Goal: Task Accomplishment & Management: Complete application form

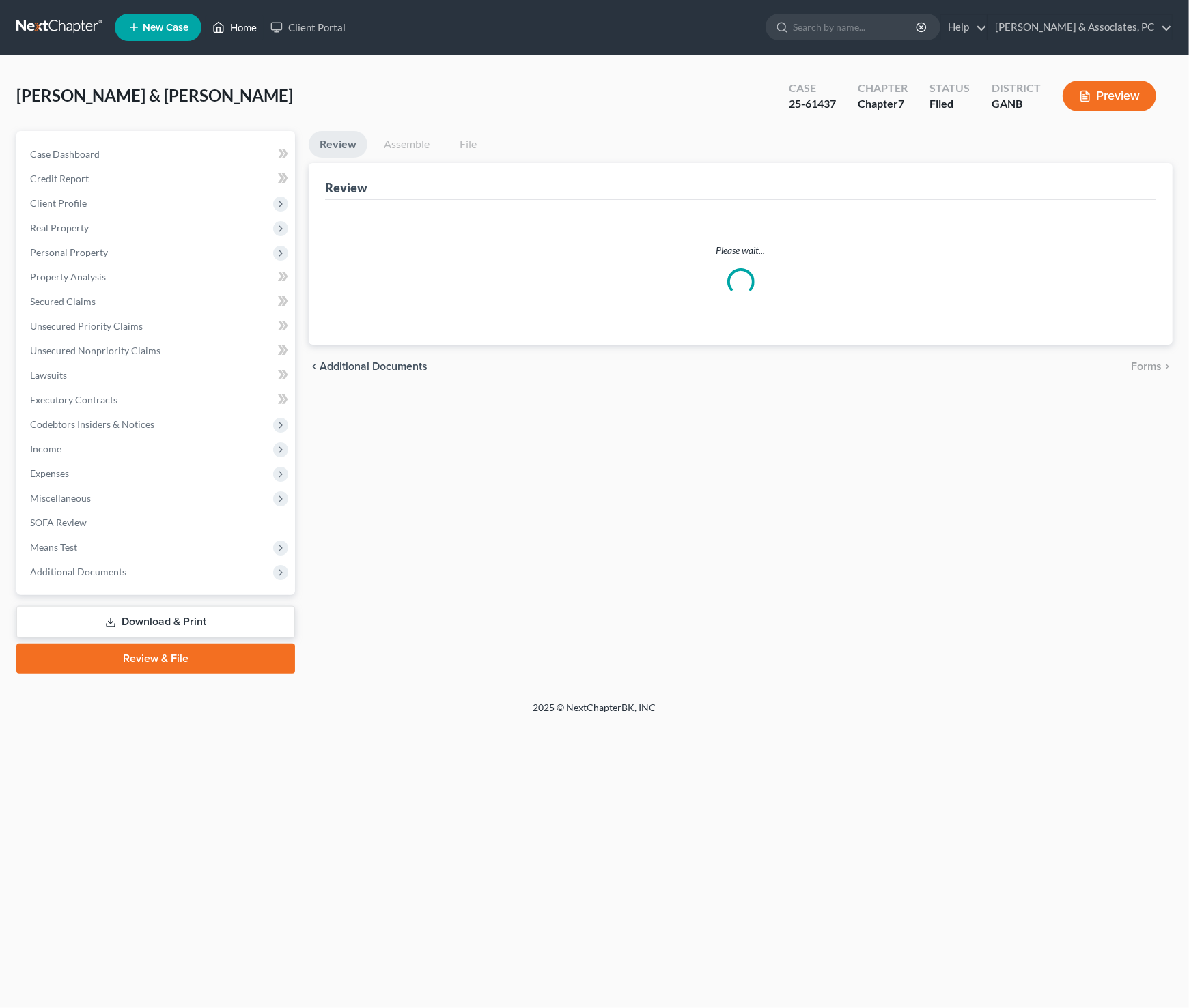
click at [242, 26] on link "Home" at bounding box center [234, 27] width 58 height 25
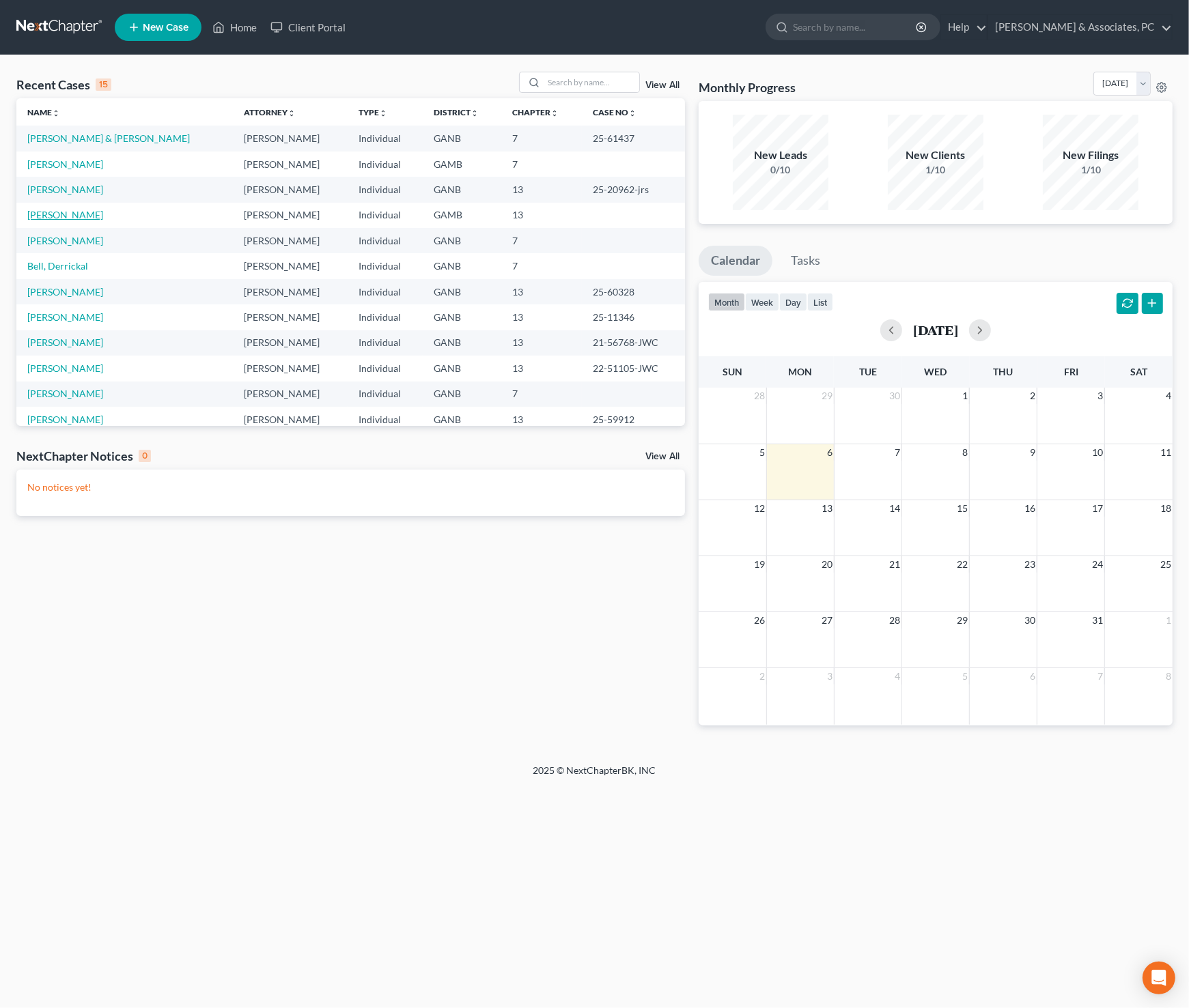
click at [74, 215] on link "[PERSON_NAME]" at bounding box center [64, 215] width 75 height 12
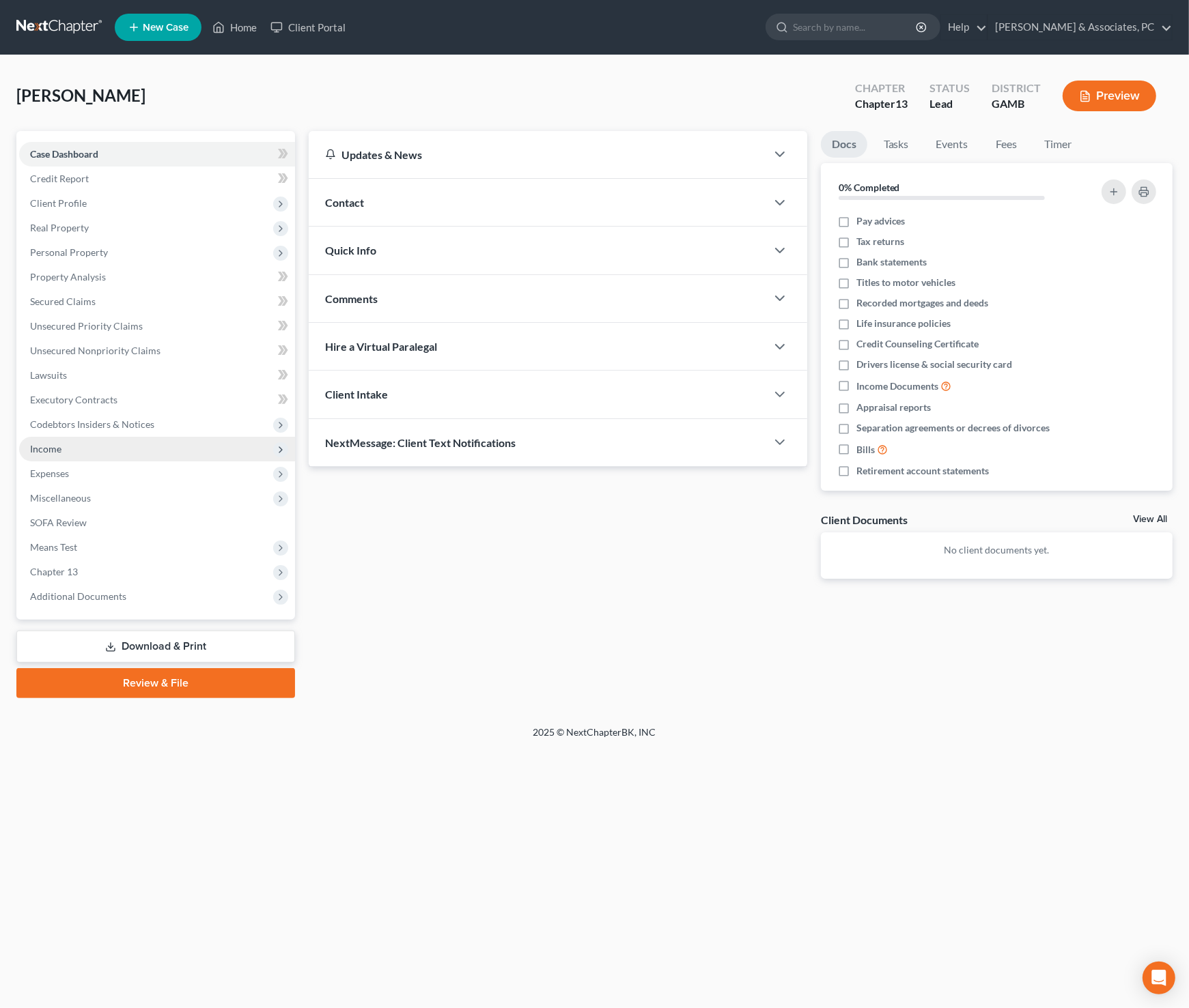
click at [64, 450] on span "Income" at bounding box center [157, 449] width 275 height 25
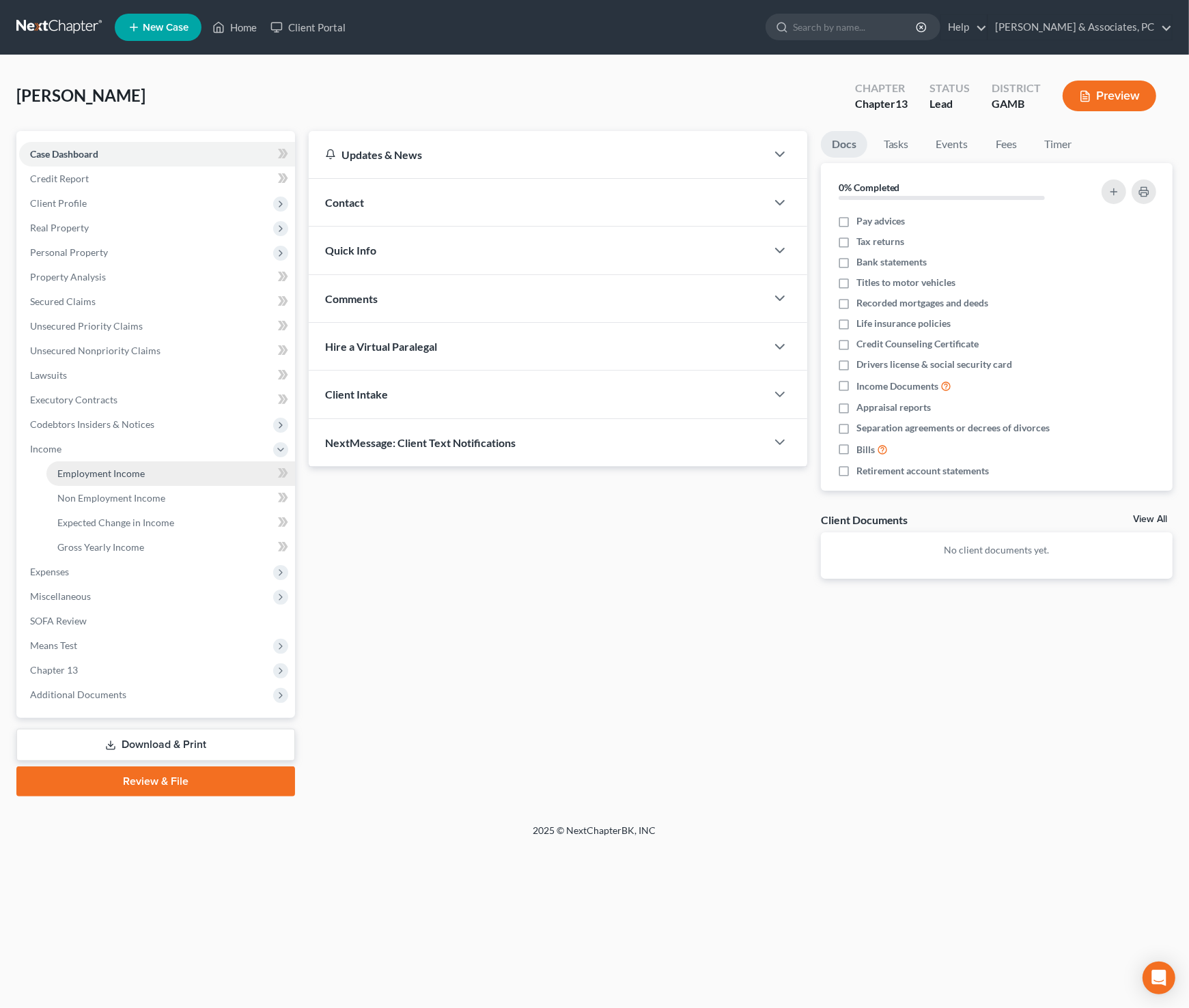
click at [88, 468] on span "Employment Income" at bounding box center [101, 474] width 87 height 12
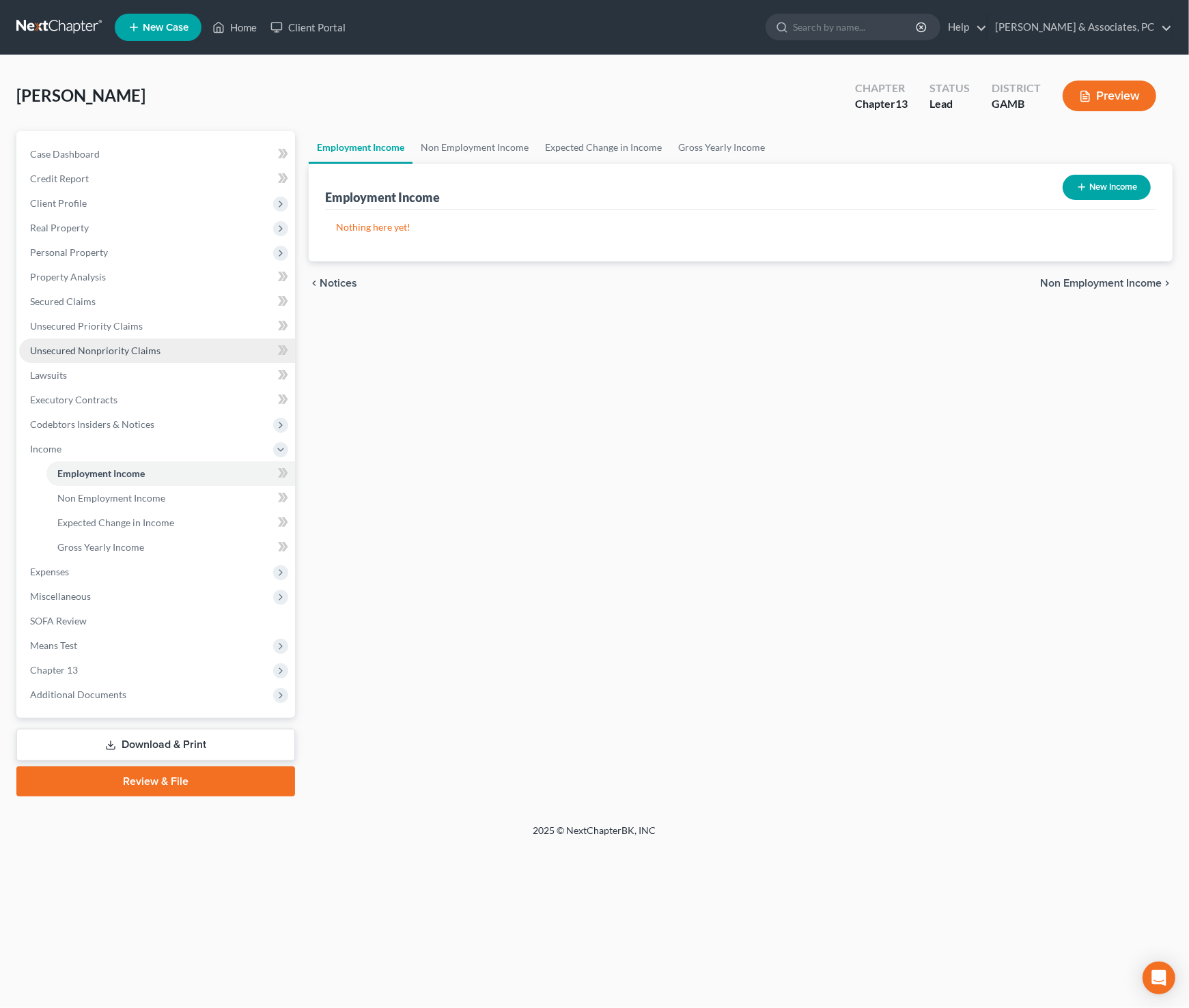
click at [81, 351] on span "Unsecured Nonpriority Claims" at bounding box center [95, 351] width 131 height 12
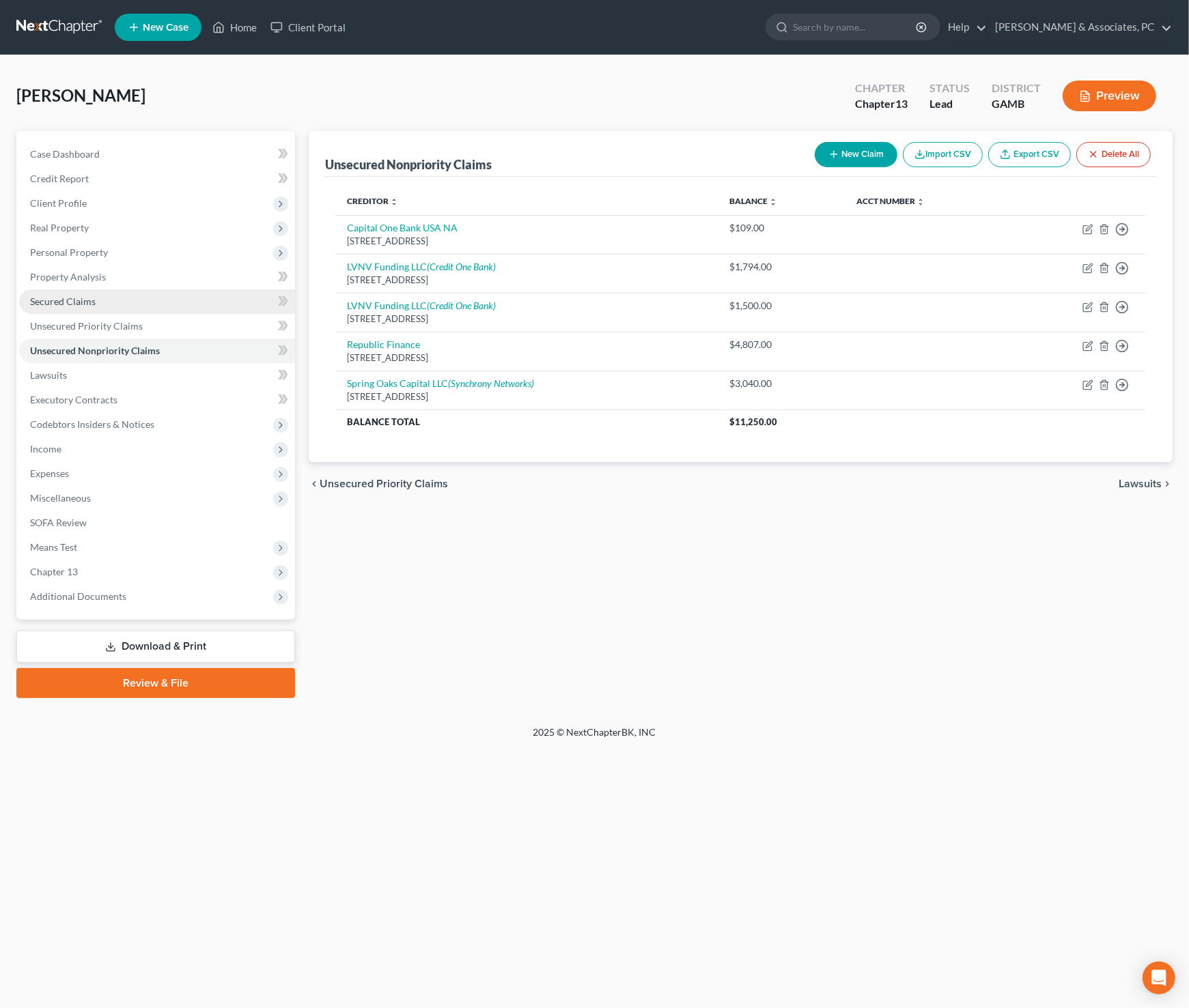
click at [75, 300] on span "Secured Claims" at bounding box center [62, 302] width 65 height 12
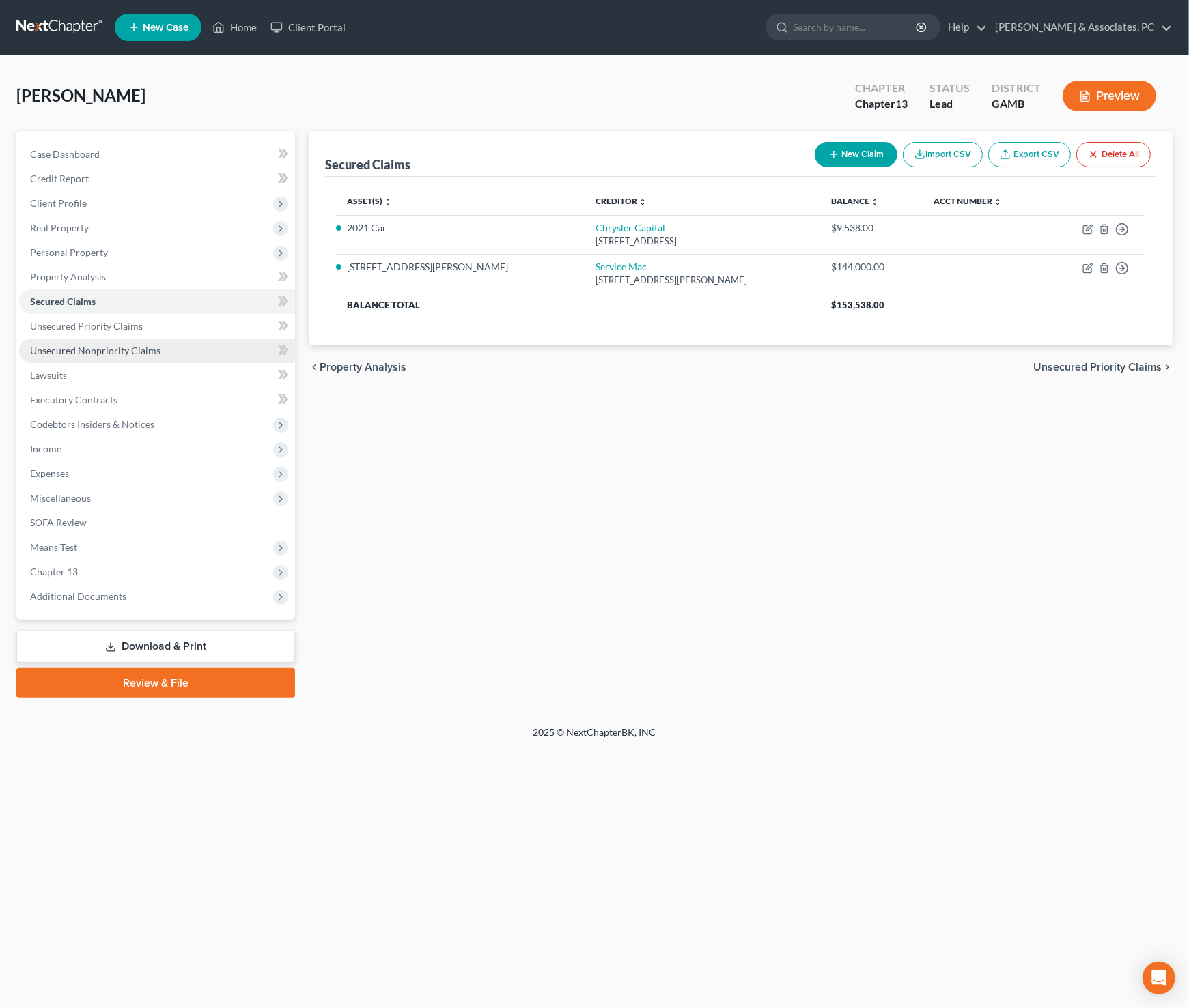
click at [98, 346] on span "Unsecured Nonpriority Claims" at bounding box center [95, 351] width 131 height 12
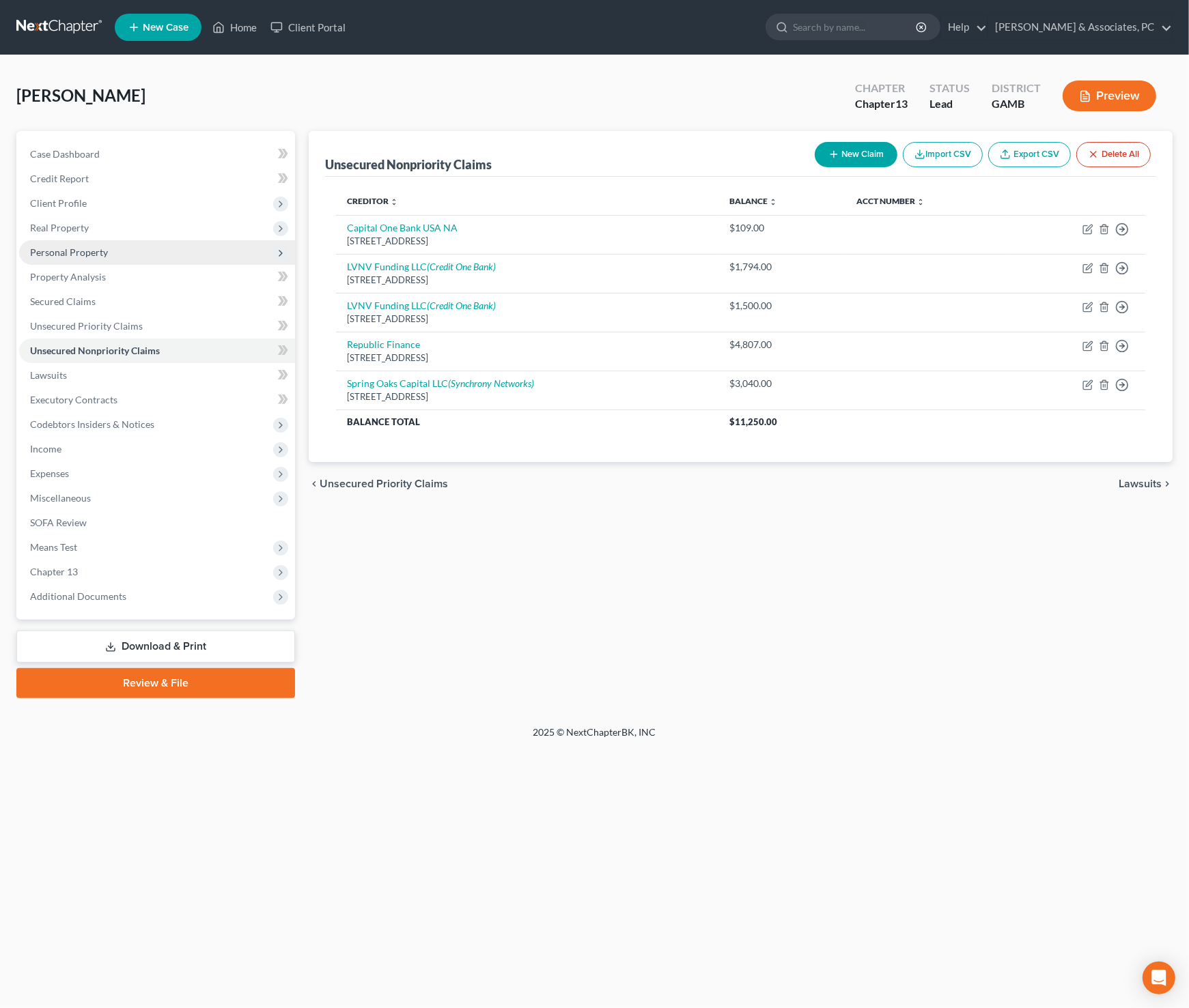
click at [83, 258] on span "Personal Property" at bounding box center [157, 252] width 275 height 25
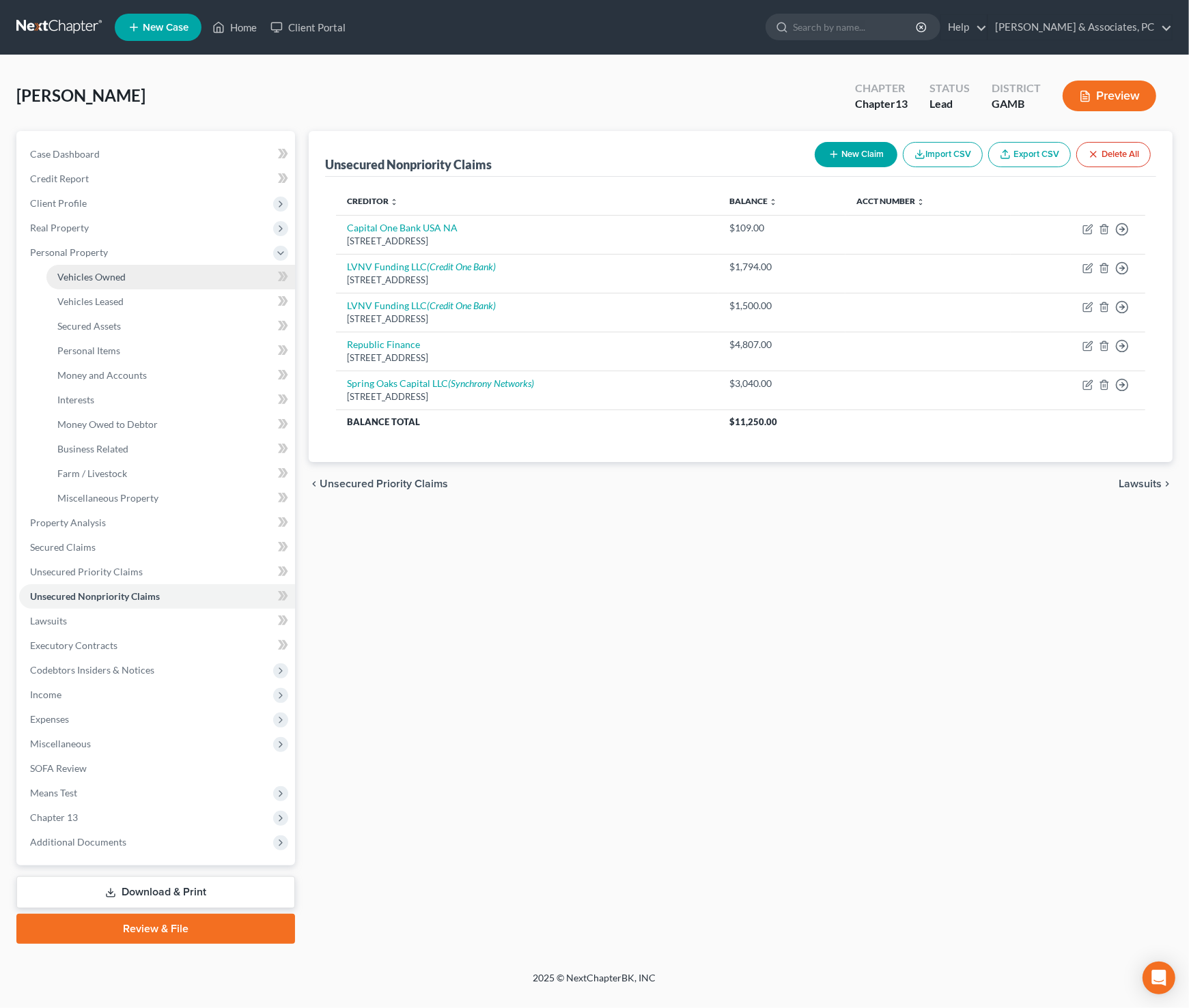
click at [103, 271] on span "Vehicles Owned" at bounding box center [92, 277] width 69 height 12
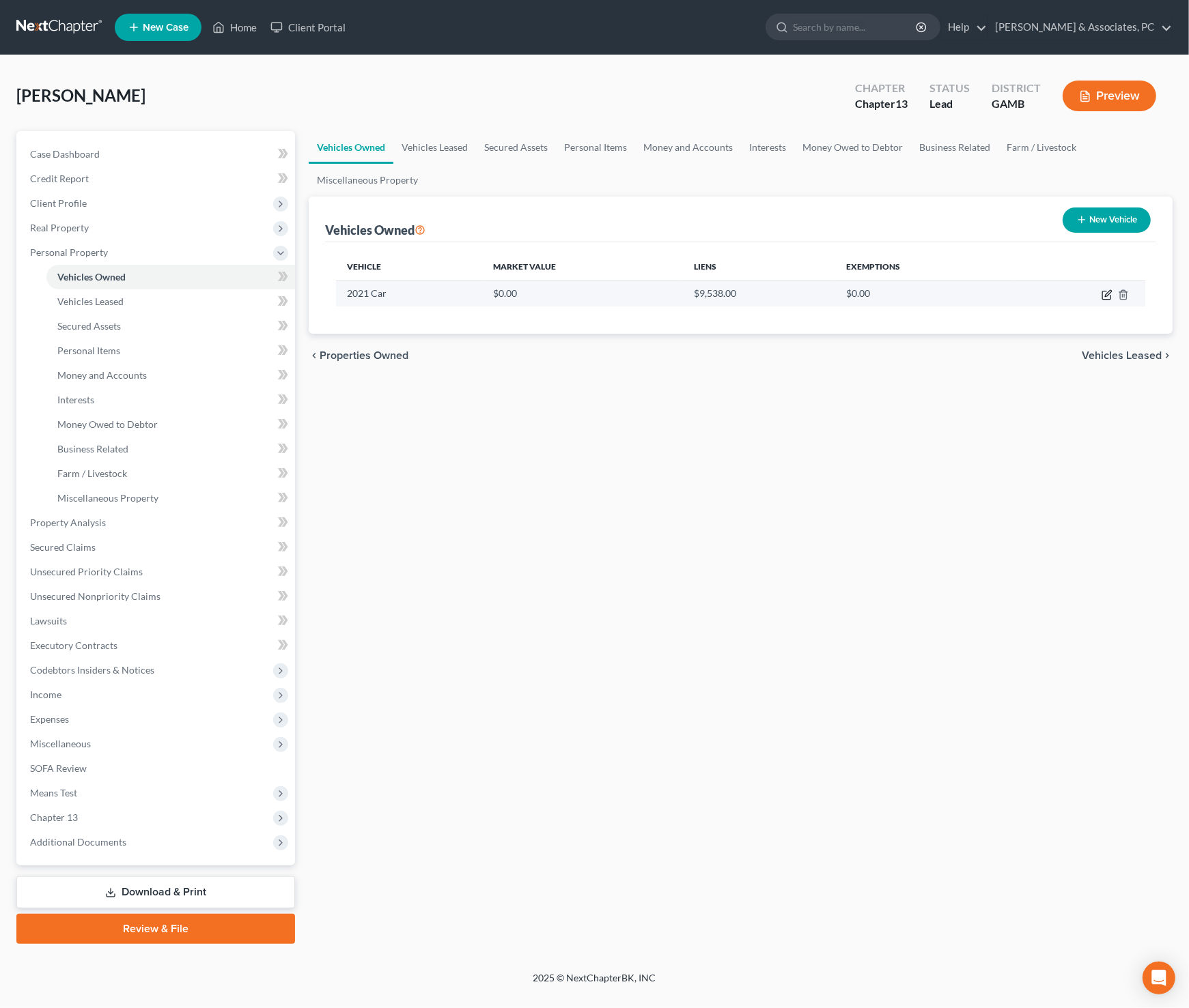
click at [1107, 293] on icon "button" at bounding box center [1106, 295] width 11 height 11
select select "0"
select select "5"
select select "0"
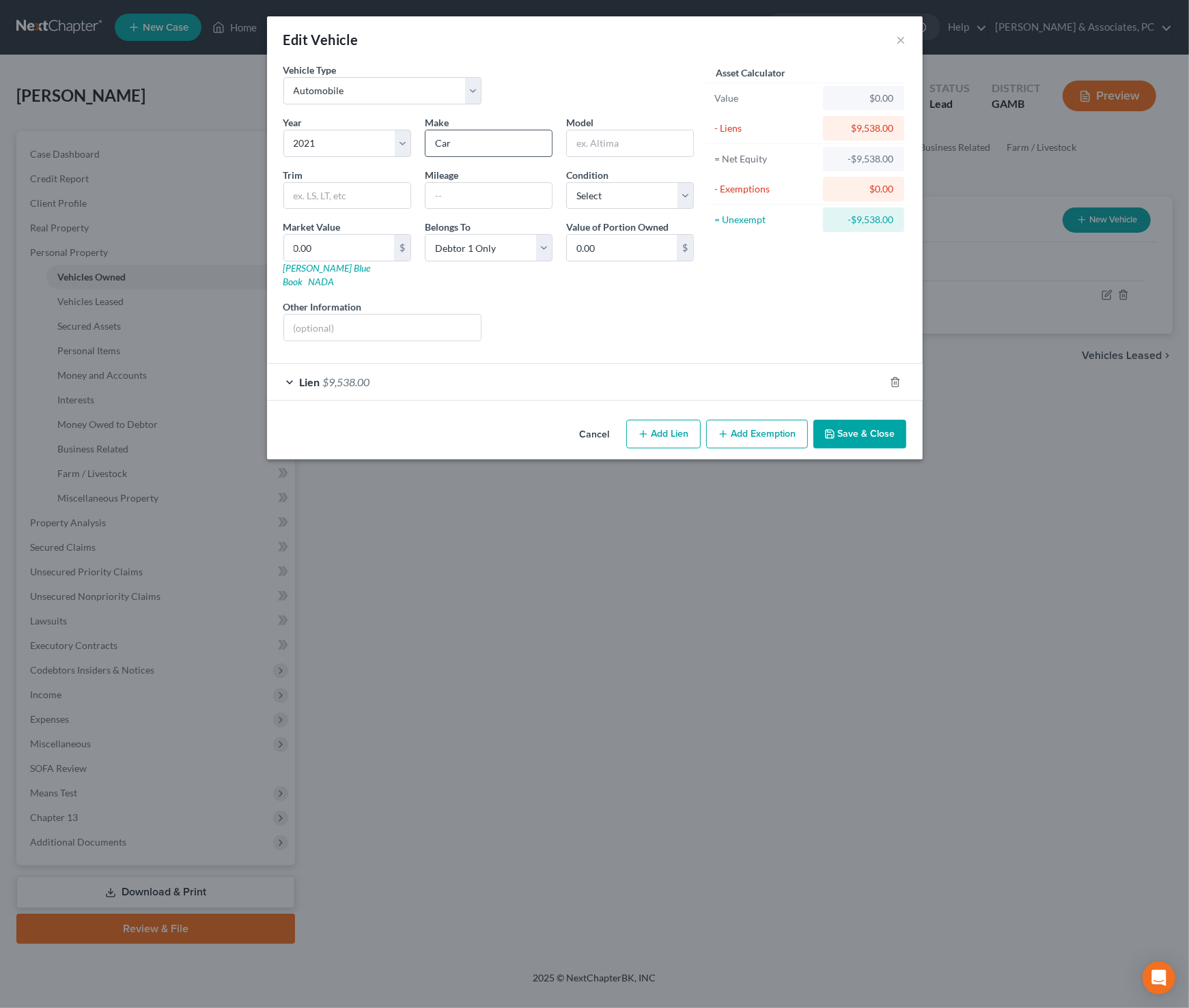
click at [474, 142] on input "Car" at bounding box center [488, 143] width 126 height 26
click at [403, 142] on select "Select 2026 2025 2024 2023 2022 2021 2020 2019 2018 2017 2016 2015 2014 2013 20…" at bounding box center [347, 143] width 128 height 27
select select "8"
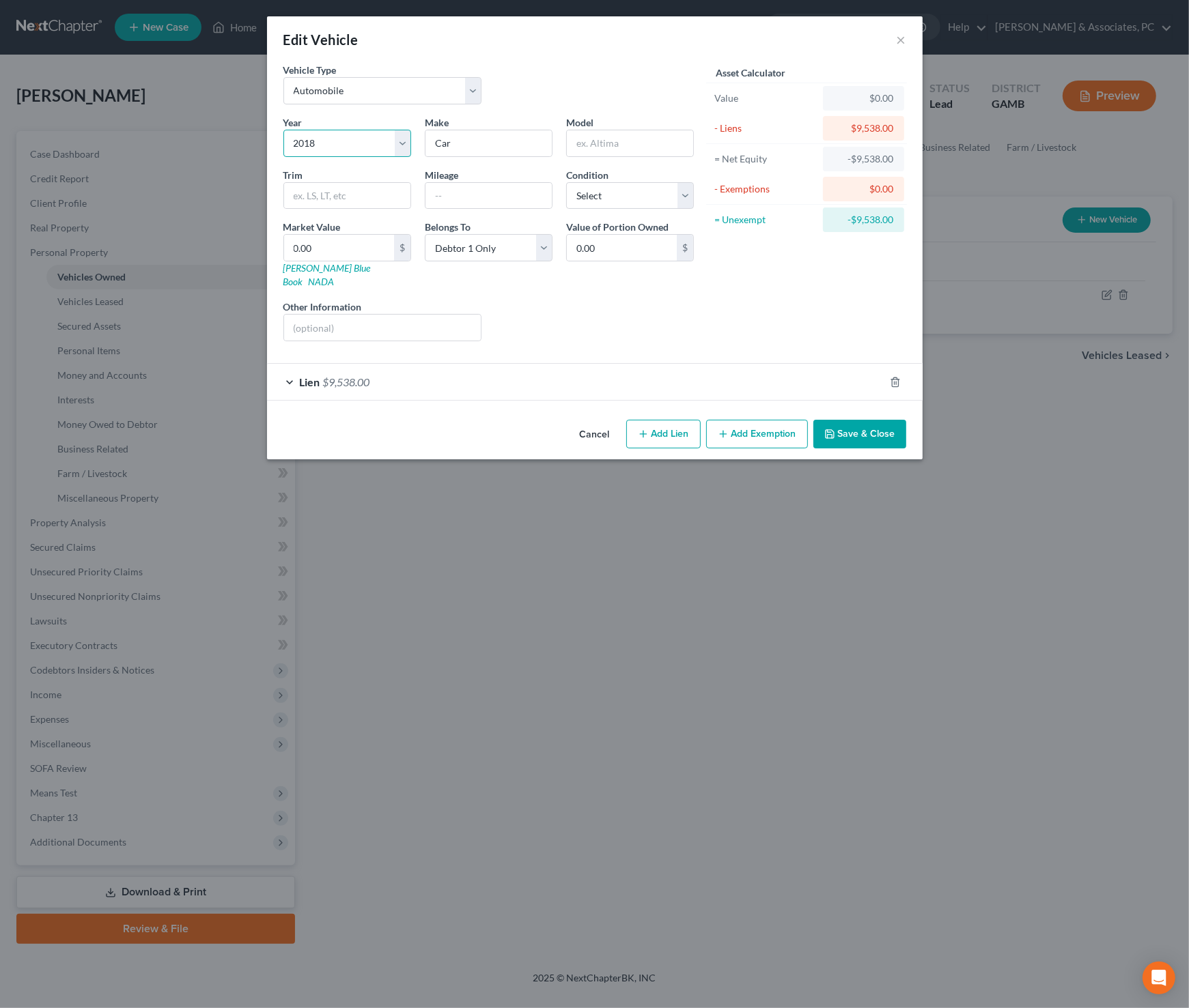
click at [283, 130] on select "Select 2026 2025 2024 2023 2022 2021 2020 2019 2018 2017 2016 2015 2014 2013 20…" at bounding box center [347, 143] width 128 height 27
click at [463, 142] on input "Car" at bounding box center [488, 143] width 126 height 26
type input "Dodge"
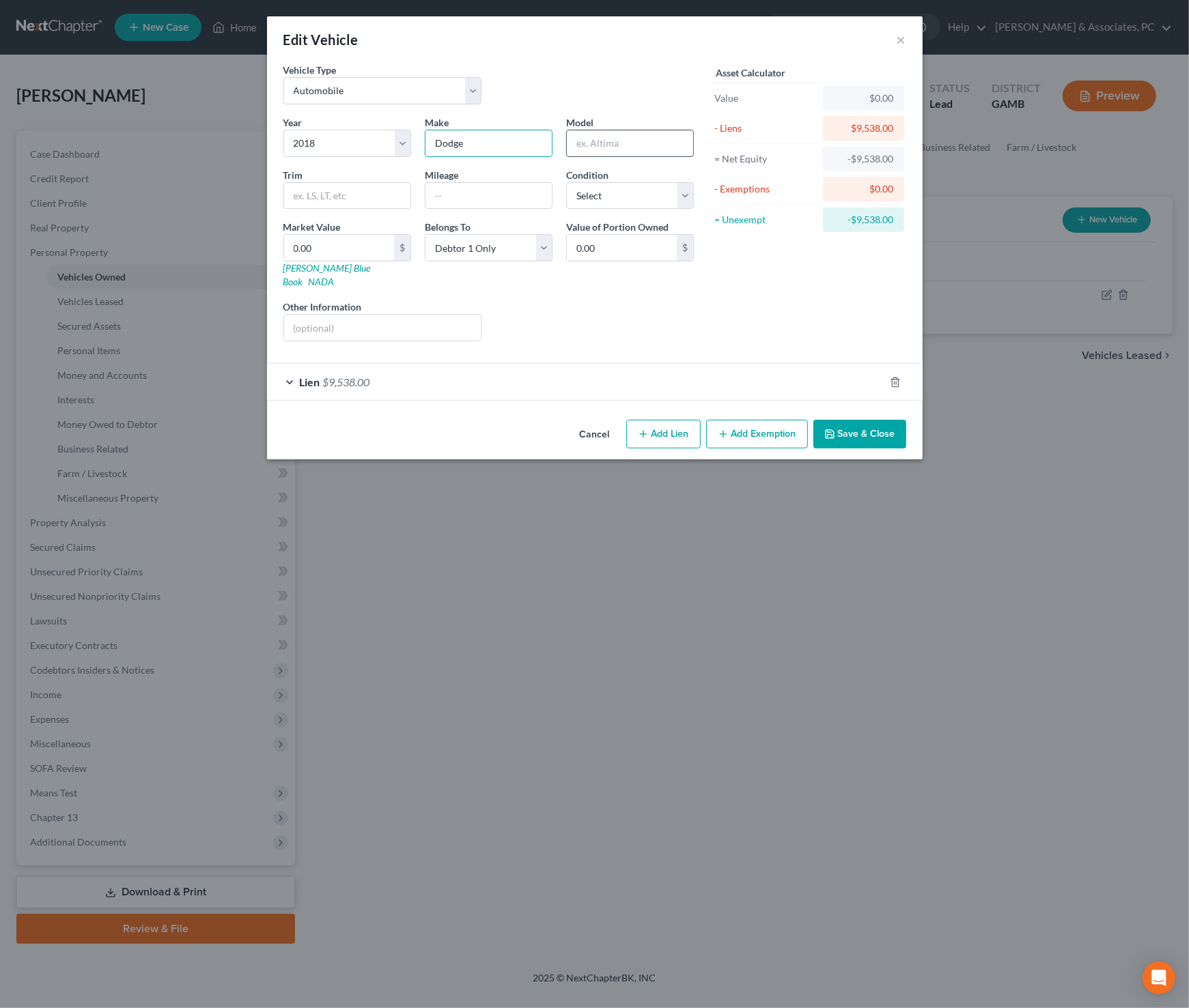
click at [578, 144] on input "text" at bounding box center [630, 143] width 126 height 26
type input "Journey"
click at [478, 196] on input "text" at bounding box center [488, 196] width 126 height 26
type input "45000"
click at [550, 305] on div "Liens Select" at bounding box center [594, 320] width 213 height 42
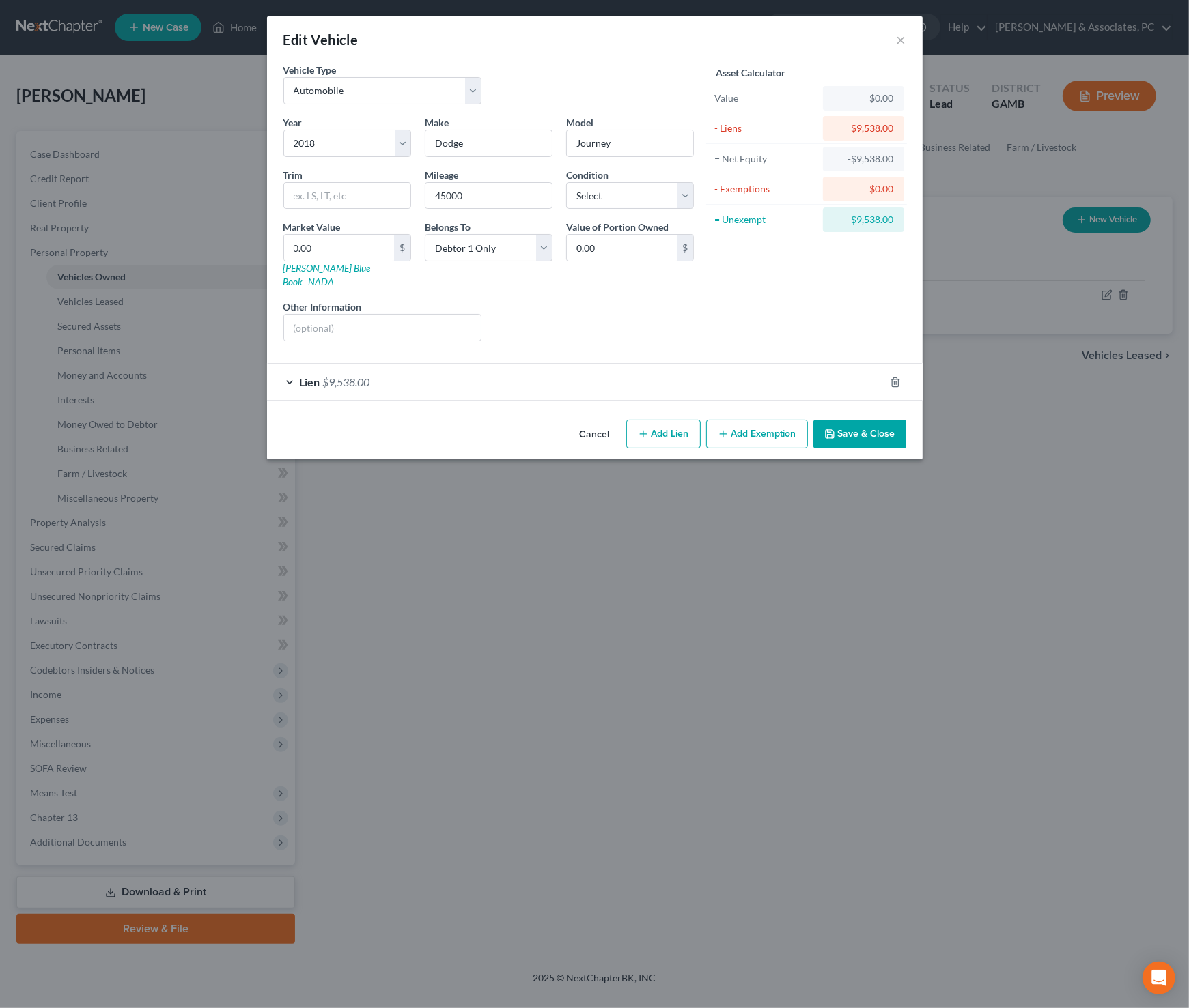
click at [604, 318] on div "Liens Select" at bounding box center [594, 320] width 213 height 42
click at [359, 248] on input "0.00" at bounding box center [339, 247] width 110 height 26
type input "1"
type input "1.00"
type input "10"
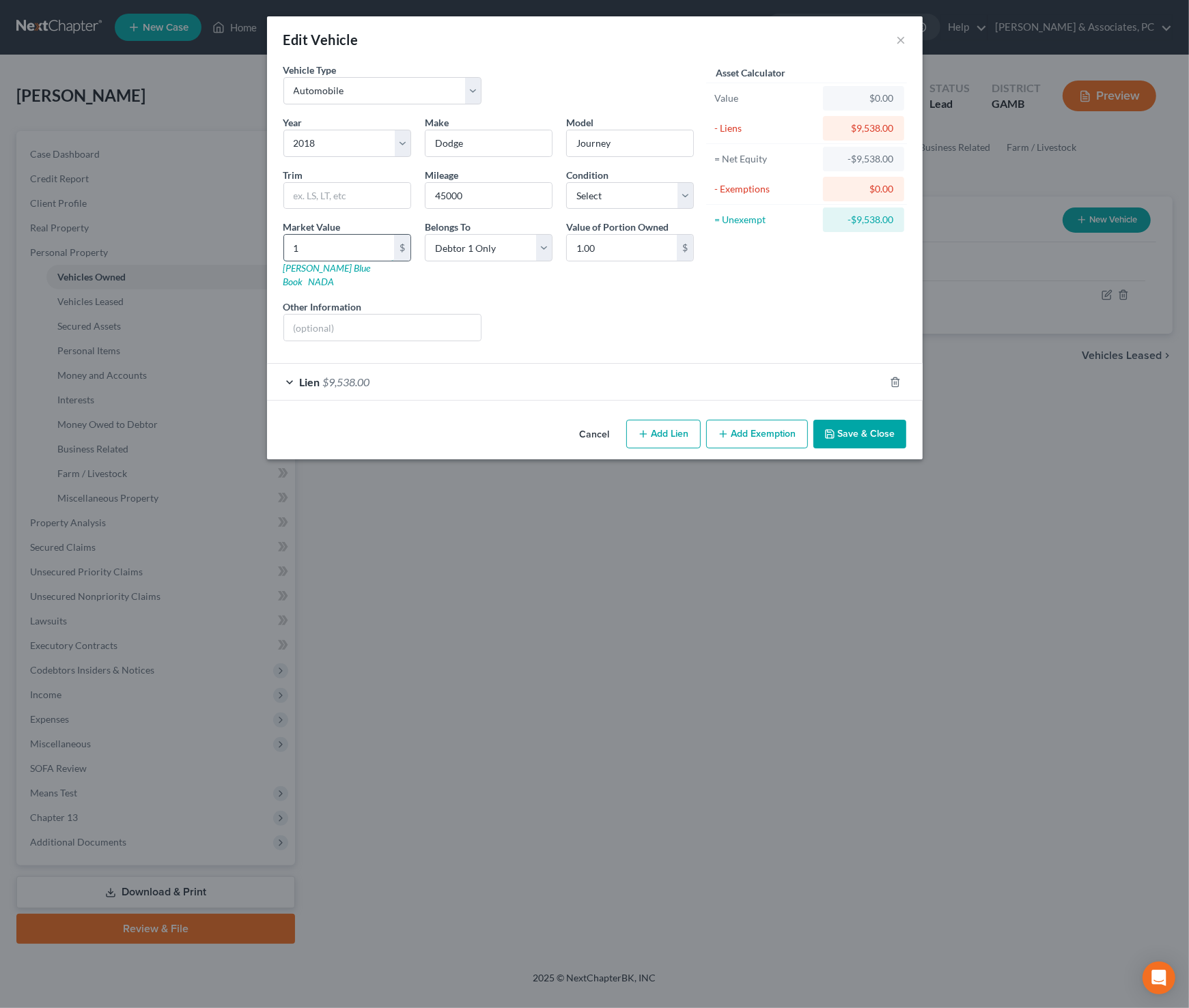
type input "10.00"
type input "100"
type input "100.00"
type input "1000"
type input "1,000.00"
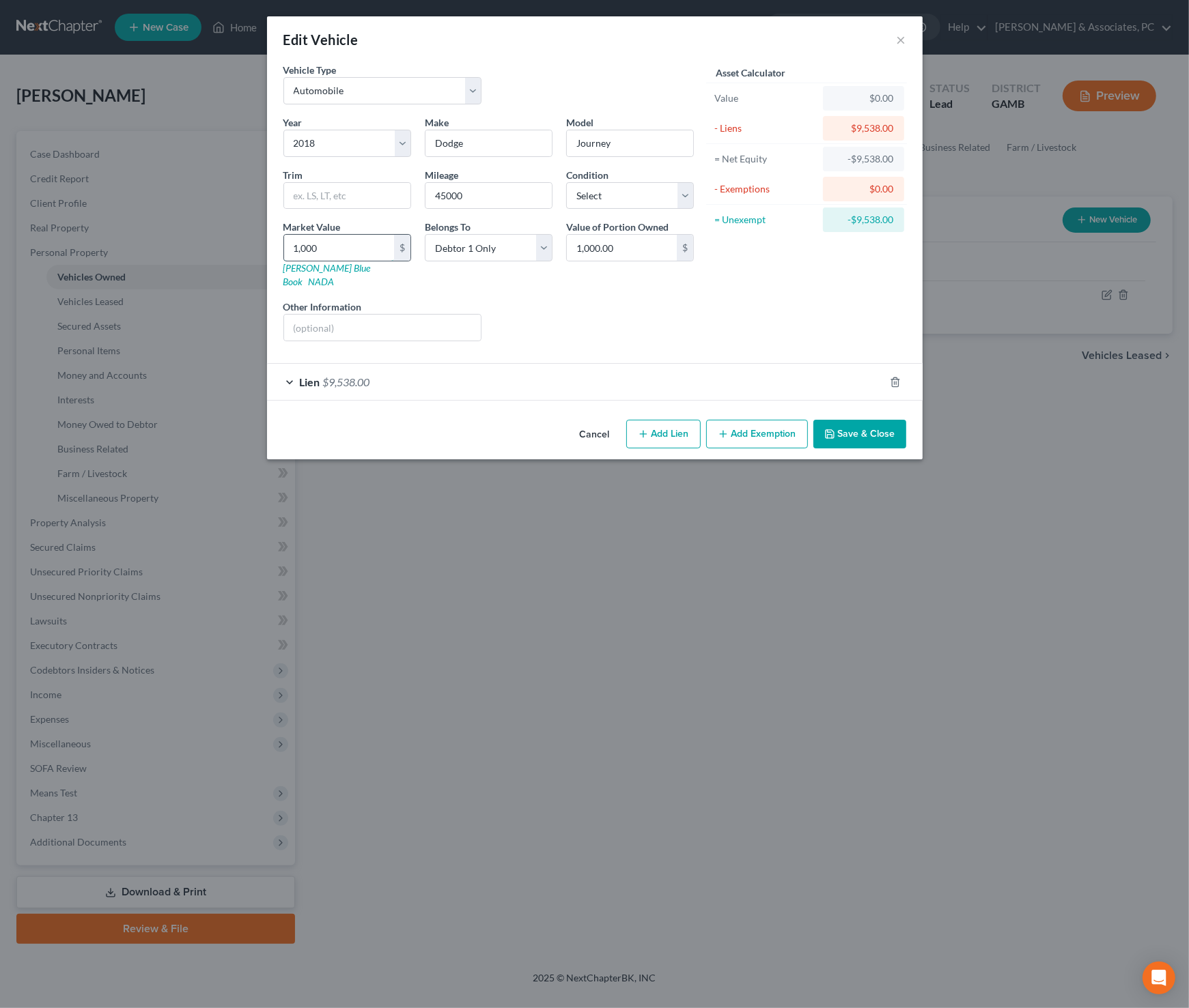
type input "1,0000"
type input "10,000.00"
type input "10,000"
click at [647, 300] on div "Liens Select" at bounding box center [594, 320] width 213 height 42
click at [758, 419] on button "Add Exemption" at bounding box center [757, 434] width 102 height 29
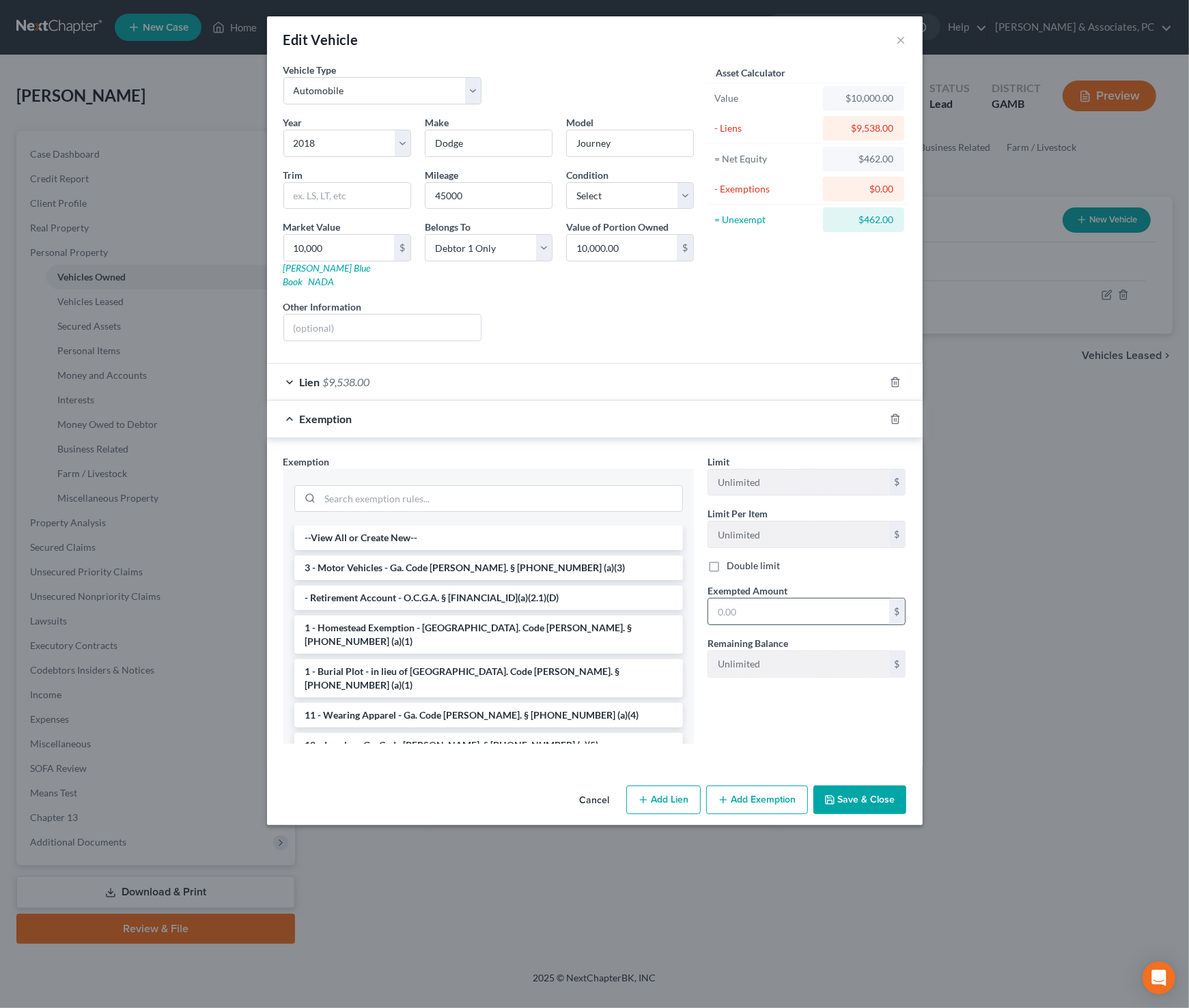
click at [764, 599] on input "text" at bounding box center [797, 612] width 181 height 26
type input "1,000"
click at [873, 806] on div "Cancel Add Lien Add Lease Add Exemption Save & Close" at bounding box center [594, 802] width 655 height 45
click at [873, 786] on button "Save & Close" at bounding box center [859, 800] width 93 height 29
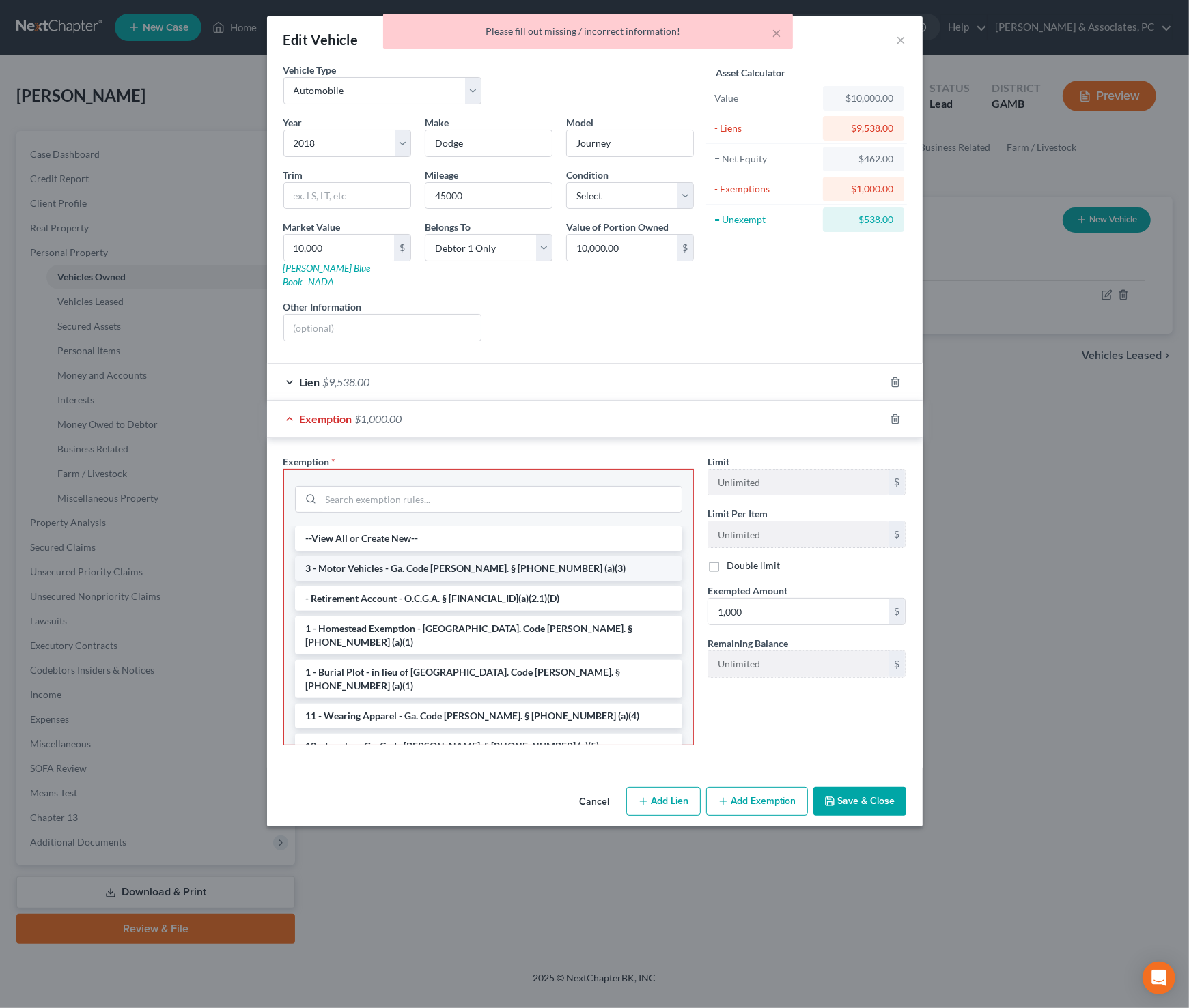
click at [550, 558] on li "3 - Motor Vehicles - Ga. Code [PERSON_NAME]. § [PHONE_NUMBER] (a)(3)" at bounding box center [488, 568] width 387 height 25
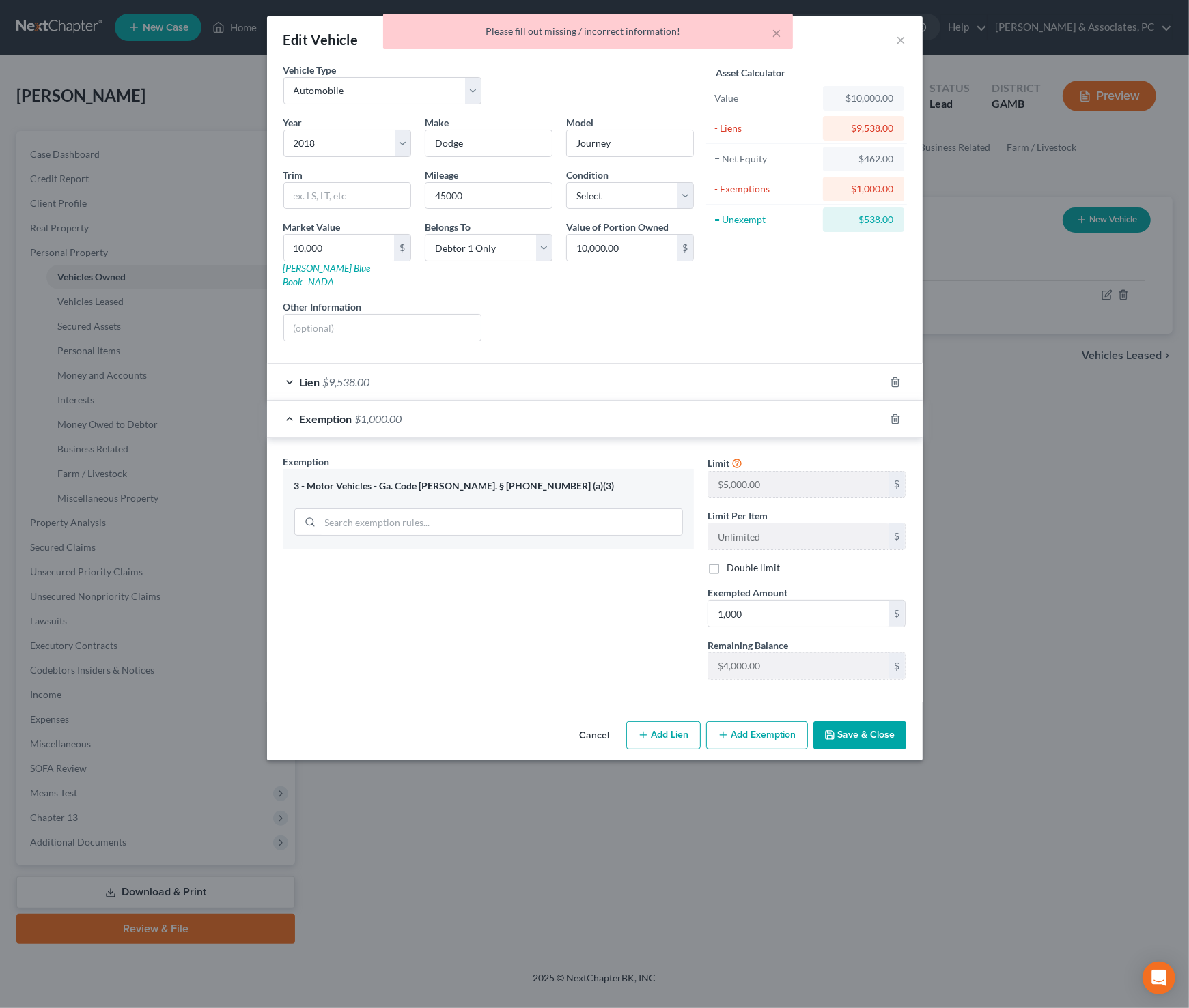
click at [904, 728] on button "Save & Close" at bounding box center [859, 736] width 93 height 29
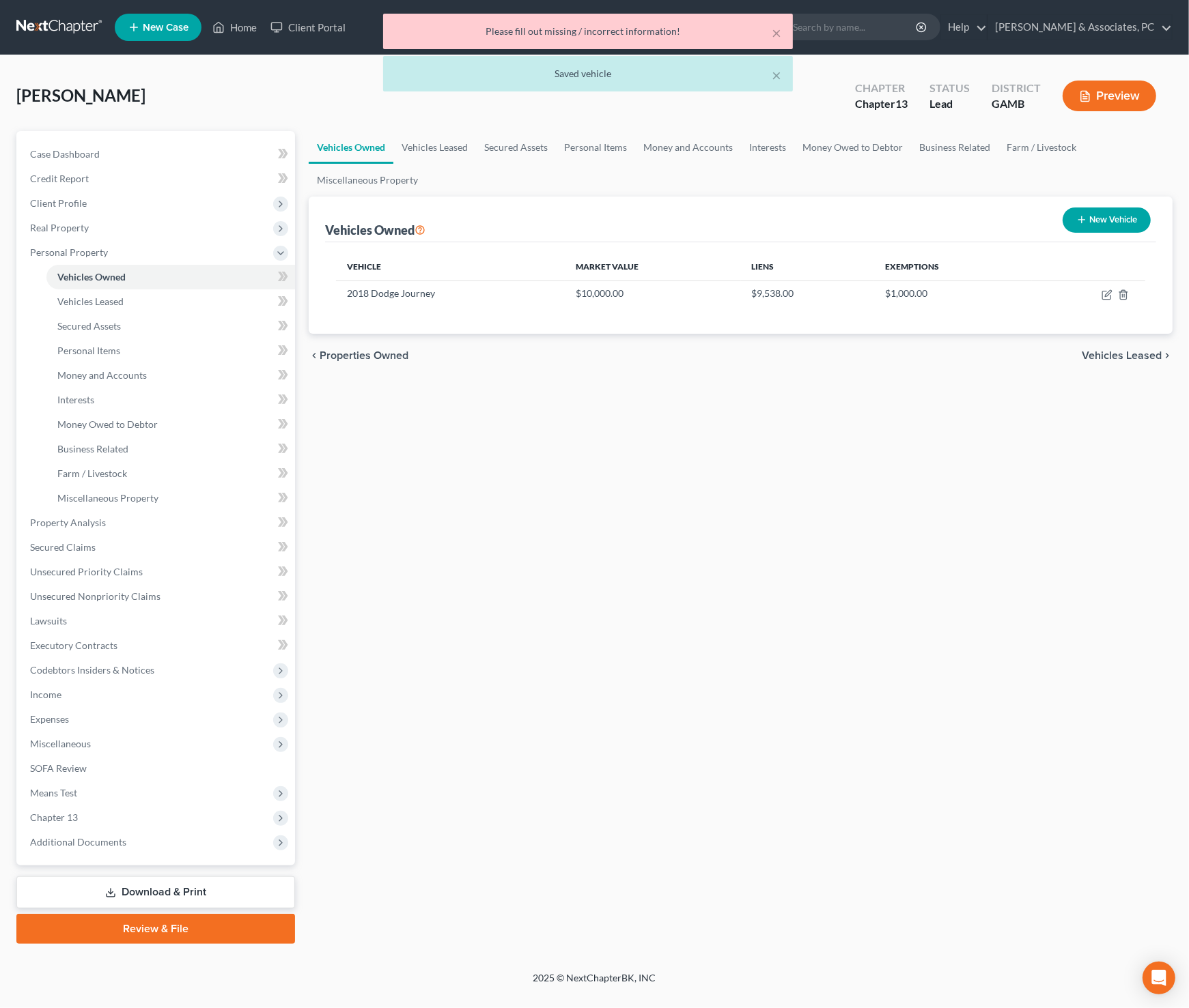
click at [1077, 213] on button "New Vehicle" at bounding box center [1107, 220] width 88 height 25
select select "0"
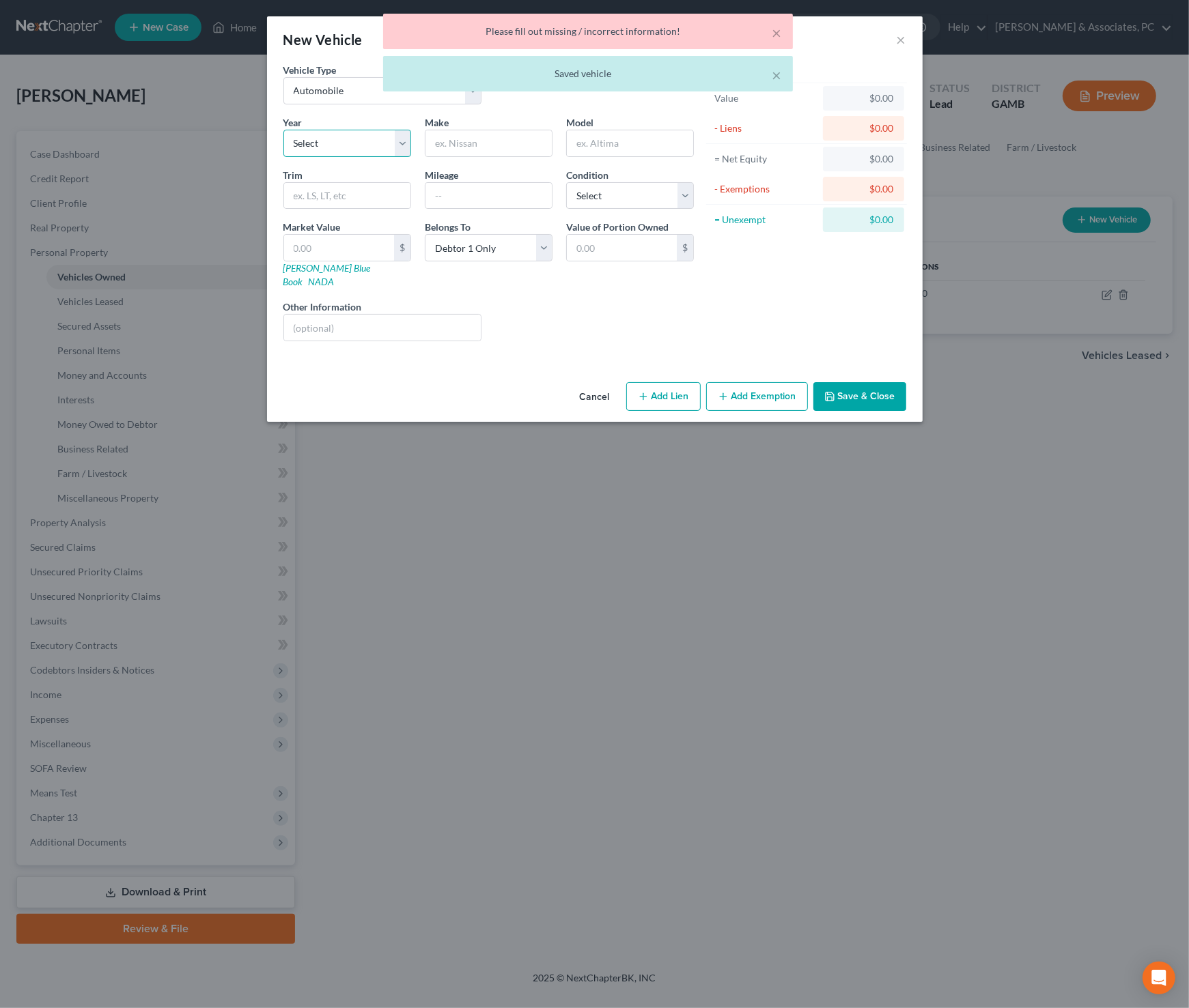
click at [358, 140] on select "Select 2026 2025 2024 2023 2022 2021 2020 2019 2018 2017 2016 2015 2014 2013 20…" at bounding box center [347, 143] width 128 height 27
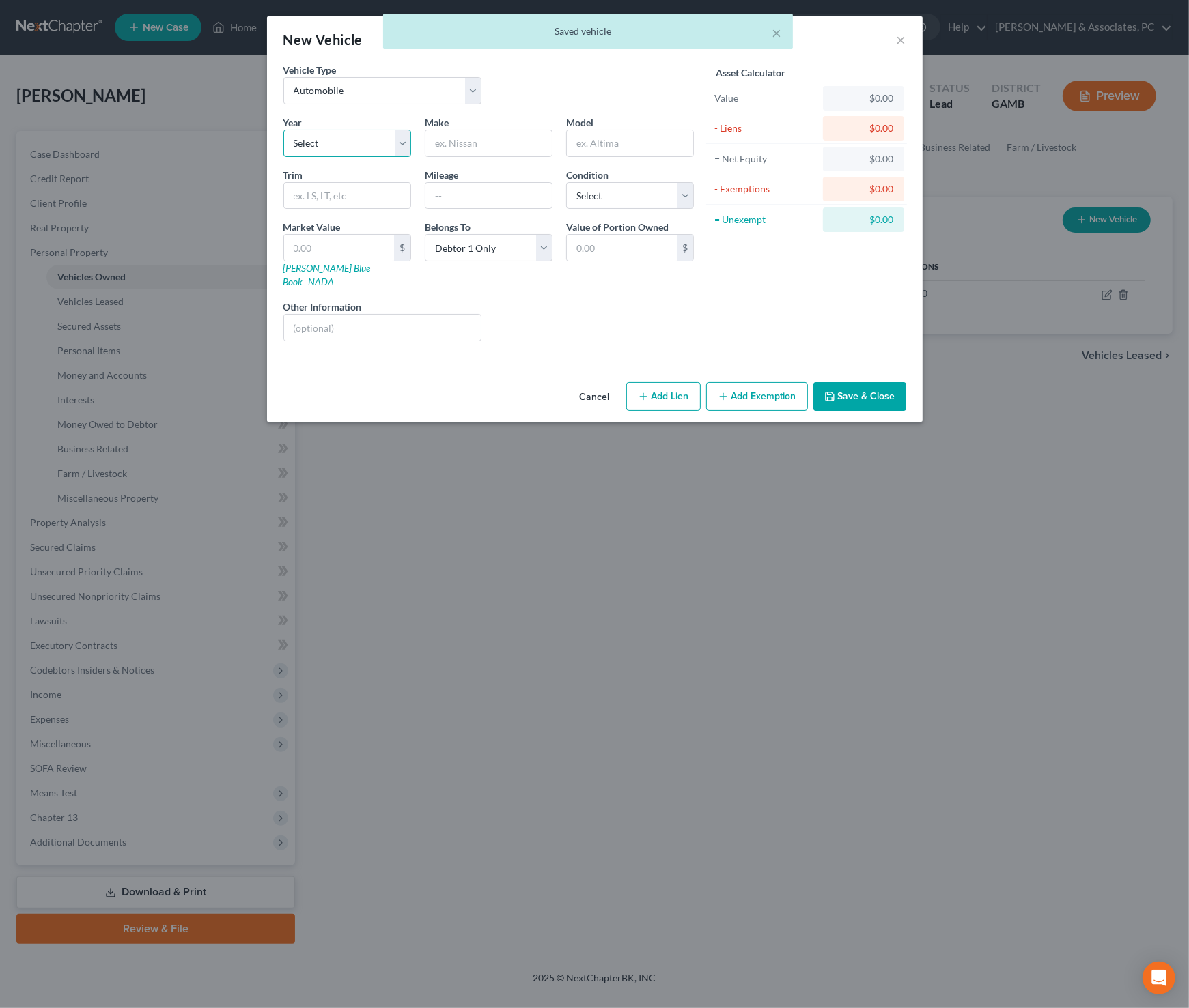
select select "12"
click at [283, 130] on select "Select 2026 2025 2024 2023 2022 2021 2020 2019 2018 2017 2016 2015 2014 2013 20…" at bounding box center [347, 143] width 128 height 27
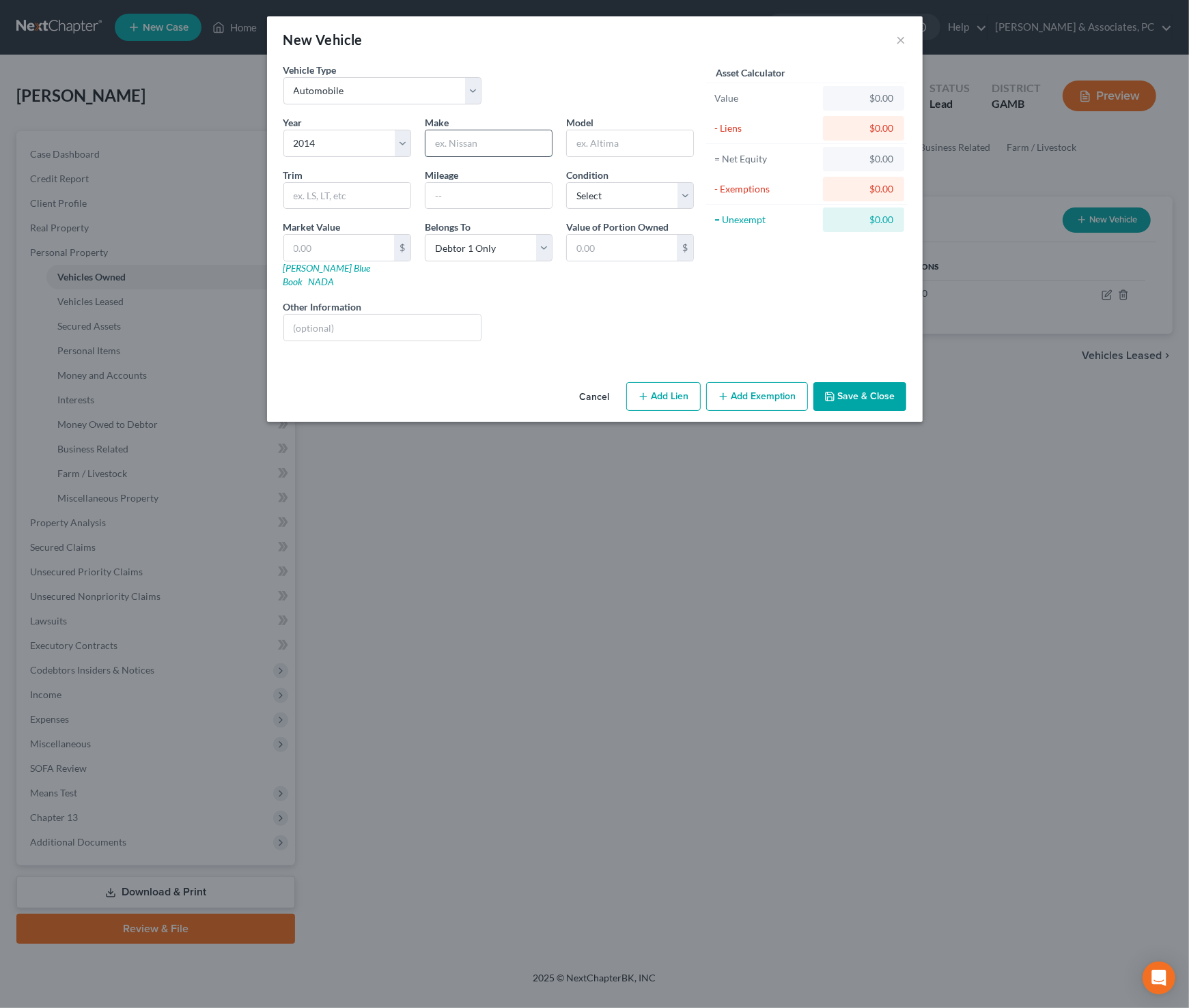
click at [455, 144] on input "text" at bounding box center [488, 143] width 126 height 26
type input "GMC"
click at [622, 150] on input "text" at bounding box center [630, 143] width 126 height 26
type input "Sierra"
click at [508, 197] on input "text" at bounding box center [488, 196] width 126 height 26
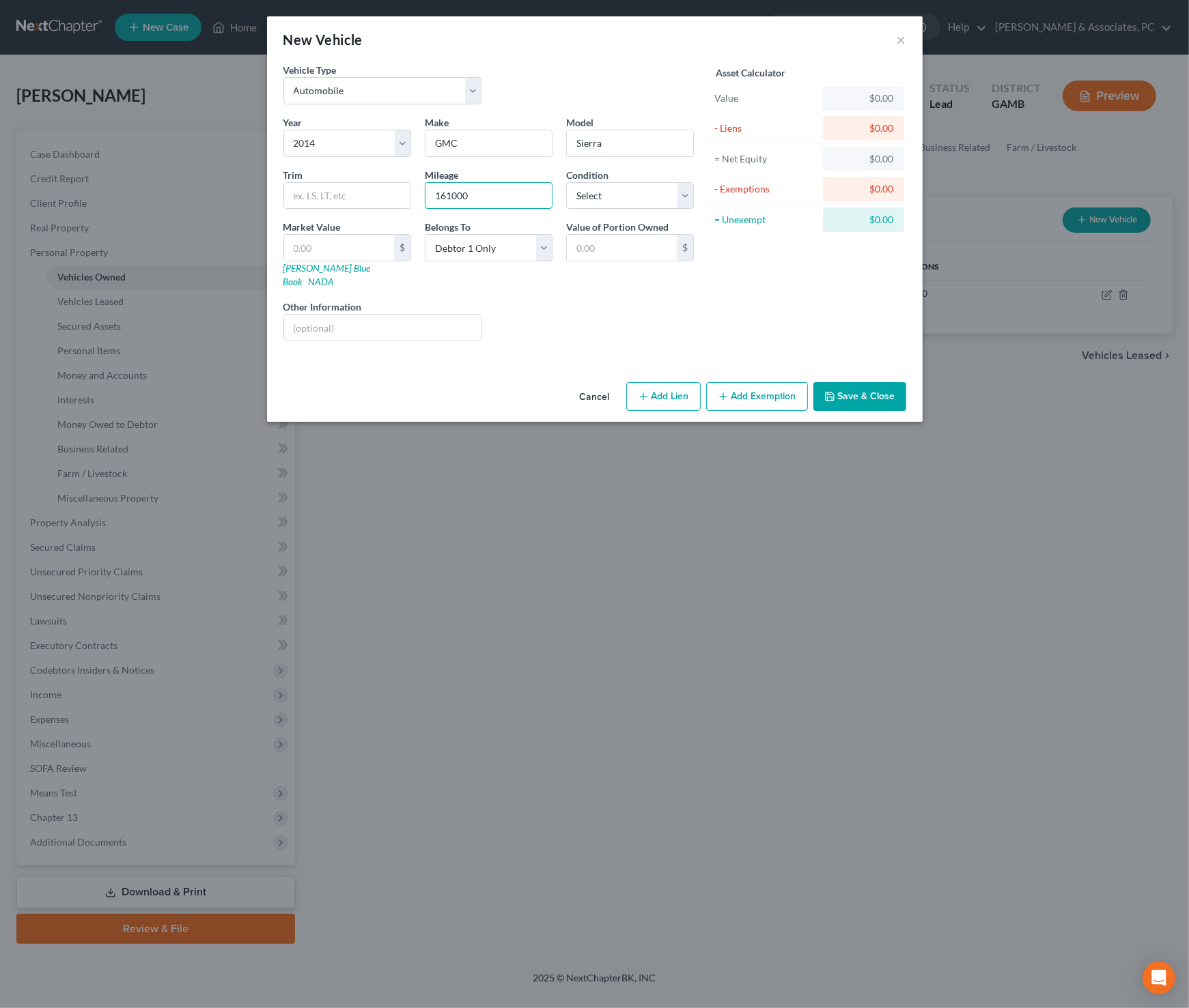
type input "161000"
click at [604, 300] on div "Liens Select" at bounding box center [594, 320] width 213 height 42
click at [375, 245] on input "text" at bounding box center [339, 247] width 110 height 26
click at [635, 302] on div "Liens Select" at bounding box center [594, 320] width 213 height 42
click at [365, 251] on input "text" at bounding box center [339, 247] width 110 height 26
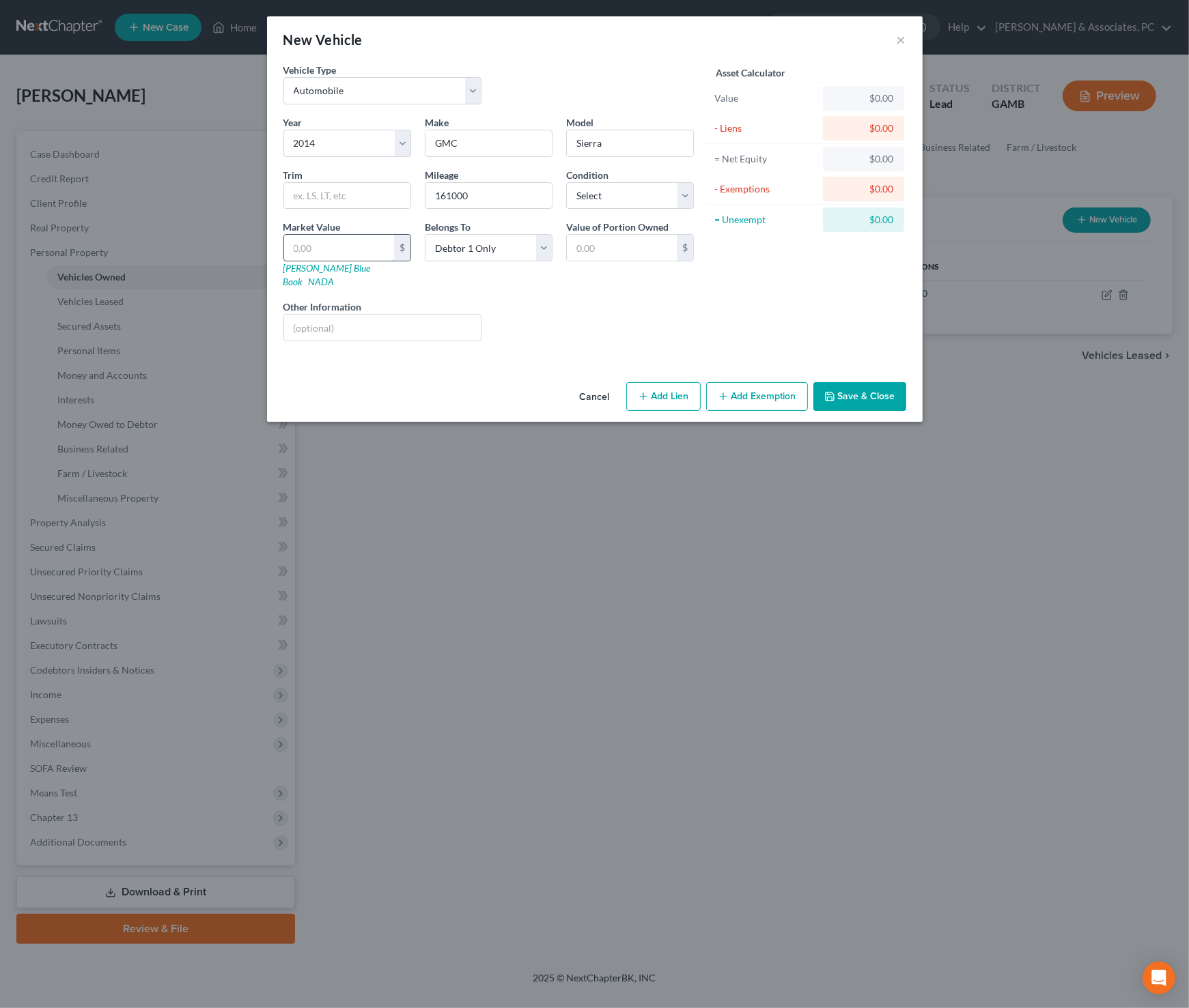
type input "5"
type input "5.00"
type input "50"
type input "50.00"
type input "500"
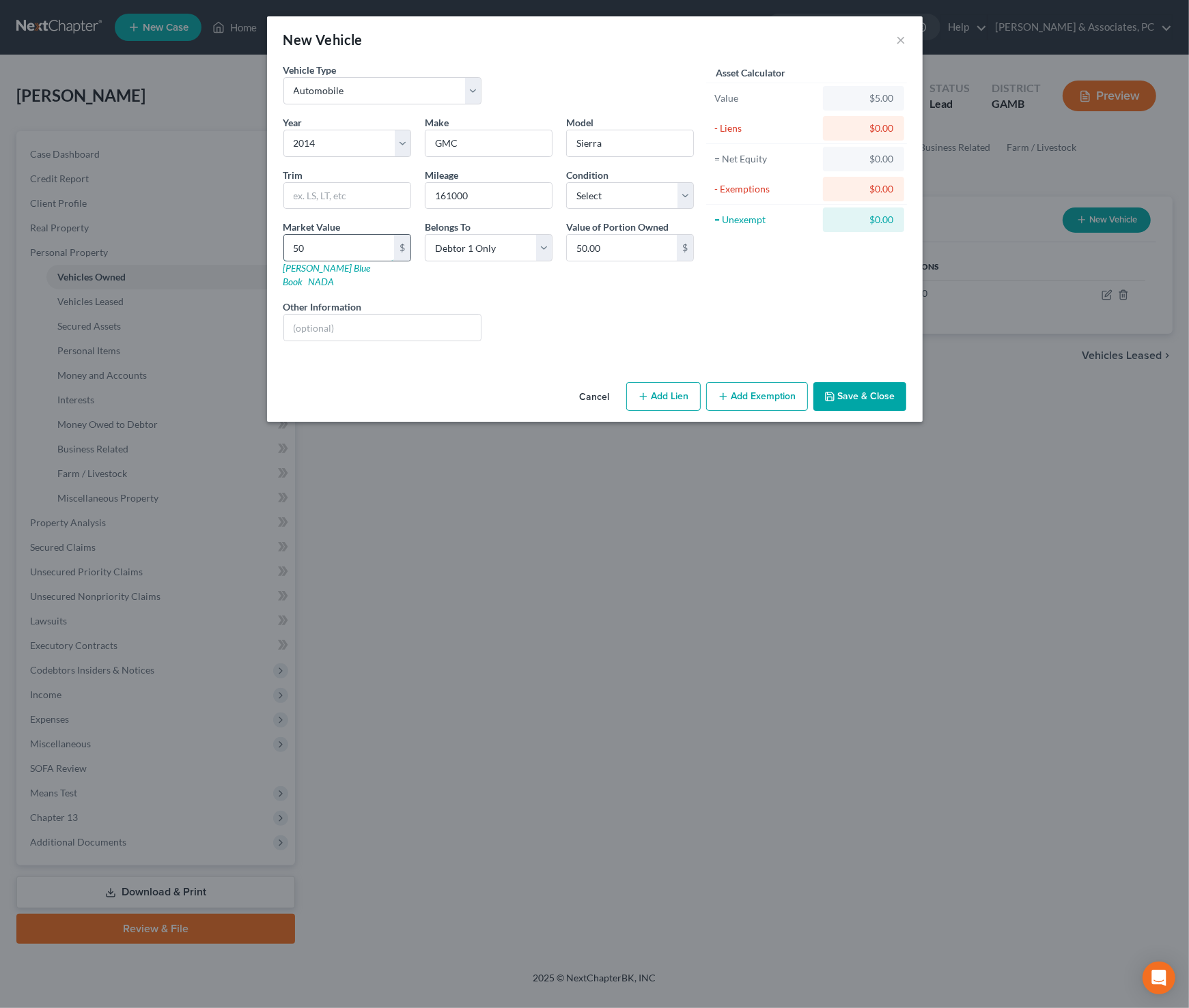
type input "500.00"
type input "5000"
type input "5,000.00"
type input "5,000"
click at [711, 301] on div "Asset Calculator Value $5,000.00 - Liens $0.00 = Net Equity $5.00 - Exemptions …" at bounding box center [807, 208] width 213 height 290
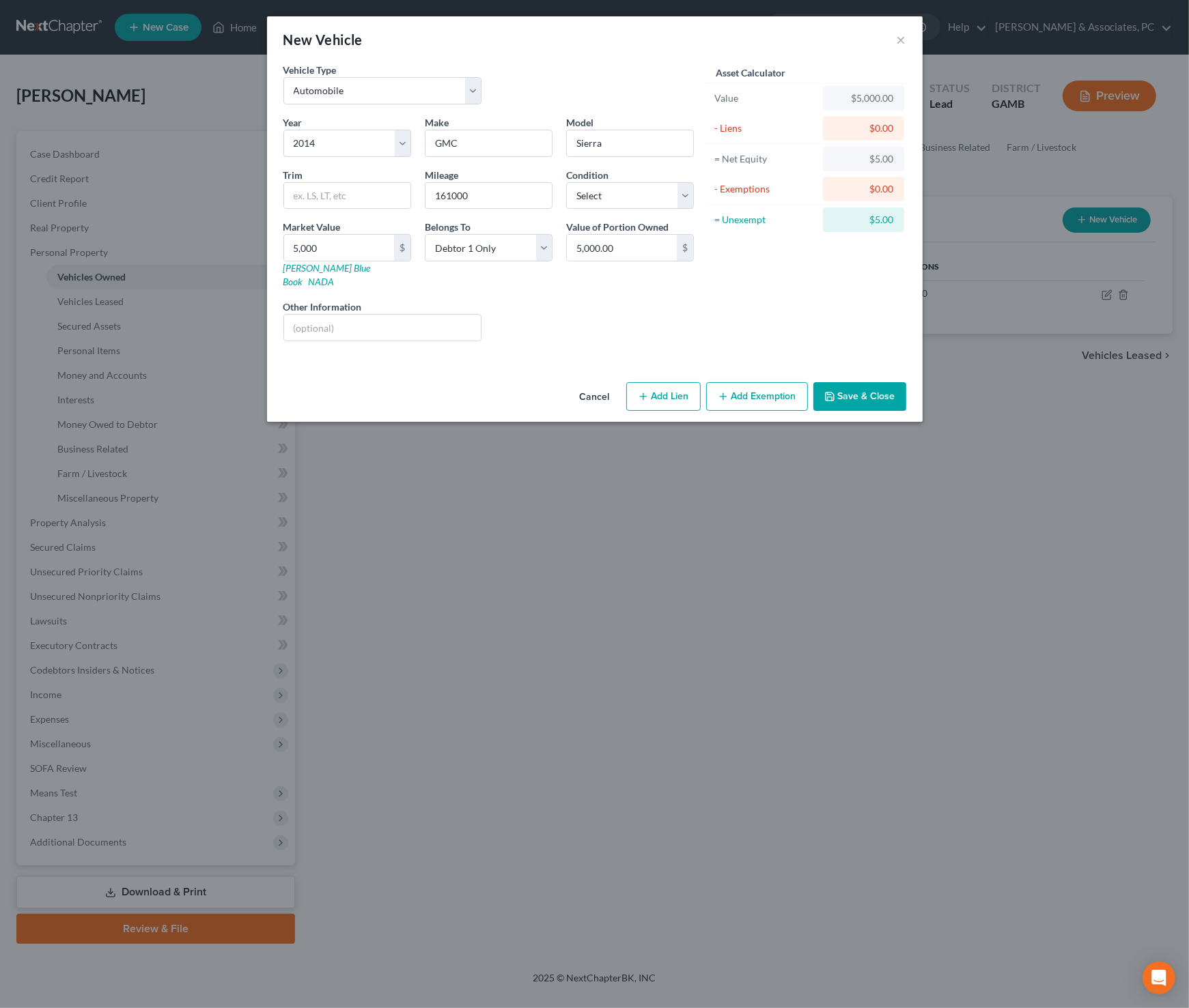
click at [883, 382] on button "Save & Close" at bounding box center [859, 396] width 93 height 29
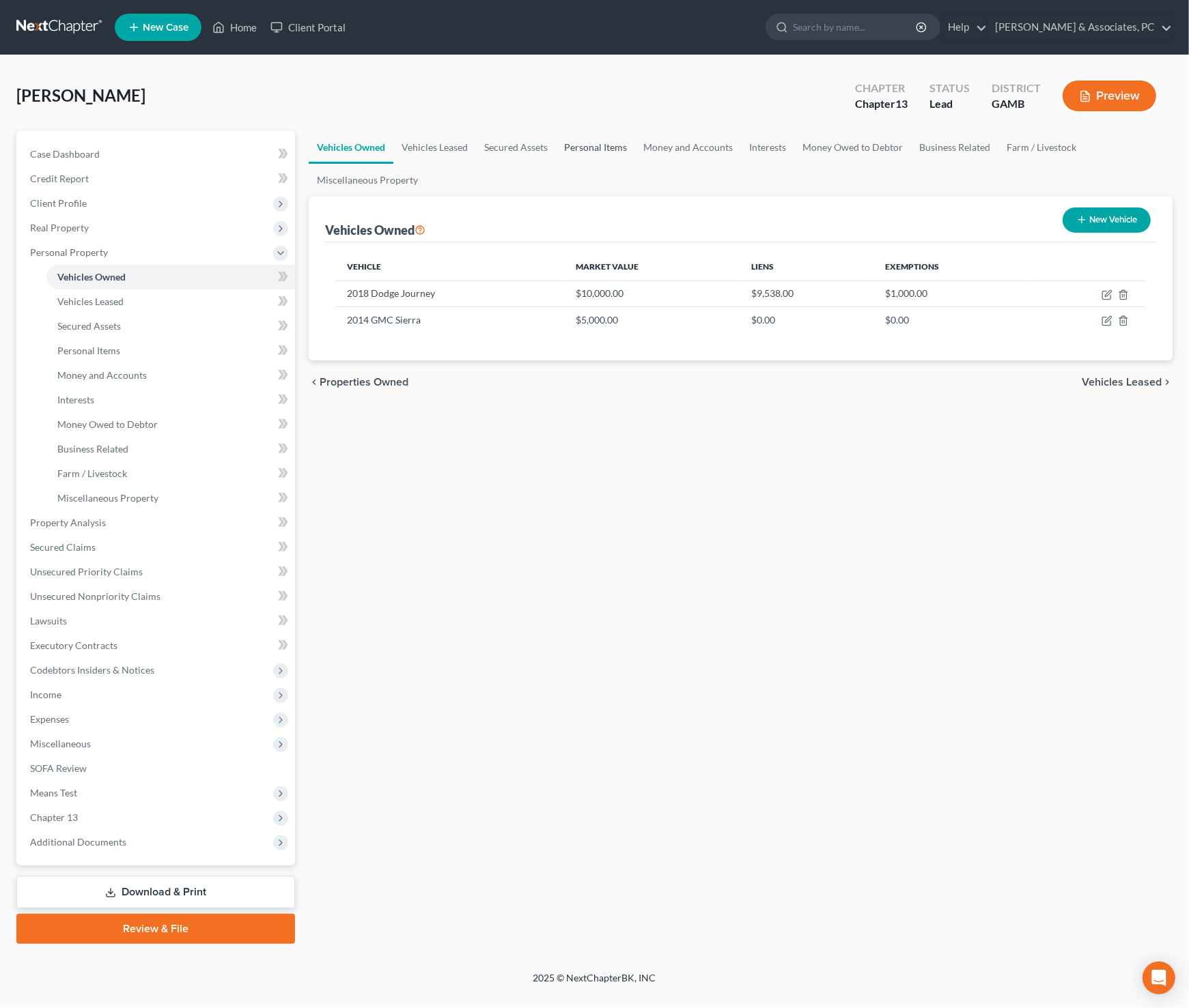
click at [617, 149] on link "Personal Items" at bounding box center [595, 147] width 79 height 33
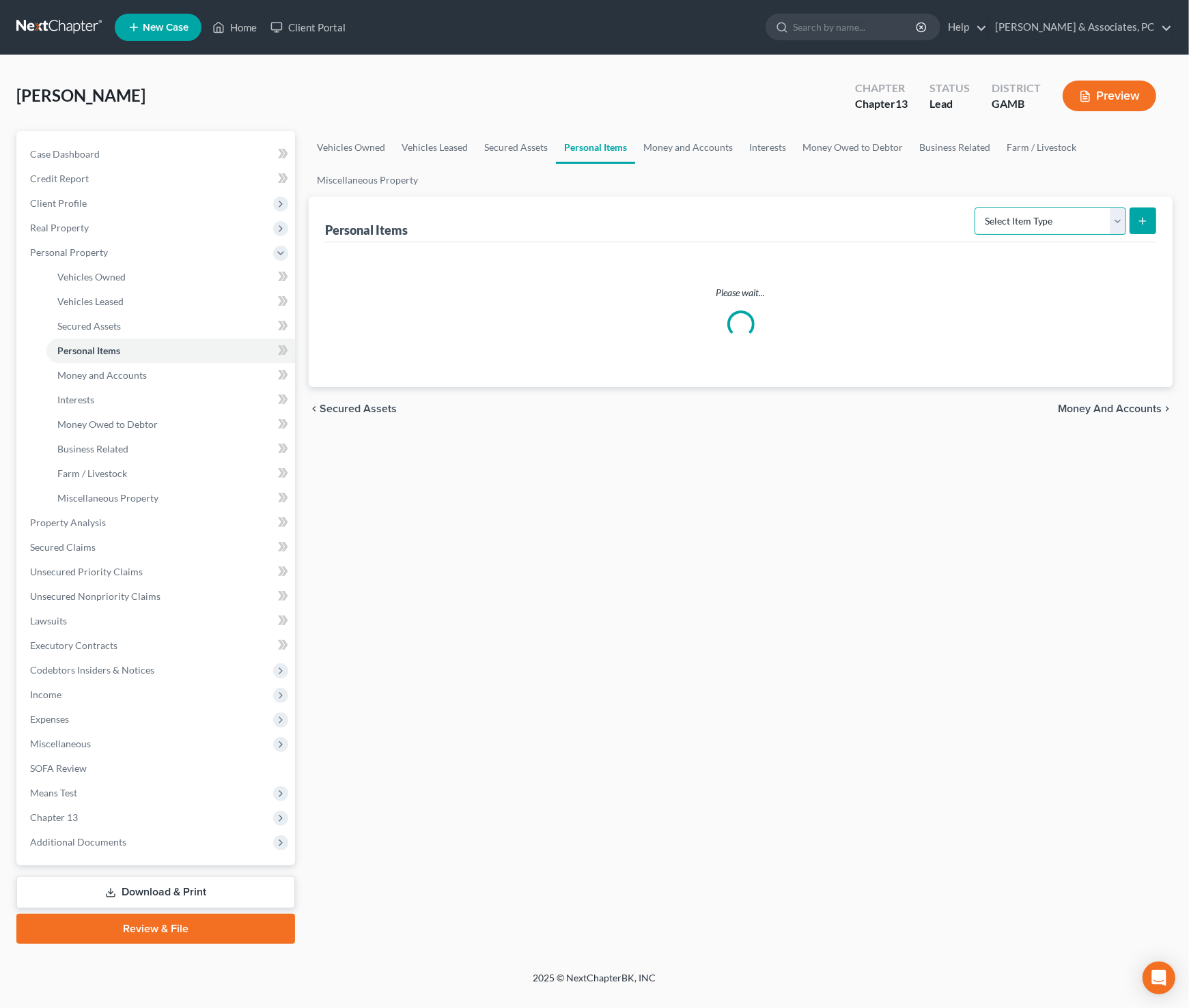
click at [1077, 219] on select "Select Item Type Clothing Collectibles Of Value Electronics Firearms Household …" at bounding box center [1050, 221] width 152 height 27
select select "sports_and_hobby_equipment"
click at [976, 208] on select "Select Item Type Clothing Collectibles Of Value Electronics Firearms Household …" at bounding box center [1050, 221] width 152 height 27
click at [1143, 219] on icon "submit" at bounding box center [1142, 221] width 11 height 11
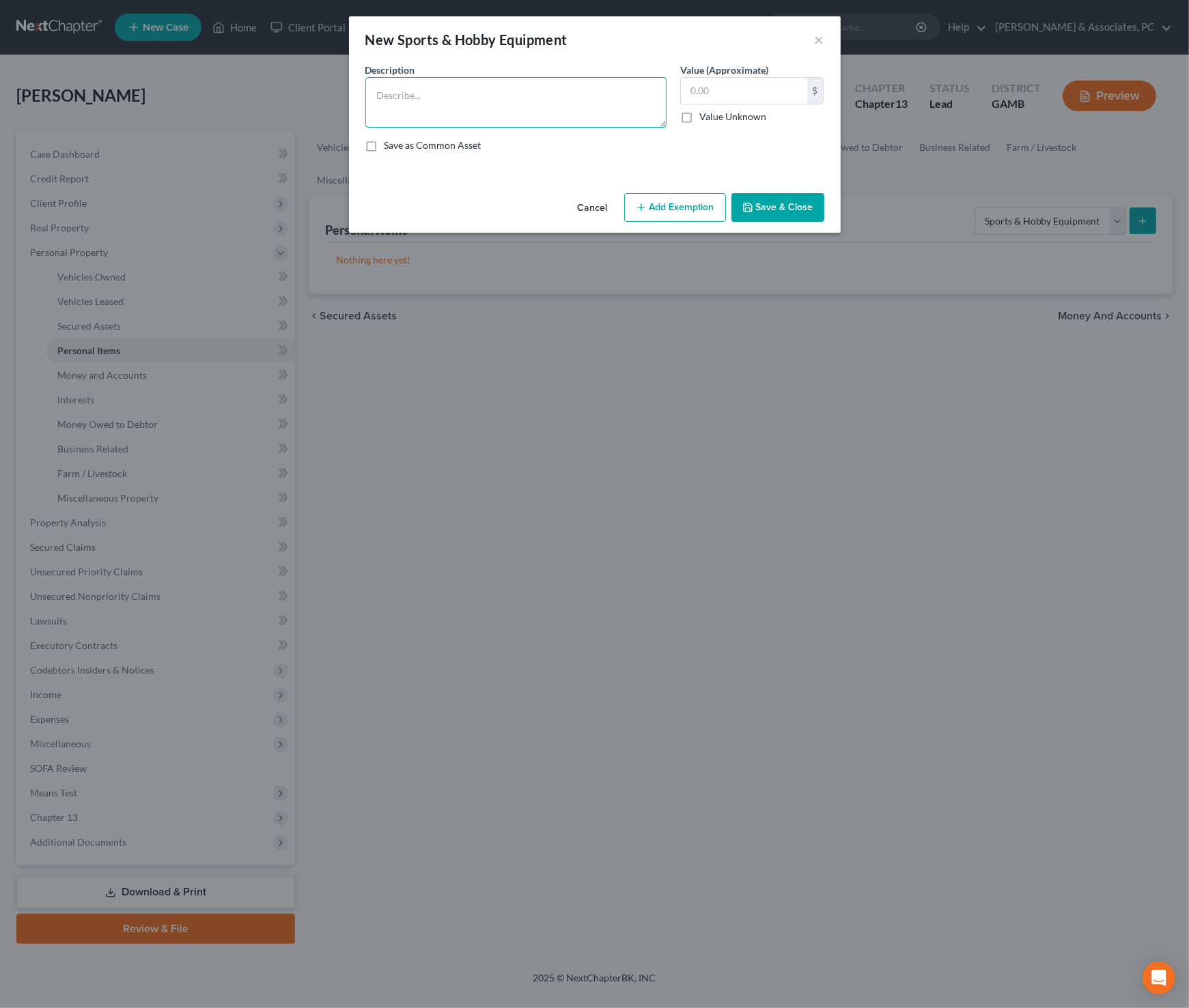
click at [476, 101] on textarea at bounding box center [515, 102] width 301 height 51
type textarea "Trailer 5*8"
click at [736, 93] on input "text" at bounding box center [743, 91] width 126 height 26
type input "300"
click at [694, 212] on button "Add Exemption" at bounding box center [675, 208] width 102 height 29
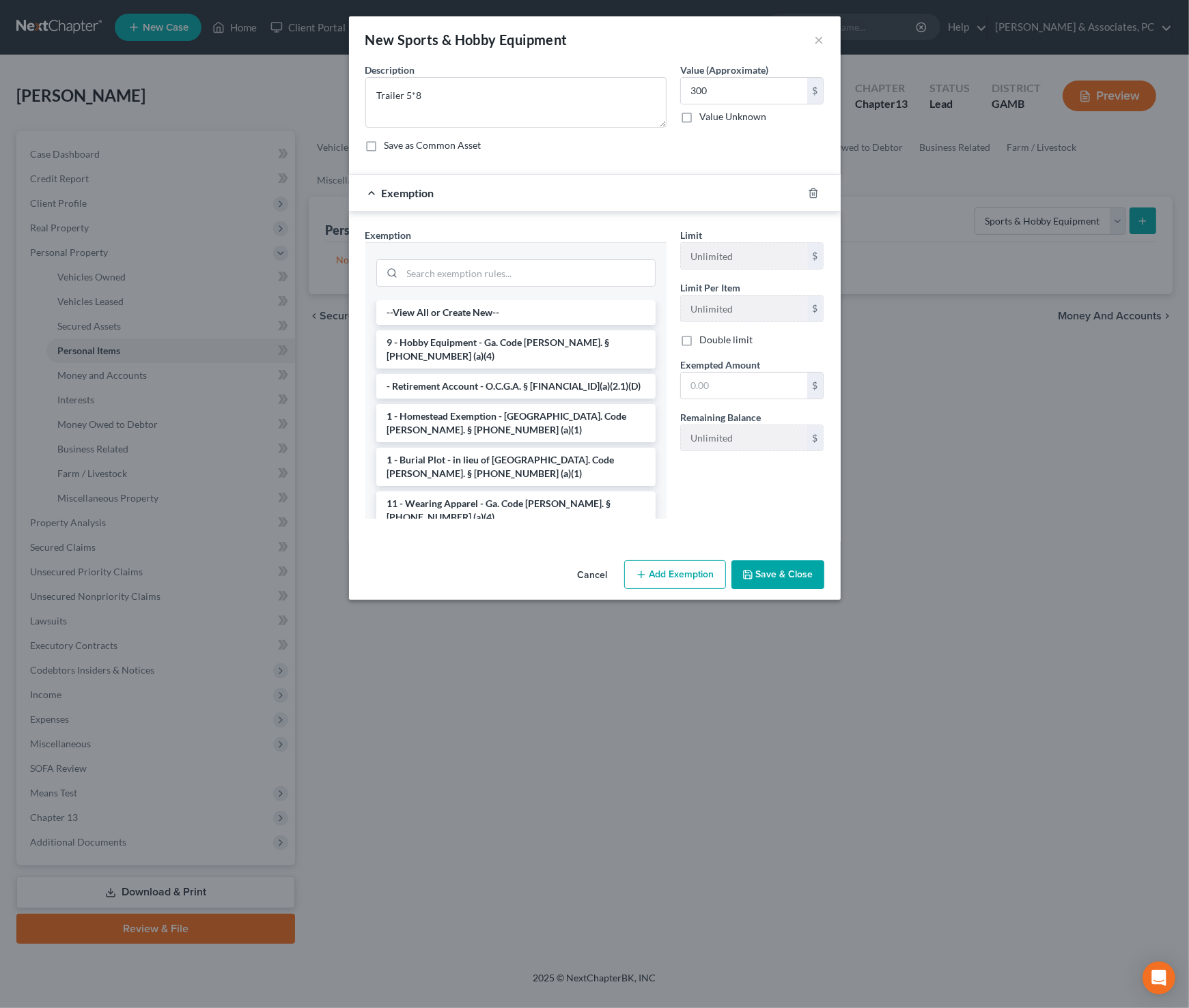
click at [518, 290] on div at bounding box center [515, 271] width 301 height 58
click at [516, 280] on input "search" at bounding box center [529, 273] width 253 height 26
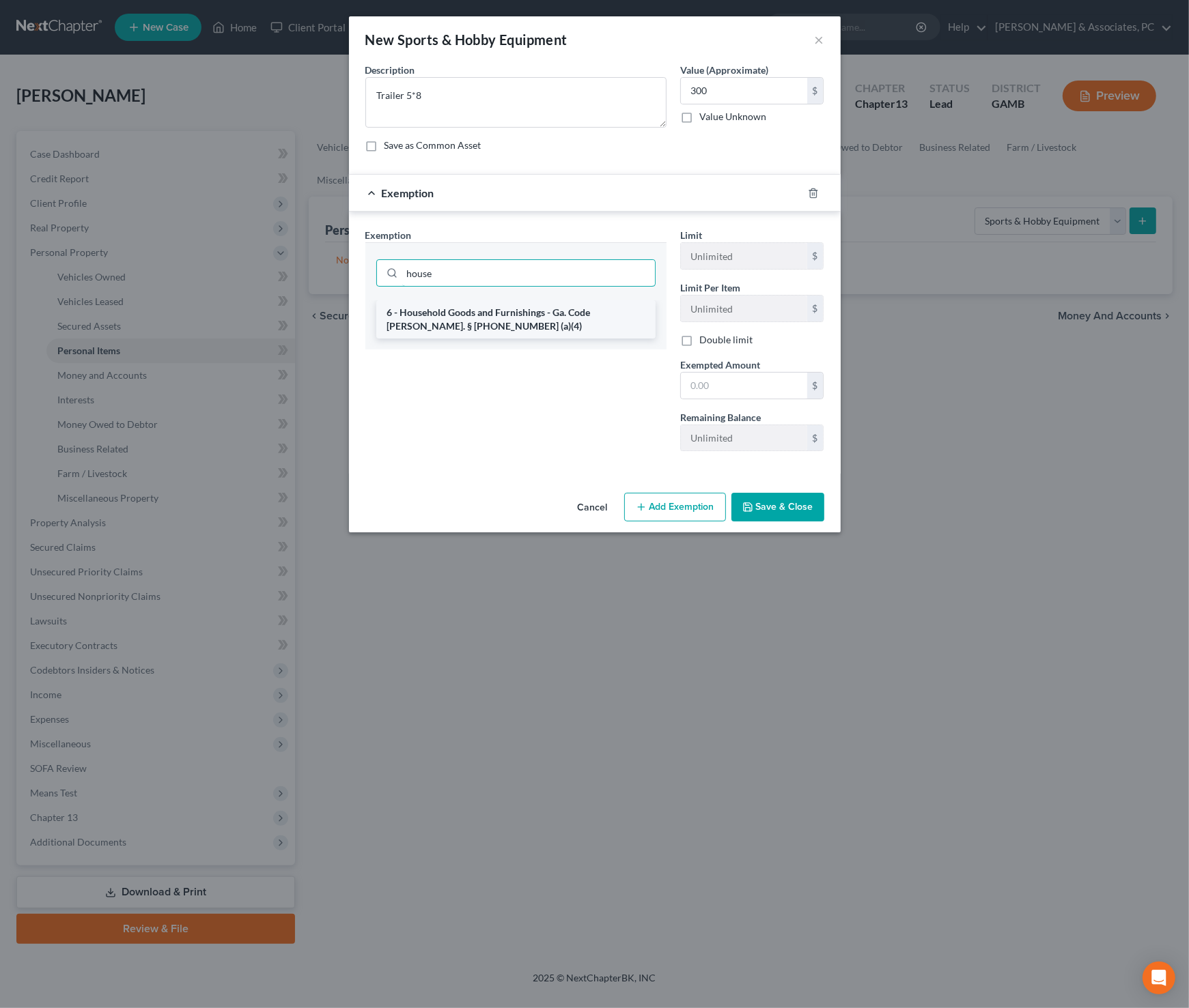
type input "house"
click at [533, 327] on li "6 - Household Goods and Furnishings - Ga. Code [PERSON_NAME]. § [PHONE_NUMBER] …" at bounding box center [515, 318] width 279 height 38
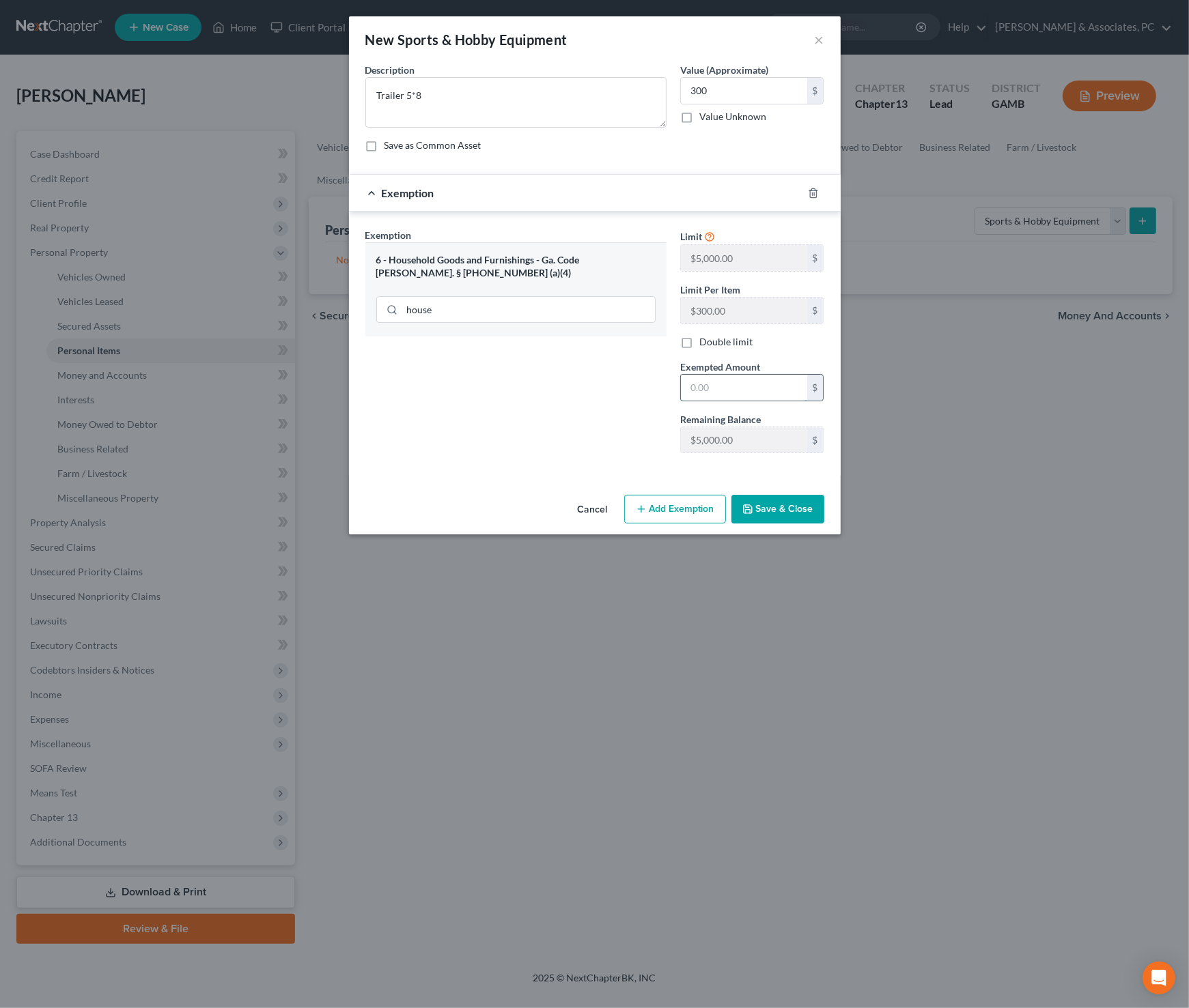
click at [719, 382] on input "text" at bounding box center [743, 387] width 126 height 26
type input "300"
click at [785, 502] on button "Save & Close" at bounding box center [778, 509] width 93 height 29
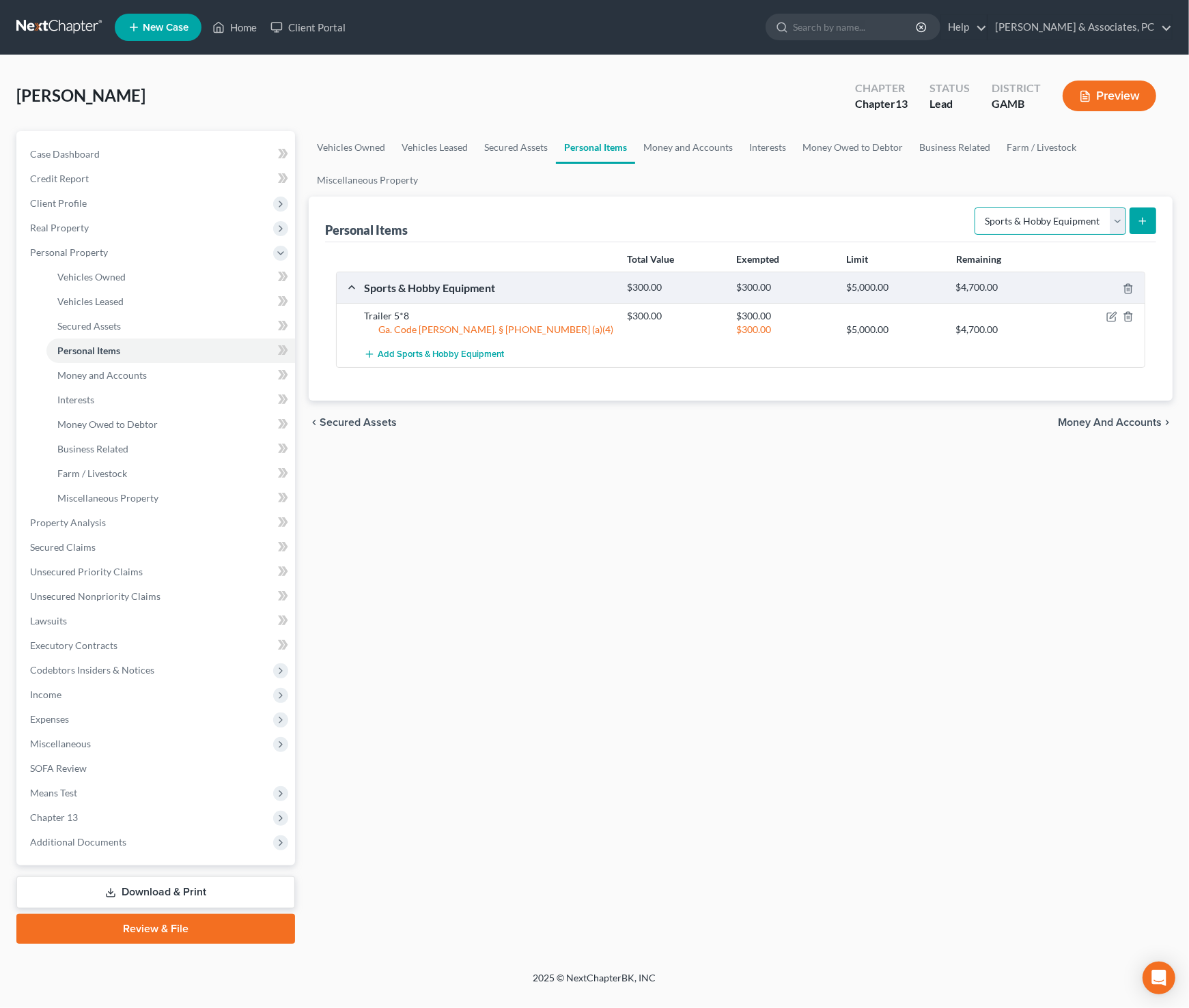
click at [1080, 211] on select "Select Item Type Clothing Collectibles Of Value Electronics Firearms Household …" at bounding box center [1050, 221] width 152 height 27
click at [976, 208] on select "Select Item Type Clothing Collectibles Of Value Electronics Firearms Household …" at bounding box center [1050, 221] width 152 height 27
click at [1075, 213] on select "Select Item Type Clothing Collectibles Of Value Electronics Firearms Household …" at bounding box center [1050, 221] width 152 height 27
select select "electronics"
click at [976, 208] on select "Select Item Type Clothing Collectibles Of Value Electronics Firearms Household …" at bounding box center [1050, 221] width 152 height 27
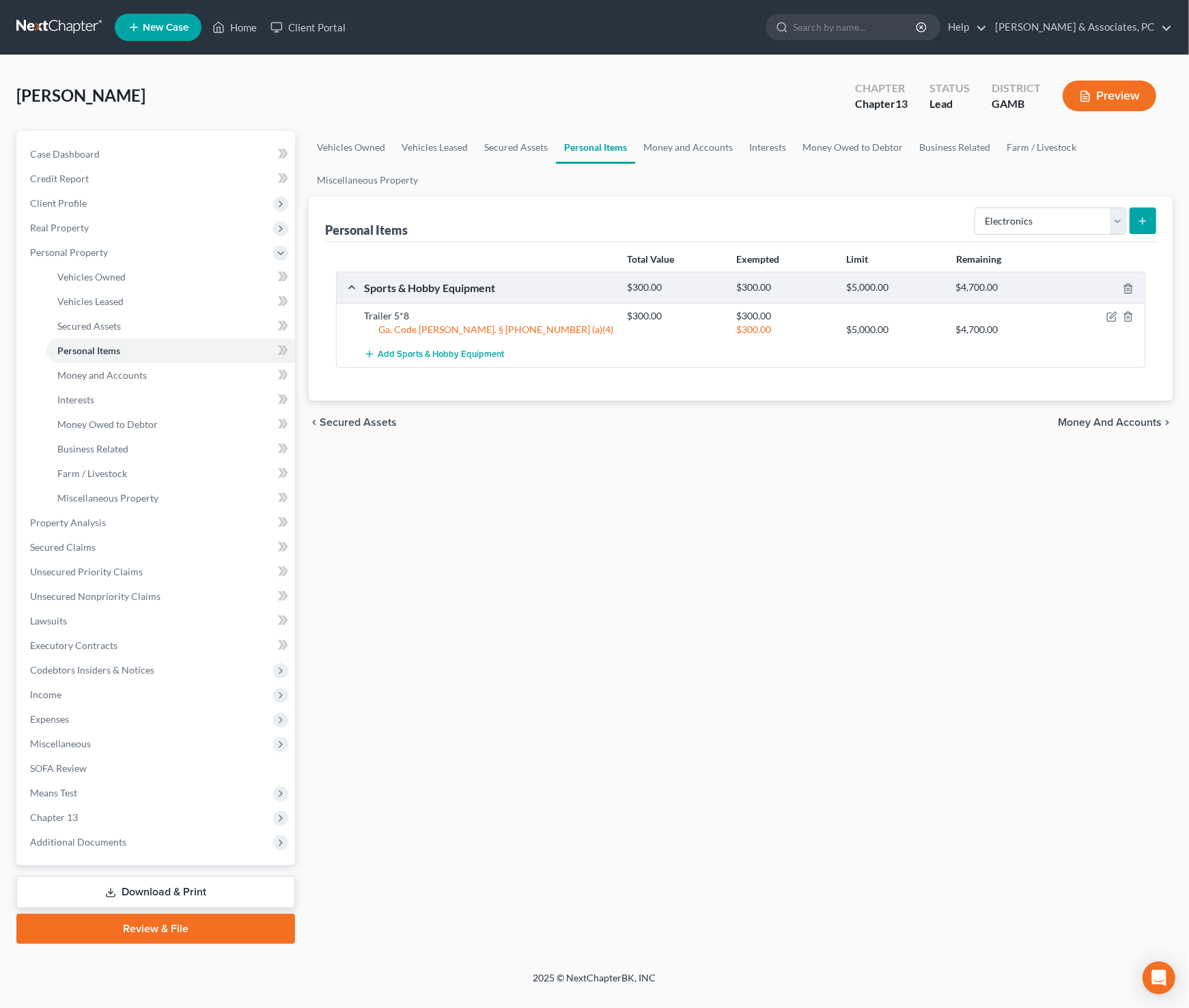
click at [1140, 218] on icon "submit" at bounding box center [1142, 221] width 11 height 11
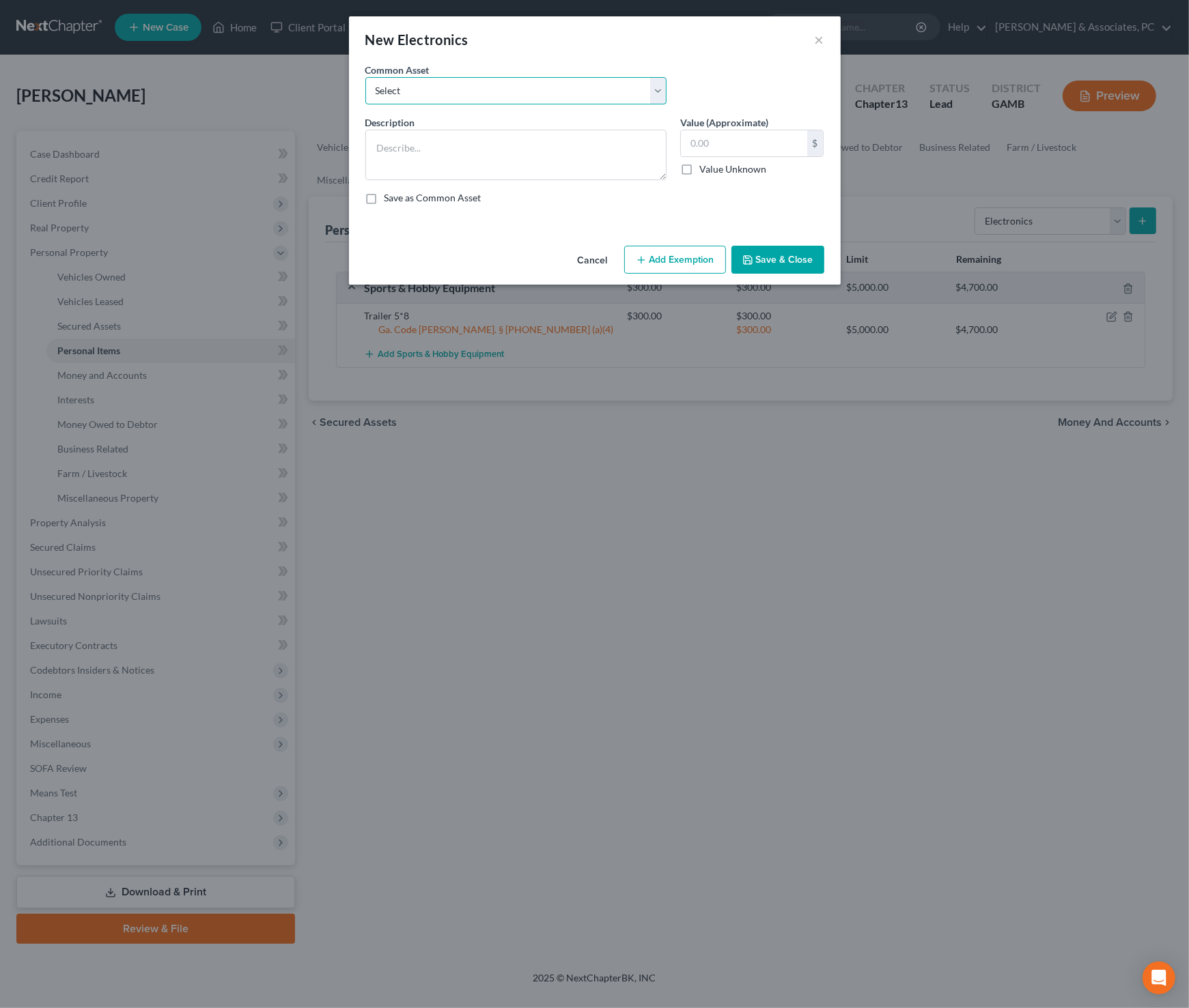
click at [529, 78] on select "Select TVs, computers and other electronics" at bounding box center [515, 91] width 301 height 27
select select "0"
click at [365, 77] on select "Select TVs, computers and other electronics" at bounding box center [515, 91] width 301 height 27
type textarea "TVs, computers and other electronics"
click at [542, 145] on textarea "TVs, computers and other electronics" at bounding box center [515, 155] width 301 height 51
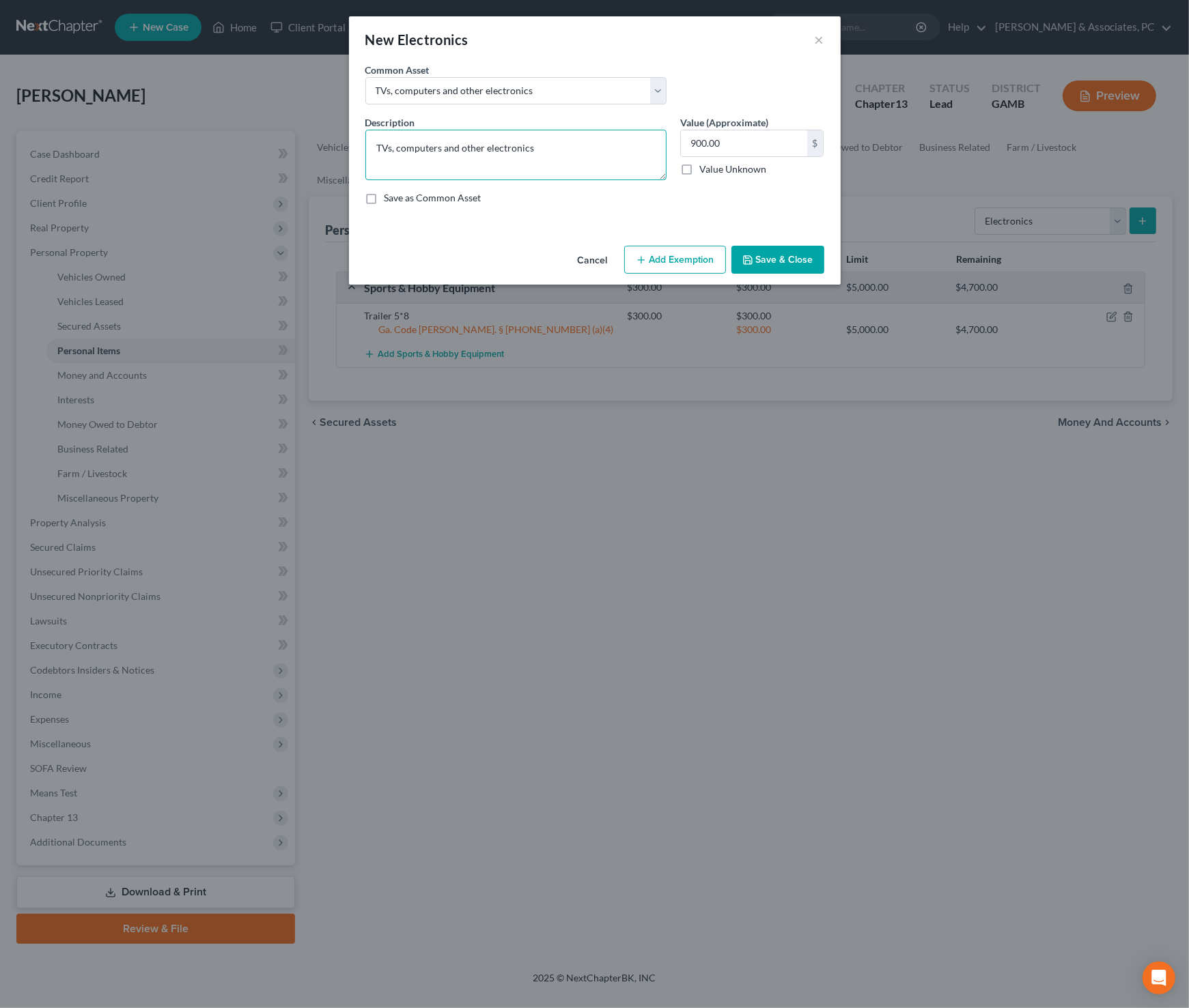
click at [542, 145] on textarea "TVs, computers and other electronics" at bounding box center [515, 155] width 301 height 51
click at [746, 135] on input "900.00" at bounding box center [743, 143] width 126 height 26
click at [745, 136] on input "900.00" at bounding box center [743, 143] width 126 height 26
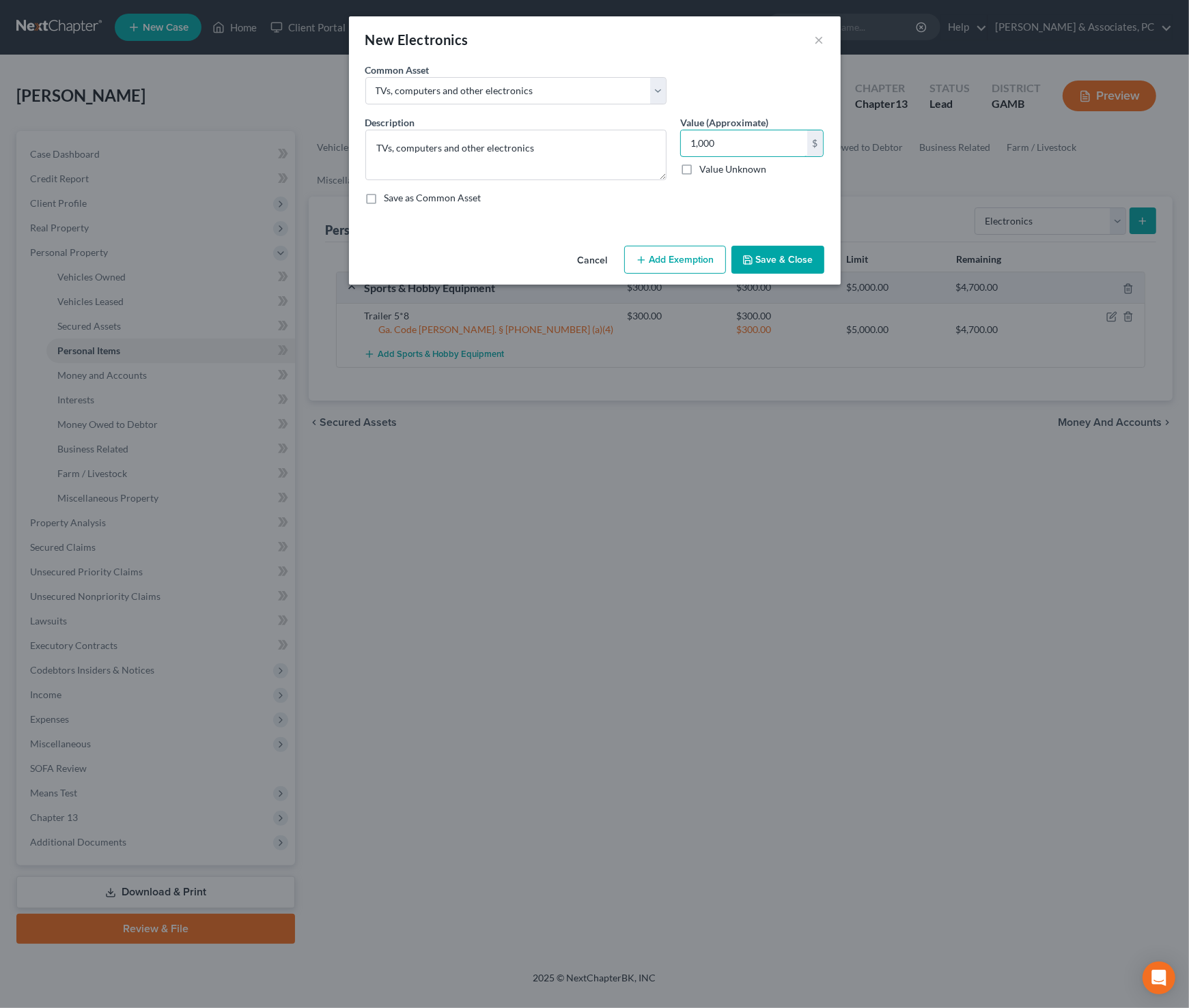
type input "1,000"
click at [691, 254] on button "Add Exemption" at bounding box center [675, 260] width 102 height 29
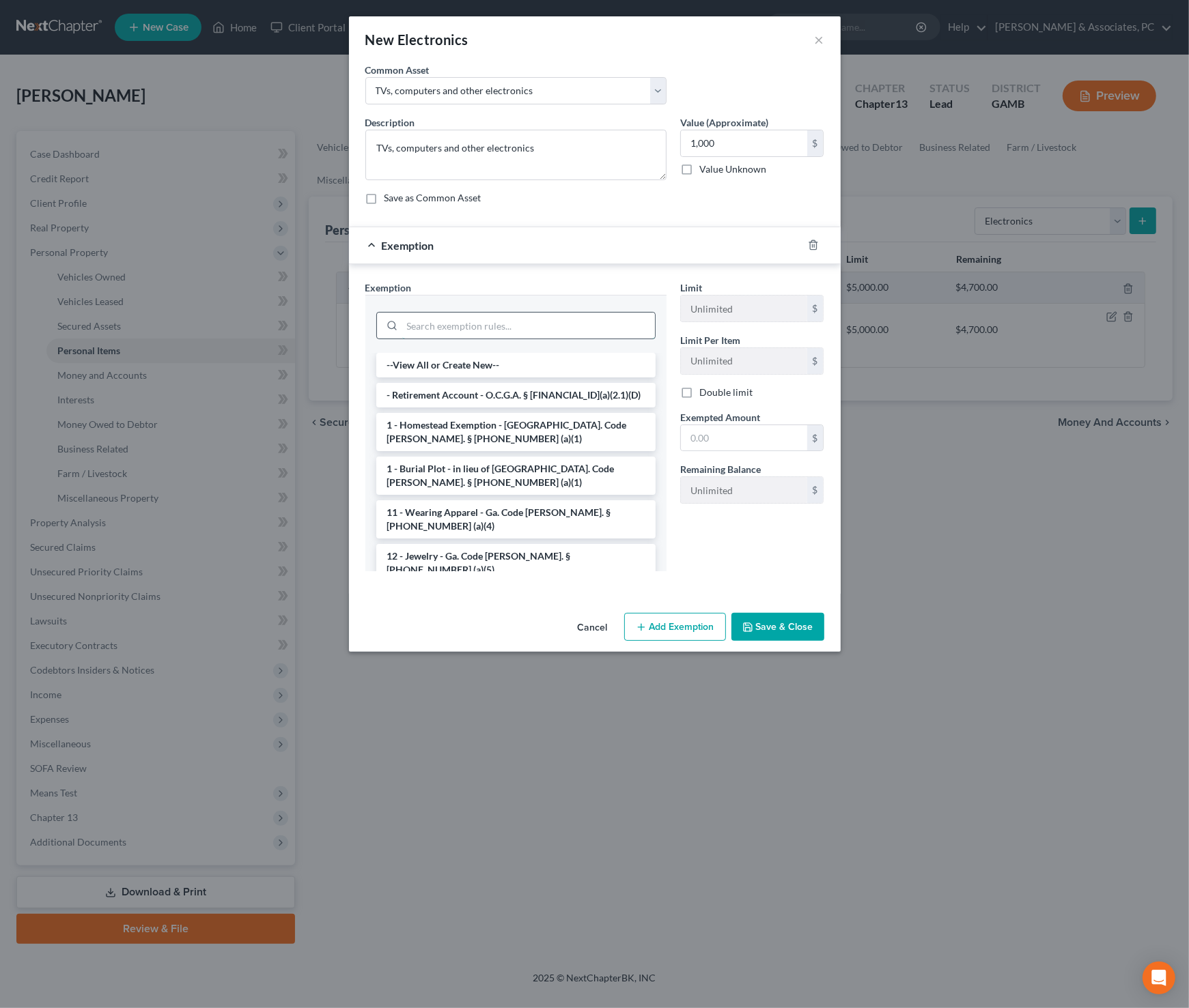
click at [490, 323] on input "search" at bounding box center [529, 325] width 253 height 26
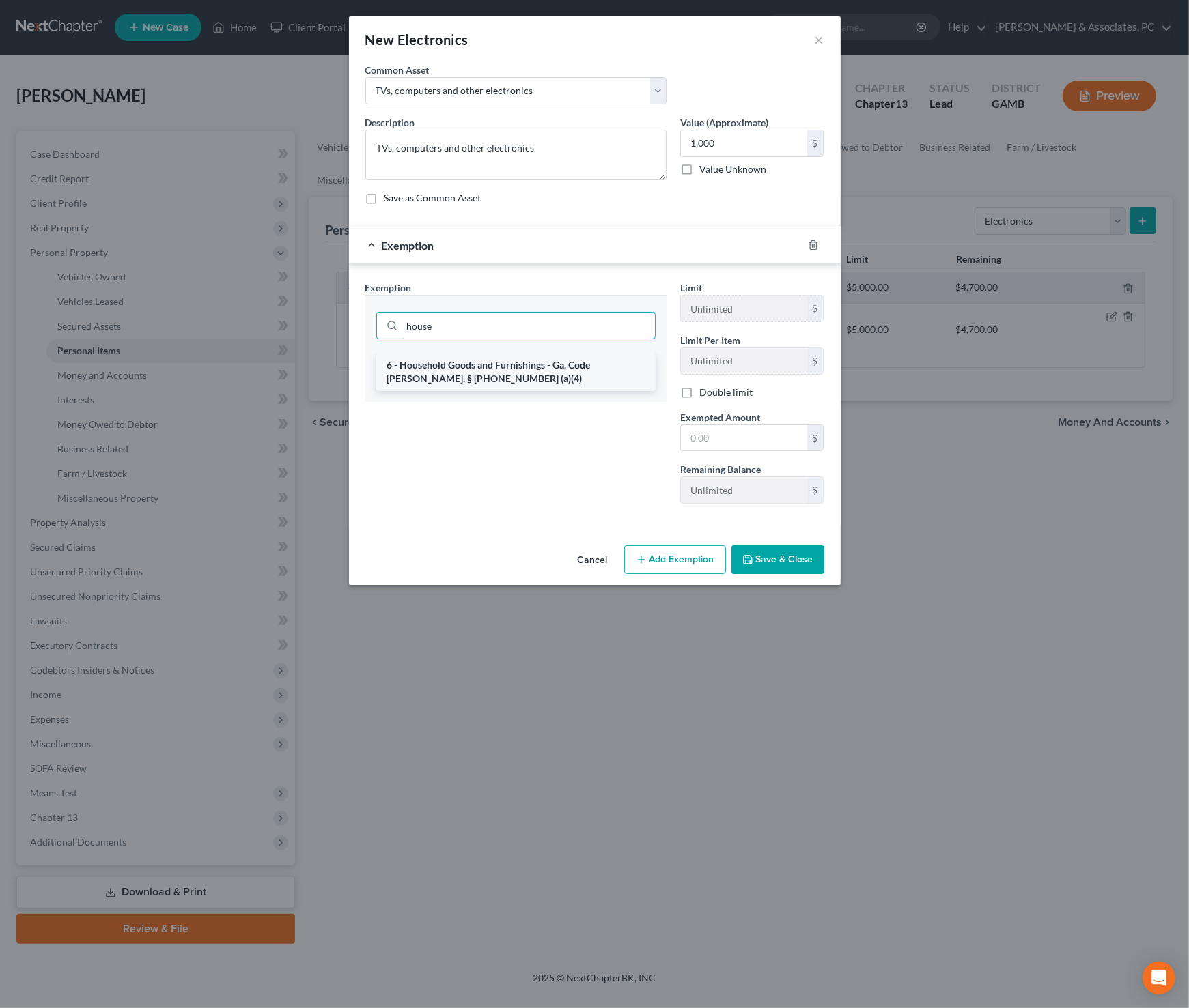
type input "house"
click at [501, 370] on li "6 - Household Goods and Furnishings - Ga. Code [PERSON_NAME]. § [PHONE_NUMBER] …" at bounding box center [515, 372] width 279 height 38
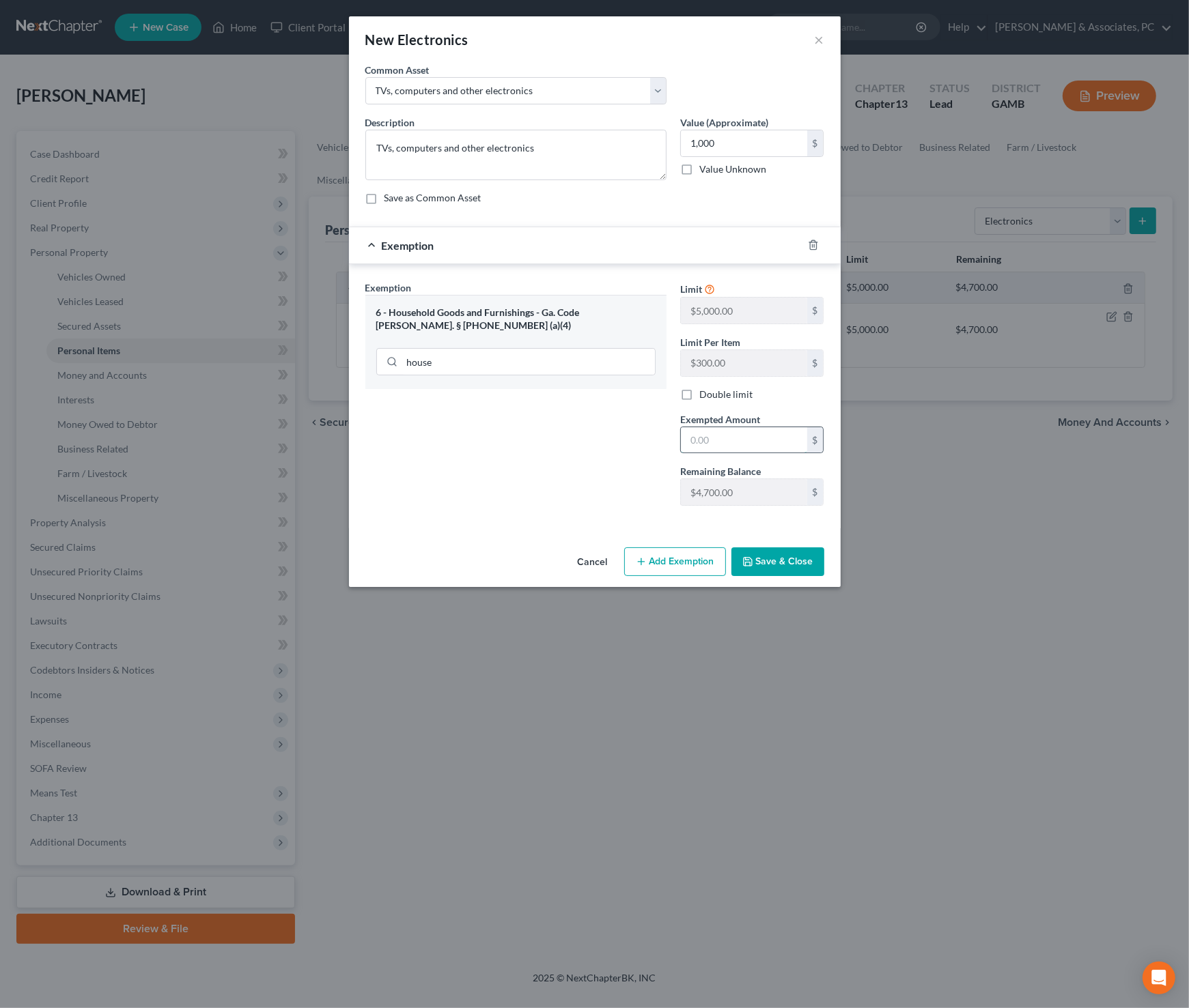
click at [711, 442] on input "text" at bounding box center [743, 440] width 126 height 26
type input "1,000"
click at [774, 556] on button "Save & Close" at bounding box center [778, 562] width 93 height 29
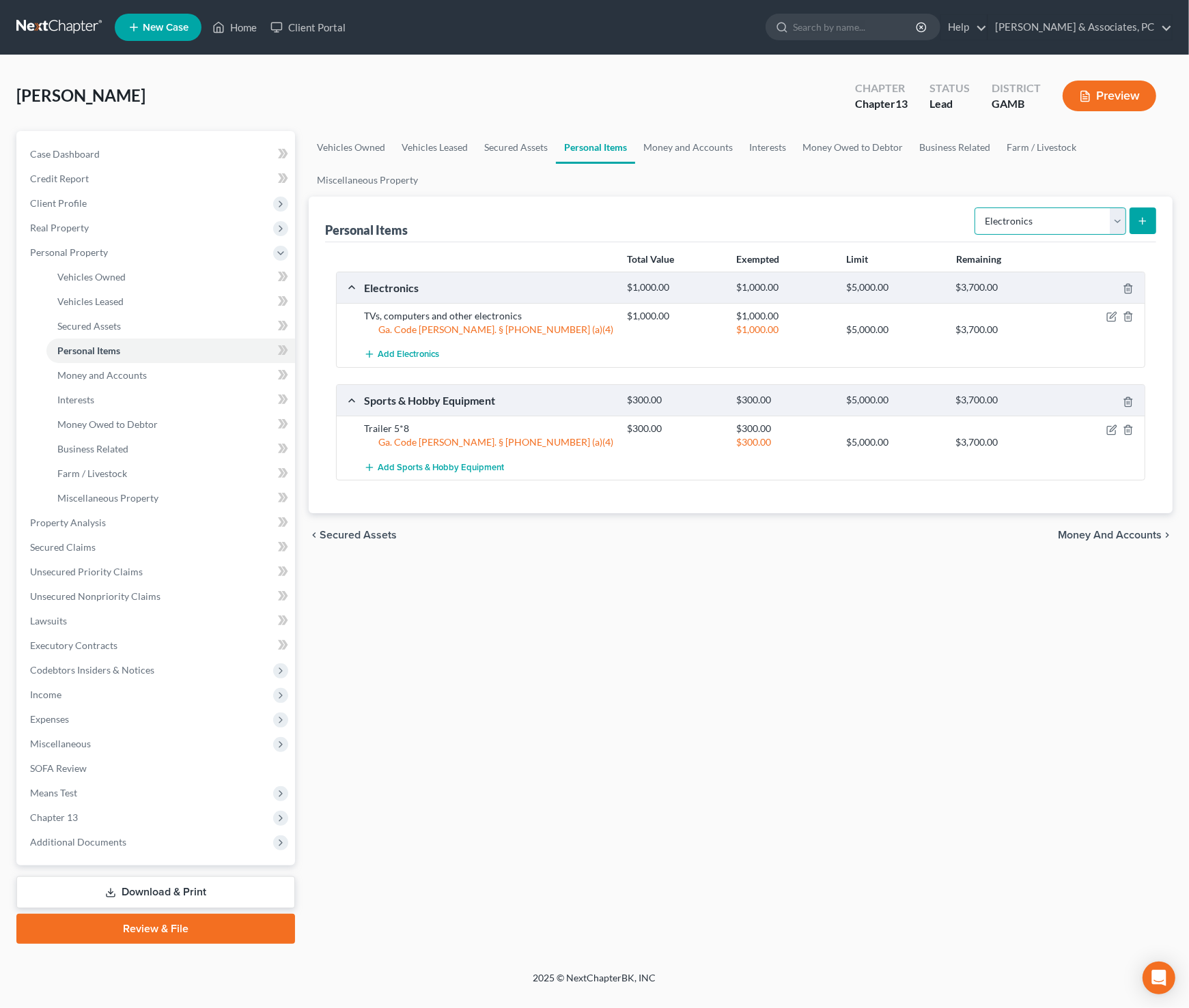
click at [1063, 210] on select "Select Item Type Clothing Collectibles Of Value Electronics Firearms Household …" at bounding box center [1050, 221] width 152 height 27
select select "household_goods"
click at [976, 208] on select "Select Item Type Clothing Collectibles Of Value Electronics Firearms Household …" at bounding box center [1050, 221] width 152 height 27
click at [1141, 229] on button "submit" at bounding box center [1142, 220] width 26 height 26
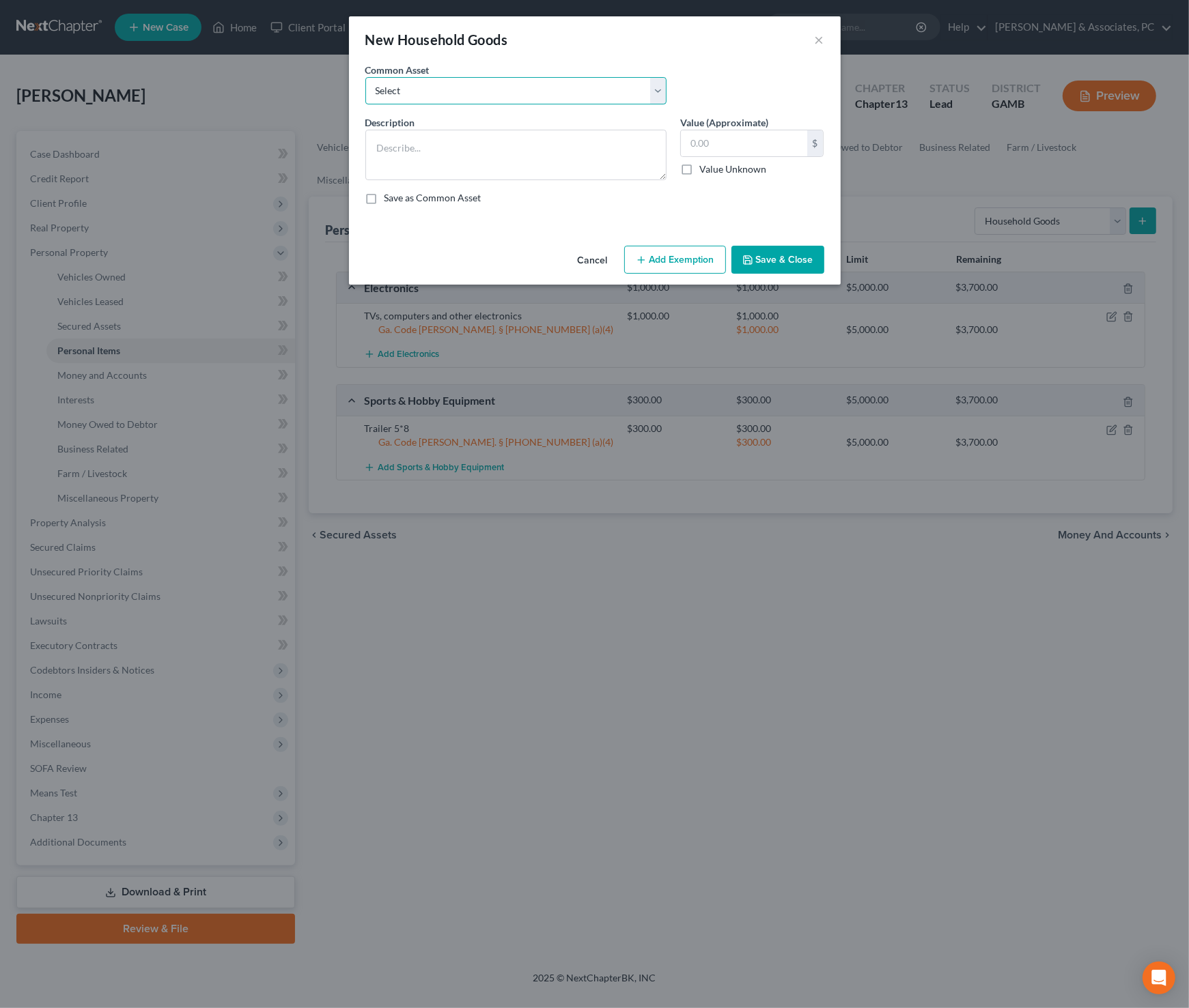
click at [549, 96] on select "Select HHG and Furniture" at bounding box center [515, 91] width 301 height 27
select select "0"
click at [365, 77] on select "Select HHG and Furniture" at bounding box center [515, 91] width 301 height 27
type textarea "HHG and Furniture"
click at [725, 136] on input "1,750.00" at bounding box center [743, 143] width 126 height 26
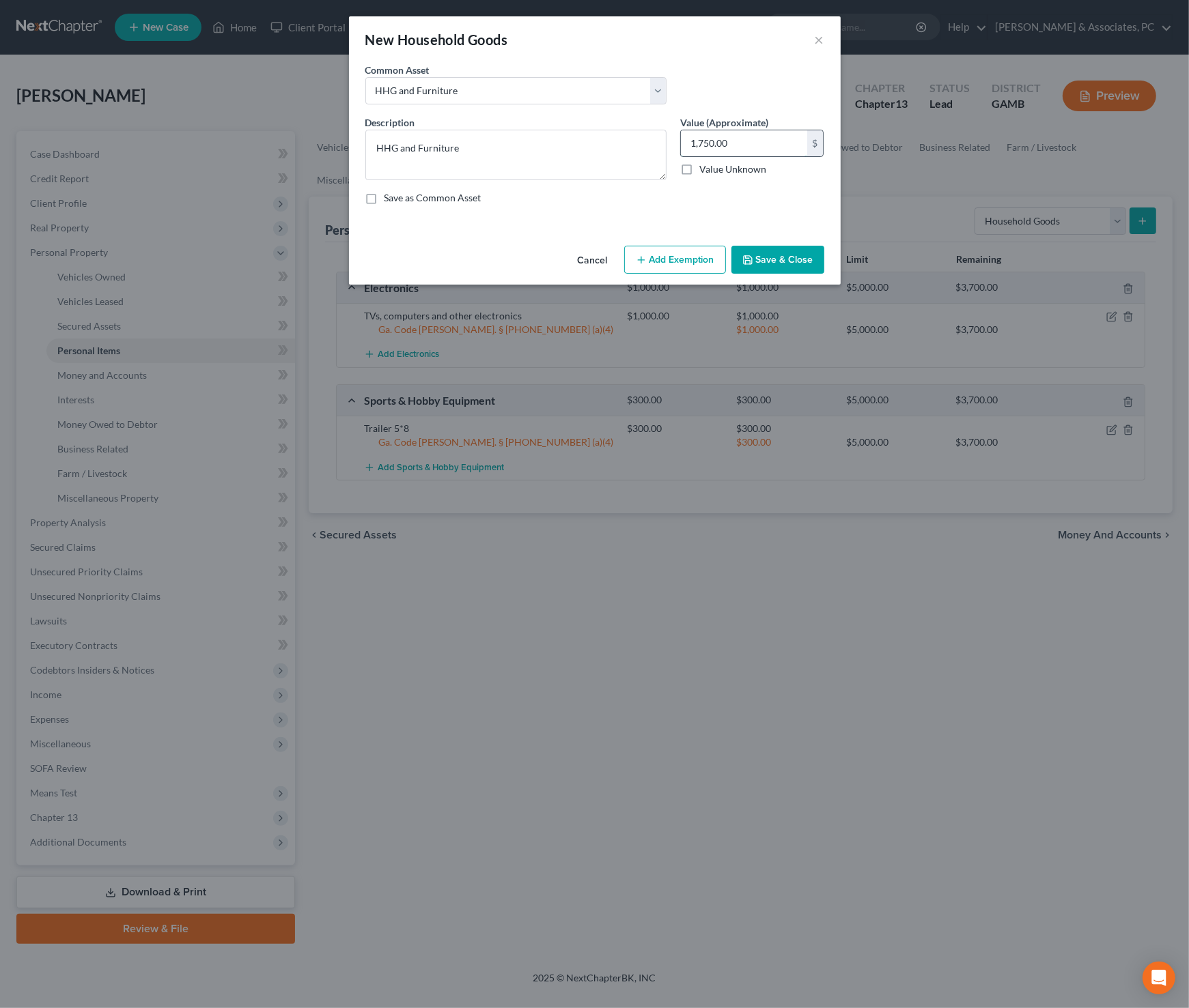
click at [726, 136] on input "1,750.00" at bounding box center [743, 143] width 126 height 26
type input "500"
click at [695, 255] on button "Add Exemption" at bounding box center [675, 260] width 102 height 29
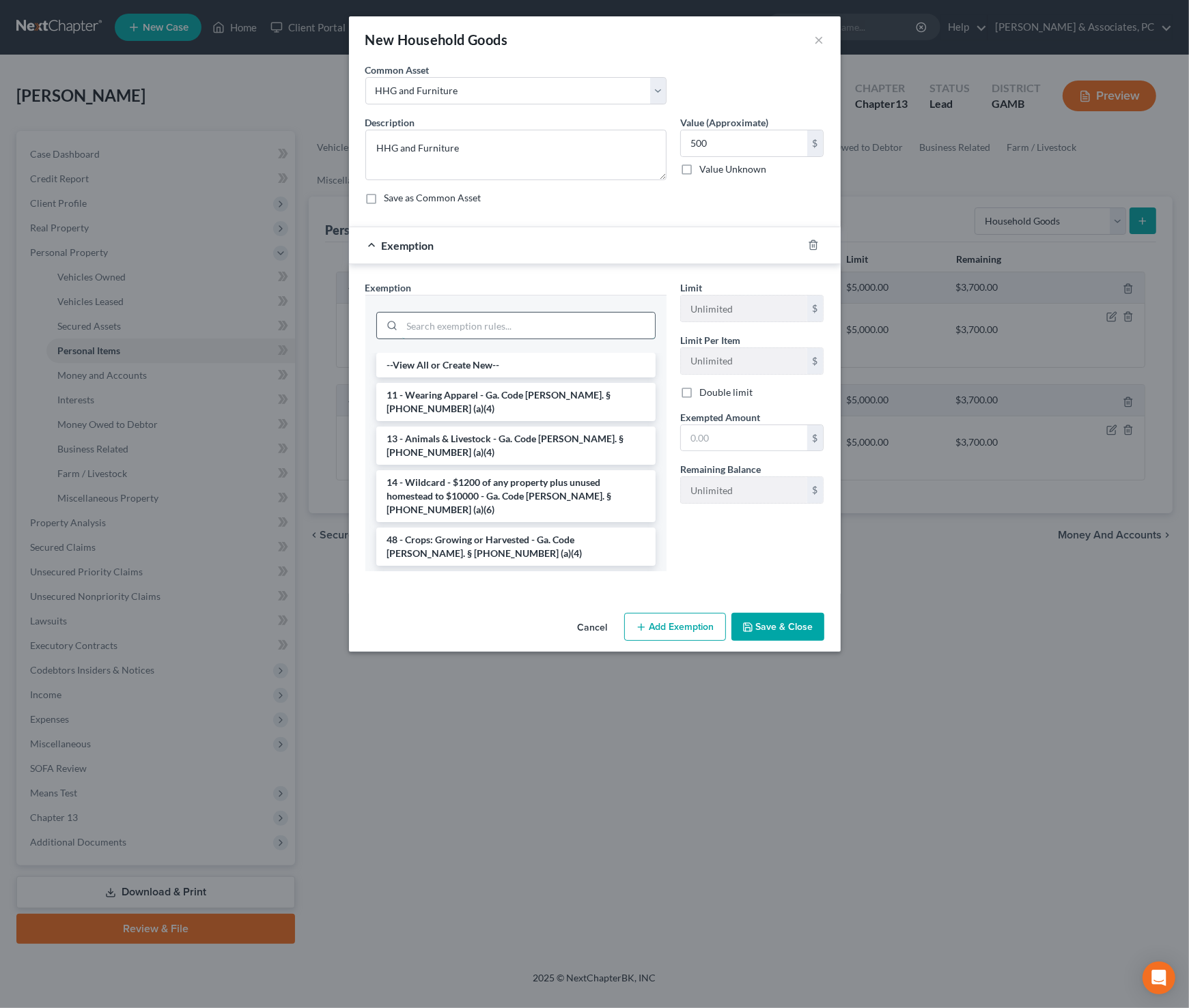
click at [514, 313] on input "search" at bounding box center [529, 325] width 253 height 26
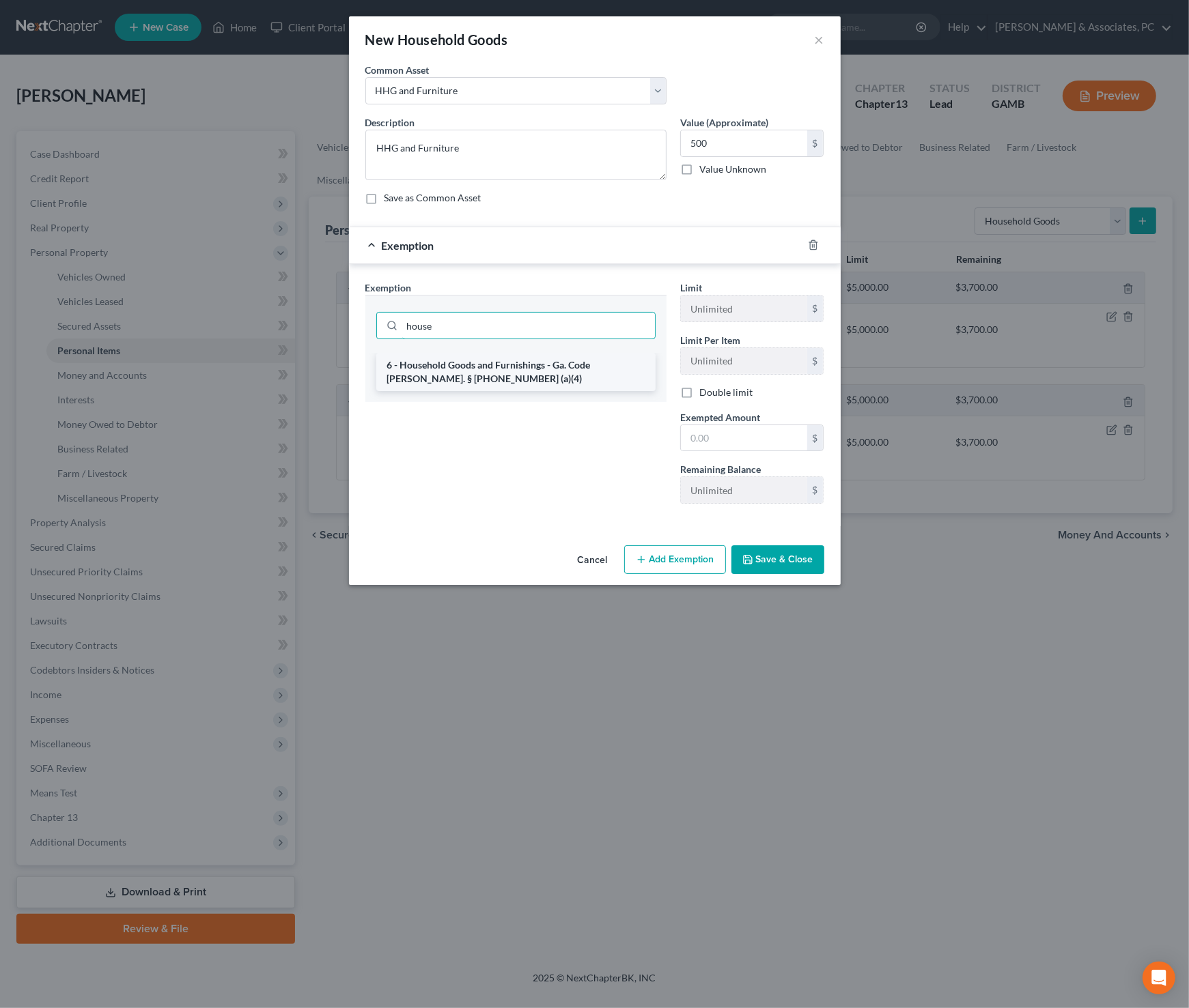
type input "house"
click at [496, 384] on li "6 - Household Goods and Furnishings - Ga. Code [PERSON_NAME]. § [PHONE_NUMBER] …" at bounding box center [515, 372] width 279 height 38
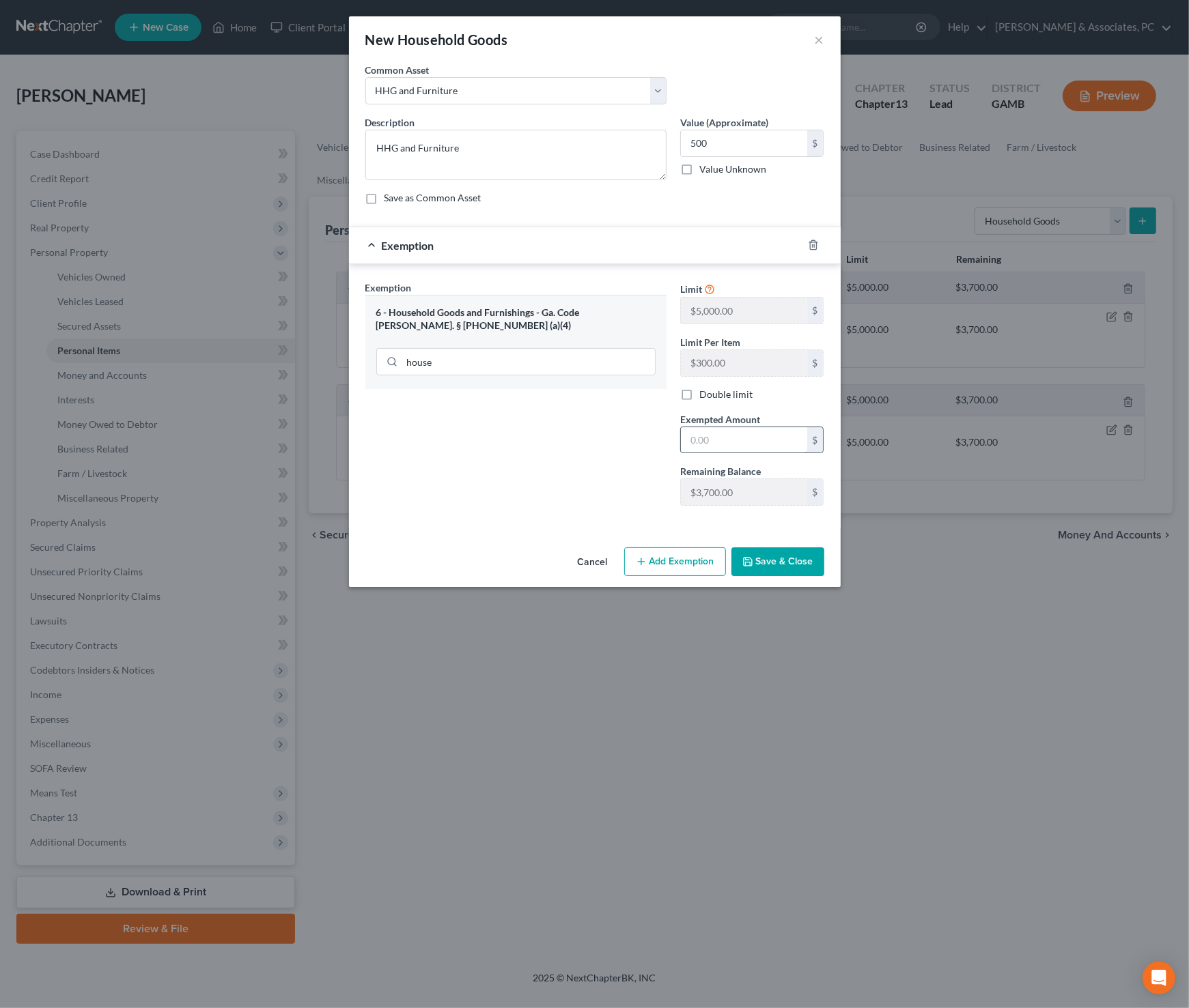
click at [726, 443] on input "text" at bounding box center [743, 440] width 126 height 26
type input "500"
click at [778, 573] on div "Cancel Add Exemption Save & Close" at bounding box center [595, 564] width 492 height 45
click at [777, 562] on button "Save & Close" at bounding box center [778, 562] width 93 height 29
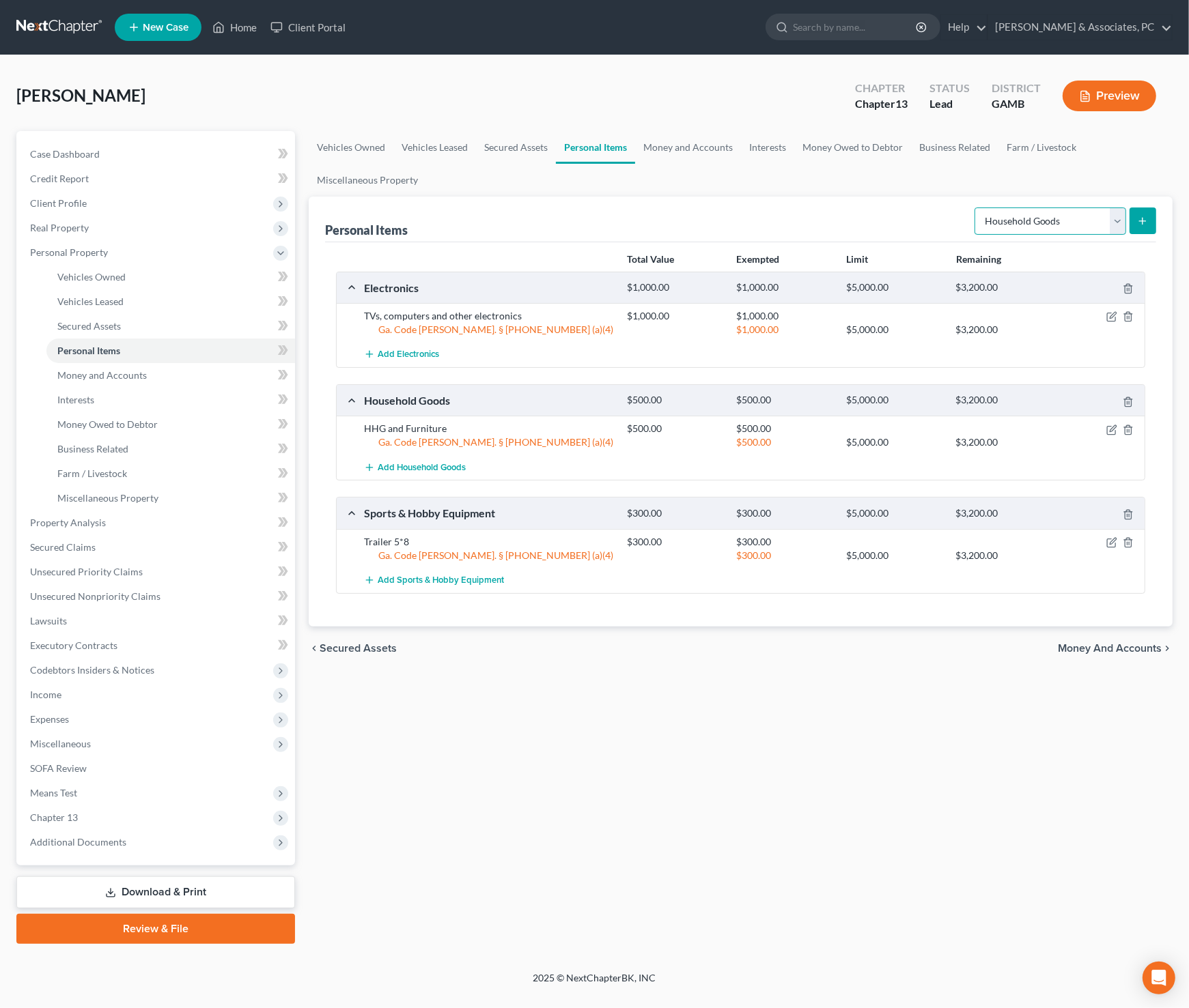
click at [1054, 227] on select "Select Item Type Clothing Collectibles Of Value Electronics Firearms Household …" at bounding box center [1050, 221] width 152 height 27
select select "clothing"
click at [976, 208] on select "Select Item Type Clothing Collectibles Of Value Electronics Firearms Household …" at bounding box center [1050, 221] width 152 height 27
click at [1133, 216] on button "submit" at bounding box center [1142, 220] width 26 height 26
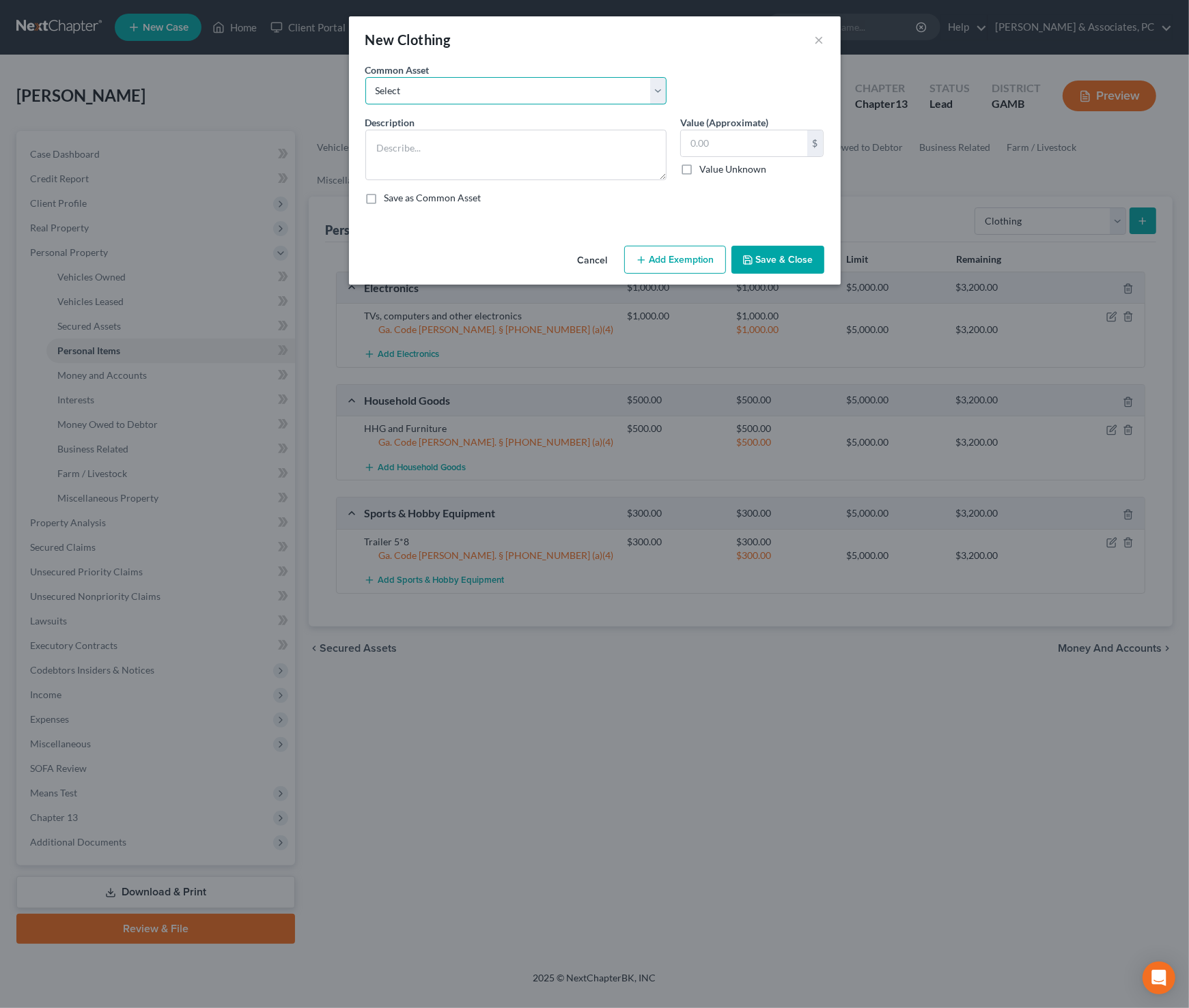
click at [585, 88] on select "Select Clothing and Shoes" at bounding box center [515, 91] width 301 height 27
select select "0"
click at [365, 77] on select "Select Clothing and Shoes" at bounding box center [515, 91] width 301 height 27
type textarea "Clothing and Shoes"
click at [736, 138] on input "700.00" at bounding box center [743, 143] width 126 height 26
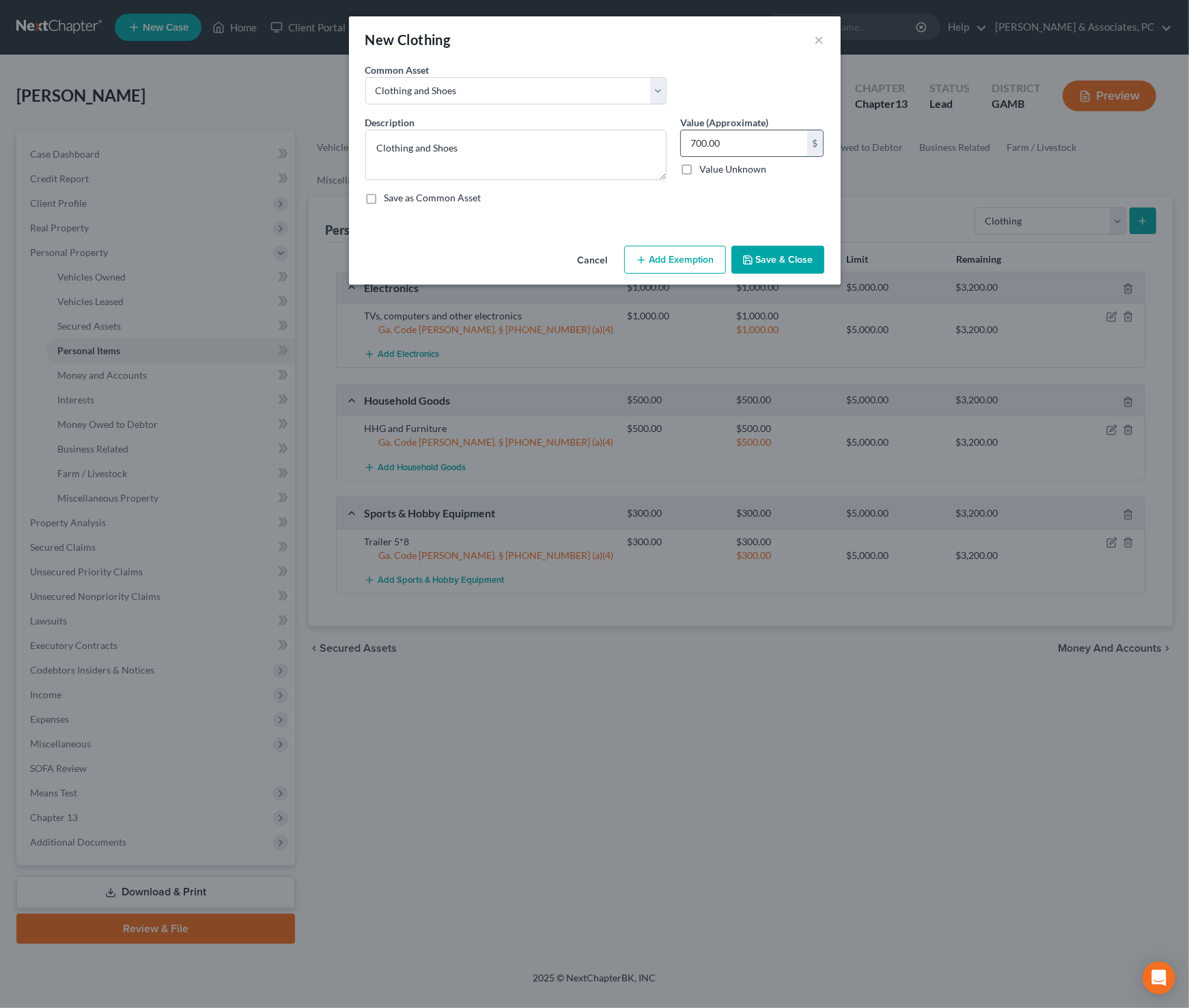
click at [736, 139] on input "700.00" at bounding box center [743, 143] width 126 height 26
type input "200"
click at [680, 259] on button "Add Exemption" at bounding box center [675, 260] width 102 height 29
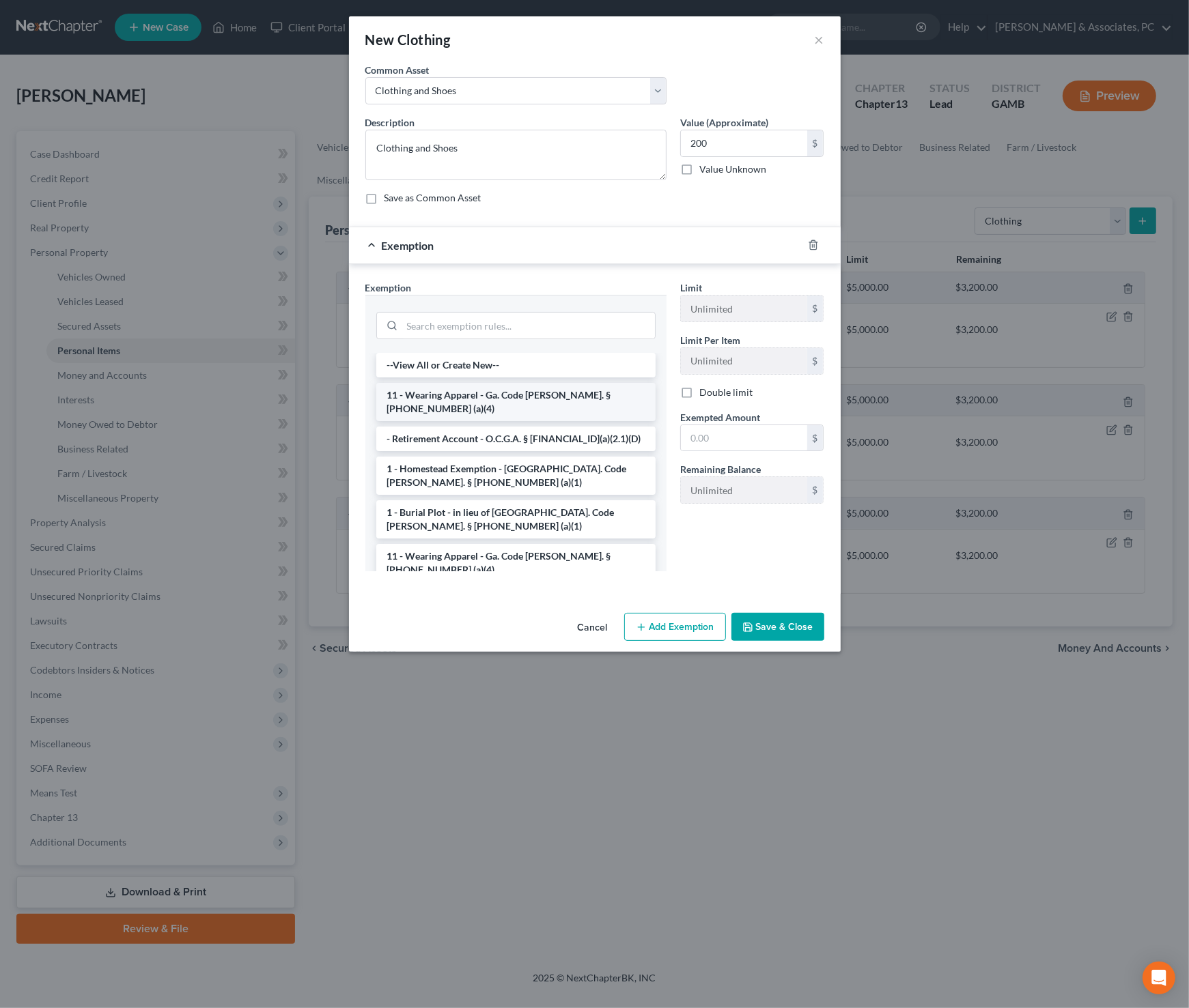
click at [508, 384] on li "11 - Wearing Apparel - Ga. Code [PERSON_NAME]. § [PHONE_NUMBER] (a)(4)" at bounding box center [515, 402] width 279 height 38
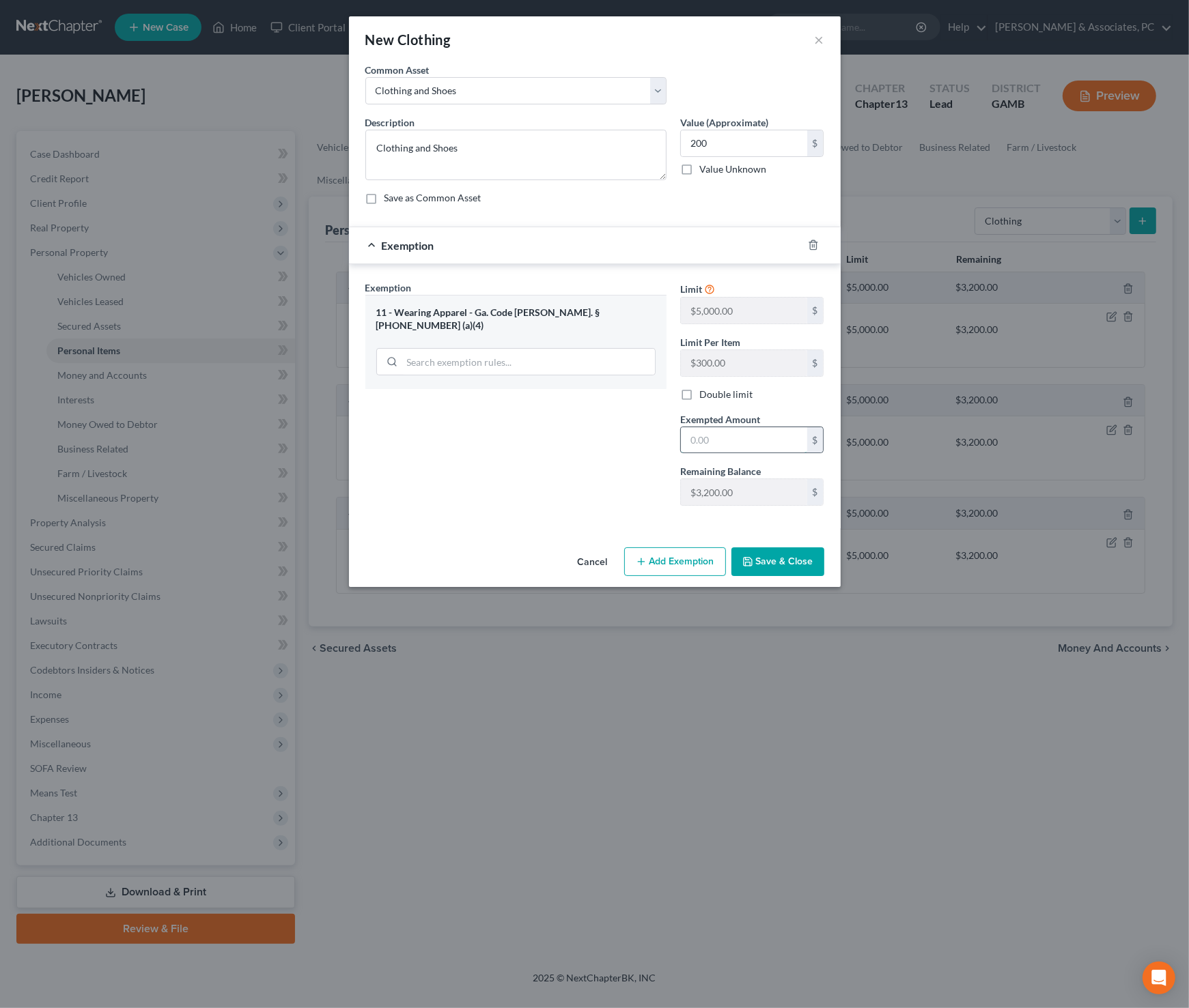
click at [708, 444] on input "text" at bounding box center [743, 440] width 126 height 26
type input "200"
click at [435, 459] on div "Exemption Set must be selected for CA. Exemption * 11 - Wearing Apparel - Ga. C…" at bounding box center [515, 398] width 314 height 236
click at [788, 567] on button "Save & Close" at bounding box center [778, 562] width 93 height 29
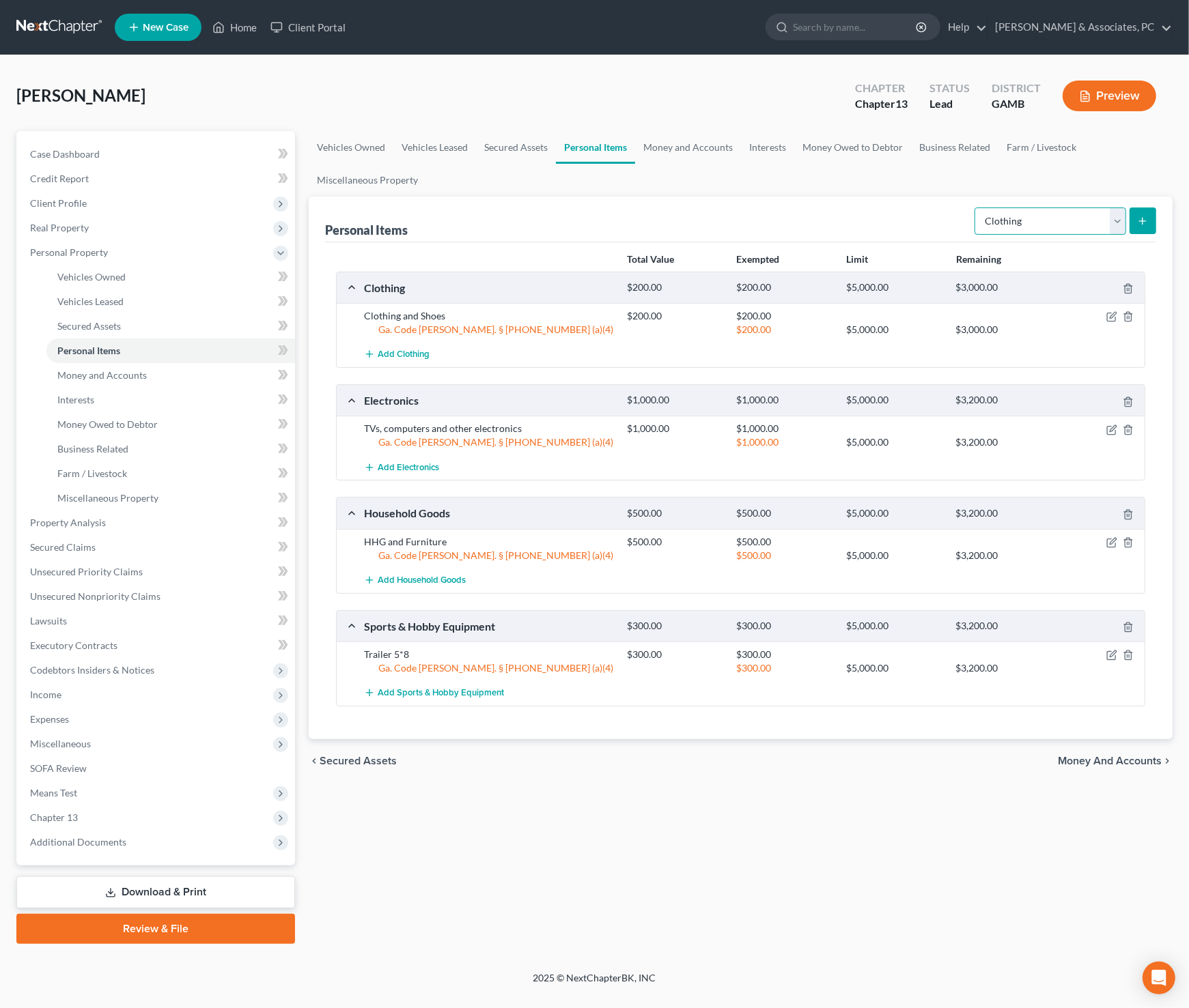
click at [1029, 222] on select "Select Item Type Clothing Collectibles Of Value Electronics Firearms Household …" at bounding box center [1050, 221] width 152 height 27
select select "jewelry"
click at [976, 208] on select "Select Item Type Clothing Collectibles Of Value Electronics Firearms Household …" at bounding box center [1050, 221] width 152 height 27
click at [1136, 221] on button "submit" at bounding box center [1142, 220] width 26 height 26
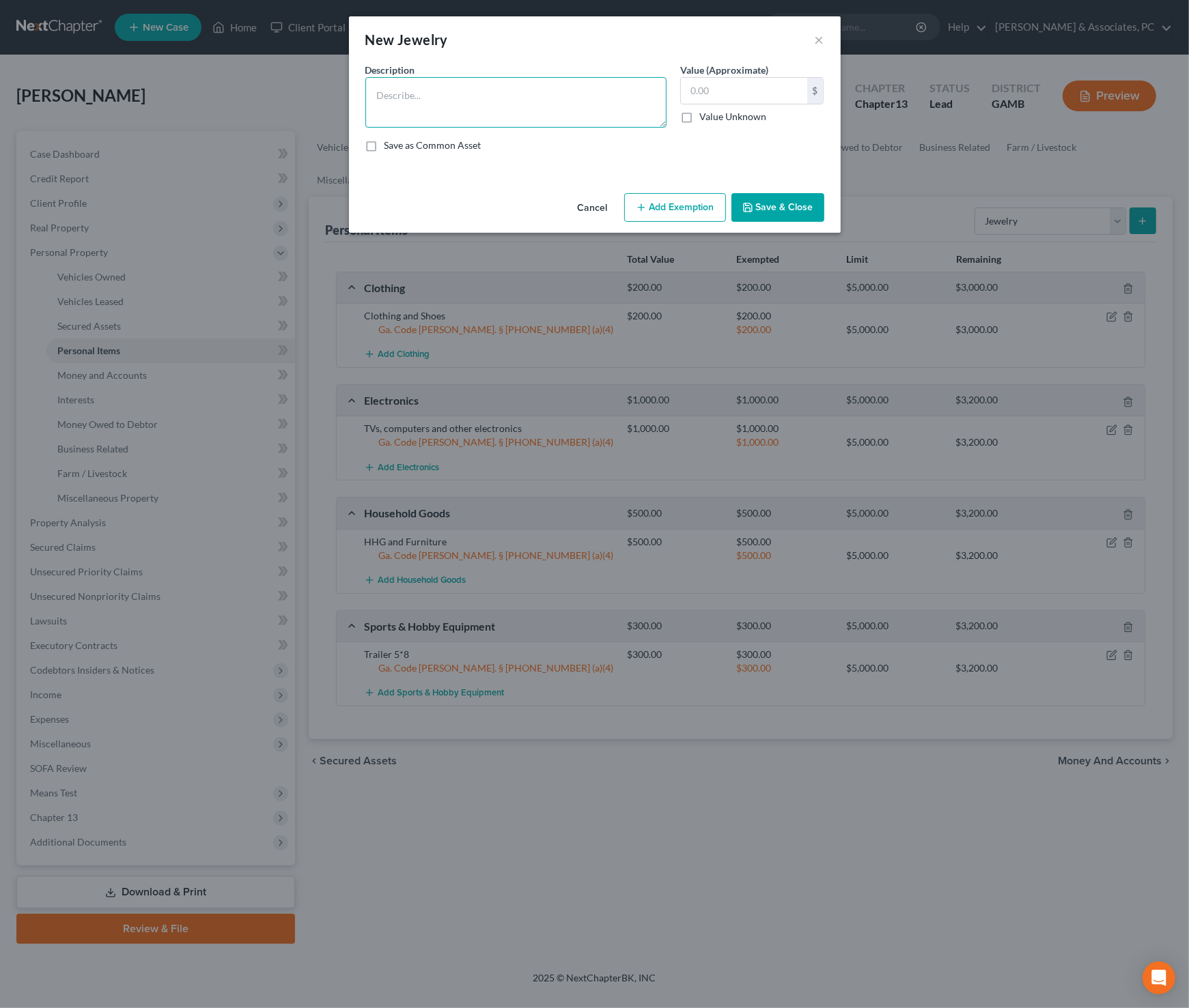
click at [537, 102] on textarea at bounding box center [515, 102] width 301 height 51
type textarea "Jewelry"
click at [761, 93] on input "text" at bounding box center [743, 91] width 126 height 26
click at [760, 93] on input "text" at bounding box center [743, 91] width 126 height 26
type input "50"
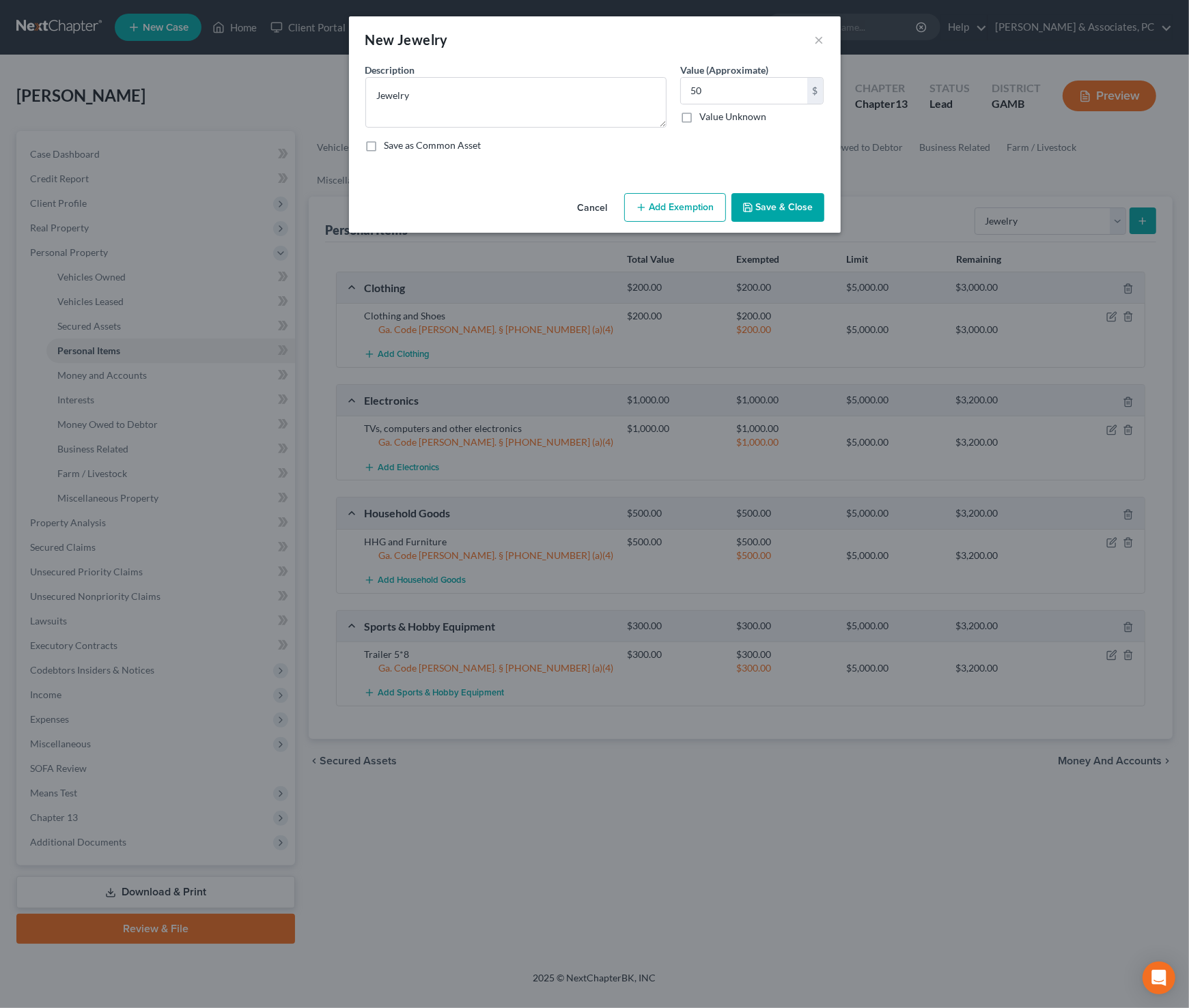
click at [699, 215] on button "Add Exemption" at bounding box center [675, 208] width 102 height 29
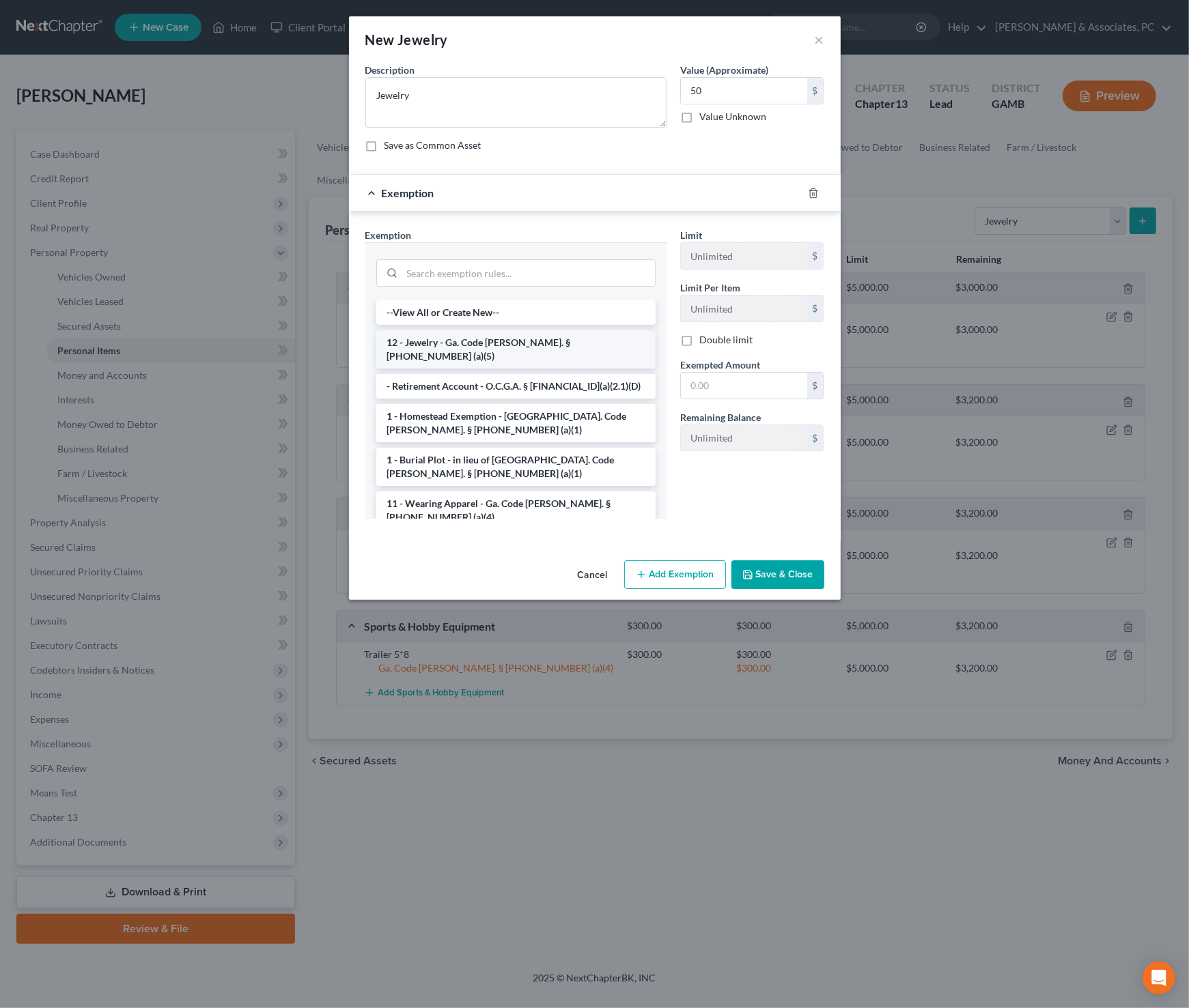
click at [527, 340] on li "12 - Jewelry - Ga. Code [PERSON_NAME]. § [PHONE_NUMBER] (a)(5)" at bounding box center [515, 349] width 279 height 38
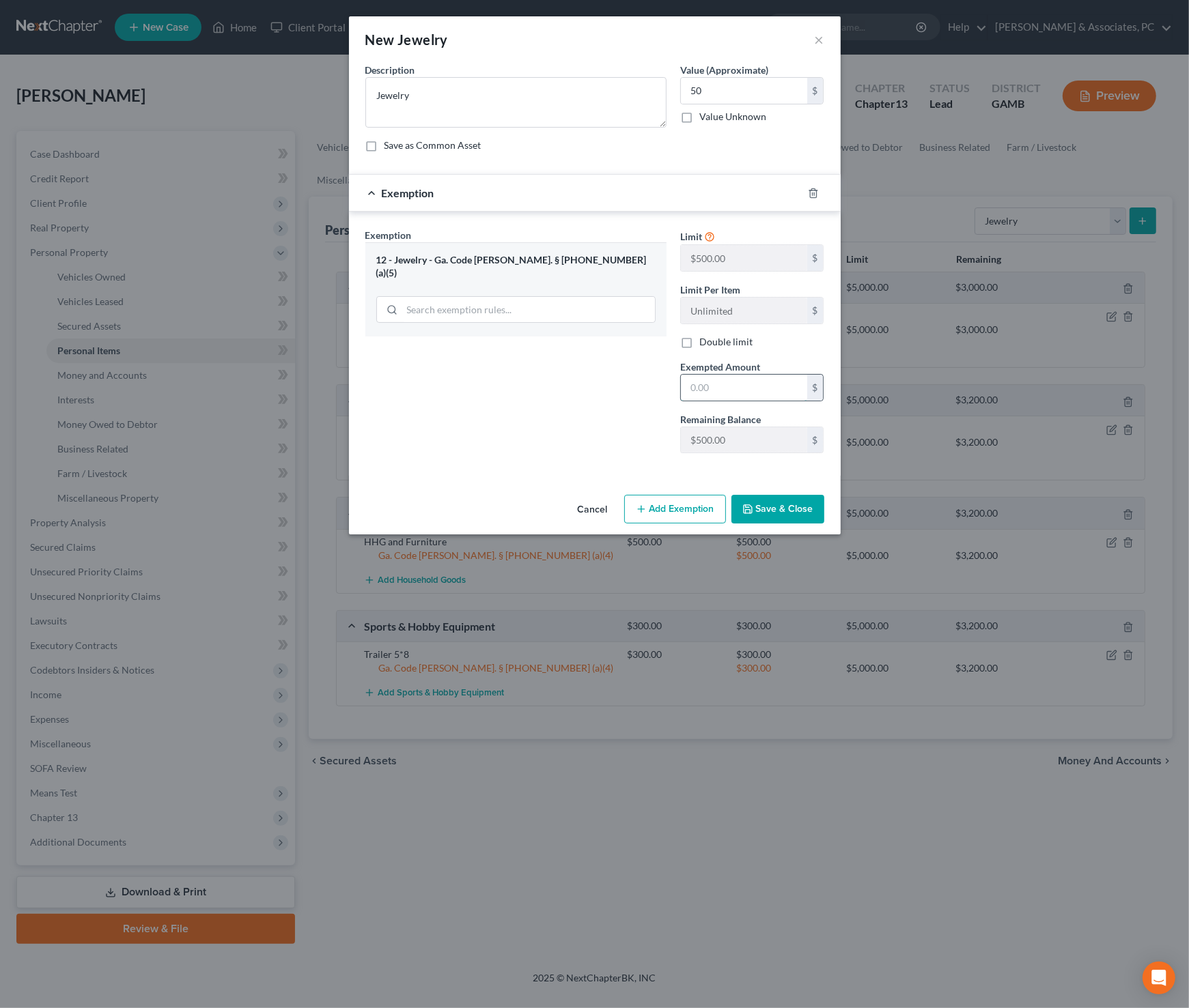
click at [754, 374] on input "text" at bounding box center [743, 387] width 126 height 26
type input "50"
click at [814, 515] on button "Save & Close" at bounding box center [778, 509] width 93 height 29
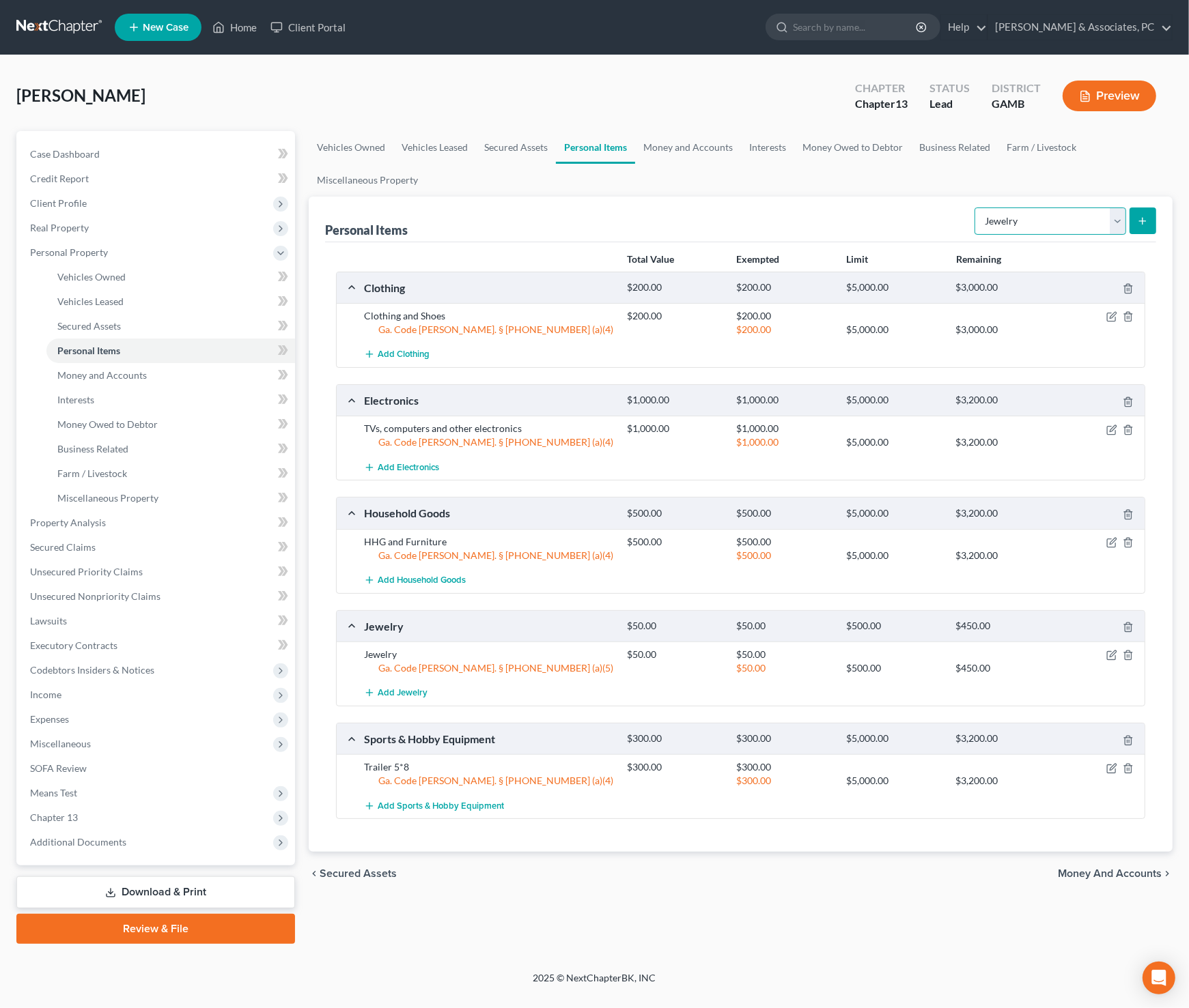
click at [1075, 214] on select "Select Item Type Clothing Collectibles Of Value Electronics Firearms Household …" at bounding box center [1050, 221] width 152 height 27
select select "firearms"
click at [976, 208] on select "Select Item Type Clothing Collectibles Of Value Electronics Firearms Household …" at bounding box center [1050, 221] width 152 height 27
click at [1146, 223] on icon "submit" at bounding box center [1142, 221] width 11 height 11
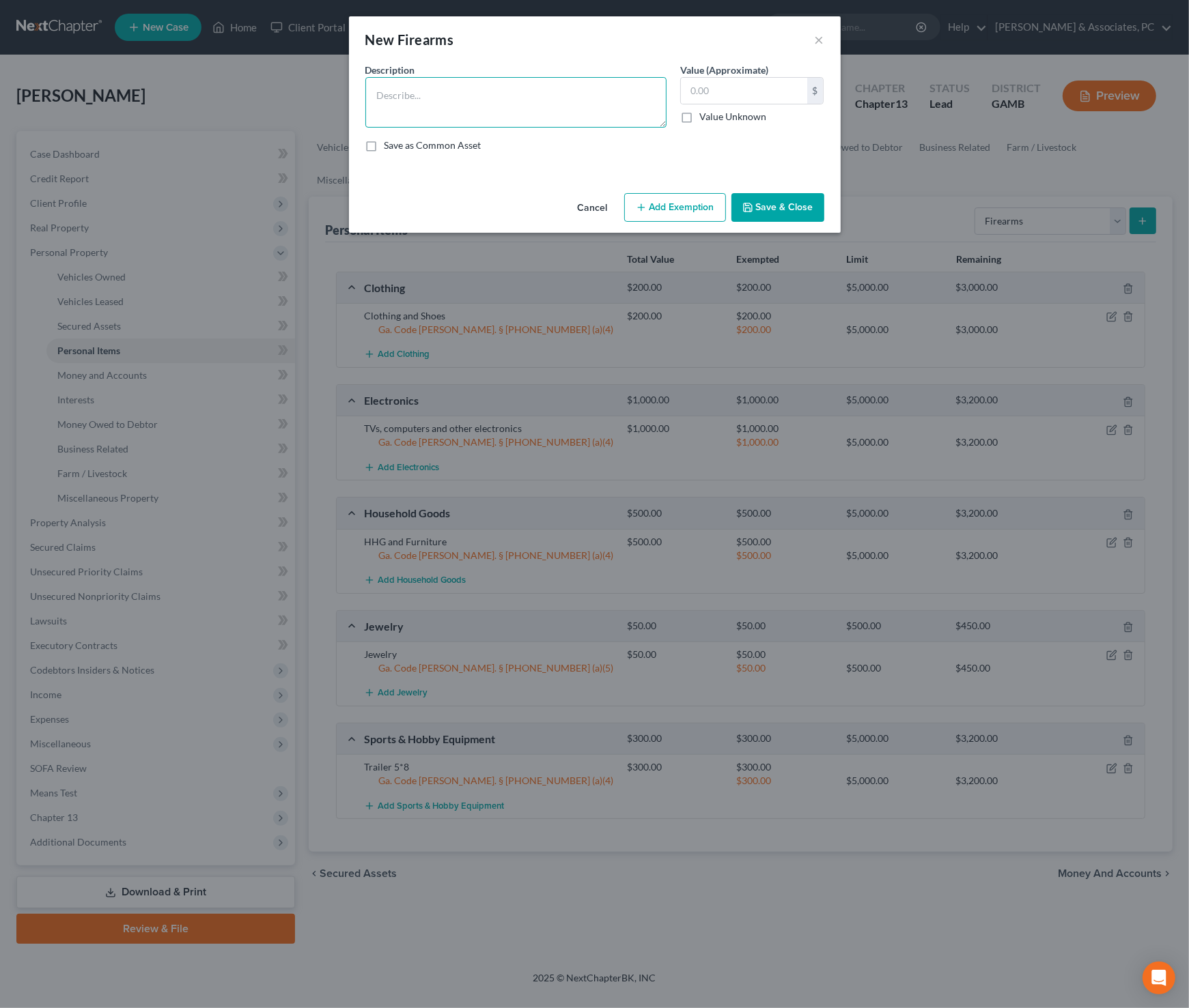
click at [518, 98] on textarea at bounding box center [515, 102] width 301 height 51
type textarea "Revolver"
click at [708, 91] on input "text" at bounding box center [743, 91] width 126 height 26
type input "300"
click at [676, 217] on button "Add Exemption" at bounding box center [675, 208] width 102 height 29
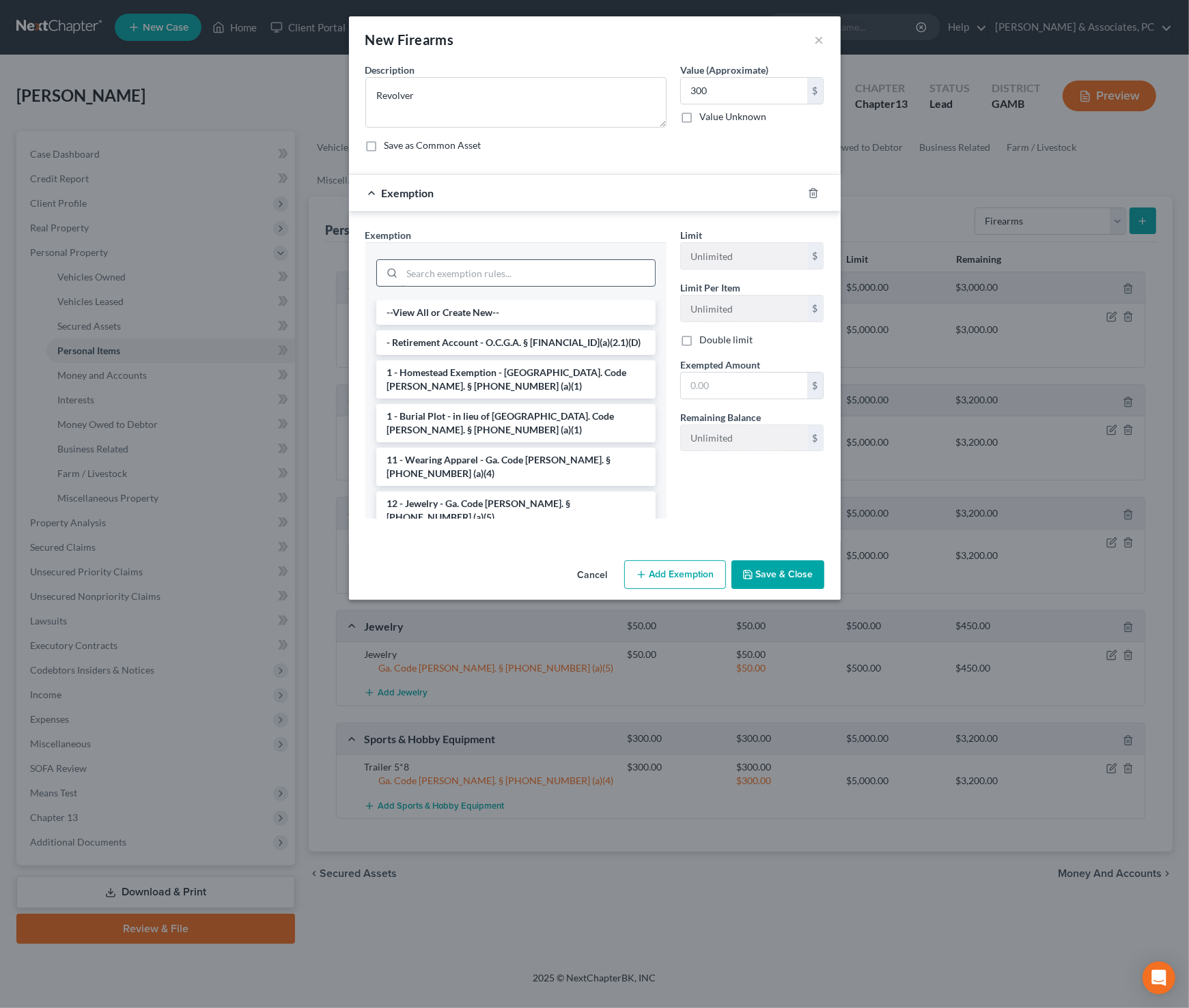
click at [505, 273] on input "search" at bounding box center [529, 273] width 253 height 26
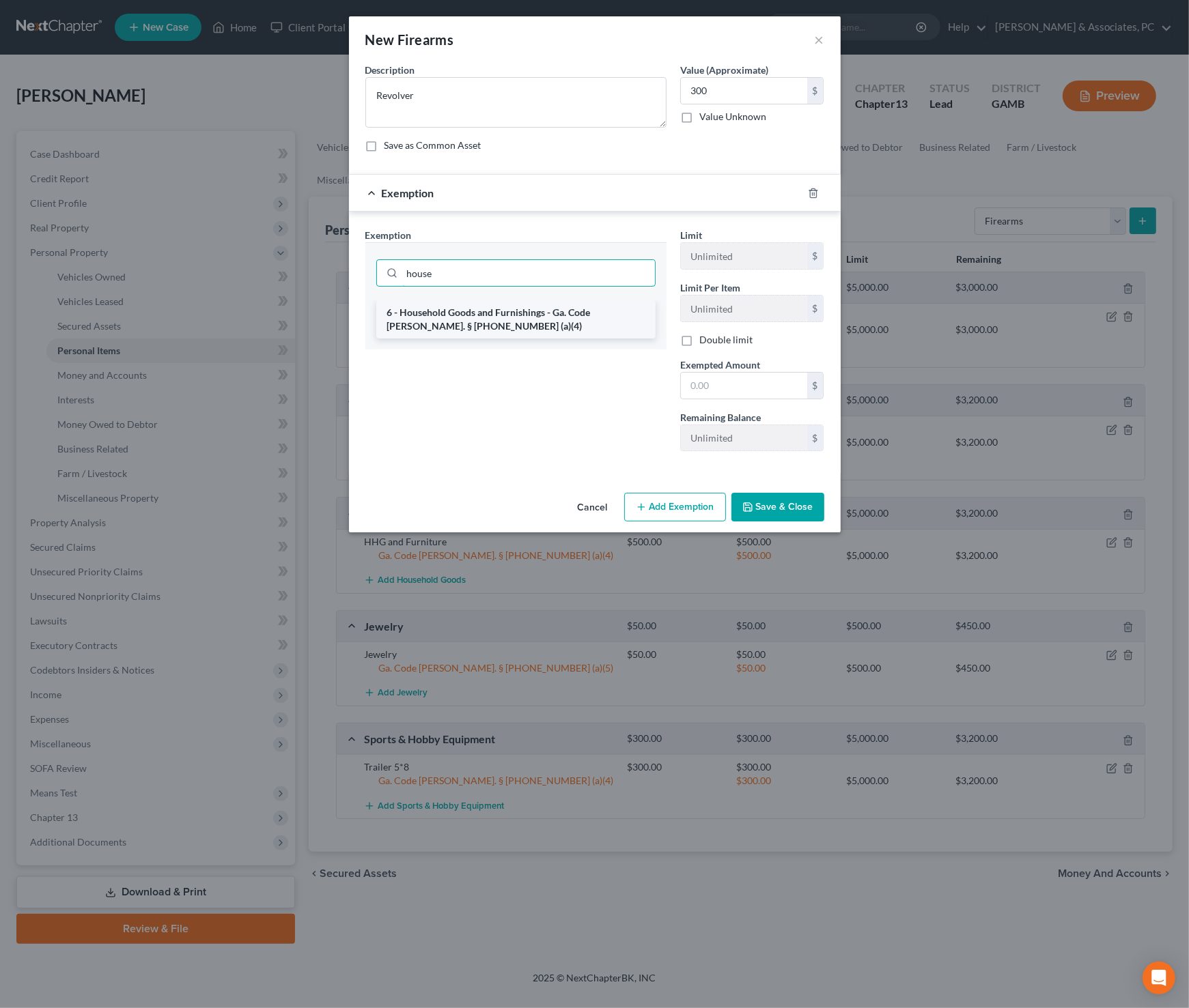
type input "house"
click at [542, 324] on li "6 - Household Goods and Furnishings - Ga. Code [PERSON_NAME]. § [PHONE_NUMBER] …" at bounding box center [515, 318] width 279 height 38
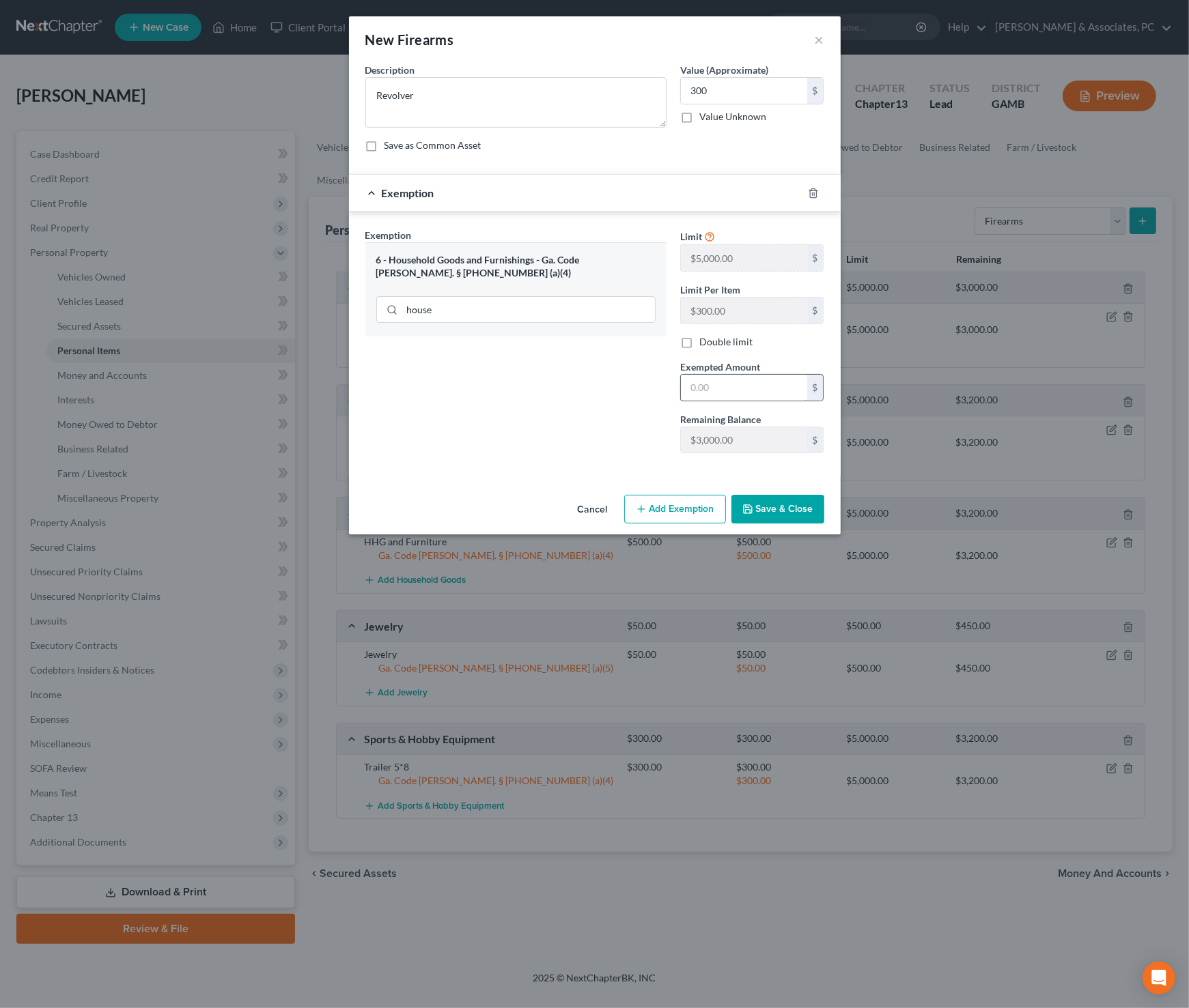
click at [757, 383] on input "text" at bounding box center [743, 387] width 126 height 26
type input "300"
click at [585, 400] on div "Exemption Set must be selected for CA. Exemption * 6 - Household Goods and Furn…" at bounding box center [515, 346] width 314 height 236
click at [806, 506] on button "Save & Close" at bounding box center [778, 509] width 93 height 29
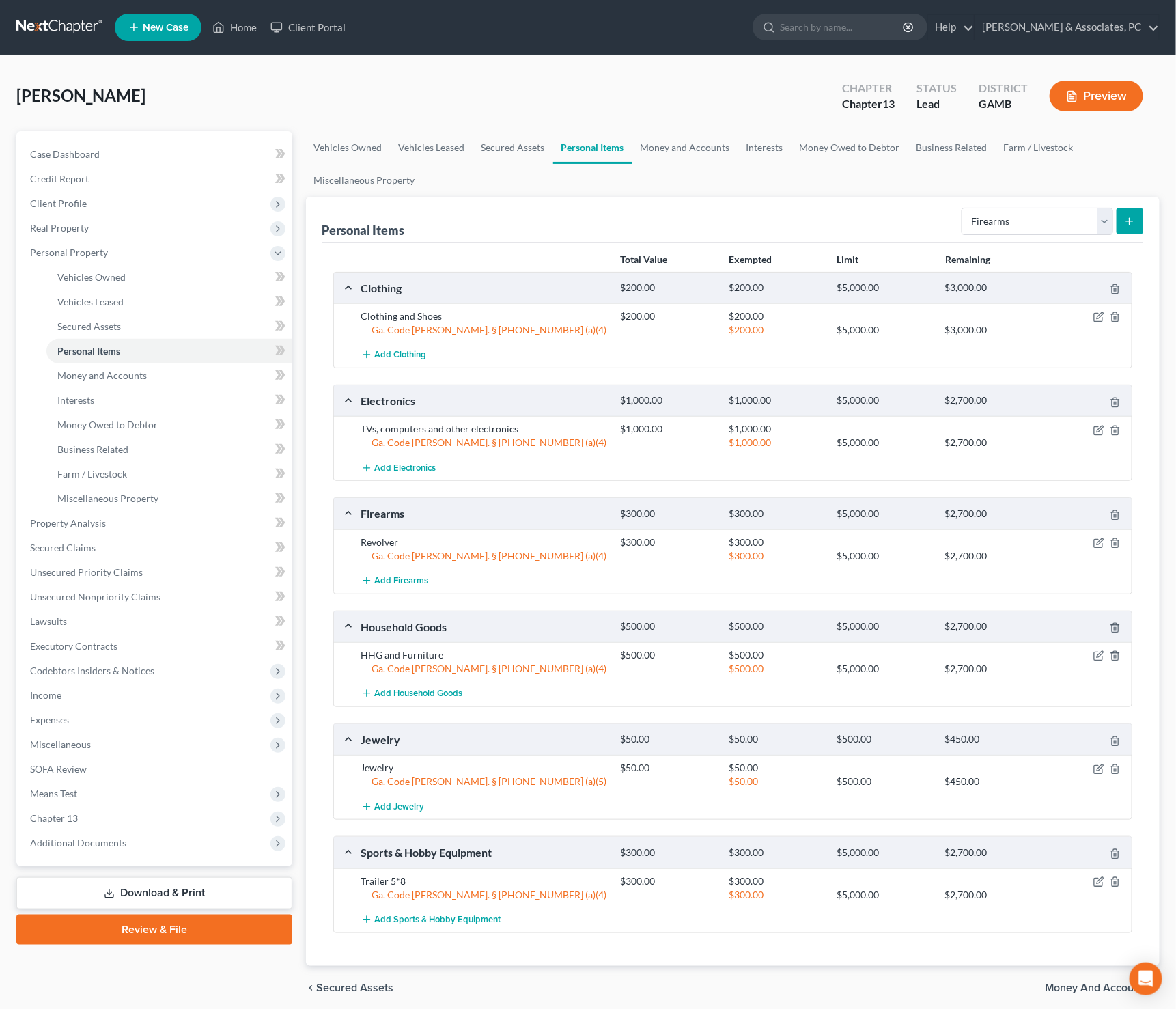
scroll to position [30, 0]
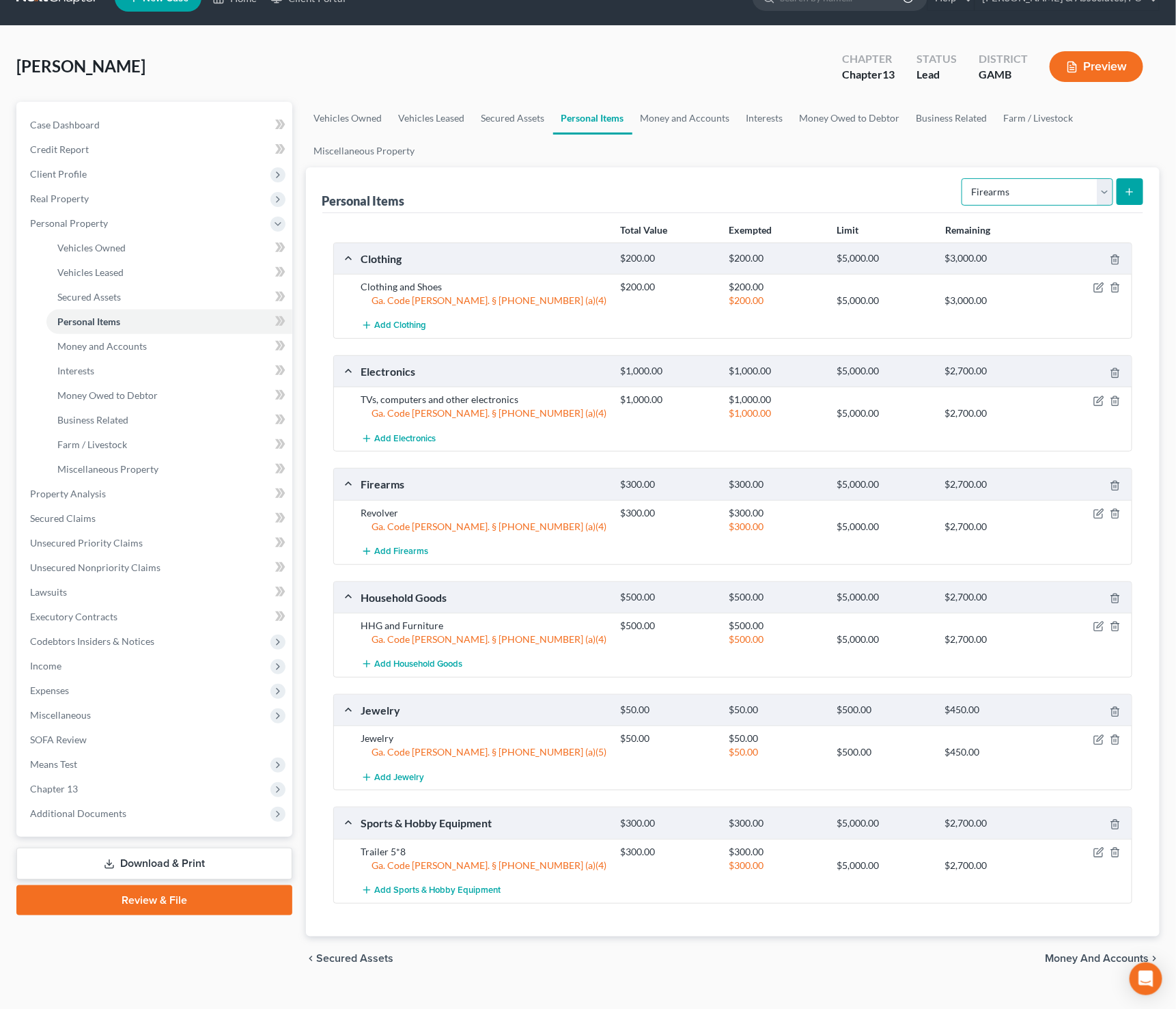
click at [1036, 192] on select "Select Item Type Clothing Collectibles Of Value Electronics Firearms Household …" at bounding box center [1037, 192] width 152 height 27
click at [1053, 189] on select "Select Item Type Clothing Collectibles Of Value Electronics Firearms Household …" at bounding box center [1037, 192] width 152 height 27
click at [1103, 192] on select "Select Item Type Clothing Collectibles Of Value Electronics Firearms Household …" at bounding box center [1037, 192] width 152 height 27
click at [1142, 188] on button "submit" at bounding box center [1129, 191] width 26 height 26
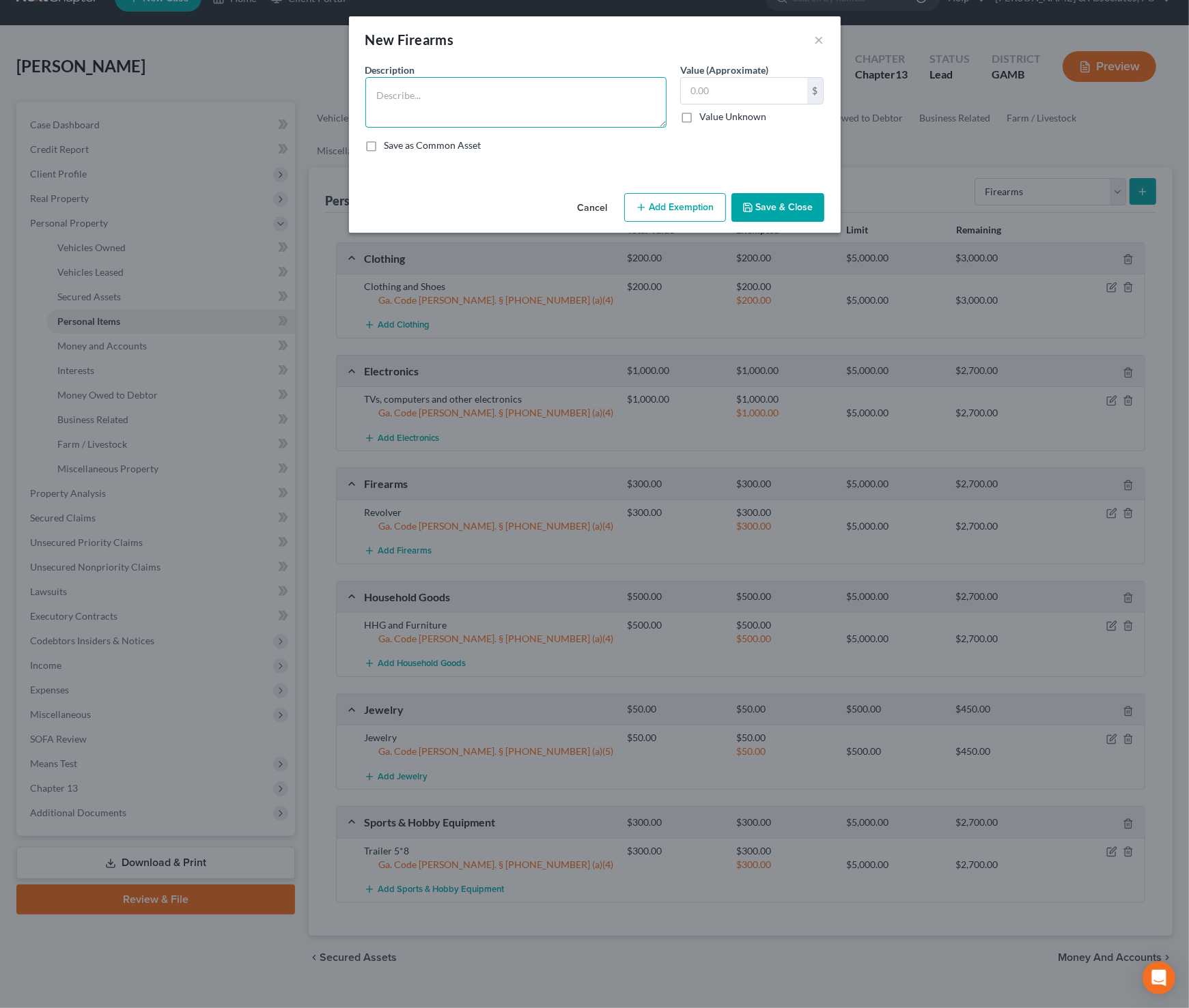
click at [579, 95] on textarea at bounding box center [515, 102] width 301 height 51
click at [386, 94] on textarea "45 pistol, 9mm pistol" at bounding box center [515, 102] width 301 height 51
type textarea "45 pistol, 9mm pistol"
click at [764, 87] on input "text" at bounding box center [743, 91] width 126 height 26
click at [775, 93] on input "text" at bounding box center [743, 91] width 126 height 26
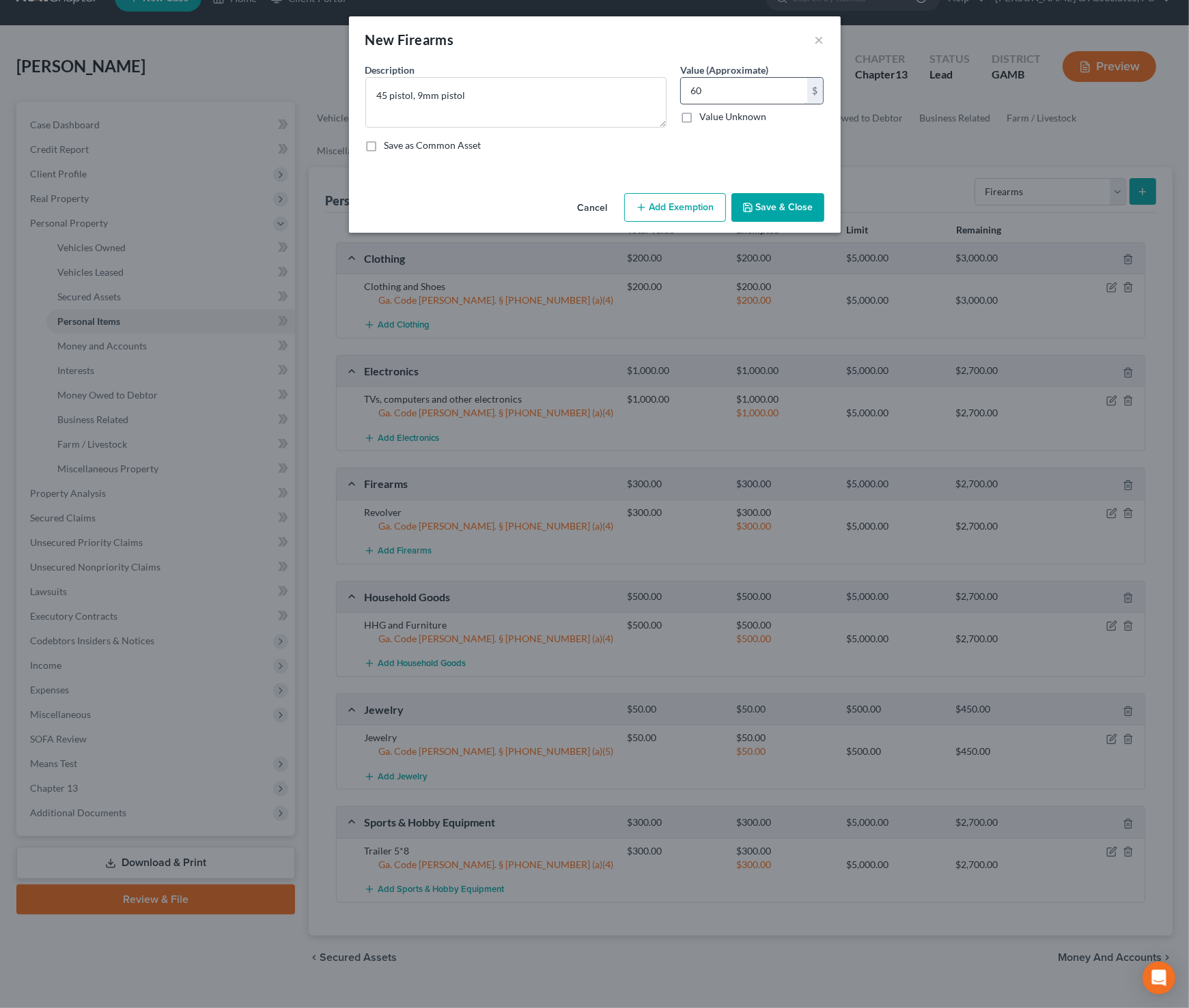
type input "6"
type input "300"
drag, startPoint x: 511, startPoint y: 101, endPoint x: 413, endPoint y: 97, distance: 98.1
click at [413, 97] on textarea "45 pistol, 9mm pistol" at bounding box center [515, 102] width 301 height 51
type textarea "45 pistol"
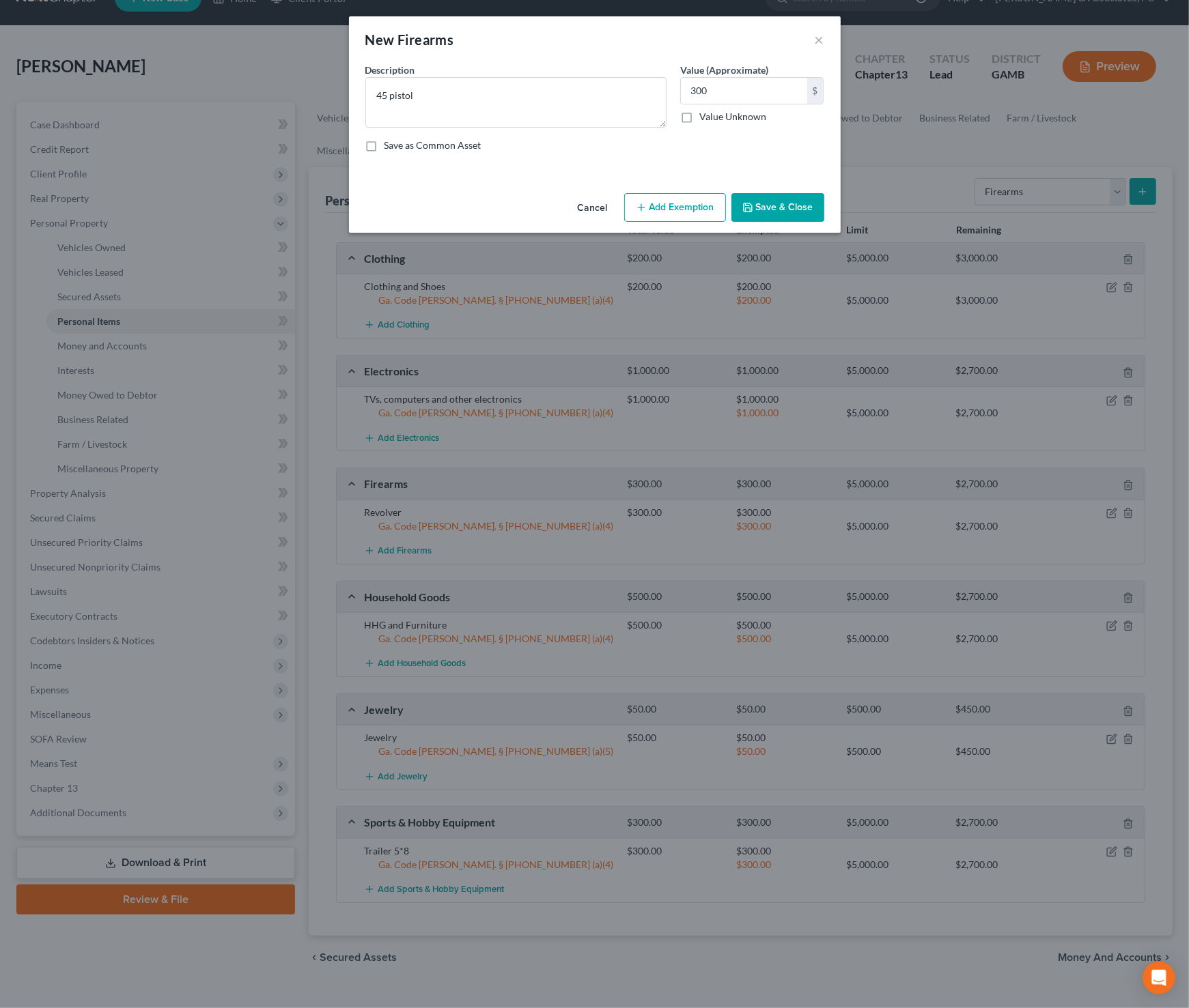
click at [803, 209] on button "Save & Close" at bounding box center [778, 208] width 93 height 29
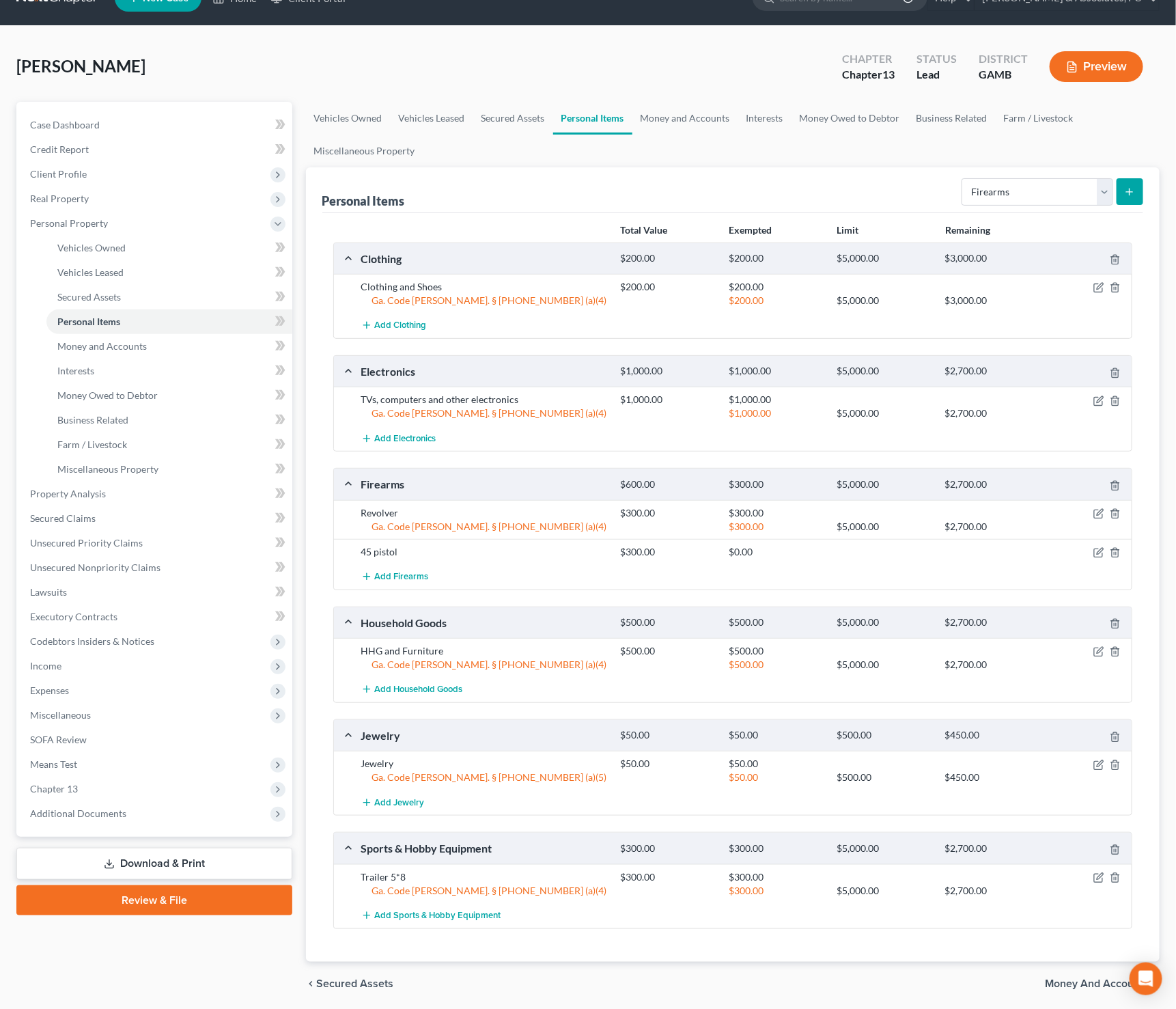
click at [1138, 185] on button "submit" at bounding box center [1129, 191] width 26 height 26
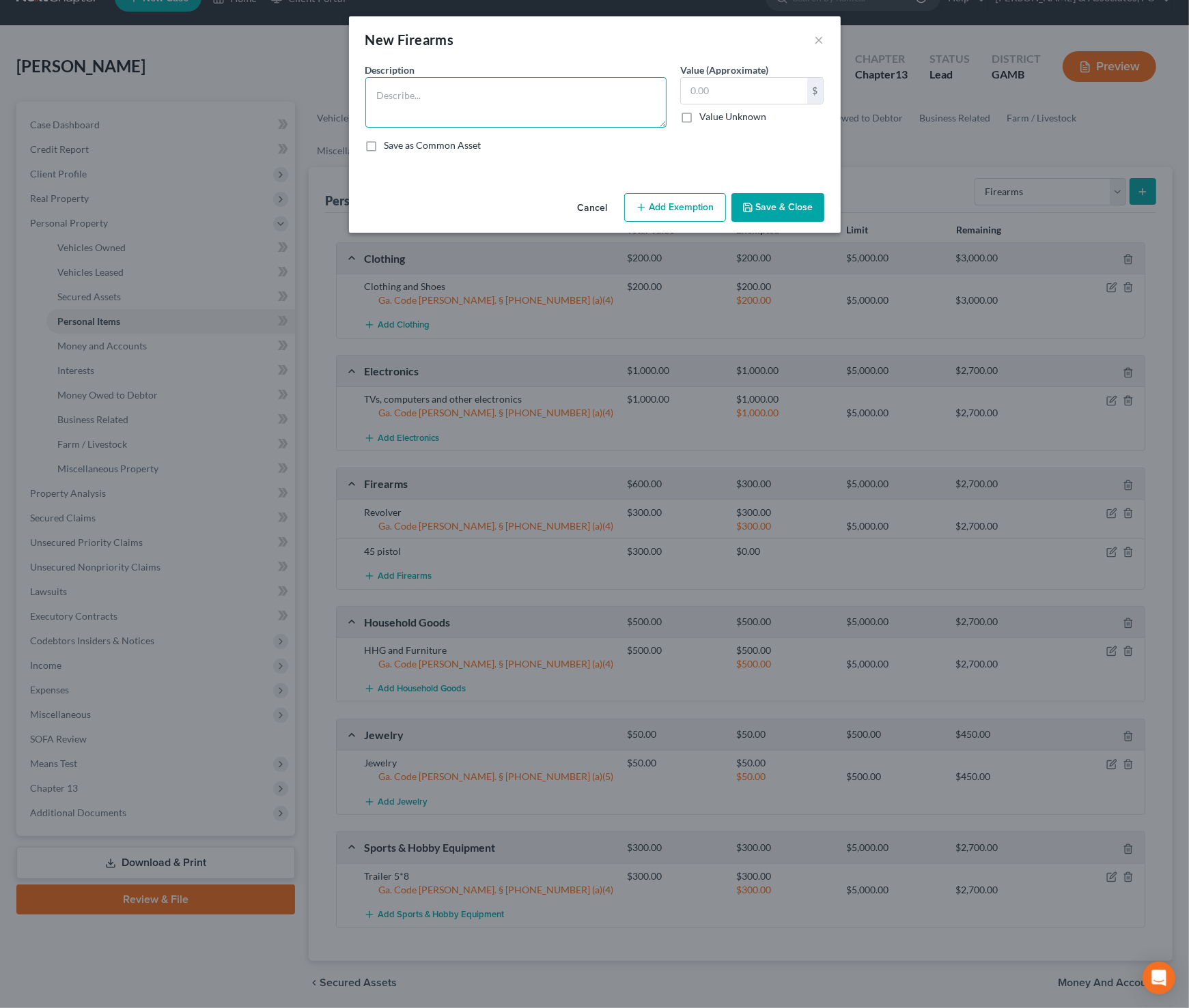
click at [585, 91] on textarea at bounding box center [515, 102] width 301 height 51
type textarea "9mm pistol"
click at [784, 88] on input "text" at bounding box center [743, 91] width 126 height 26
type input "300"
click at [703, 205] on button "Add Exemption" at bounding box center [675, 208] width 102 height 29
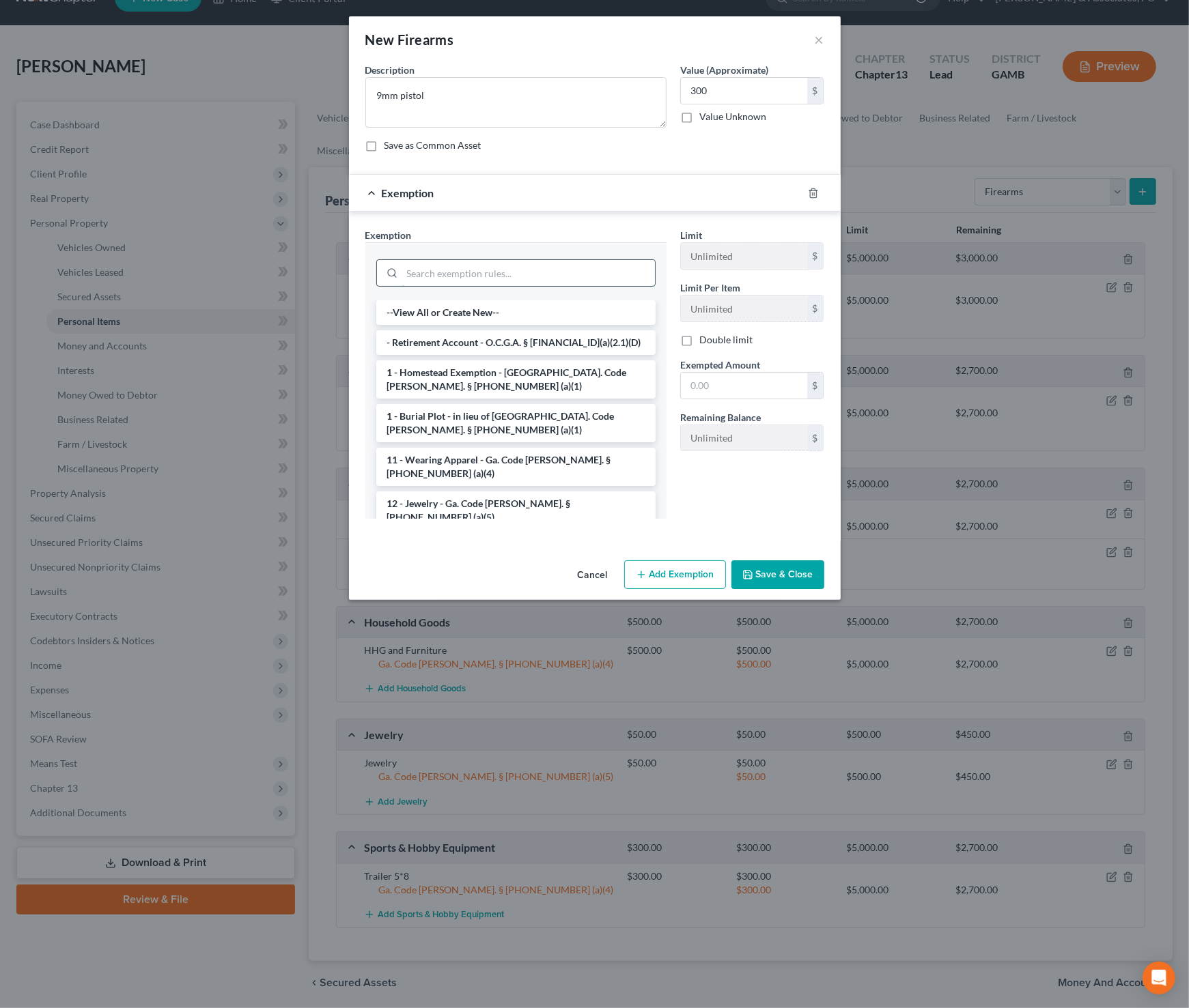
click at [517, 276] on input "search" at bounding box center [529, 273] width 253 height 26
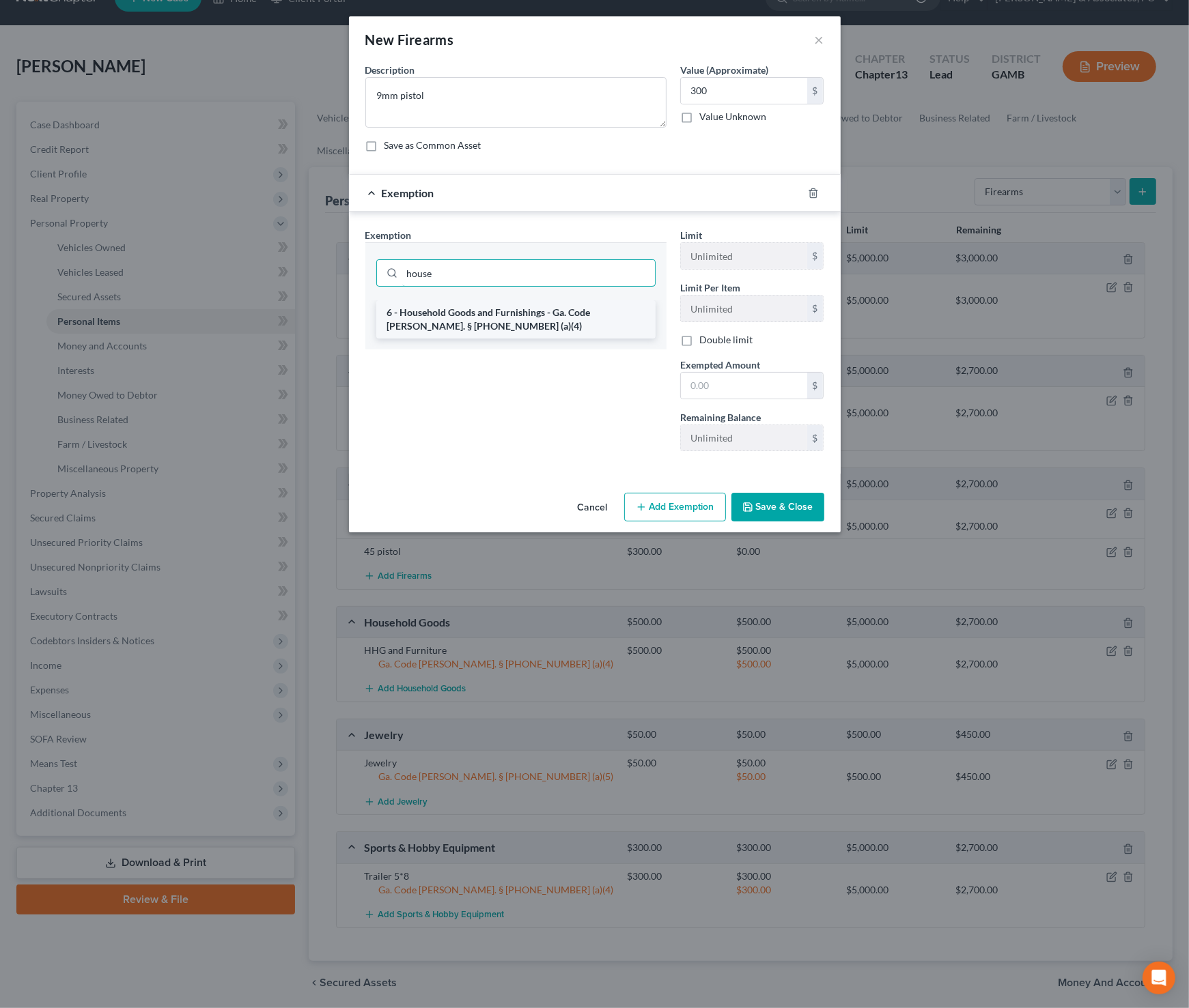
type input "house"
click at [529, 315] on li "6 - Household Goods and Furnishings - Ga. Code [PERSON_NAME]. § [PHONE_NUMBER] …" at bounding box center [515, 318] width 279 height 38
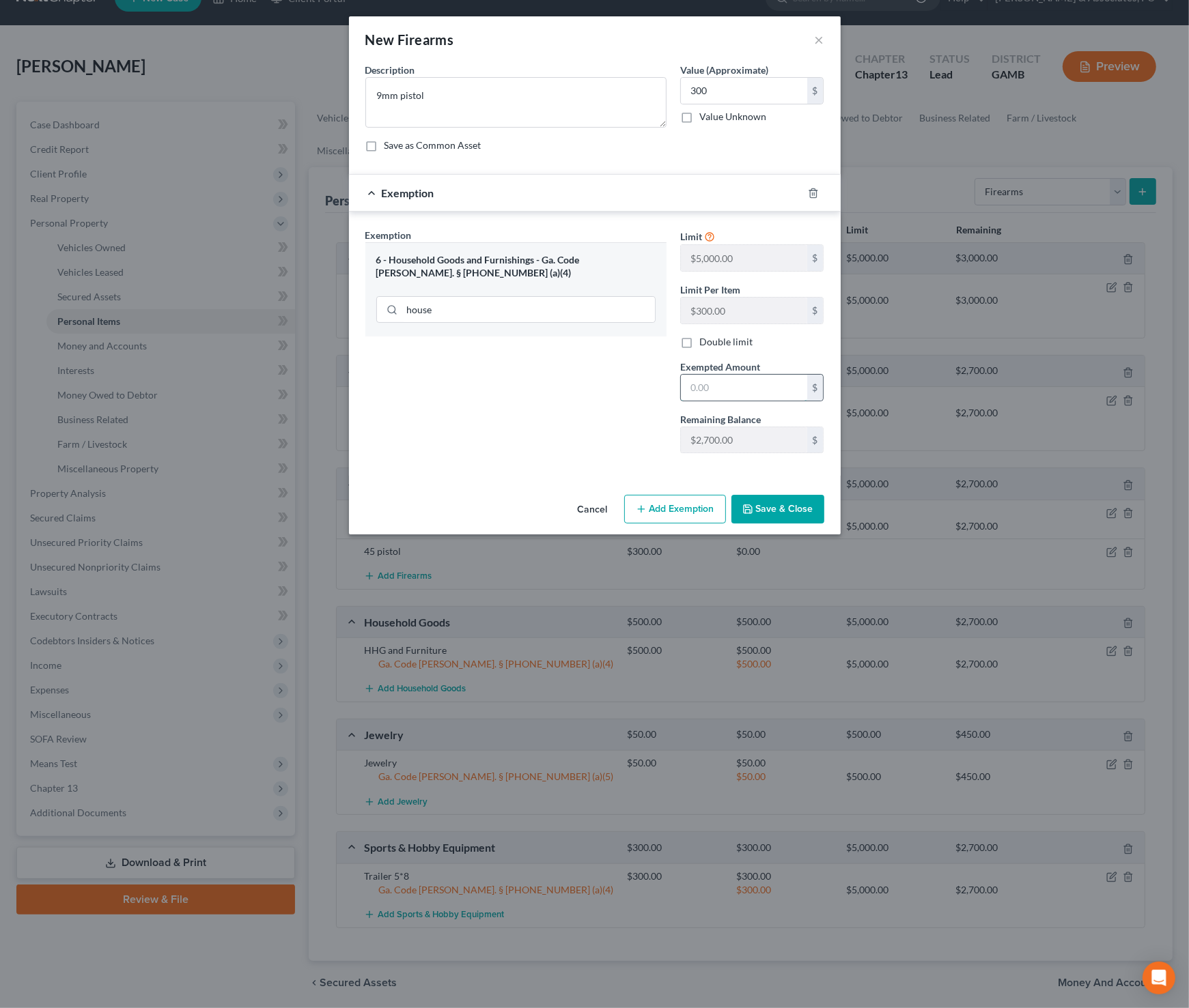
click at [708, 381] on input "text" at bounding box center [743, 387] width 126 height 26
type input "300"
click at [770, 502] on button "Save & Close" at bounding box center [778, 509] width 93 height 29
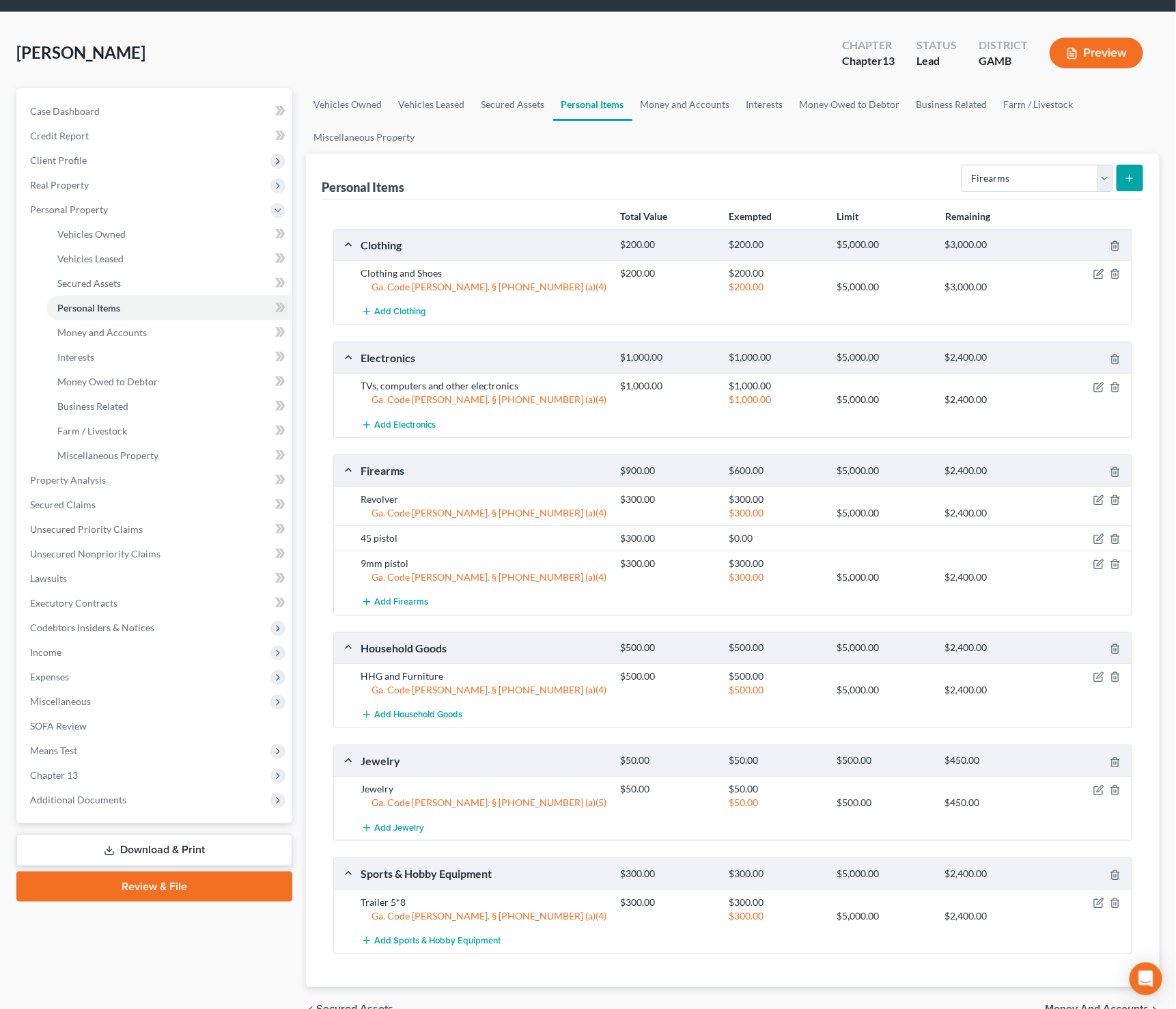
scroll to position [42, 0]
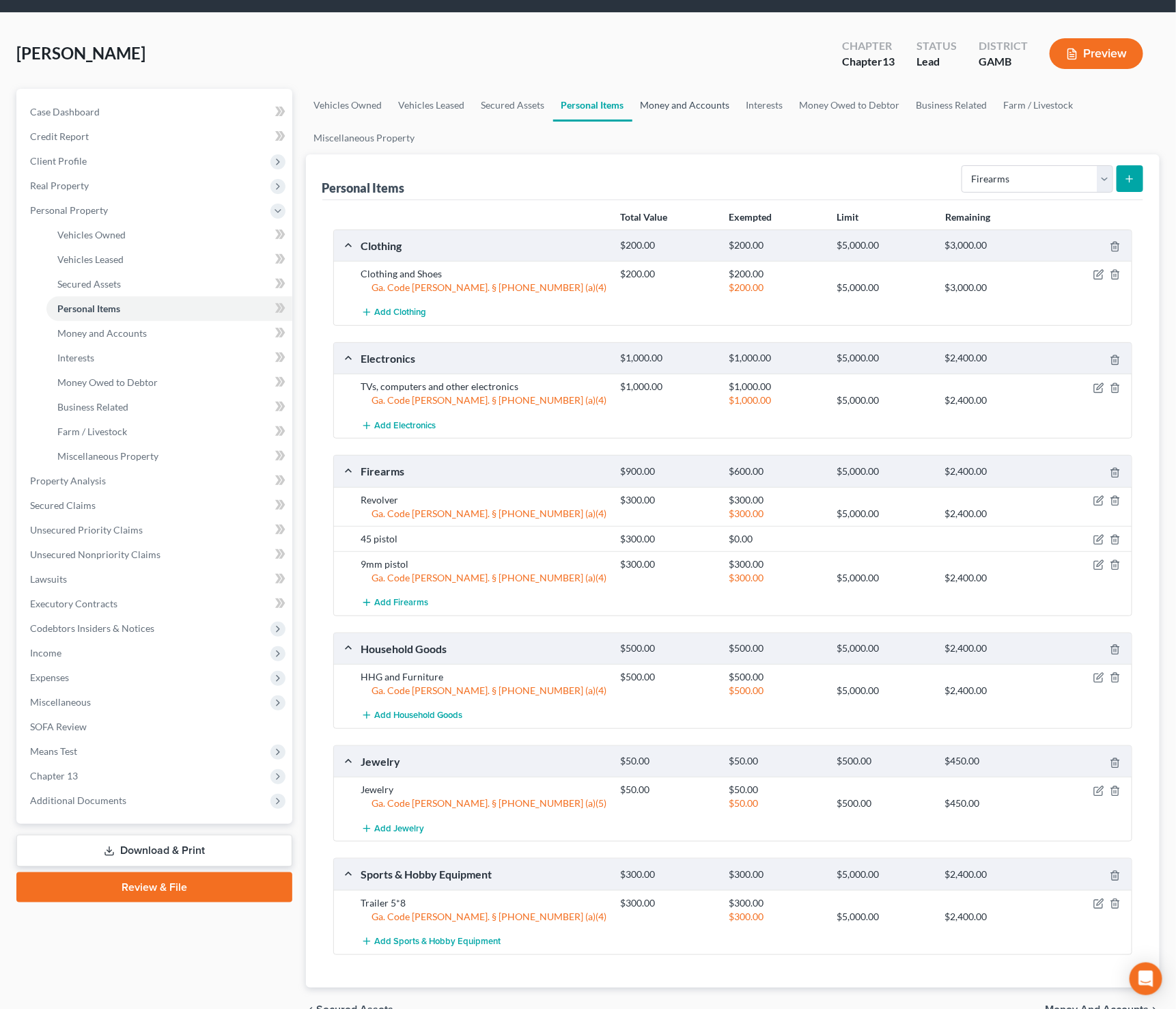
click at [689, 100] on link "Money and Accounts" at bounding box center [685, 105] width 106 height 33
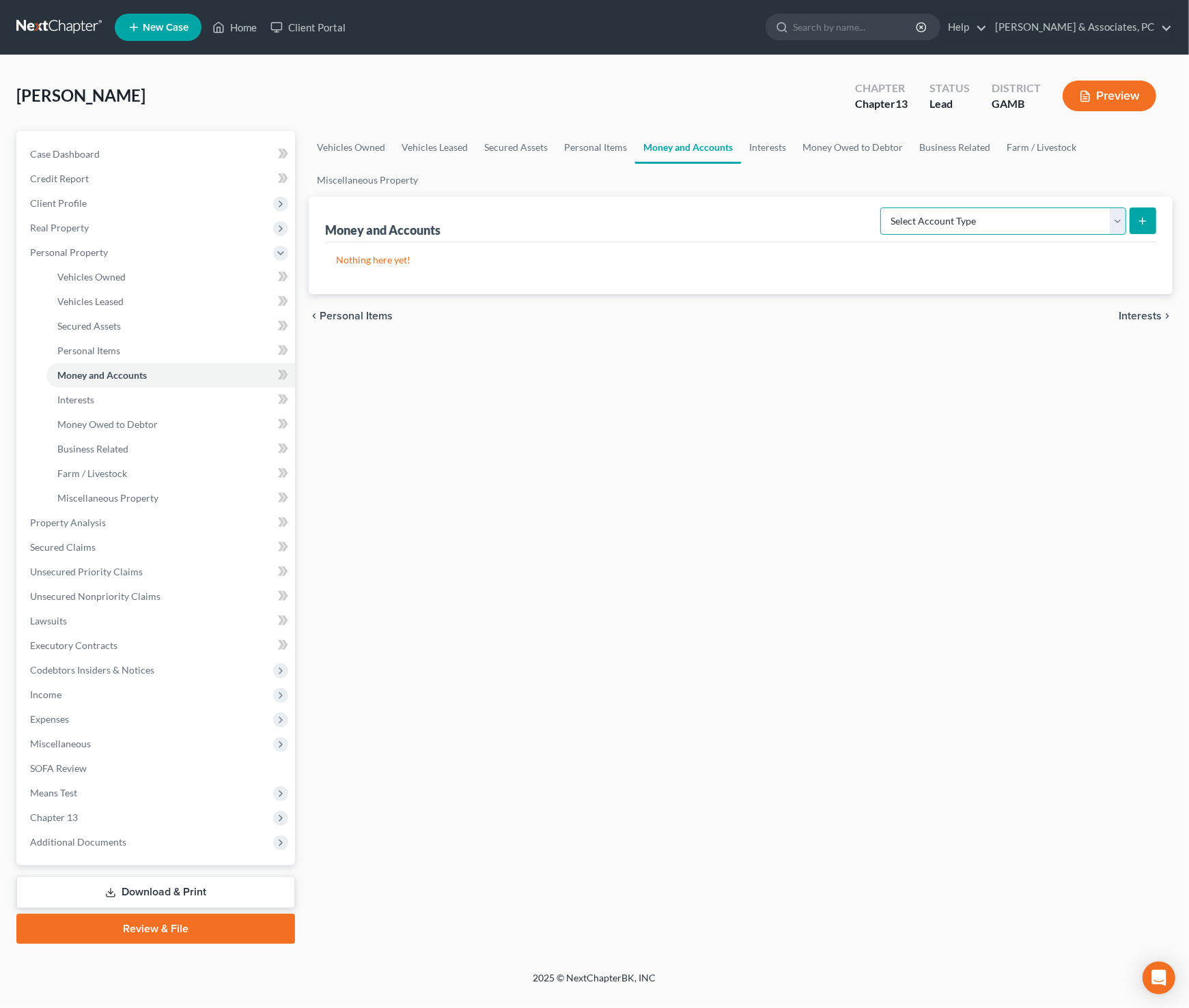
click at [967, 217] on select "Select Account Type Brokerage Cash on Hand Certificates of Deposit Checking Acc…" at bounding box center [1003, 221] width 246 height 27
select select "checking"
click at [883, 208] on select "Select Account Type Brokerage Cash on Hand Certificates of Deposit Checking Acc…" at bounding box center [1003, 221] width 246 height 27
click at [1147, 216] on icon "submit" at bounding box center [1142, 221] width 11 height 11
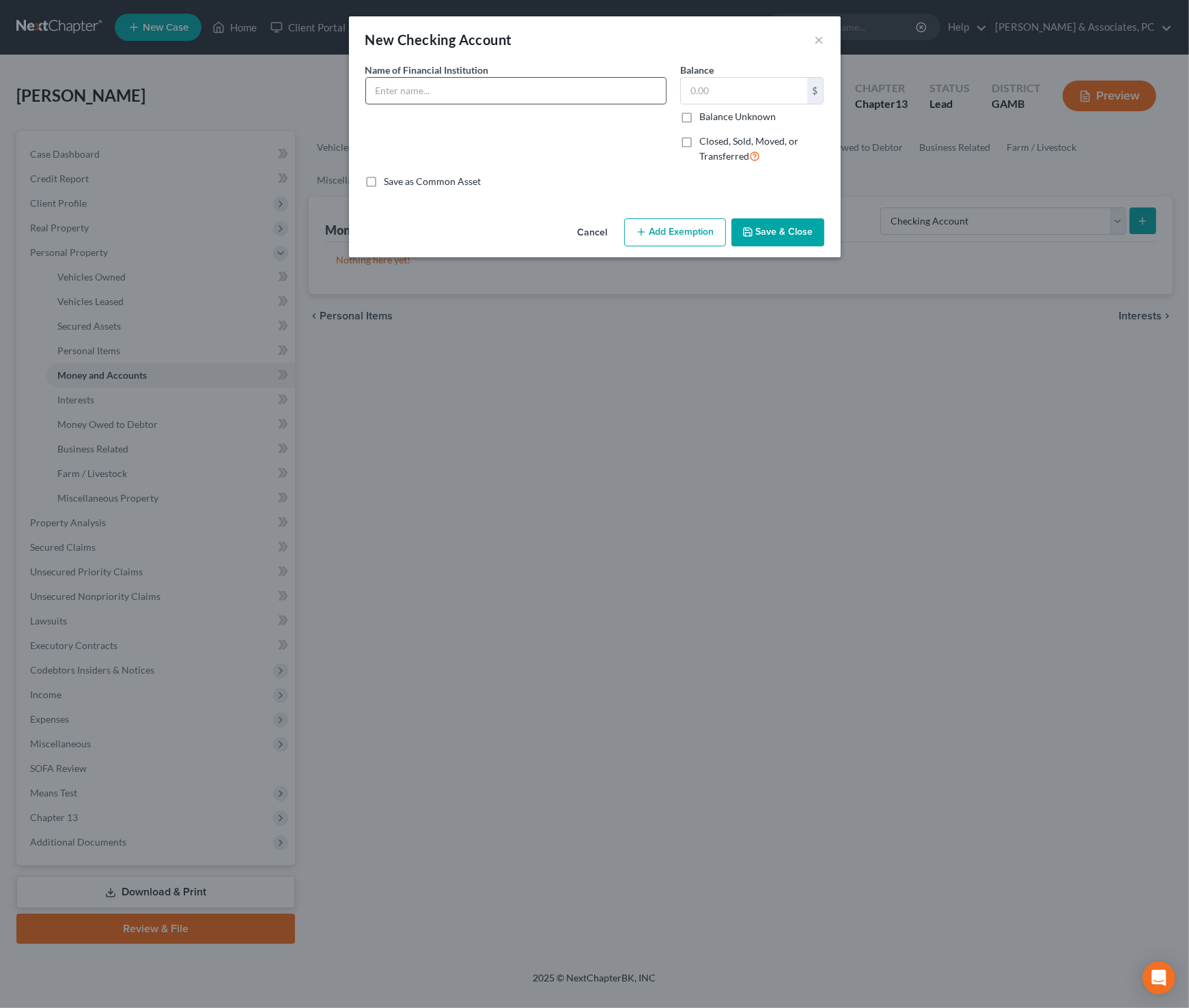
click at [504, 94] on input "text" at bounding box center [516, 91] width 300 height 26
drag, startPoint x: 526, startPoint y: 86, endPoint x: 358, endPoint y: 86, distance: 168.0
click at [358, 86] on div "Name of Financial Institution * Go Energy Credit Union" at bounding box center [515, 119] width 314 height 112
type input "Go Energy Credit Union"
click at [735, 93] on input "text" at bounding box center [743, 91] width 126 height 26
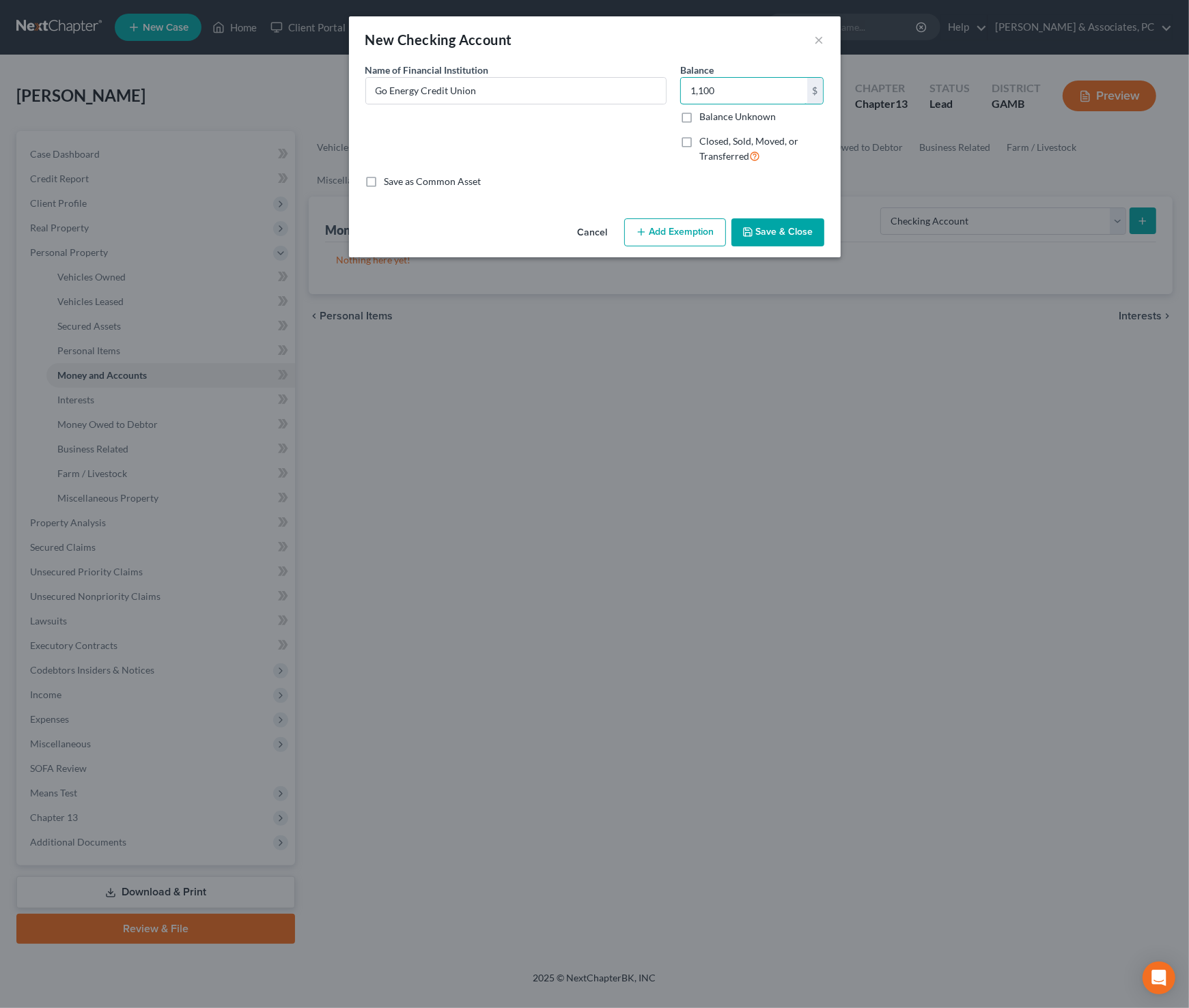
type input "1,100"
click at [683, 232] on button "Add Exemption" at bounding box center [675, 233] width 102 height 29
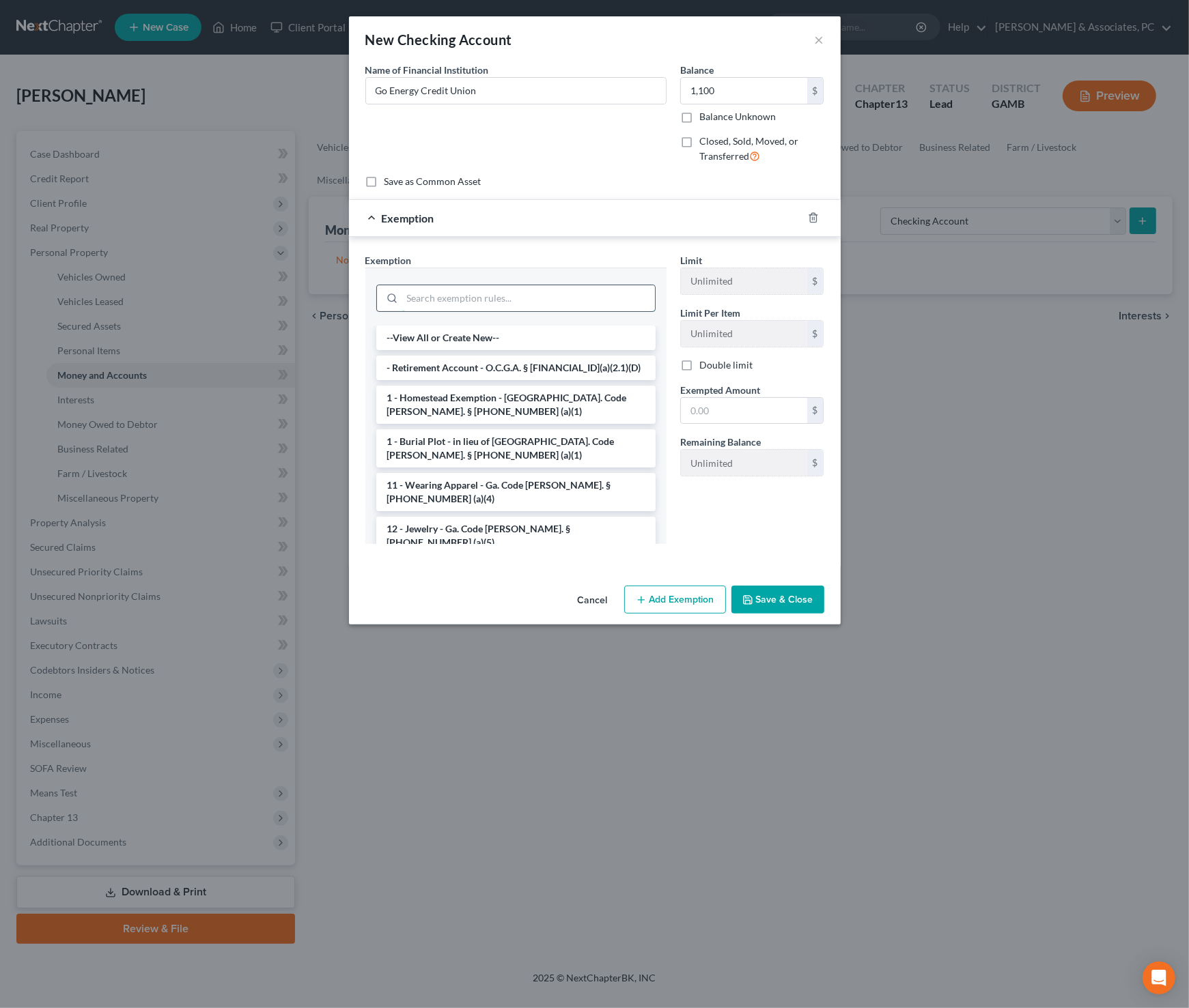
click at [525, 300] on input "search" at bounding box center [529, 298] width 253 height 26
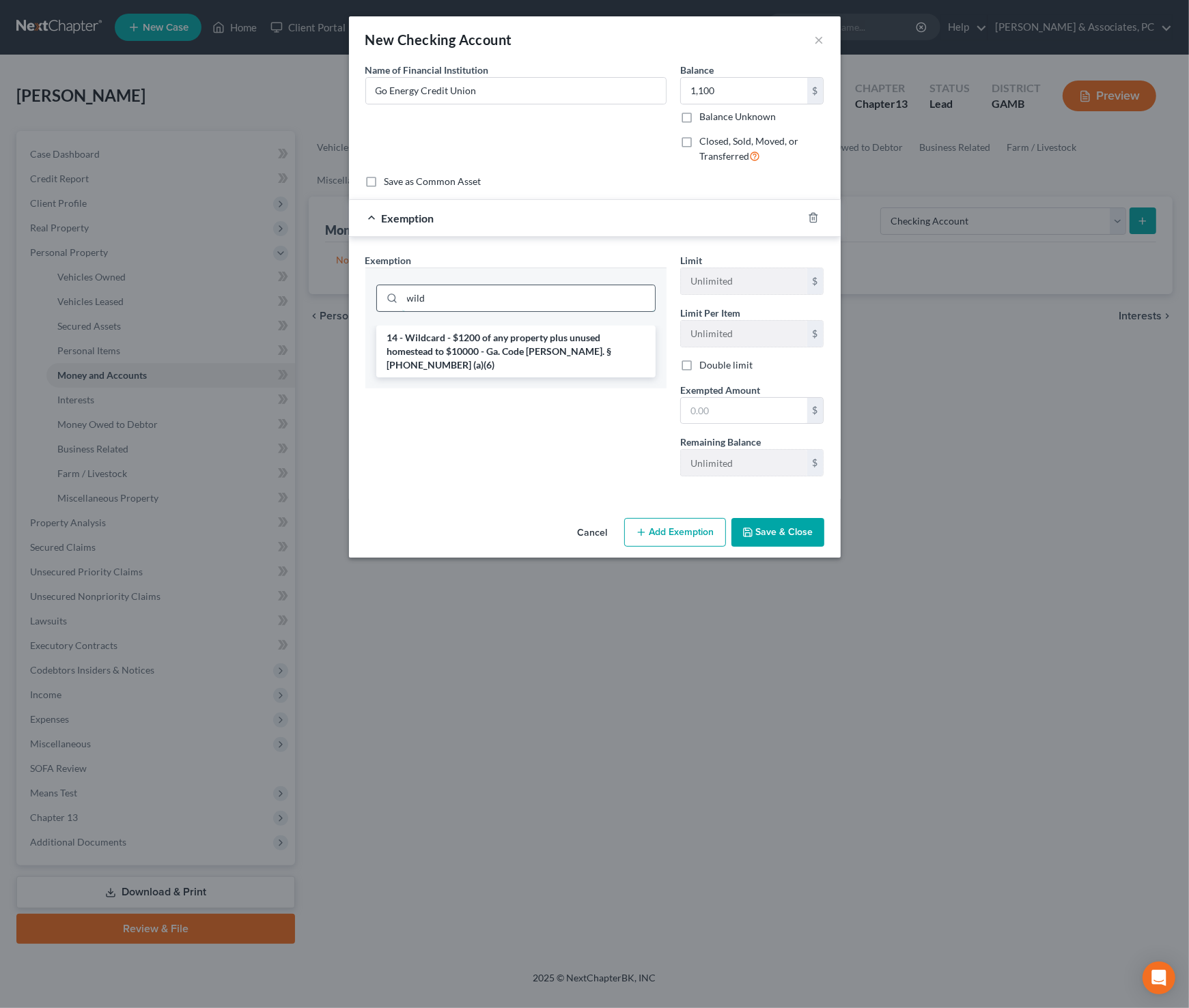
type input "wild"
click at [560, 344] on li "14 - Wildcard - $1200 of any property plus unused homestead to $10000 - Ga. Cod…" at bounding box center [515, 351] width 279 height 52
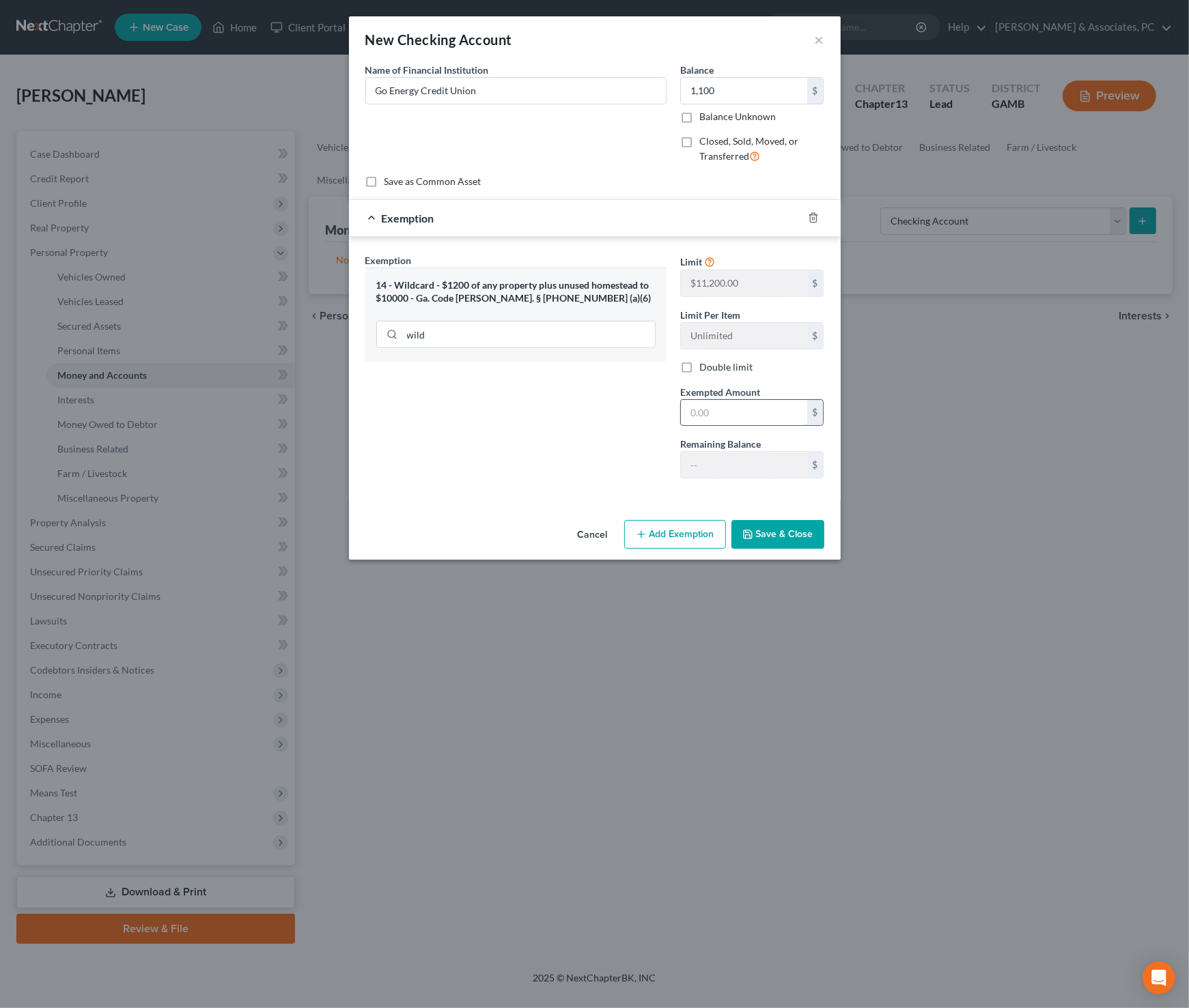
click at [726, 416] on input "text" at bounding box center [743, 413] width 126 height 26
type input "1,100"
click at [807, 534] on button "Save & Close" at bounding box center [778, 534] width 93 height 29
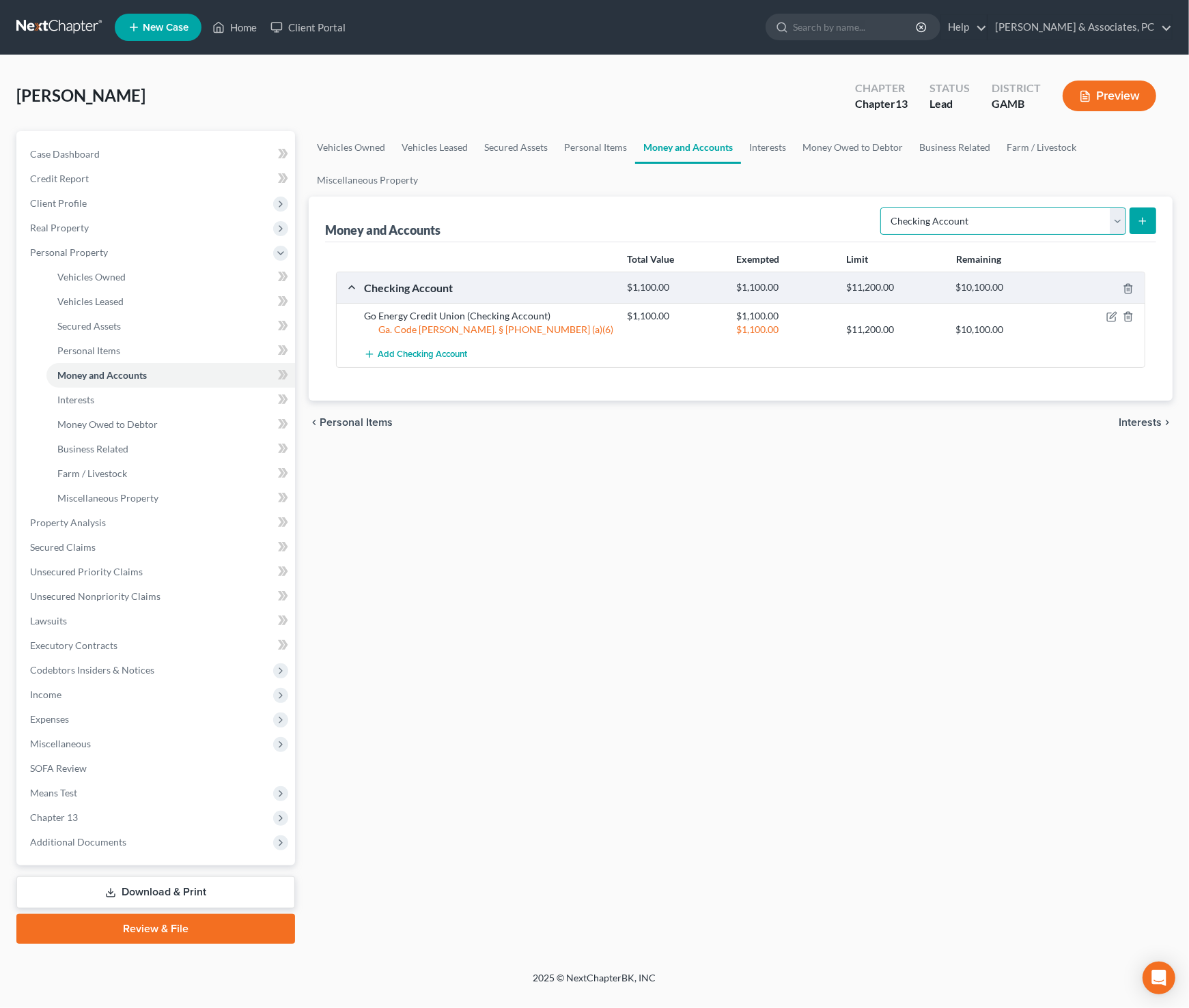
click at [1068, 224] on select "Select Account Type Brokerage Cash on Hand Certificates of Deposit Checking Acc…" at bounding box center [1003, 221] width 246 height 27
select select "savings"
click at [883, 208] on select "Select Account Type Brokerage Cash on Hand Certificates of Deposit Checking Acc…" at bounding box center [1003, 221] width 246 height 27
click at [1136, 223] on icon "submit" at bounding box center [1142, 221] width 11 height 11
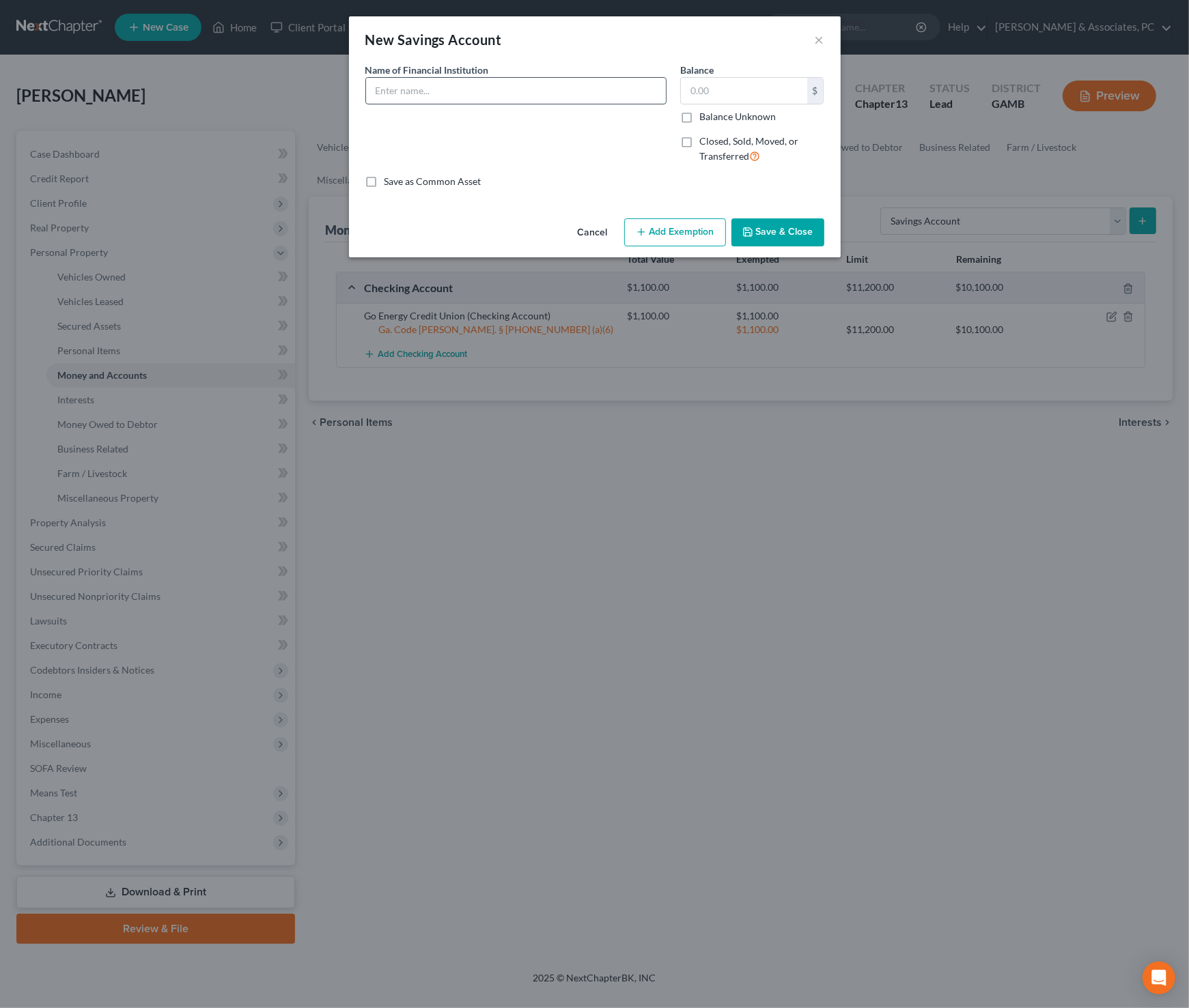
click at [568, 97] on input "text" at bounding box center [516, 91] width 300 height 26
paste input "Go Energy Credit Union"
type input "Go Energy Credit Union"
click at [736, 89] on input "text" at bounding box center [743, 91] width 126 height 26
type input "100"
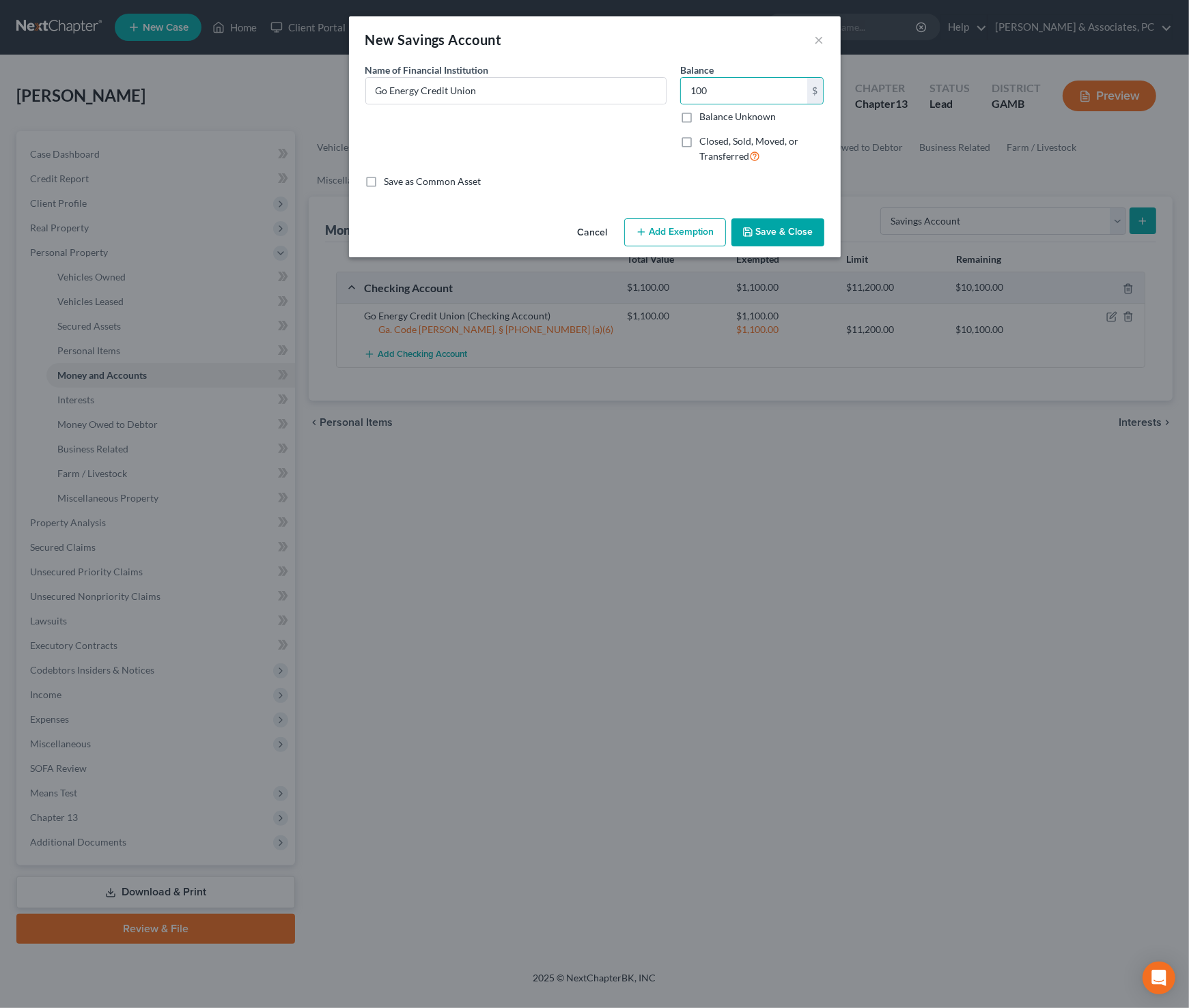
click at [675, 224] on button "Add Exemption" at bounding box center [675, 233] width 102 height 29
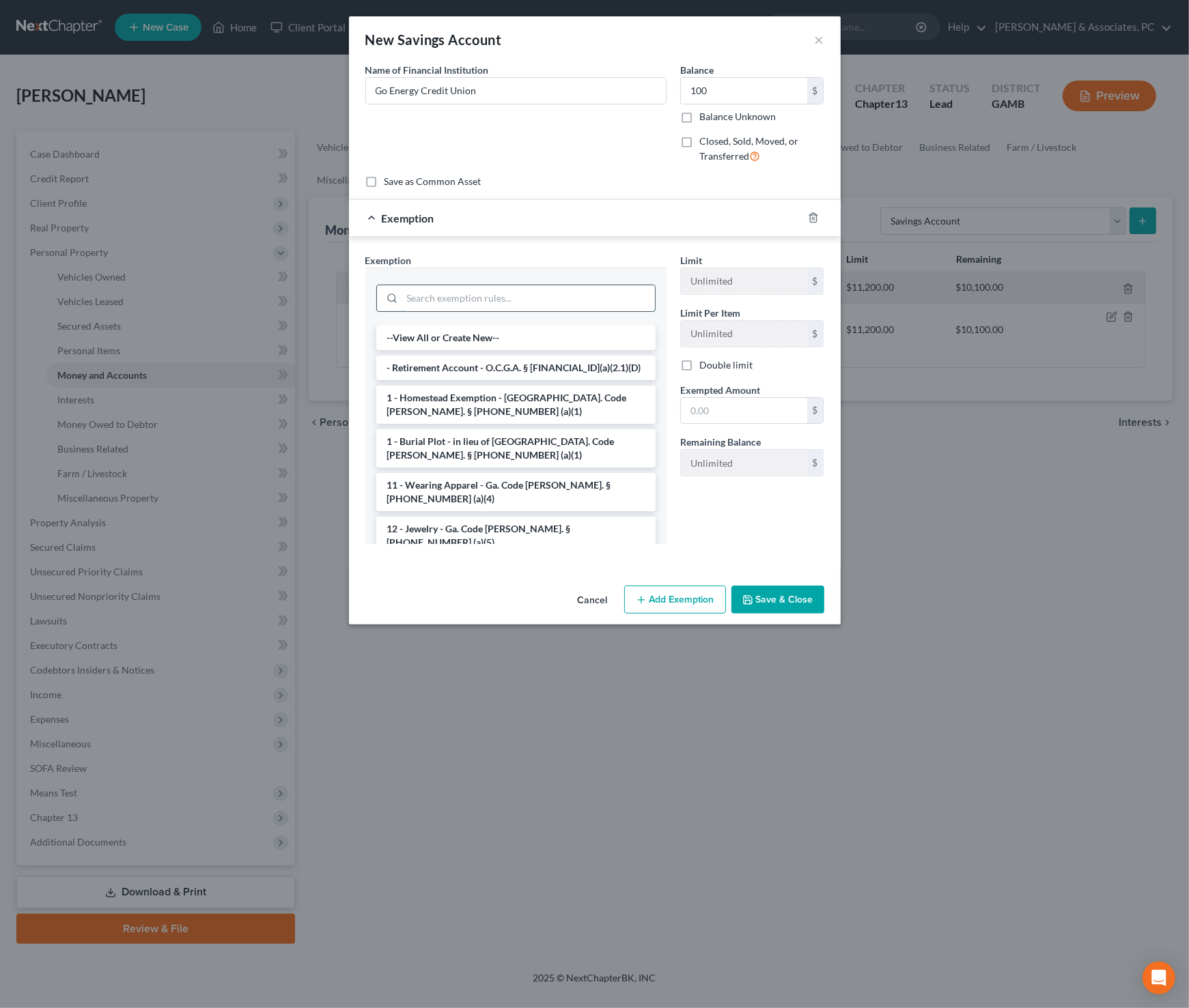
click at [556, 289] on input "search" at bounding box center [529, 298] width 253 height 26
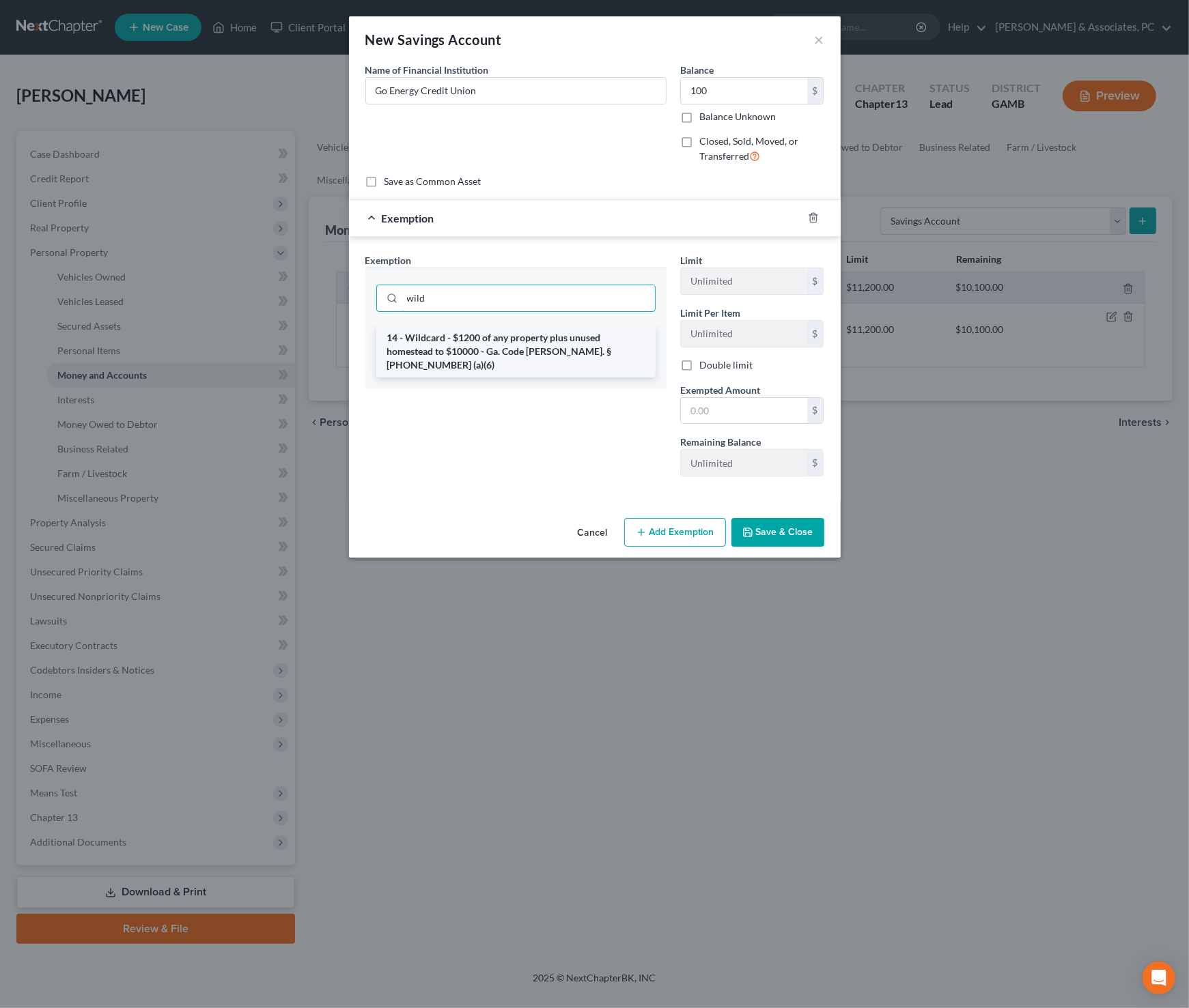
type input "wild"
click at [546, 343] on li "14 - Wildcard - $1200 of any property plus unused homestead to $10000 - Ga. Cod…" at bounding box center [515, 351] width 279 height 52
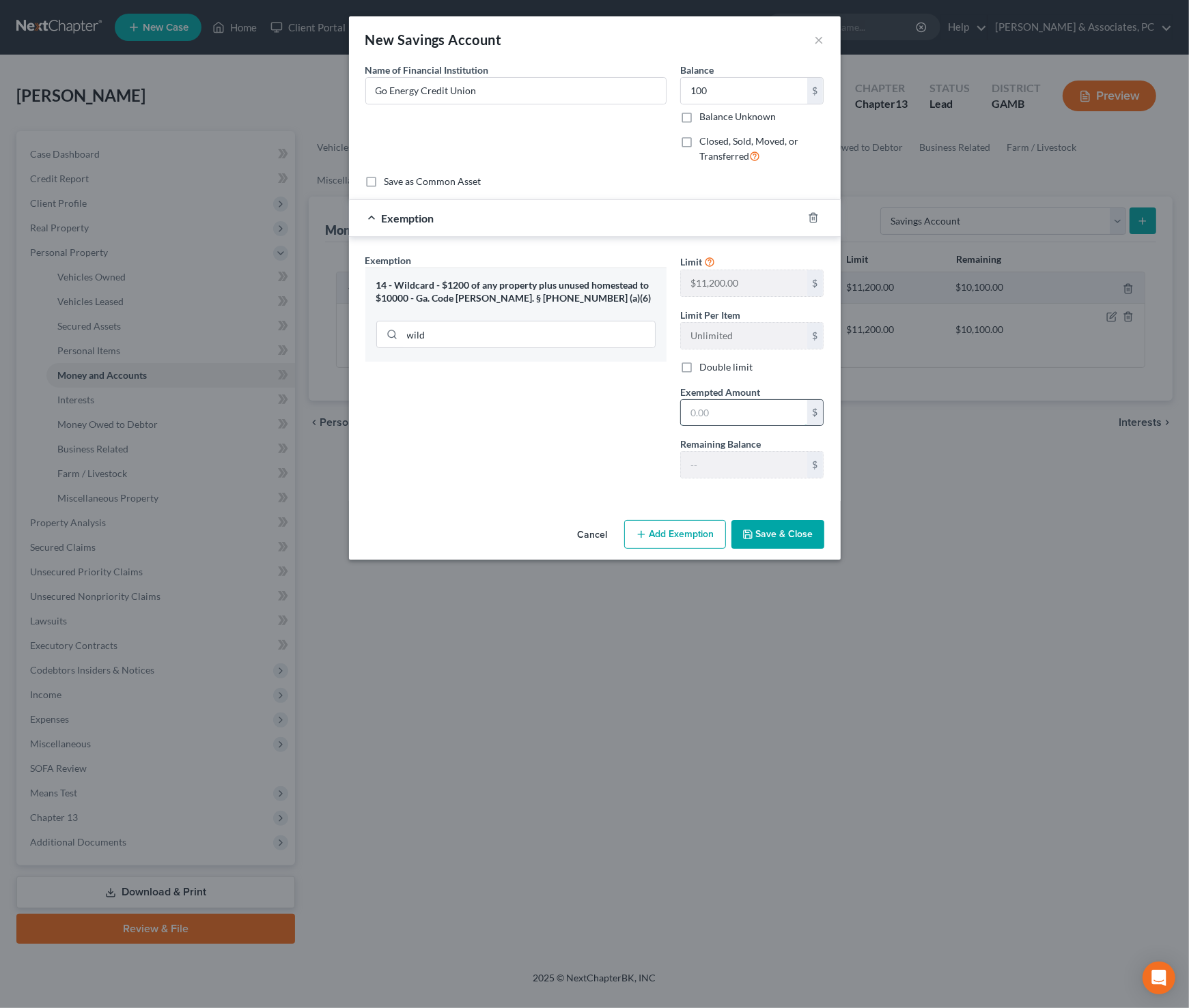
click at [719, 407] on input "text" at bounding box center [743, 413] width 126 height 26
type input "100"
click at [465, 445] on div "Exemption Set must be selected for CA. Exemption * 14 - Wildcard - $1200 of any…" at bounding box center [515, 371] width 314 height 236
click at [777, 532] on button "Save & Close" at bounding box center [778, 534] width 93 height 29
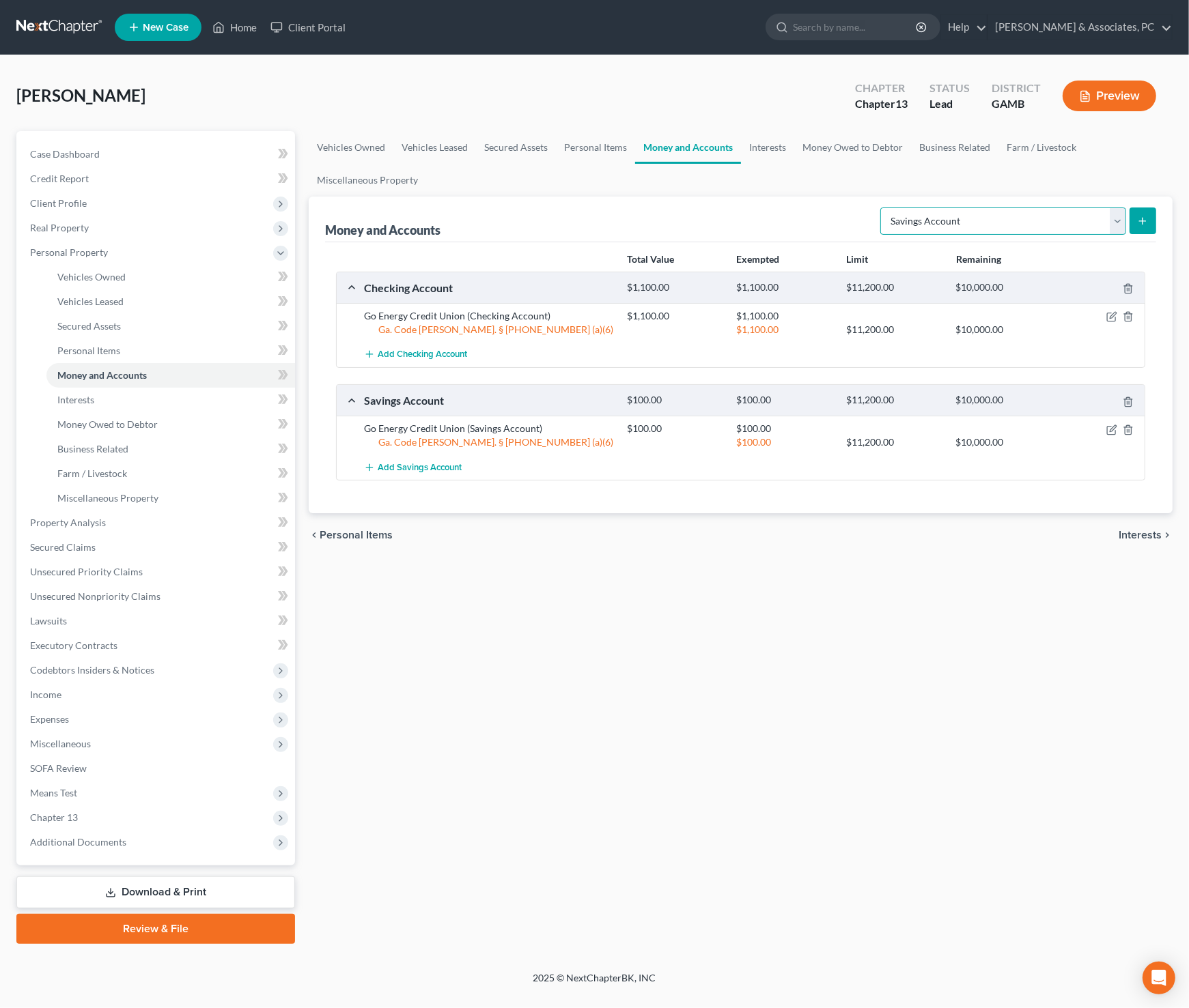
click at [1035, 223] on select "Select Account Type Brokerage Cash on Hand Certificates of Deposit Checking Acc…" at bounding box center [1003, 221] width 246 height 27
select select "checking"
click at [883, 208] on select "Select Account Type Brokerage Cash on Hand Certificates of Deposit Checking Acc…" at bounding box center [1003, 221] width 246 height 27
click at [1143, 219] on icon "submit" at bounding box center [1142, 221] width 11 height 11
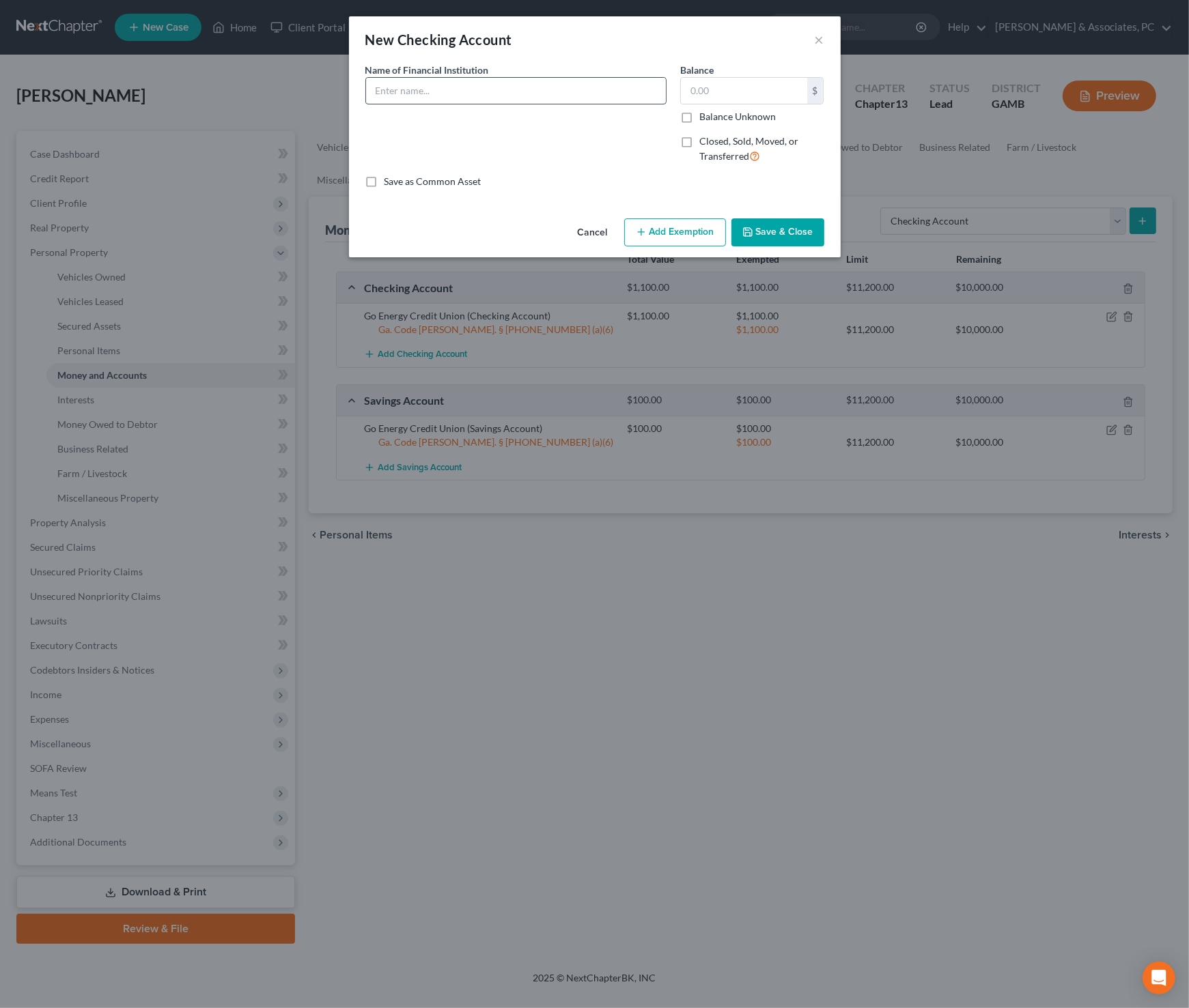
click at [468, 88] on input "text" at bounding box center [516, 91] width 300 height 26
type input "Truist Bank"
click at [711, 91] on input "text" at bounding box center [743, 91] width 126 height 26
type input "0"
click at [792, 227] on button "Save & Close" at bounding box center [778, 233] width 93 height 29
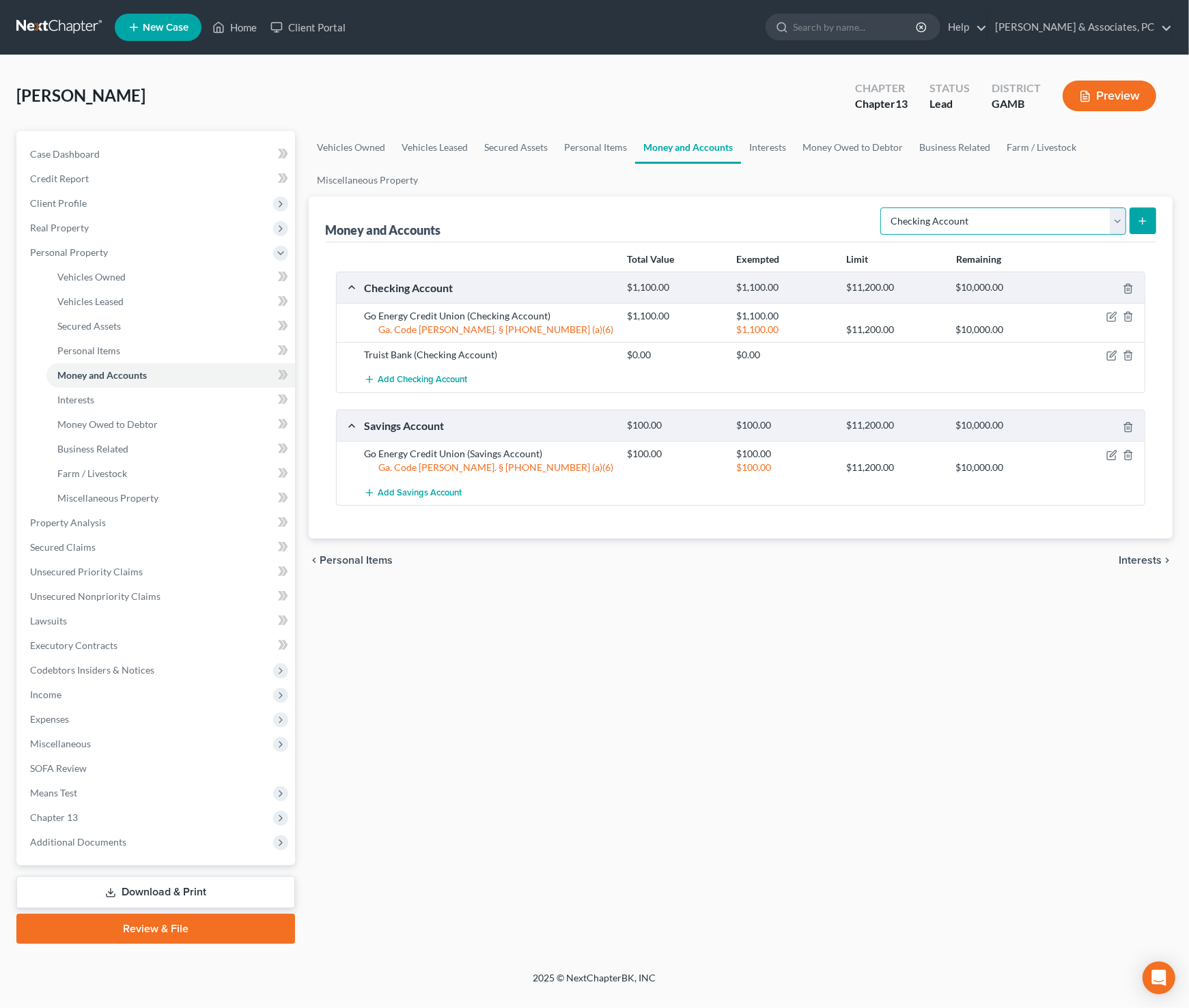
click at [1108, 216] on select "Select Account Type Brokerage Cash on Hand Certificates of Deposit Checking Acc…" at bounding box center [1003, 221] width 246 height 27
select select "savings"
click at [883, 208] on select "Select Account Type Brokerage Cash on Hand Certificates of Deposit Checking Acc…" at bounding box center [1003, 221] width 246 height 27
click at [1144, 221] on line "submit" at bounding box center [1142, 221] width 6 height 0
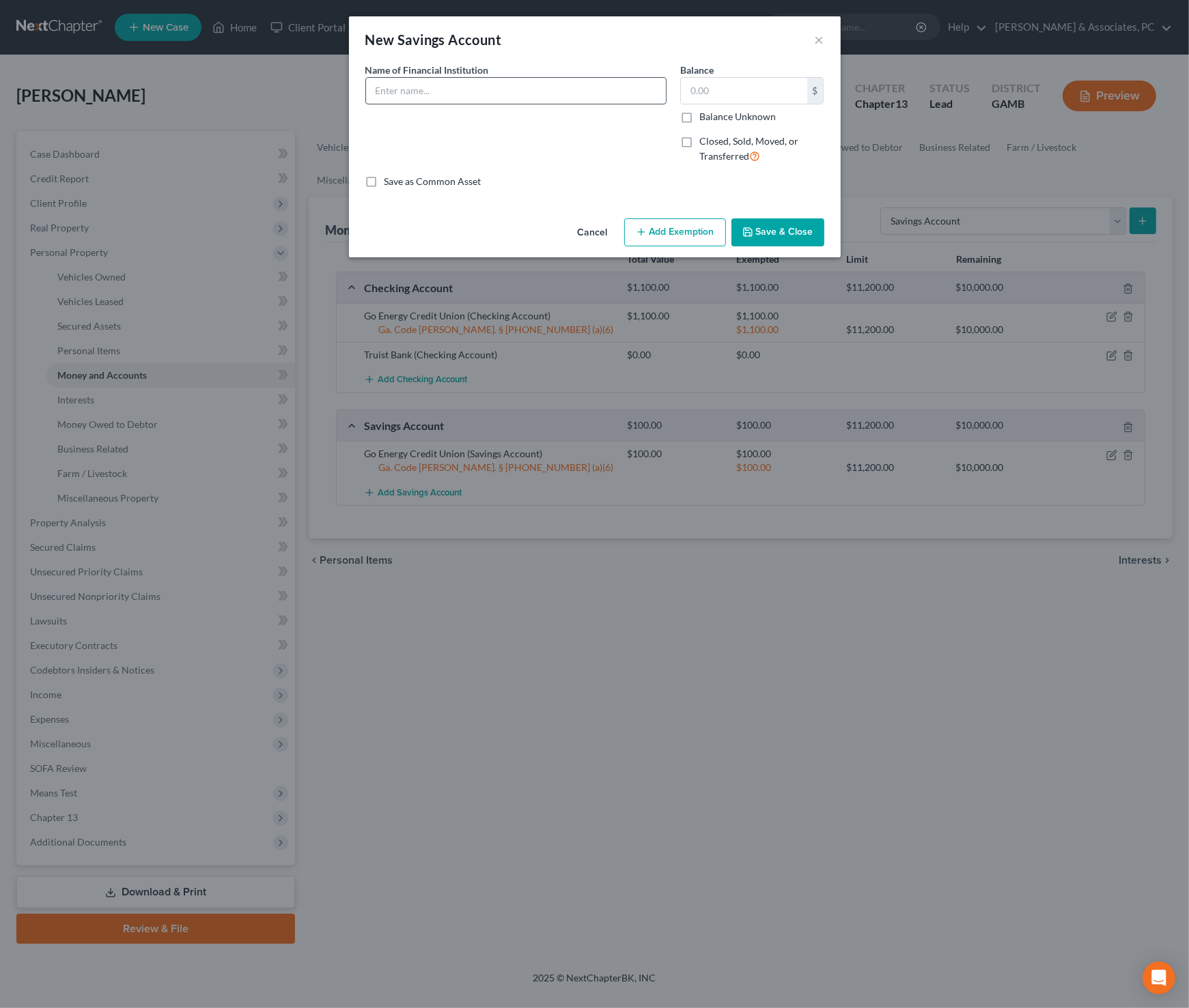
click at [525, 82] on input "text" at bounding box center [516, 91] width 300 height 26
type input "Truist Bank"
click at [734, 96] on input "text" at bounding box center [743, 91] width 126 height 26
type input "0"
click at [768, 230] on button "Save & Close" at bounding box center [778, 233] width 93 height 29
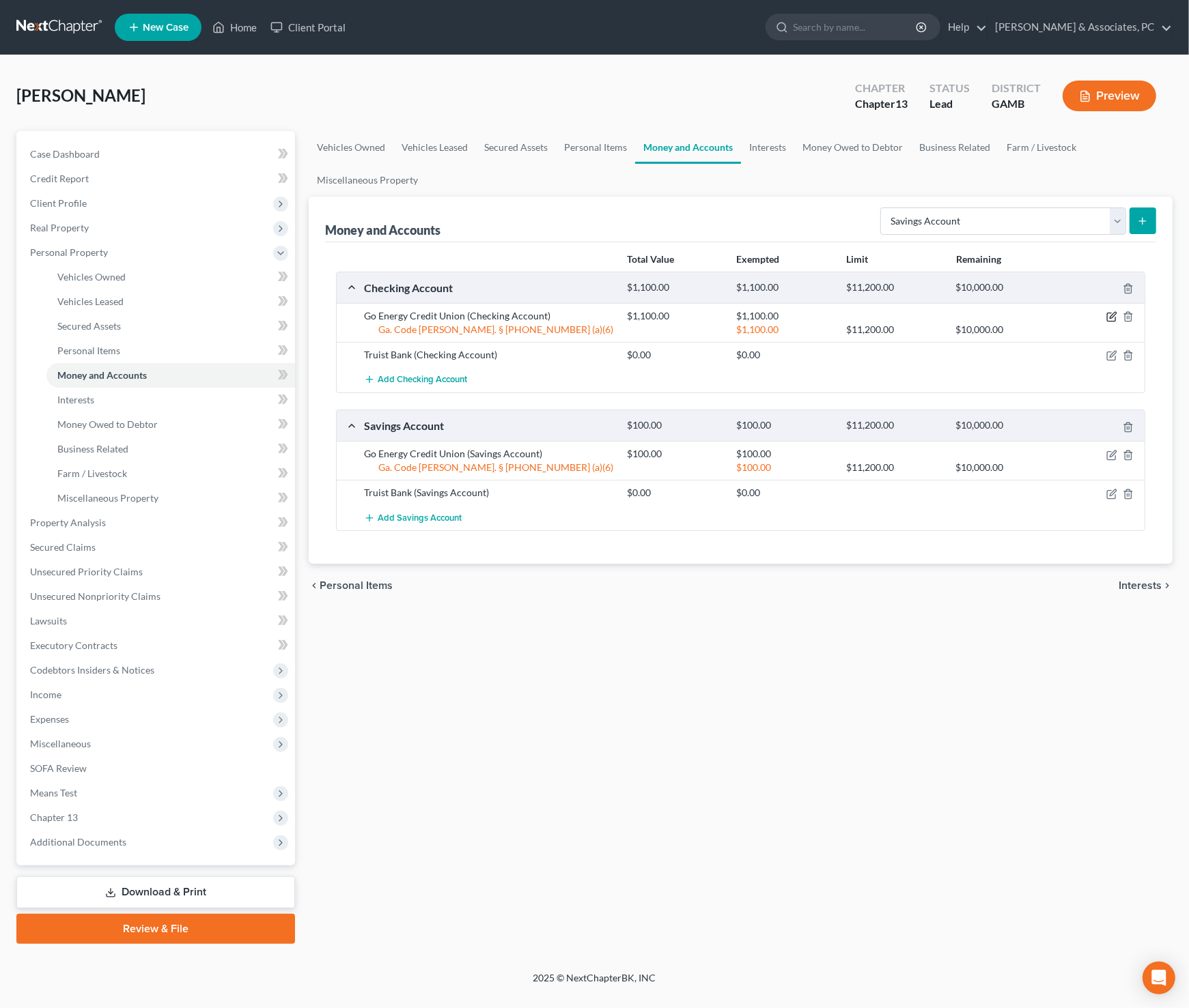
click at [1112, 315] on icon "button" at bounding box center [1112, 315] width 6 height 6
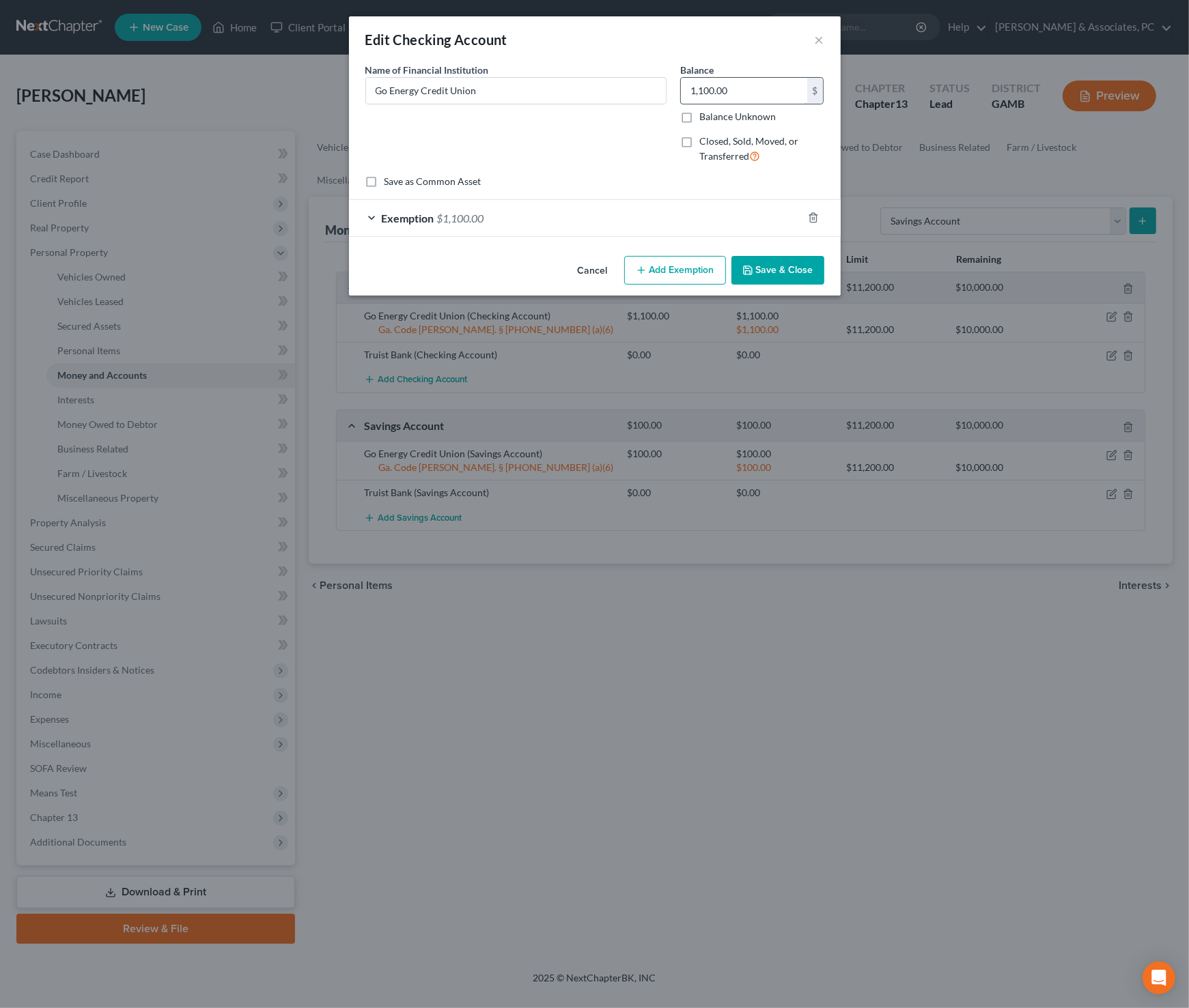
click at [732, 93] on input "1,100.00" at bounding box center [743, 91] width 126 height 26
click at [732, 95] on input "1,100.00" at bounding box center [743, 91] width 126 height 26
type input "800"
click at [668, 212] on div "Exemption $1,100.00" at bounding box center [575, 218] width 453 height 36
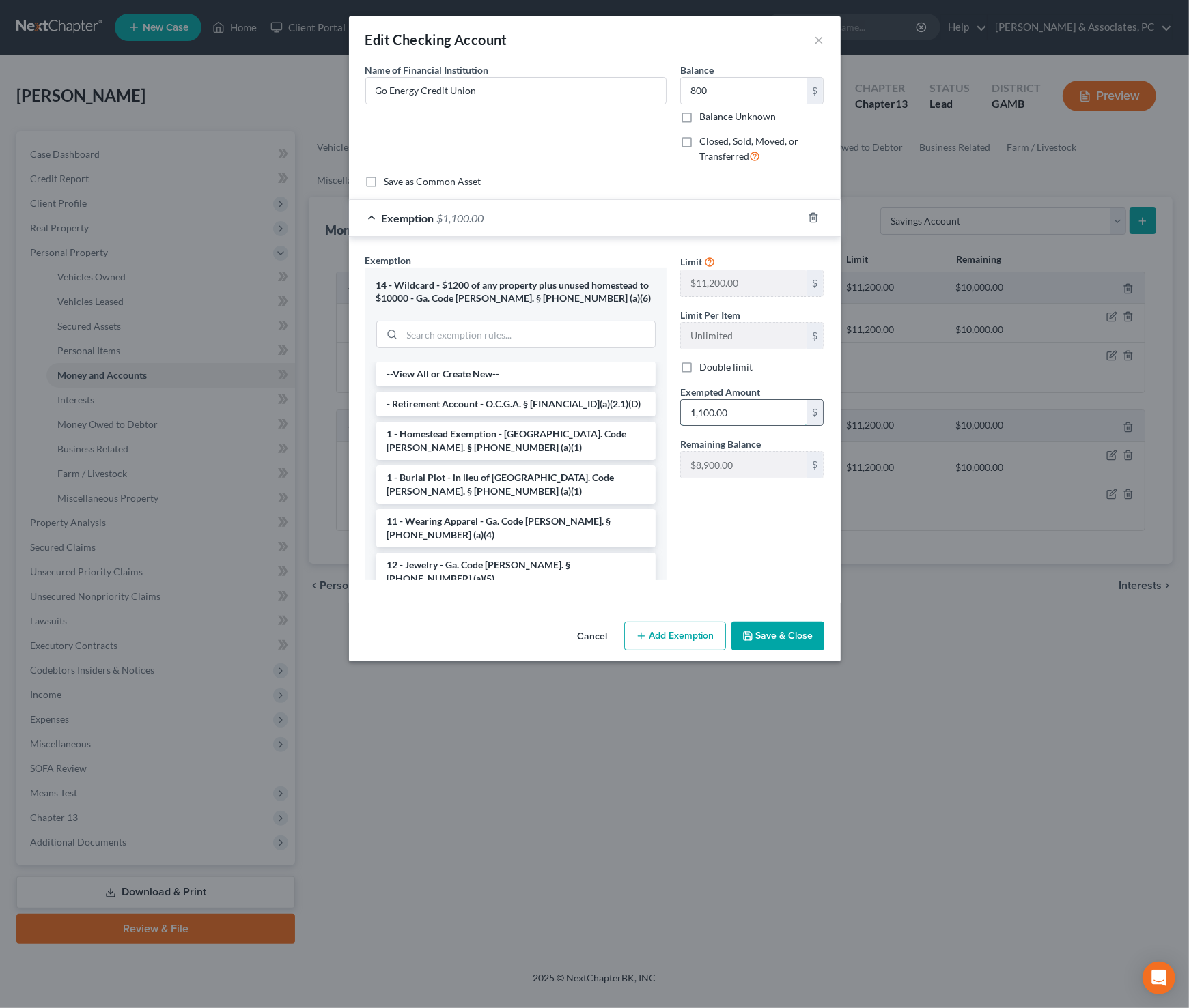
click at [738, 421] on input "1,100.00" at bounding box center [743, 413] width 126 height 26
type input "800"
click at [796, 632] on button "Save & Close" at bounding box center [778, 636] width 93 height 29
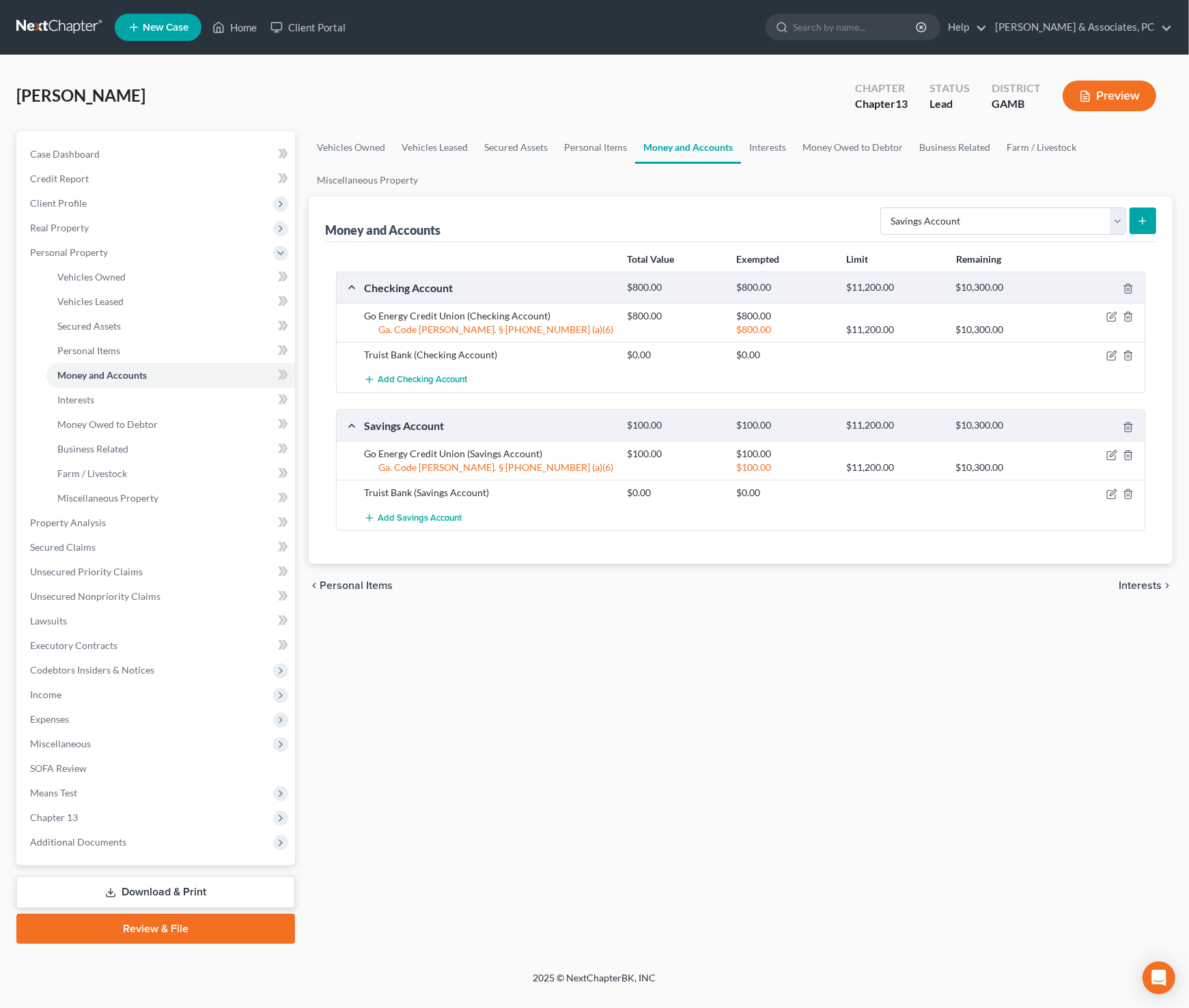
click at [813, 640] on div "Vehicles Owned Vehicles Leased Secured Assets Personal Items Money and Accounts…" at bounding box center [740, 537] width 877 height 812
click at [771, 154] on link "Interests" at bounding box center [767, 147] width 53 height 33
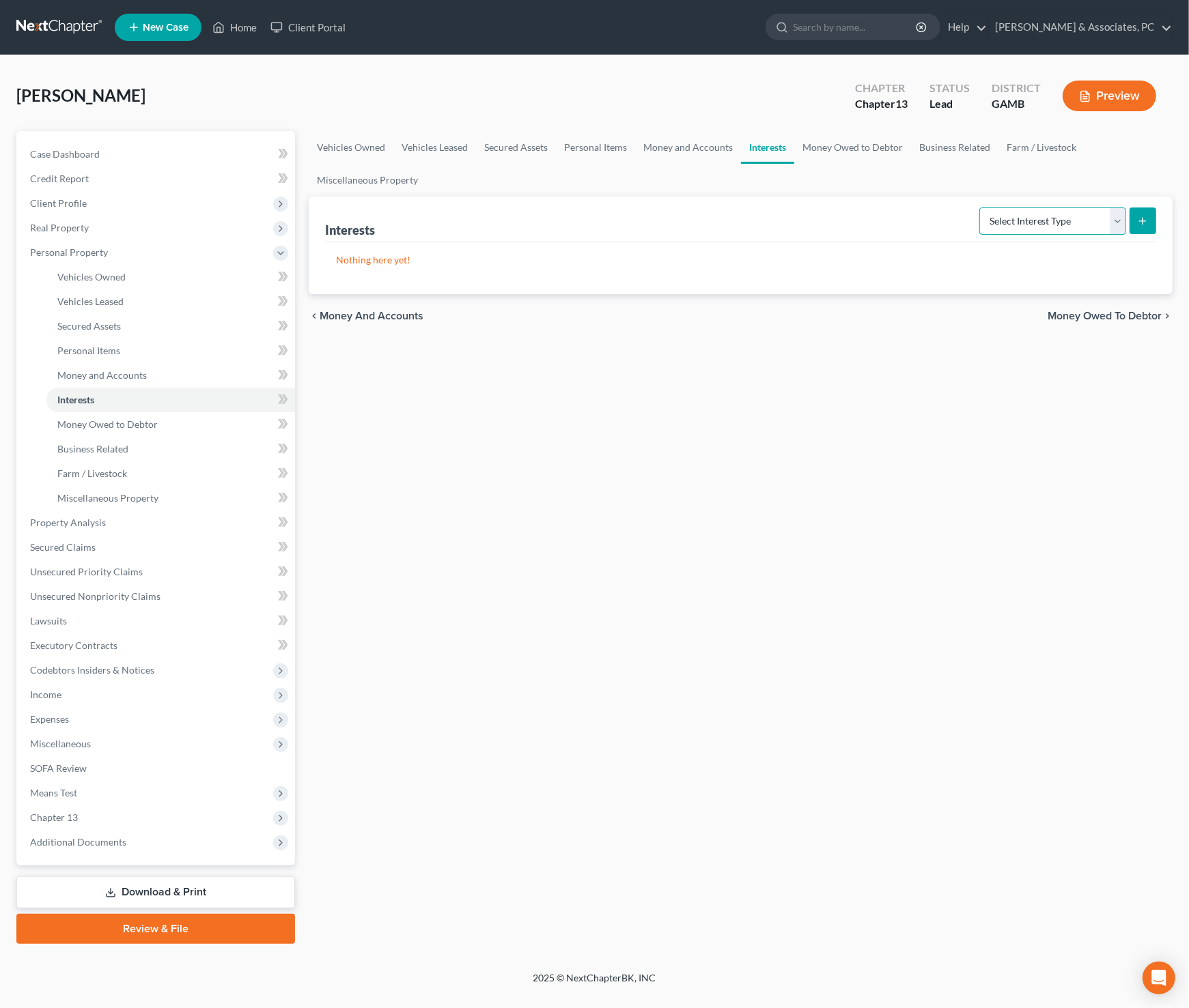
click at [1105, 212] on select "Select Interest Type 401K Annuity Bond Education IRA Government Bond Government…" at bounding box center [1052, 221] width 147 height 27
select select "401k"
click at [981, 208] on select "Select Interest Type 401K Annuity Bond Education IRA Government Bond Government…" at bounding box center [1052, 221] width 147 height 27
click at [1146, 223] on icon "submit" at bounding box center [1142, 221] width 11 height 11
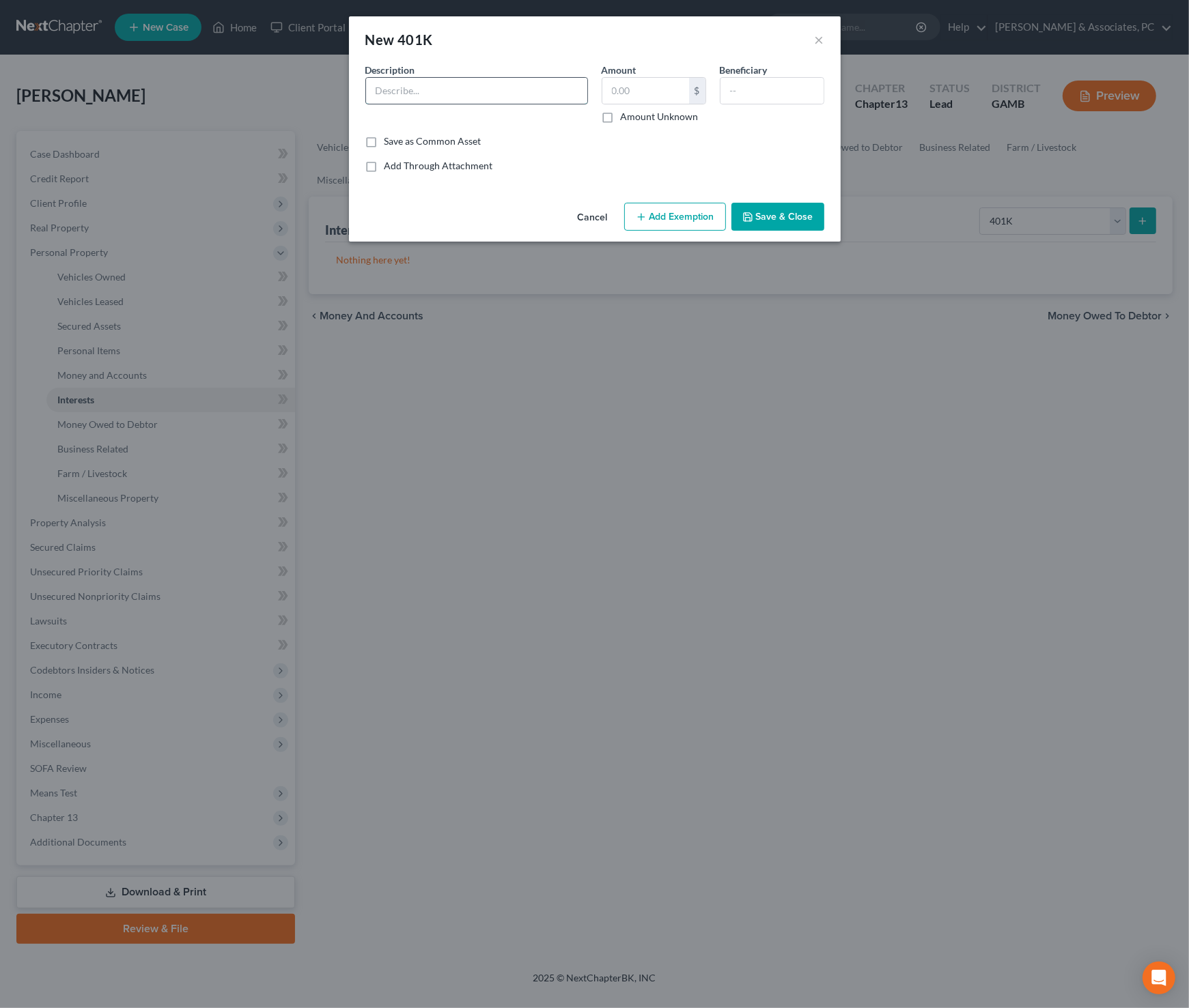
click at [409, 97] on input "text" at bounding box center [476, 91] width 221 height 26
type input "401k with [PERSON_NAME] EMC"
click at [666, 95] on input "text" at bounding box center [646, 91] width 86 height 26
type input "4,000"
click at [672, 216] on button "Add Exemption" at bounding box center [675, 217] width 102 height 29
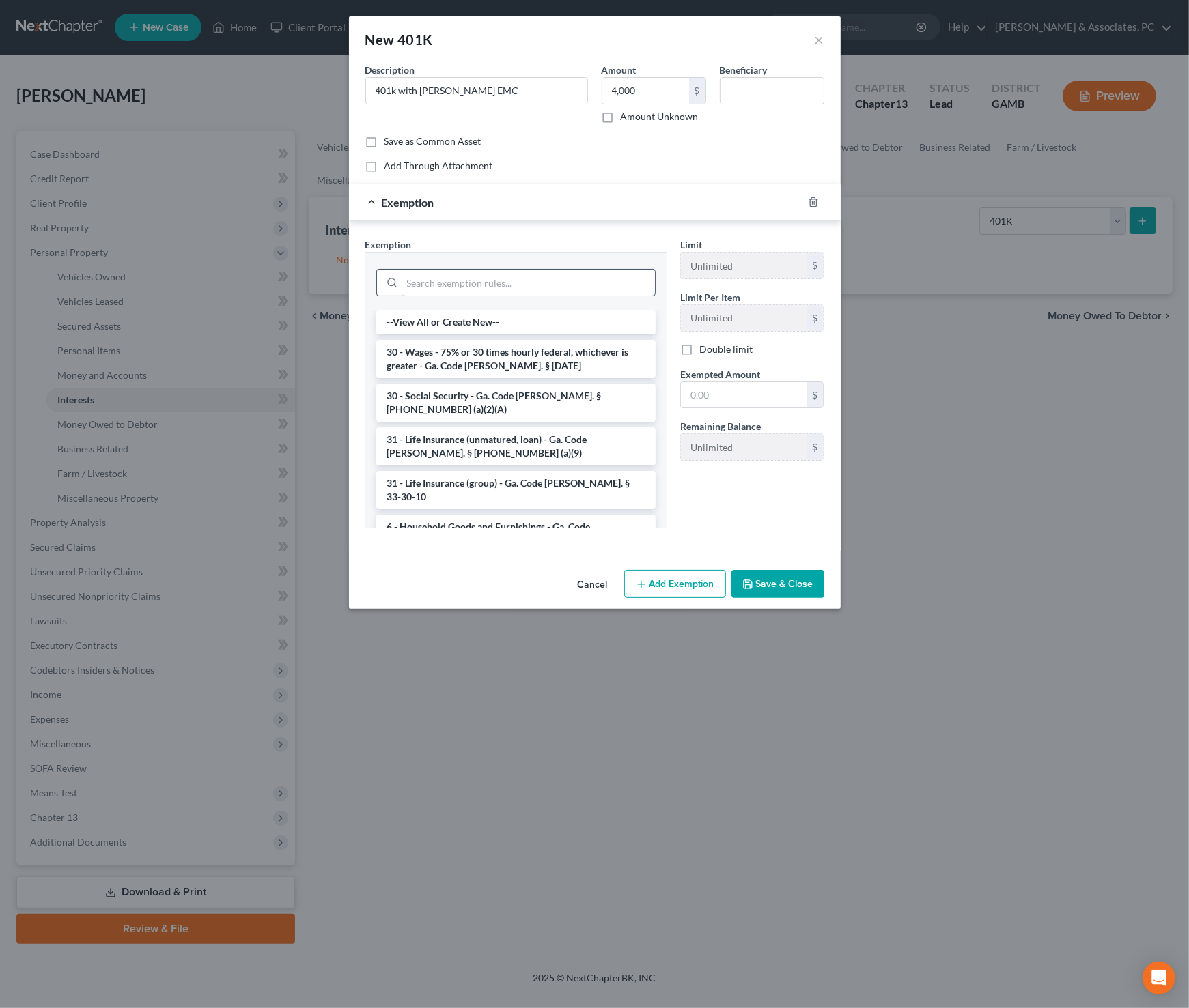
click at [493, 271] on input "search" at bounding box center [529, 282] width 253 height 26
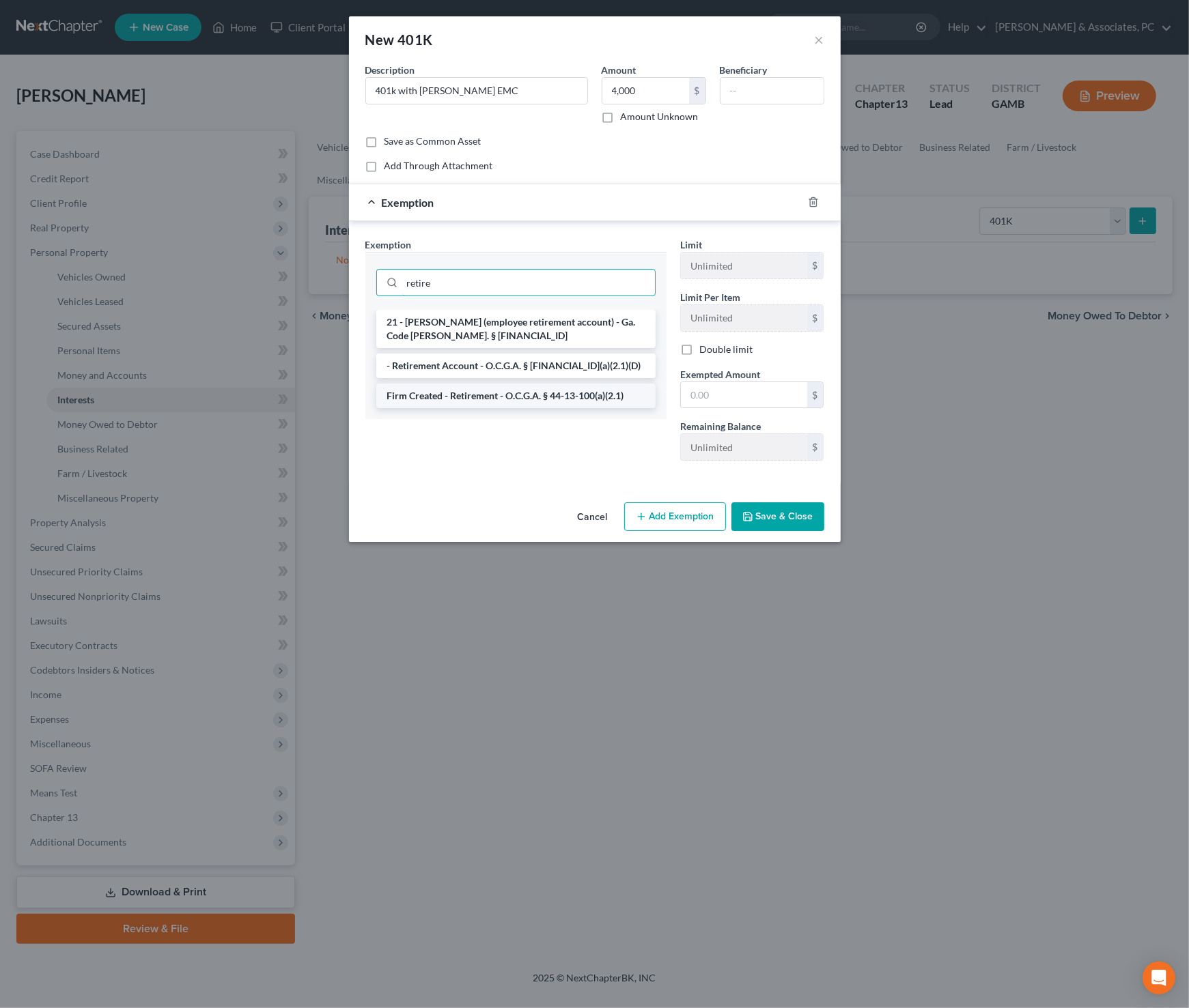
type input "retire"
click at [538, 394] on li "Firm Created - Retirement - O.C.G.A. § 44-13-100(a)(2.1)" at bounding box center [515, 396] width 279 height 25
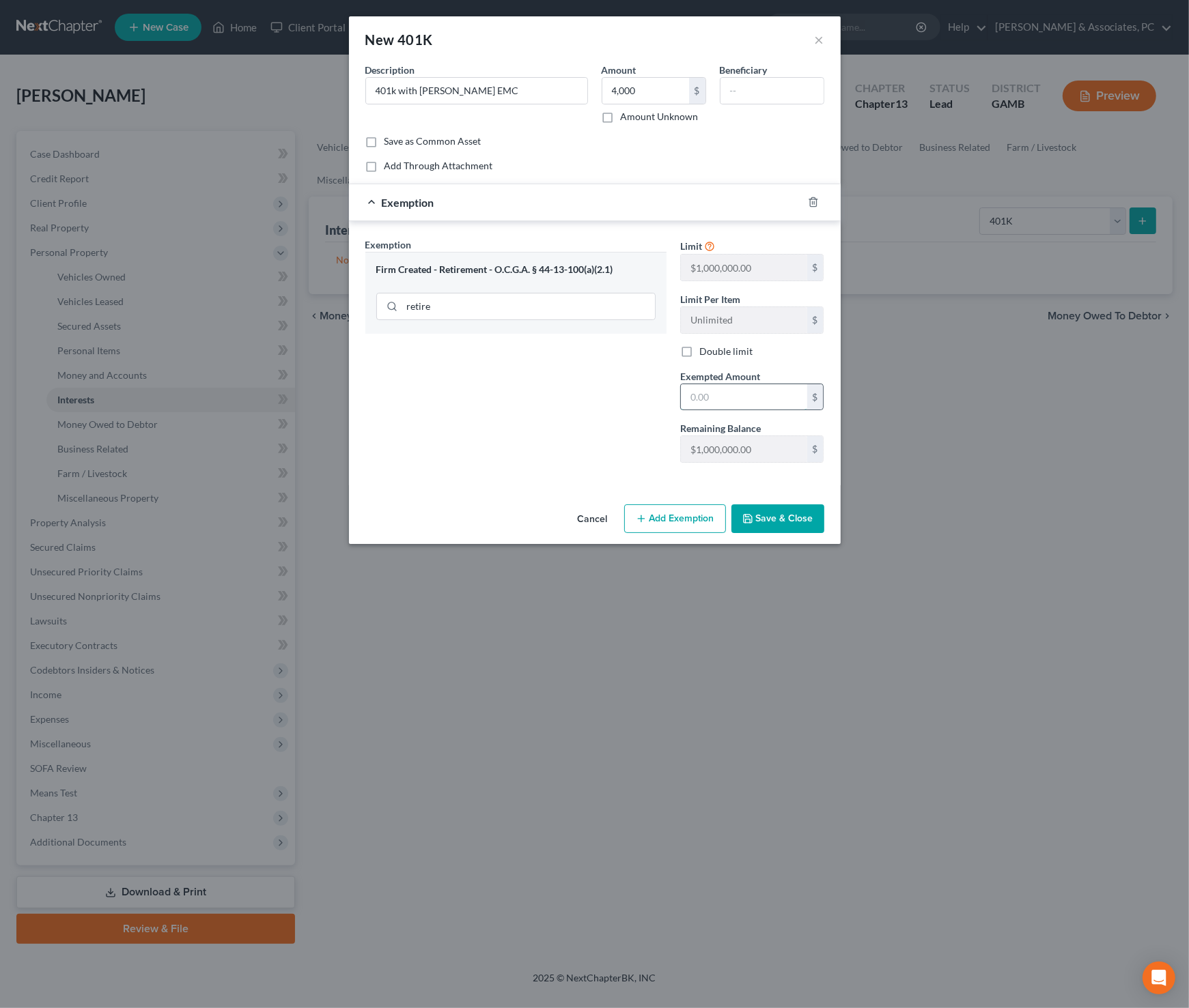
click at [723, 389] on input "text" at bounding box center [743, 397] width 126 height 26
type input "4,000"
click at [790, 519] on button "Save & Close" at bounding box center [778, 518] width 93 height 29
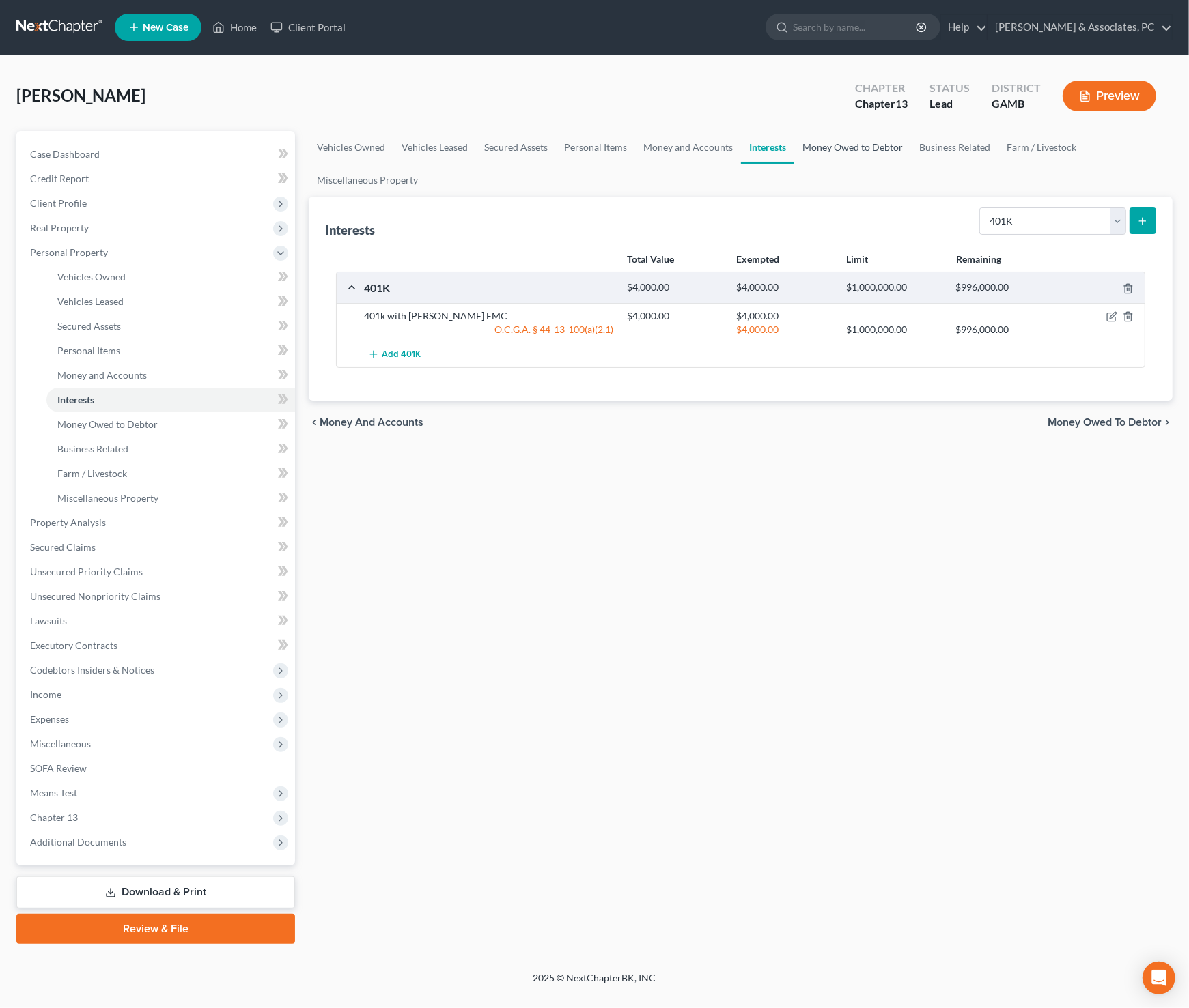
click at [827, 147] on link "Money Owed to Debtor" at bounding box center [853, 147] width 117 height 33
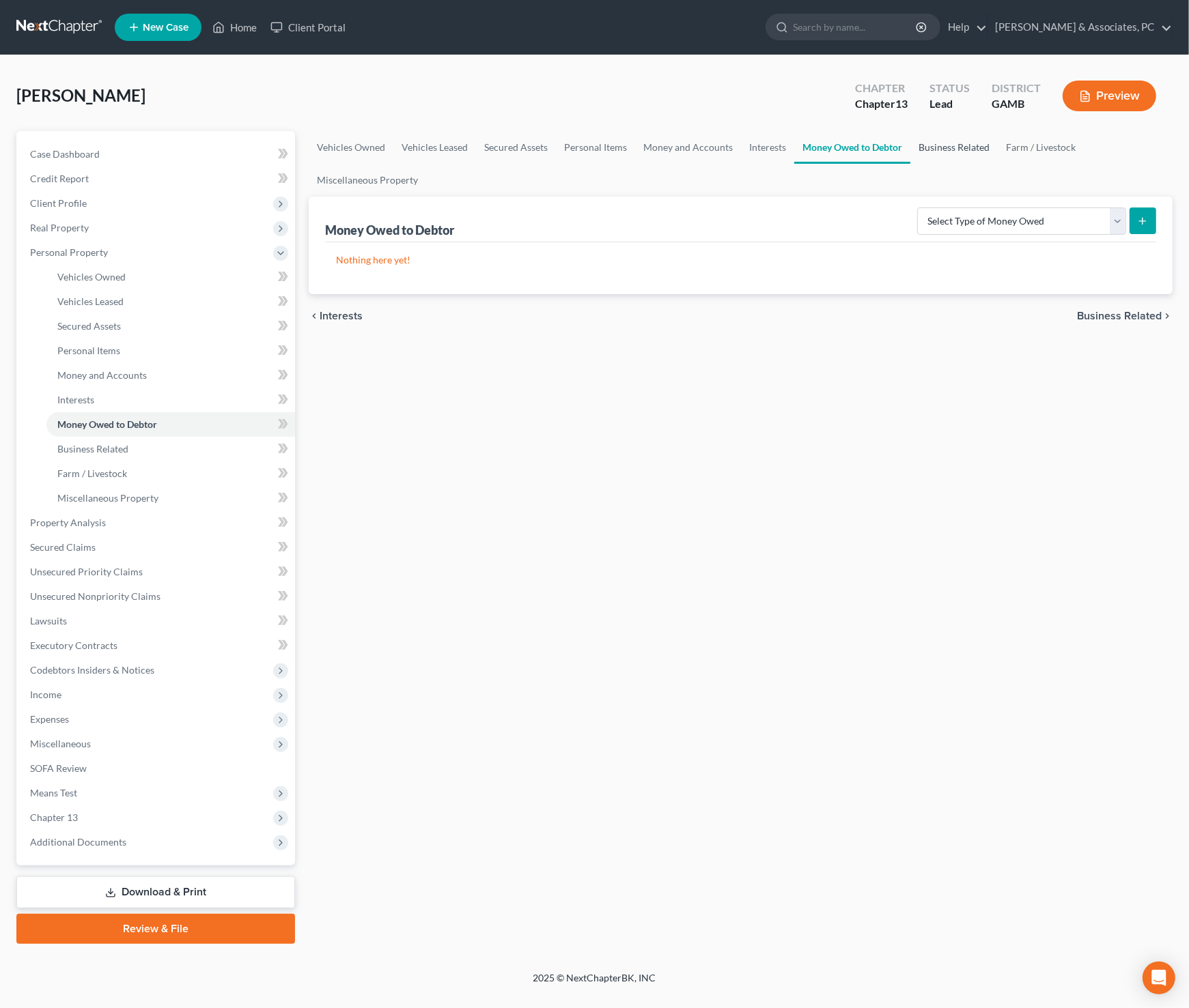
click at [937, 149] on link "Business Related" at bounding box center [953, 147] width 87 height 33
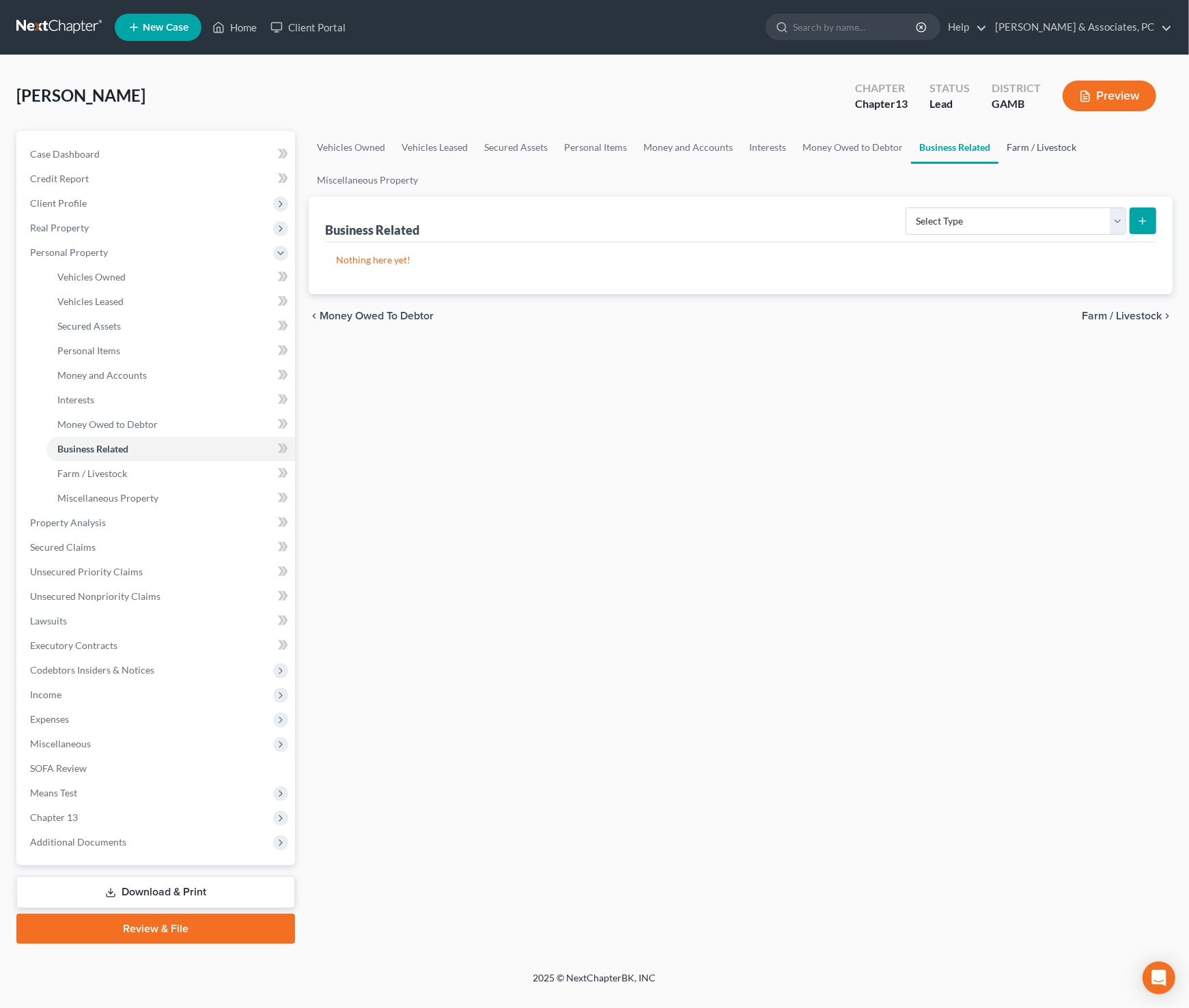
click at [1030, 148] on link "Farm / Livestock" at bounding box center [1042, 147] width 86 height 33
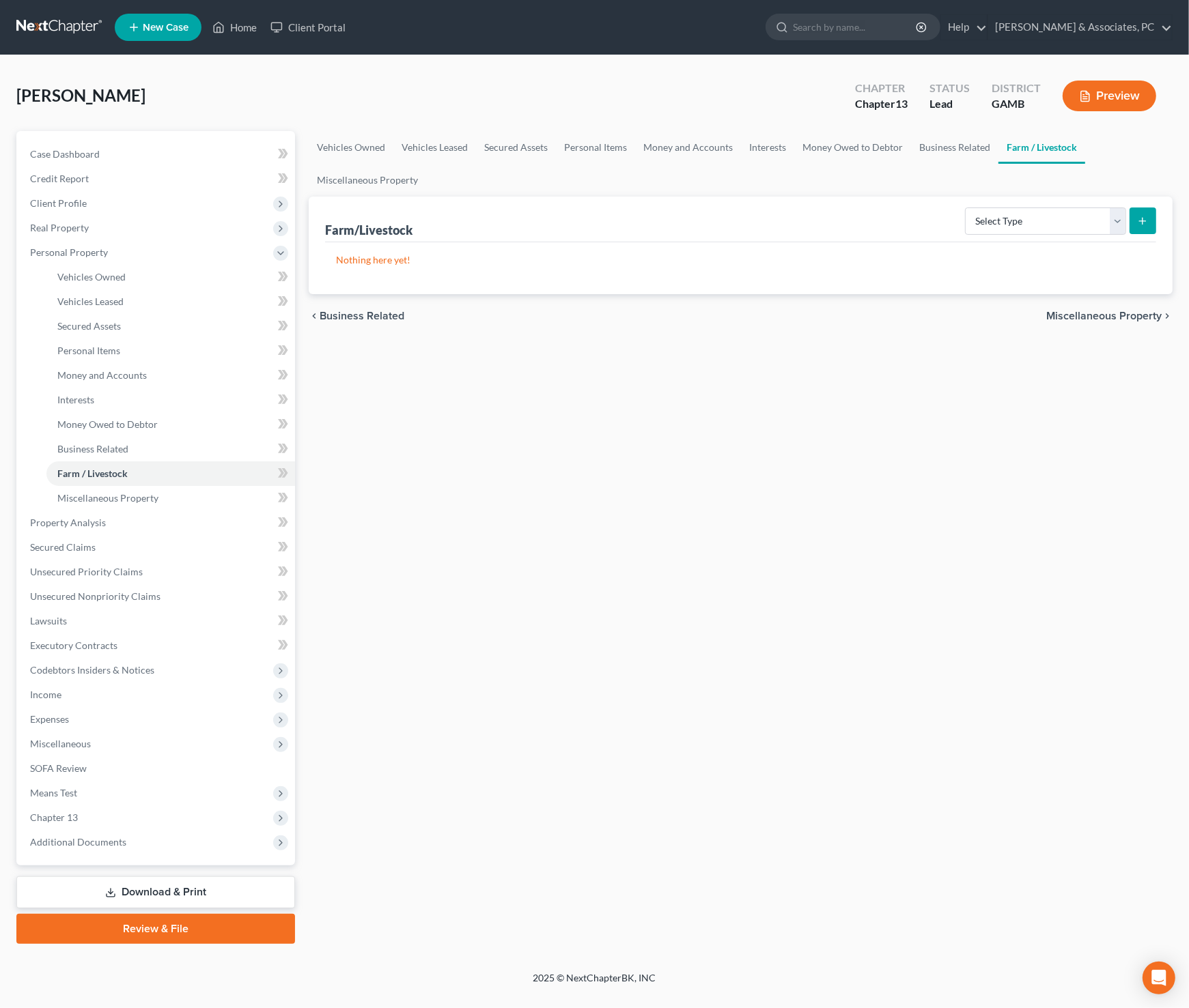
click at [778, 363] on div "Vehicles Owned Vehicles Leased Secured Assets Personal Items Money and Accounts…" at bounding box center [740, 537] width 877 height 812
click at [140, 495] on span "Miscellaneous Property" at bounding box center [108, 498] width 101 height 12
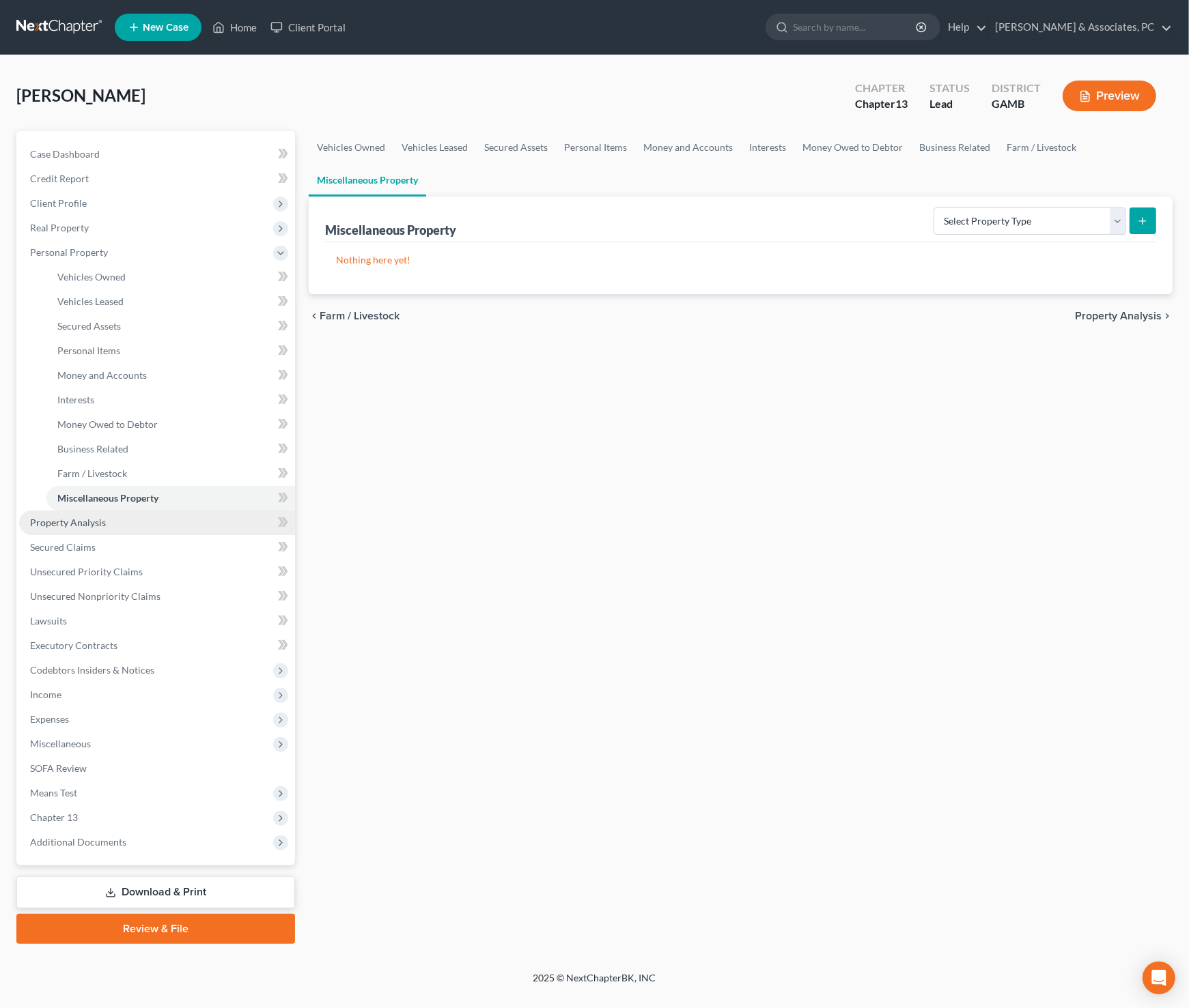
click at [77, 523] on span "Property Analysis" at bounding box center [67, 523] width 75 height 12
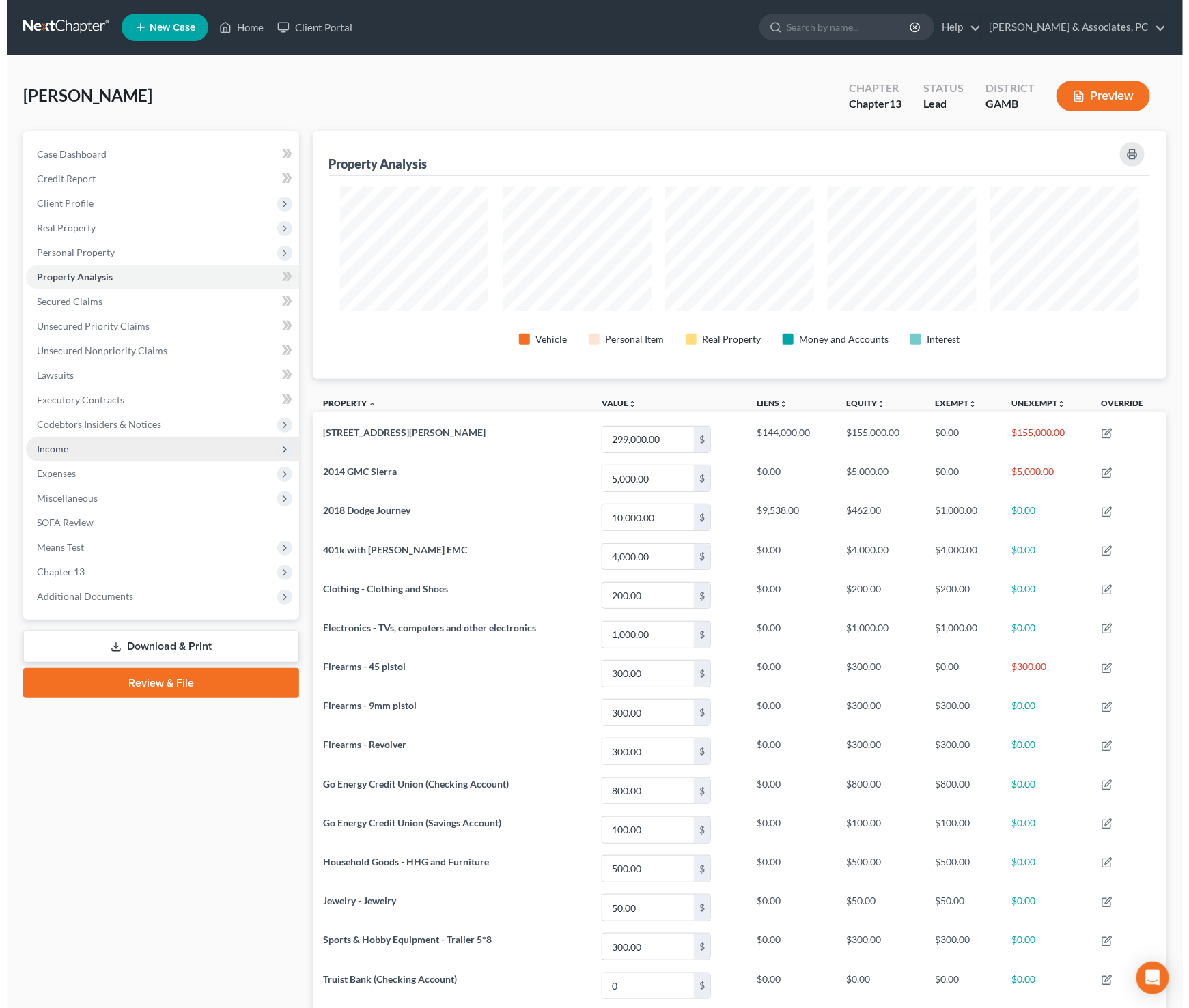
scroll to position [247, 854]
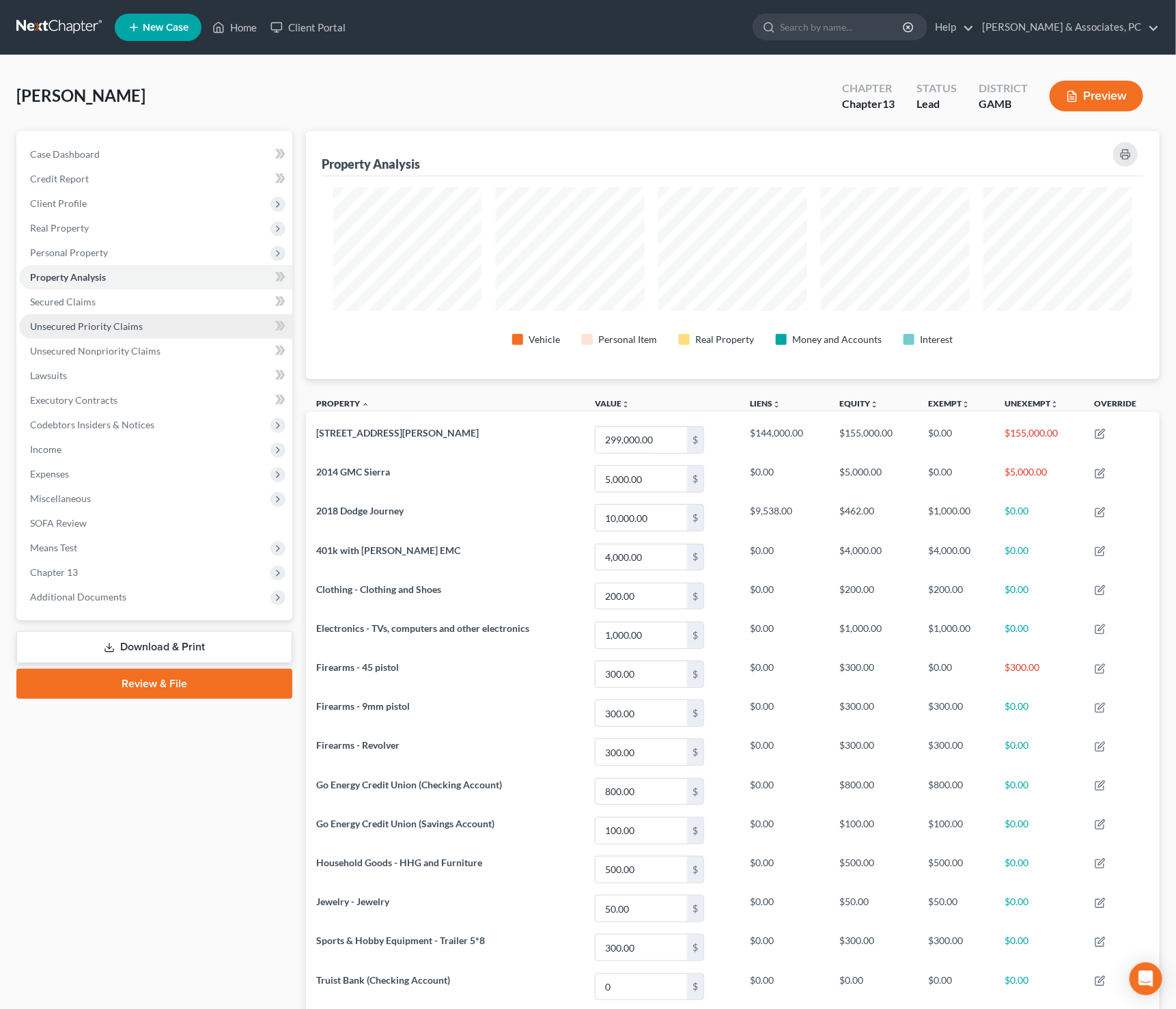
click at [98, 323] on span "Unsecured Priority Claims" at bounding box center [86, 326] width 113 height 12
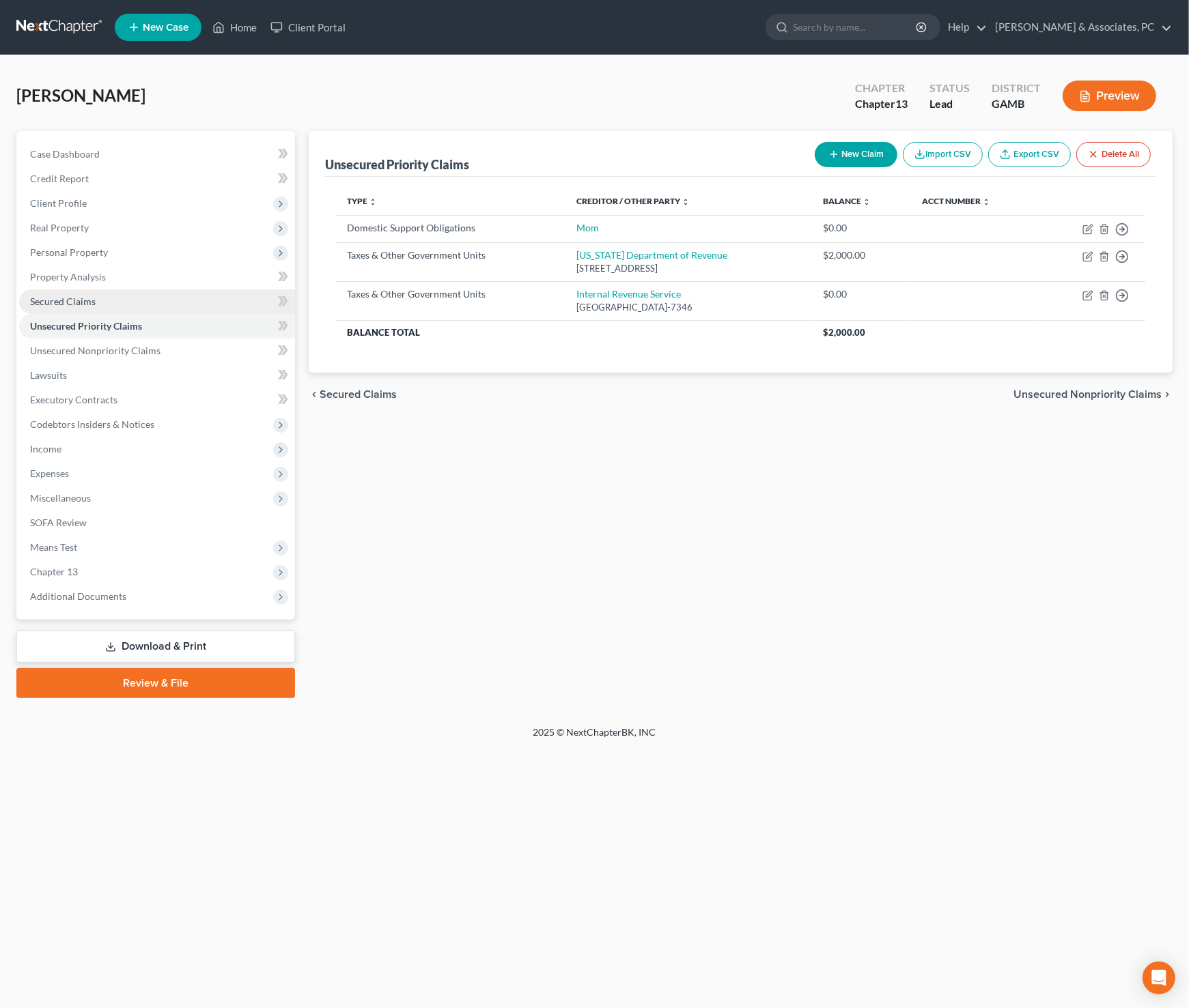
click at [79, 298] on span "Secured Claims" at bounding box center [62, 302] width 65 height 12
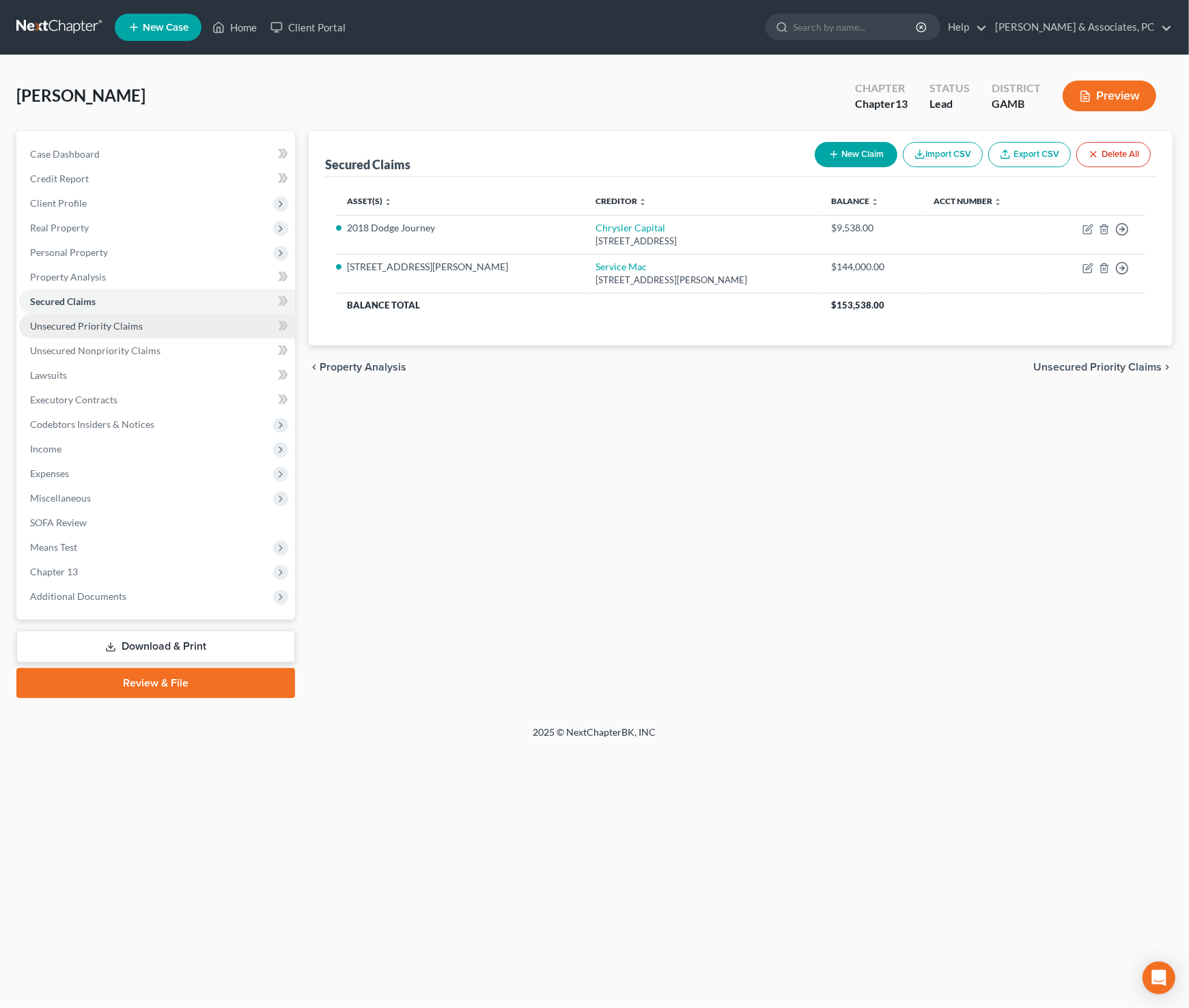
click at [90, 324] on span "Unsecured Priority Claims" at bounding box center [86, 326] width 113 height 12
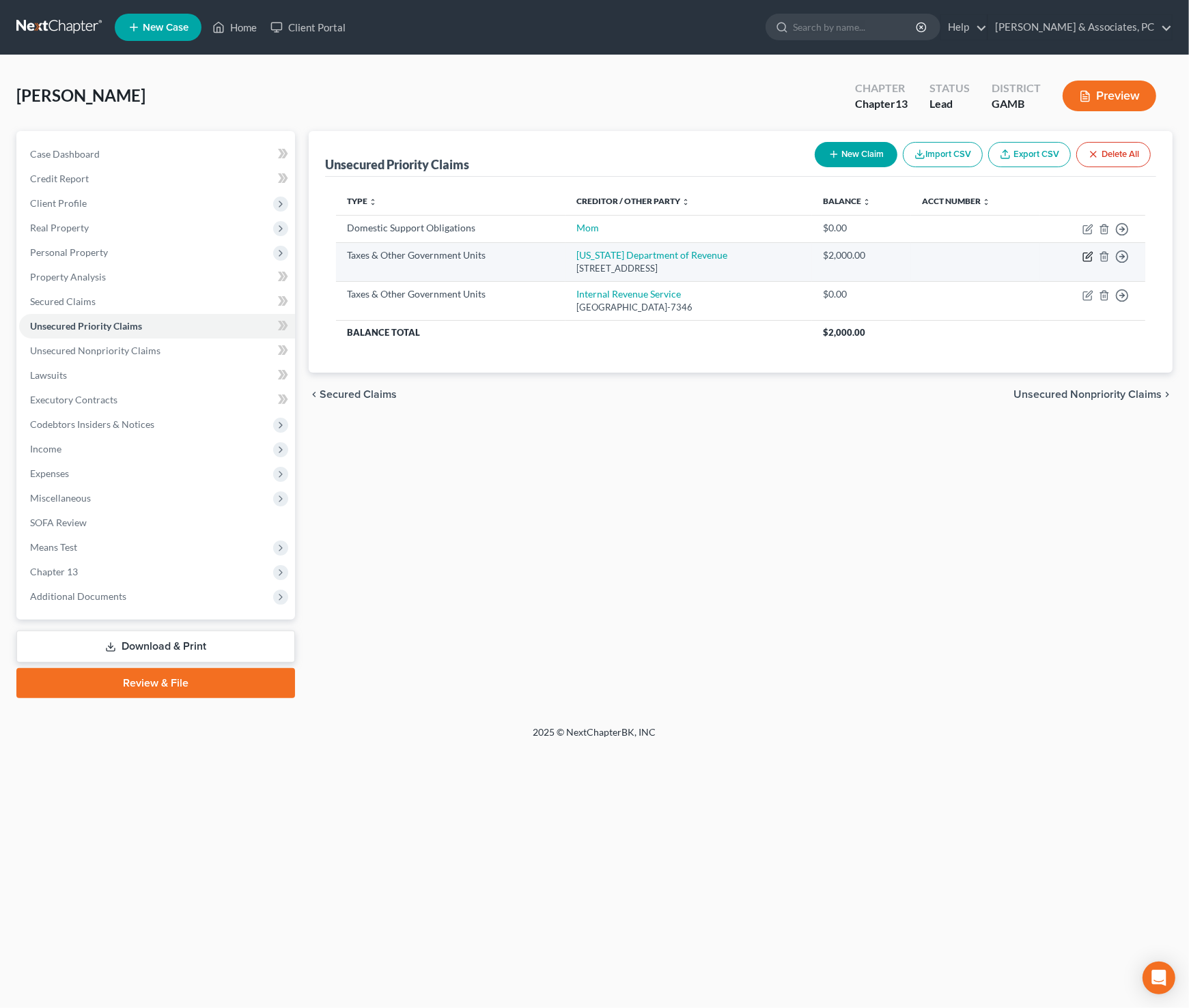
click at [1086, 254] on icon "button" at bounding box center [1088, 254] width 6 height 6
select select "2"
select select "10"
select select "0"
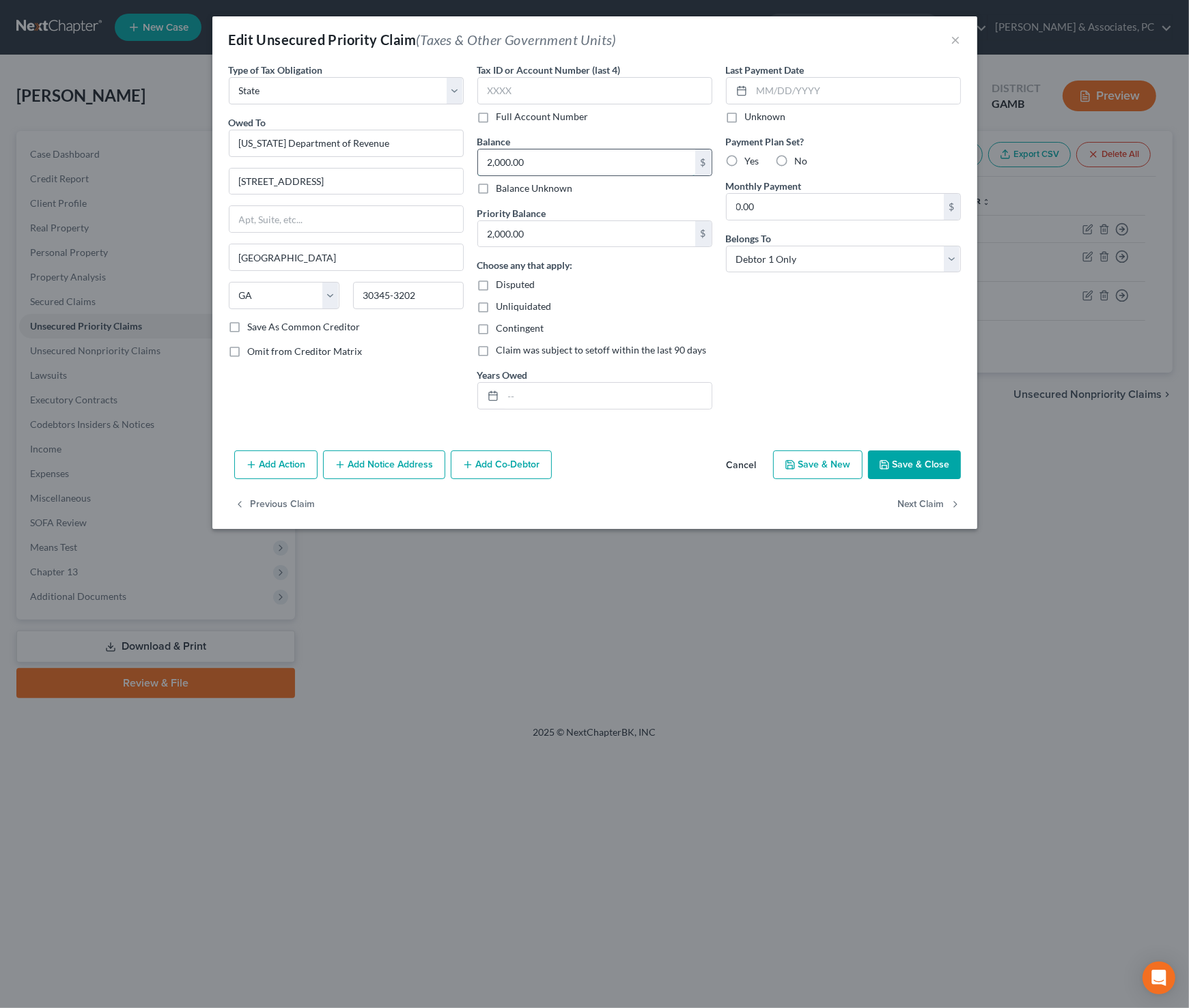
click at [566, 164] on input "2,000.00" at bounding box center [586, 162] width 217 height 26
click at [547, 160] on input "2,000.00" at bounding box center [586, 162] width 217 height 26
click at [546, 160] on input "2,000.00" at bounding box center [586, 162] width 217 height 26
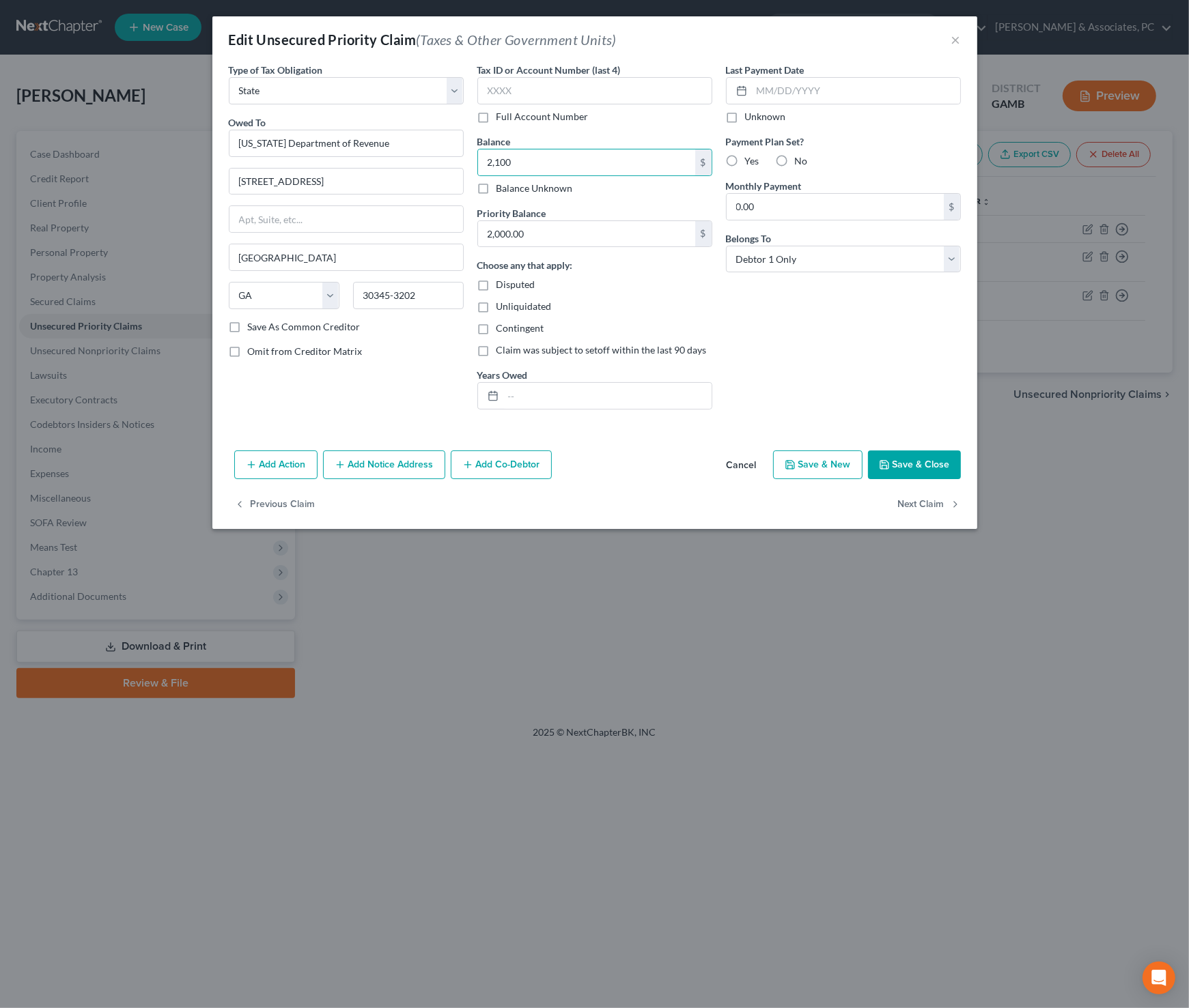
click at [832, 367] on div "Last Payment Date Unknown Payment Plan Set? Yes No Monthly Payment 0.00 $ Belon…" at bounding box center [842, 241] width 248 height 357
click at [936, 479] on div "Add Action Add Notice Address Add Co-Debtor Cancel Save & New Save & Close" at bounding box center [595, 467] width 764 height 45
click at [932, 467] on button "Save & Close" at bounding box center [914, 465] width 93 height 29
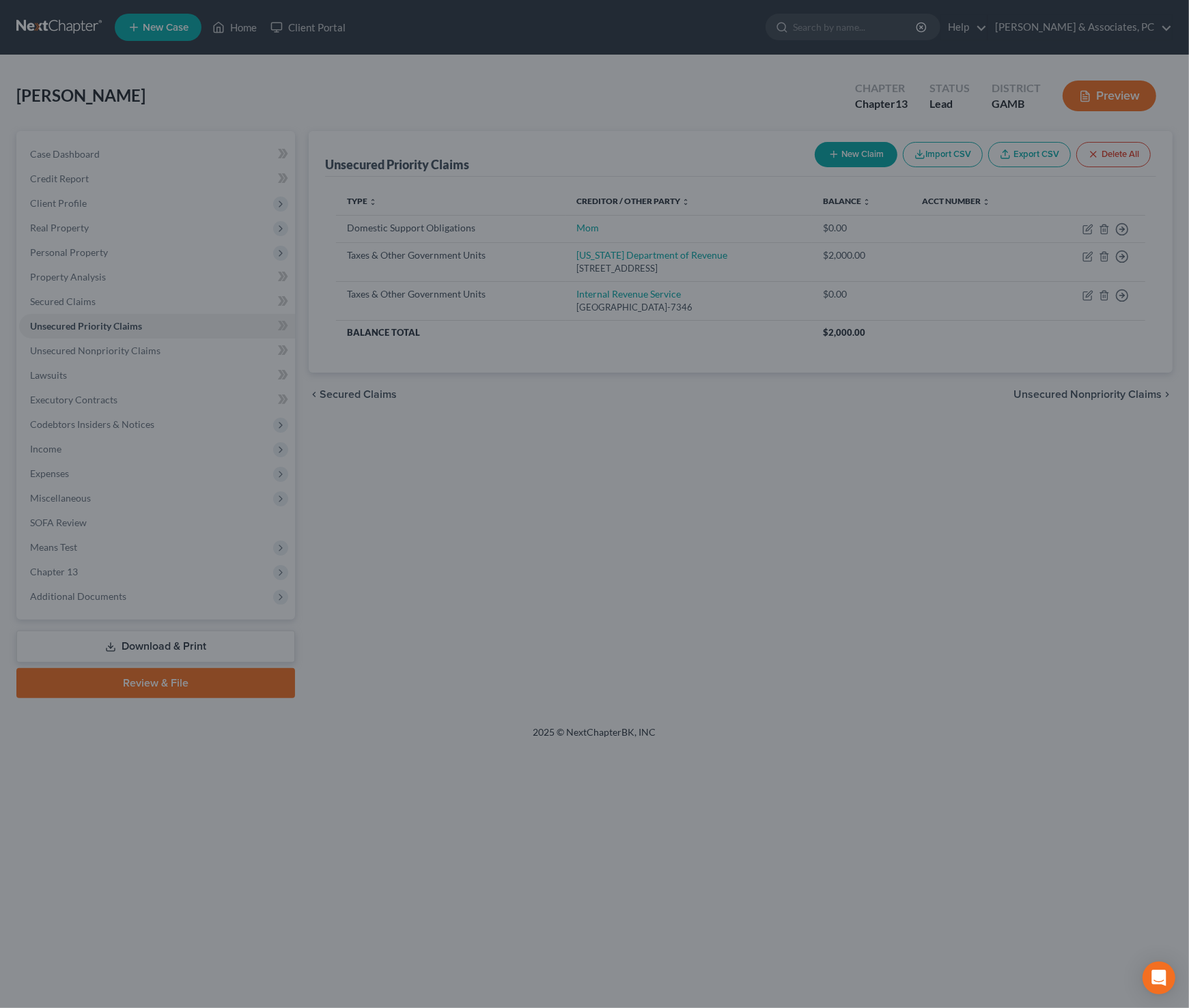
type input "2,100.00"
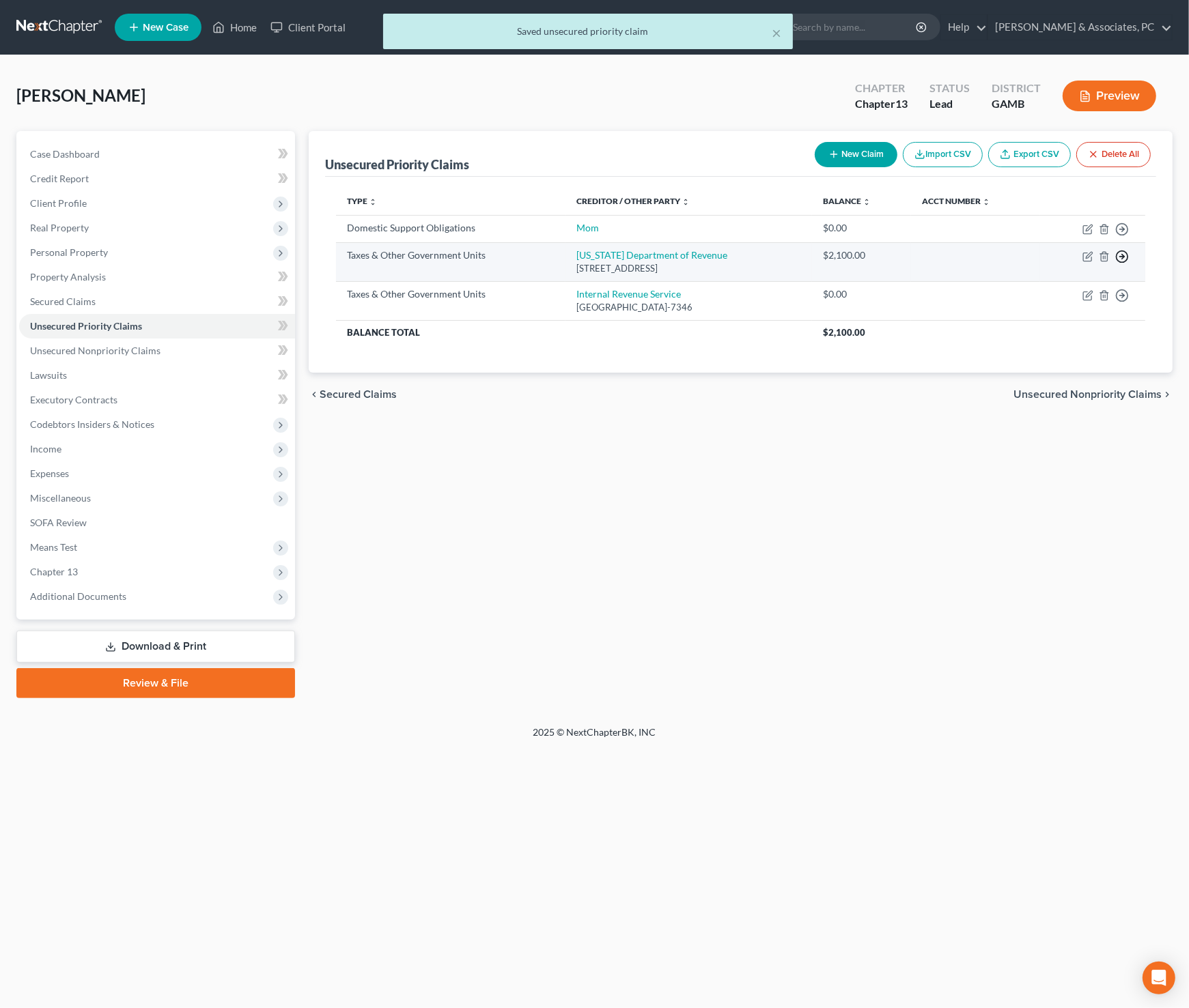
click at [1120, 255] on icon "button" at bounding box center [1122, 257] width 14 height 14
click at [1052, 266] on link "Move to D" at bounding box center [1059, 265] width 114 height 23
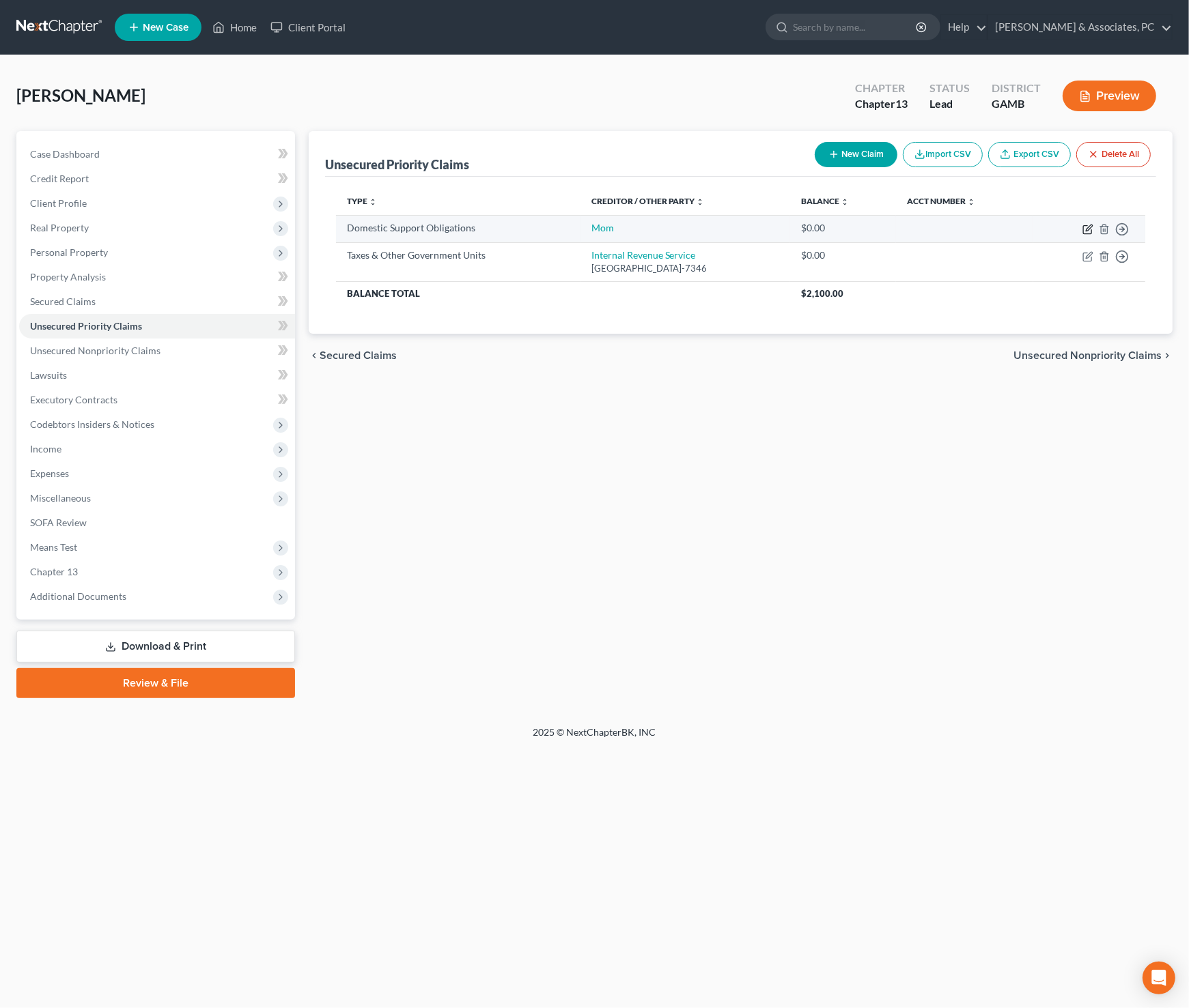
click at [1086, 230] on icon "button" at bounding box center [1087, 229] width 11 height 11
select select "0"
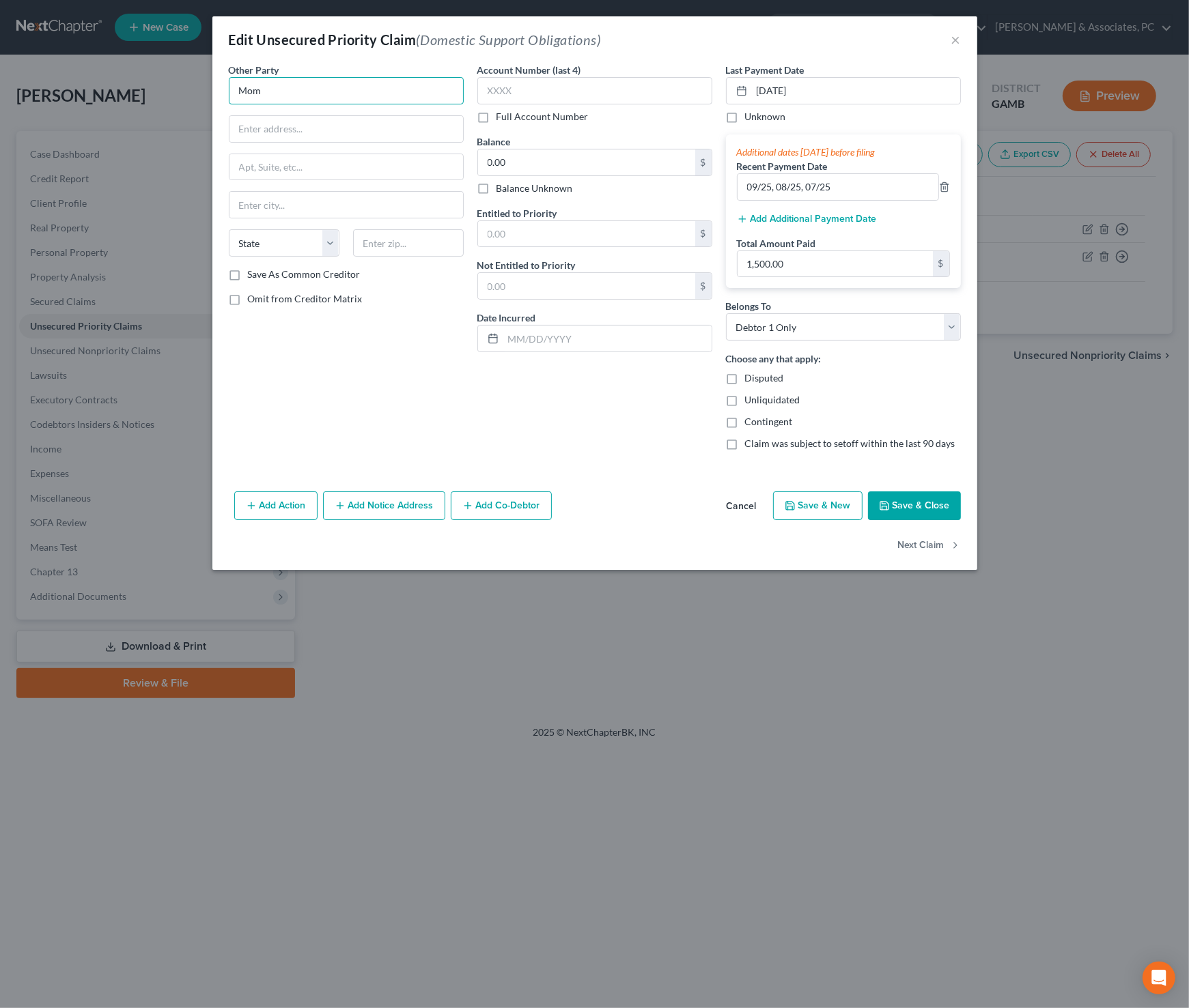
click at [353, 89] on input "Mom" at bounding box center [346, 91] width 235 height 27
type input "[PERSON_NAME]"
click at [387, 125] on input "text" at bounding box center [347, 129] width 234 height 26
click at [285, 129] on input "1010 Riverwalk" at bounding box center [347, 129] width 234 height 26
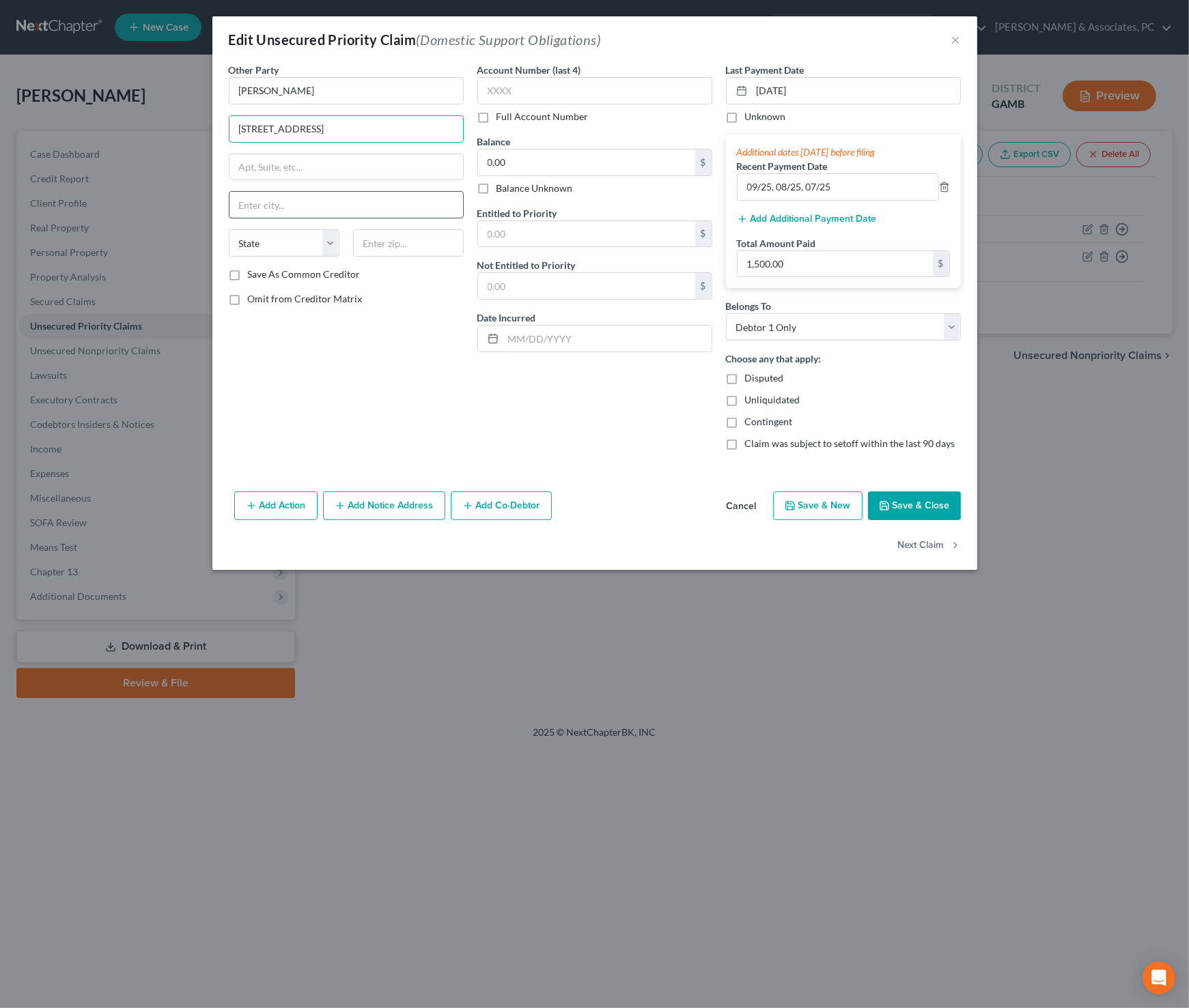
type input "[STREET_ADDRESS]"
click at [336, 208] on input "text" at bounding box center [347, 204] width 234 height 26
type input "[PERSON_NAME]"
click at [331, 241] on select "State [US_STATE] AK AR AZ CA CO CT DE DC [GEOGRAPHIC_DATA] [GEOGRAPHIC_DATA] GU…" at bounding box center [284, 243] width 111 height 27
select select "10"
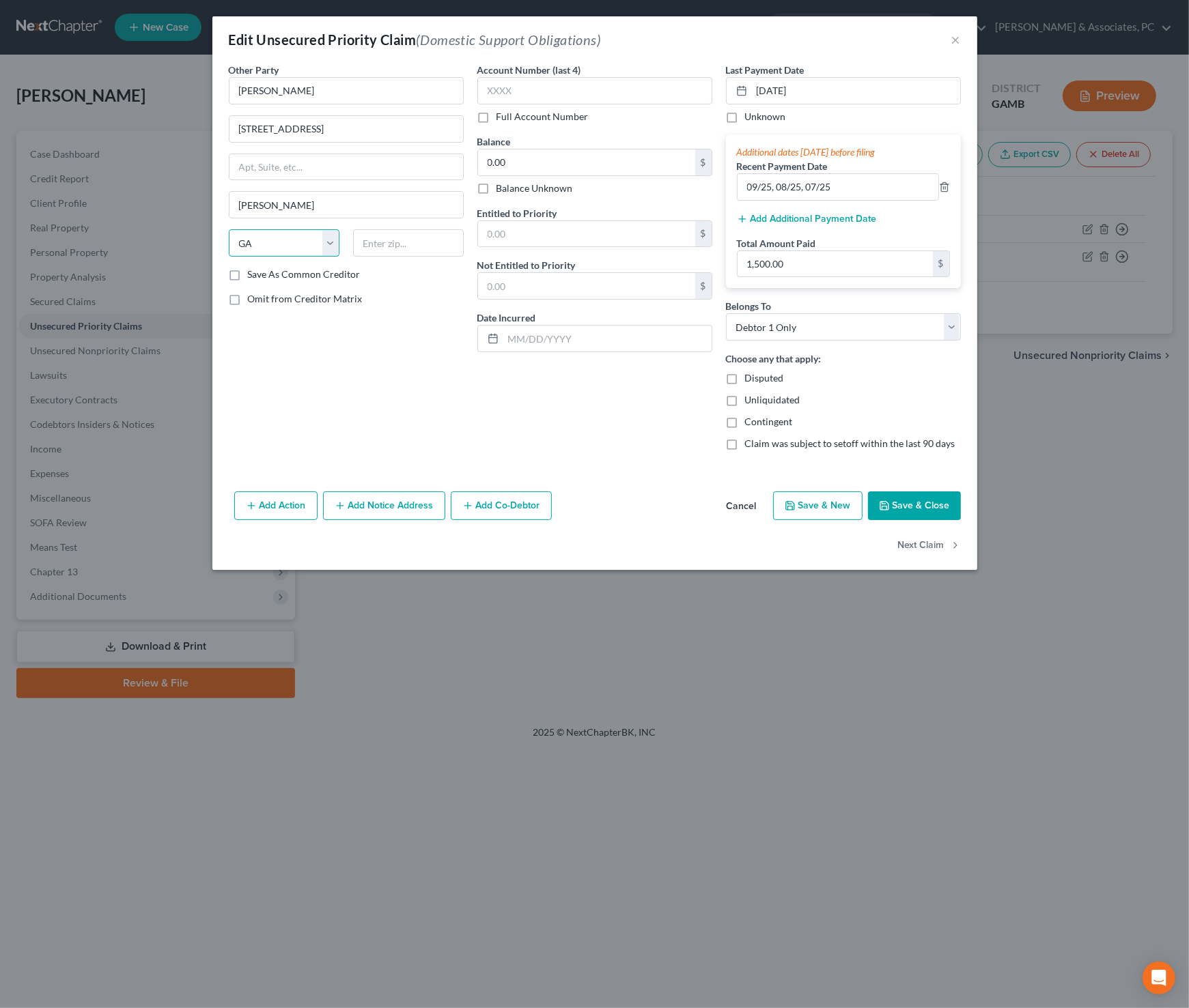
click at [229, 230] on select "State [US_STATE] AK AR AZ CA CO CT DE DC [GEOGRAPHIC_DATA] [GEOGRAPHIC_DATA] GU…" at bounding box center [284, 243] width 111 height 27
click at [431, 361] on div "Other Party * [PERSON_NAME] [GEOGRAPHIC_DATA] [PERSON_NAME][GEOGRAPHIC_DATA] [U…" at bounding box center [346, 262] width 248 height 398
click at [375, 136] on input "[STREET_ADDRESS]" at bounding box center [347, 129] width 234 height 26
click at [374, 136] on input "[STREET_ADDRESS]" at bounding box center [347, 129] width 234 height 26
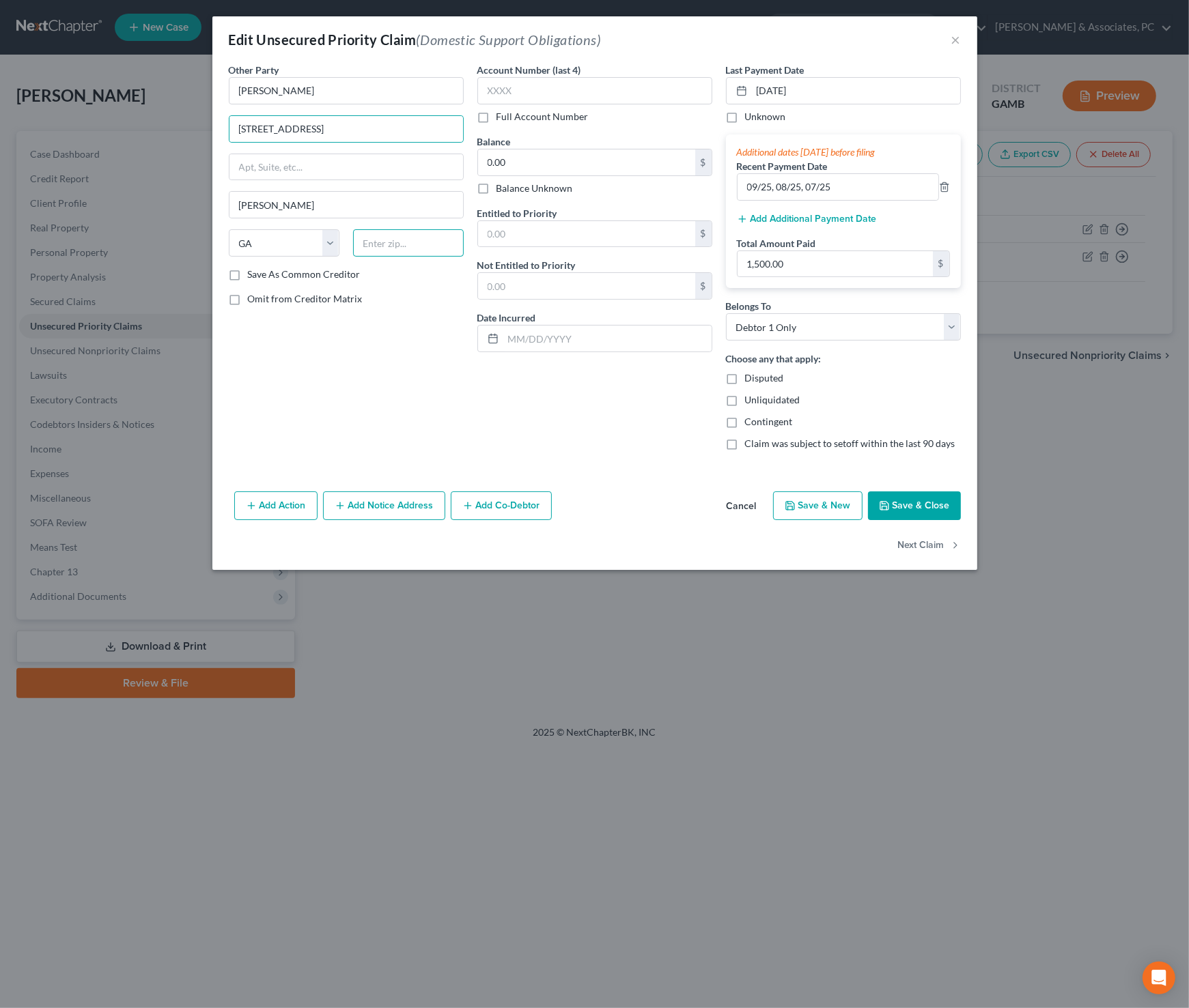
click at [416, 233] on input "text" at bounding box center [408, 243] width 111 height 27
type input "30621"
click at [447, 398] on div "Other Party * [PERSON_NAME] [GEOGRAPHIC_DATA] [PERSON_NAME][GEOGRAPHIC_DATA] [U…" at bounding box center [346, 262] width 248 height 398
click at [550, 160] on input "0.00" at bounding box center [586, 162] width 217 height 26
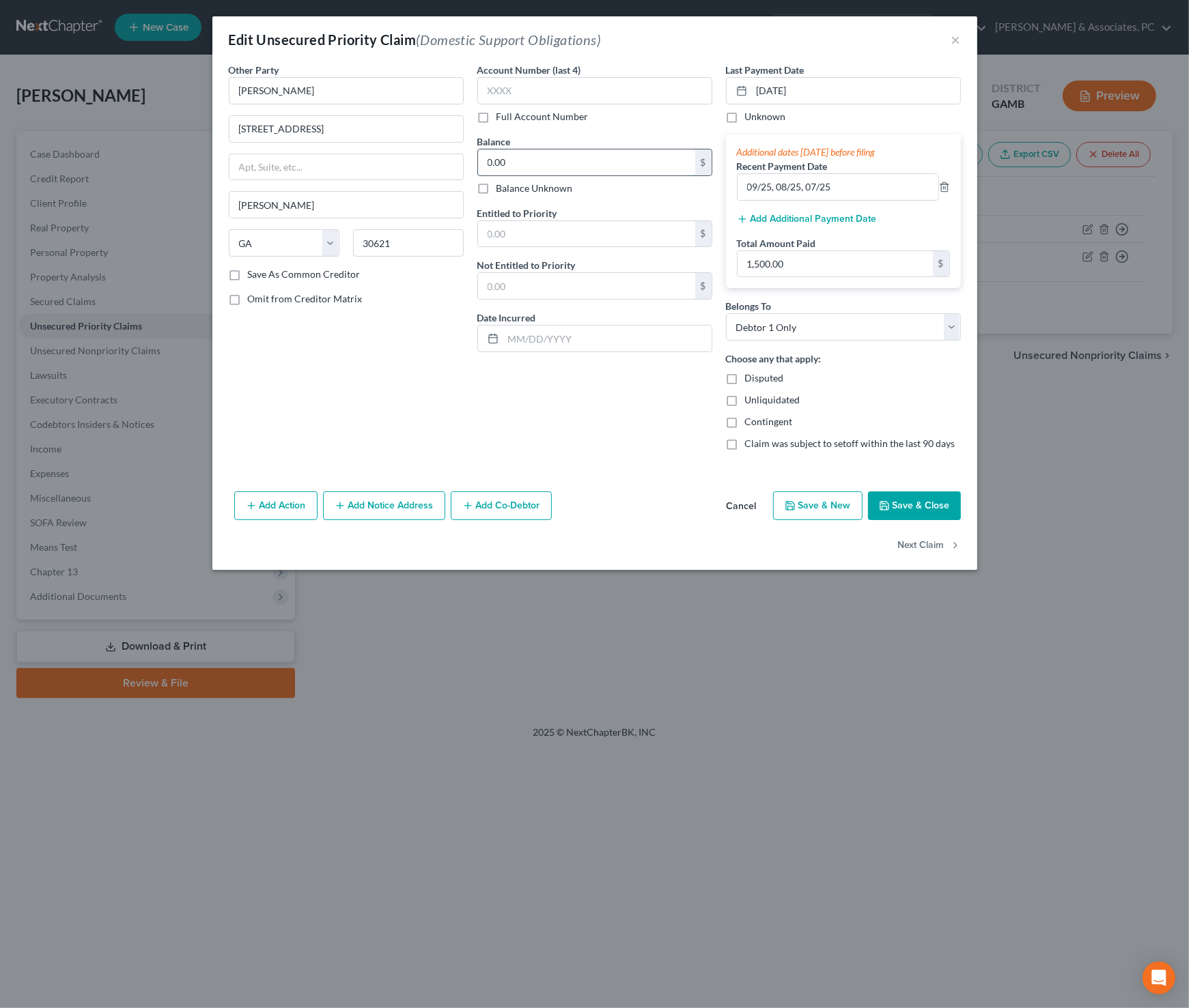
click at [549, 166] on input "0.00" at bounding box center [586, 162] width 217 height 26
click at [611, 432] on div "Account Number (last 4) Full Account Number Balance 0.00 $ Balance Unknown Bala…" at bounding box center [594, 262] width 248 height 398
click at [908, 501] on button "Save & Close" at bounding box center [914, 506] width 93 height 29
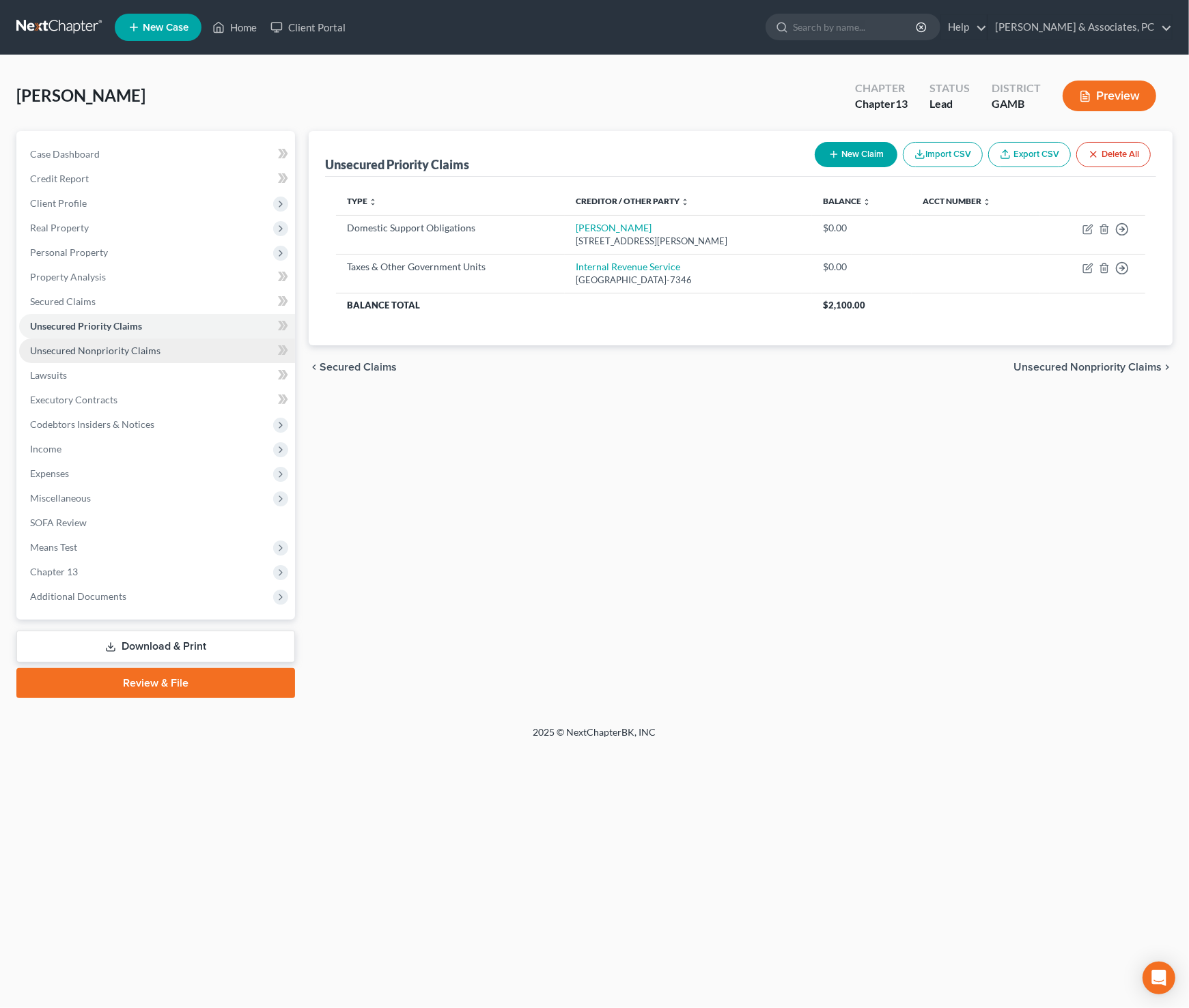
click at [128, 354] on span "Unsecured Nonpriority Claims" at bounding box center [95, 351] width 131 height 12
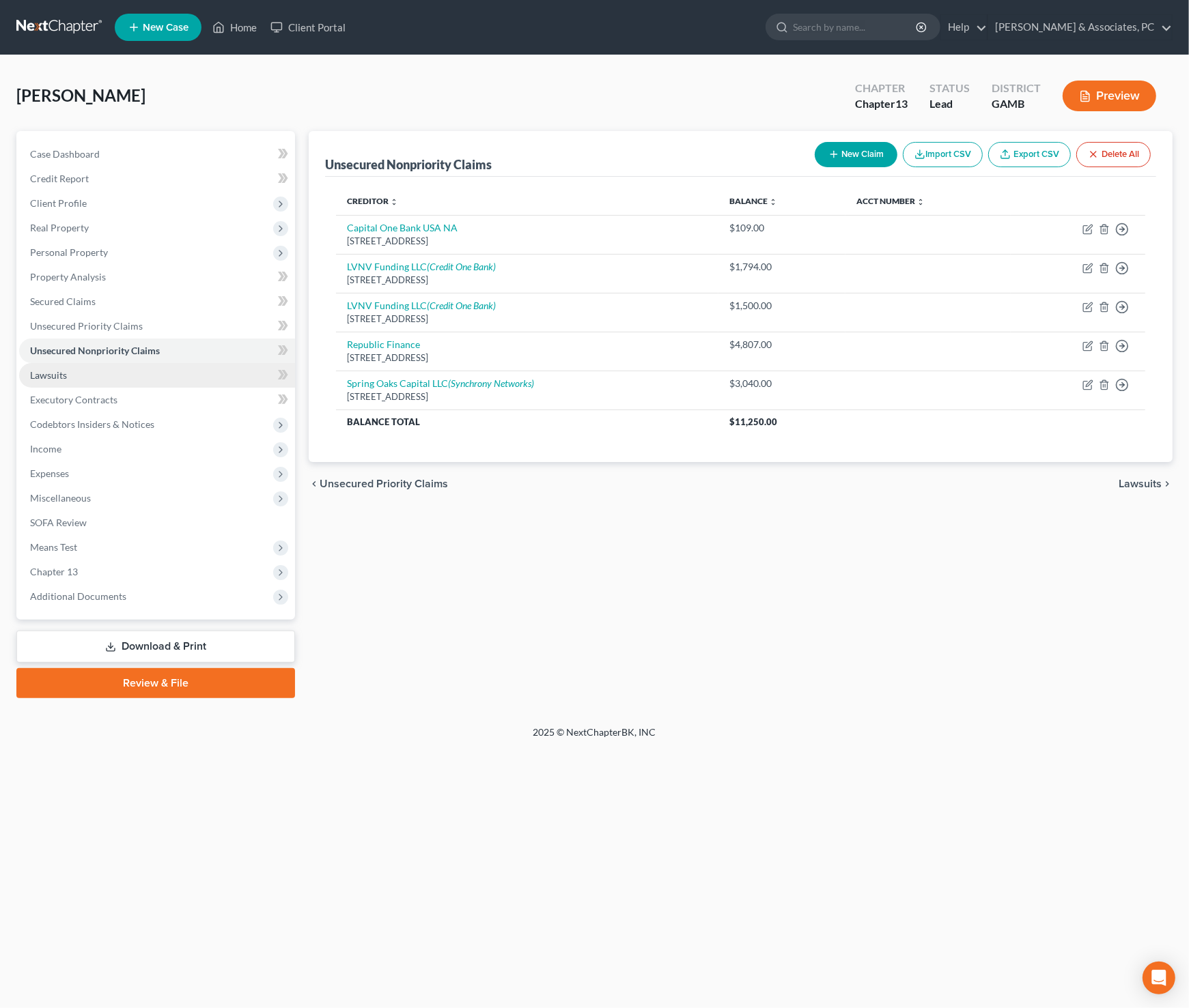
click at [75, 374] on link "Lawsuits" at bounding box center [157, 375] width 275 height 25
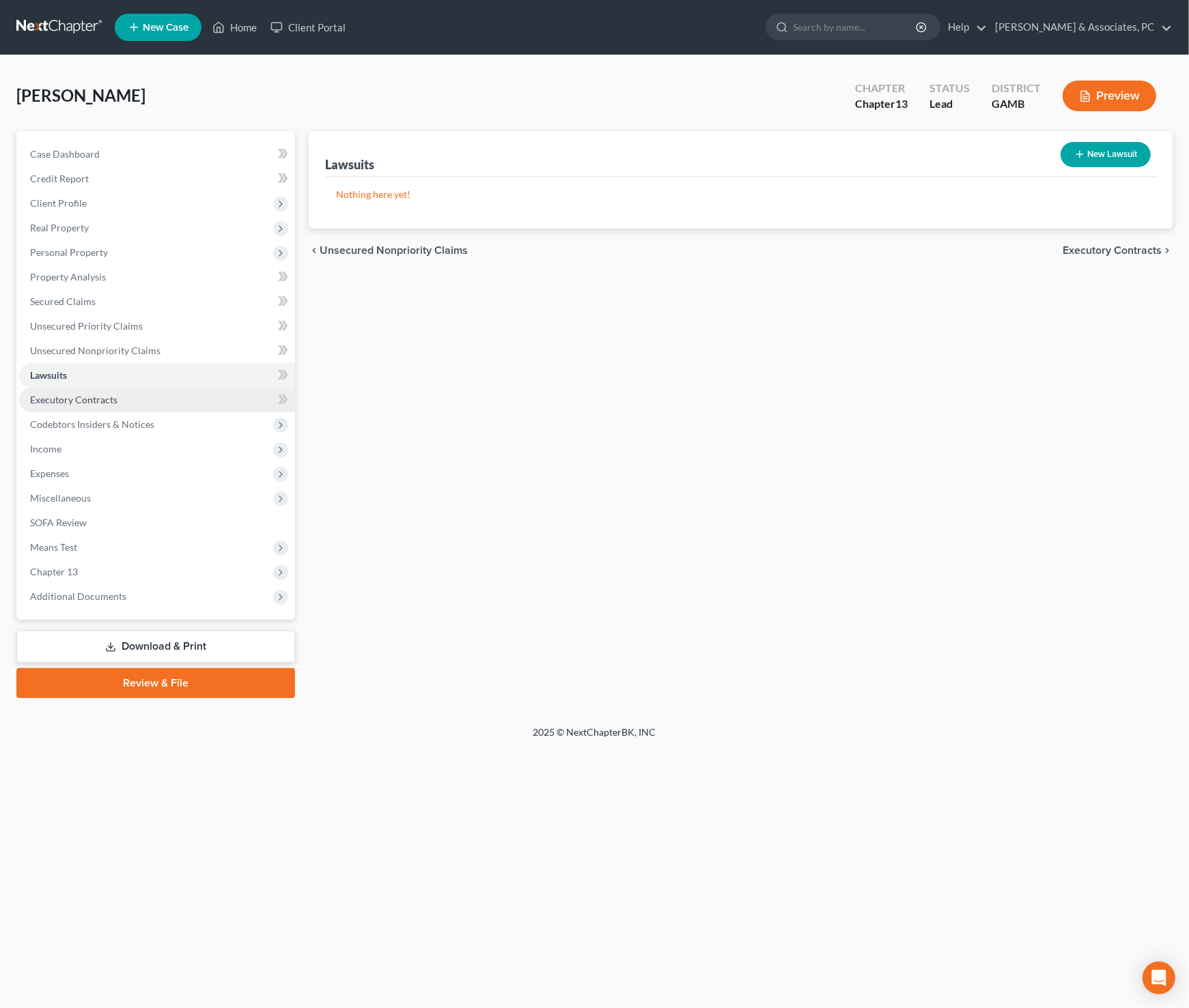
click at [65, 402] on span "Executory Contracts" at bounding box center [73, 400] width 87 height 12
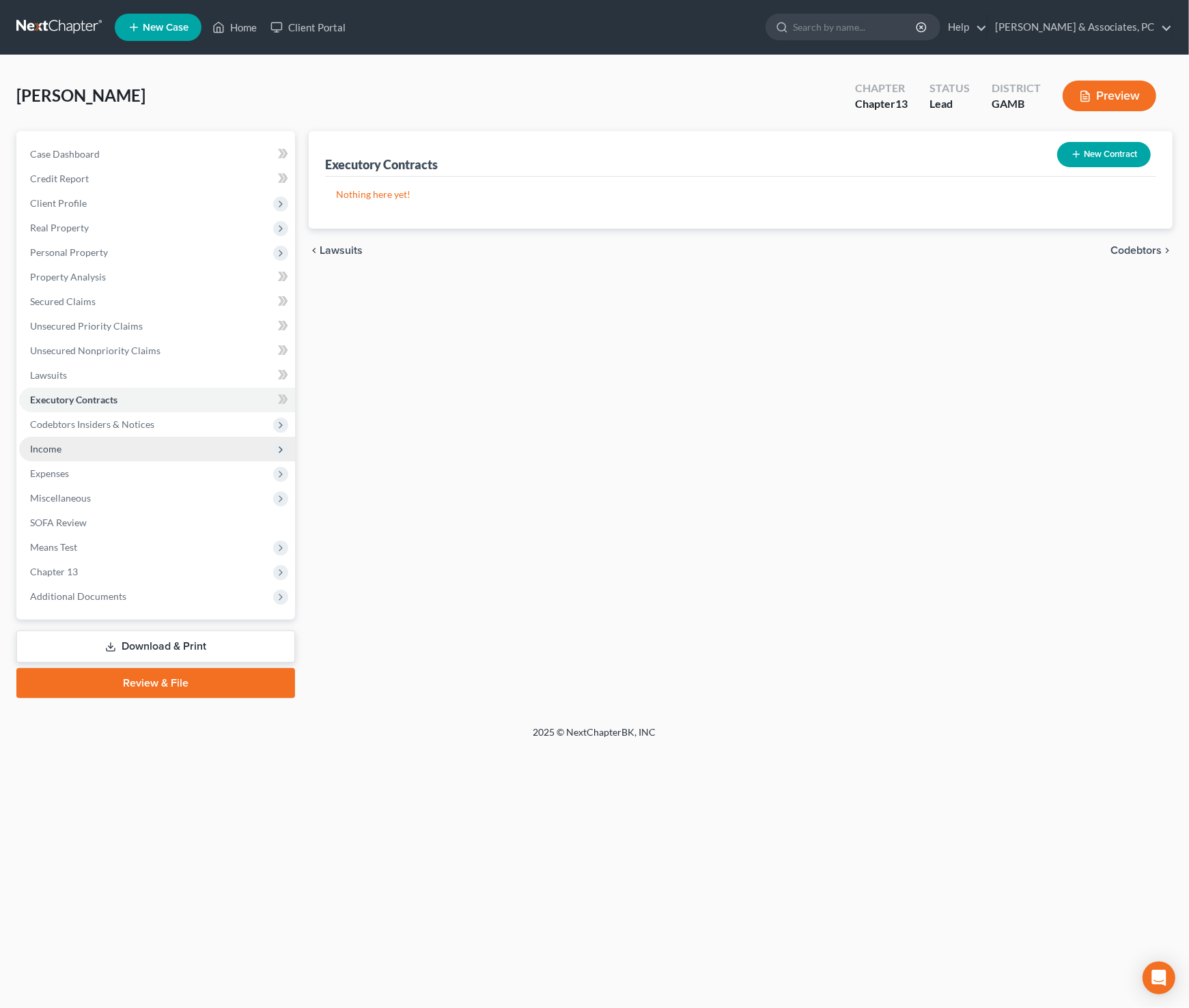
click at [74, 447] on span "Income" at bounding box center [157, 449] width 275 height 25
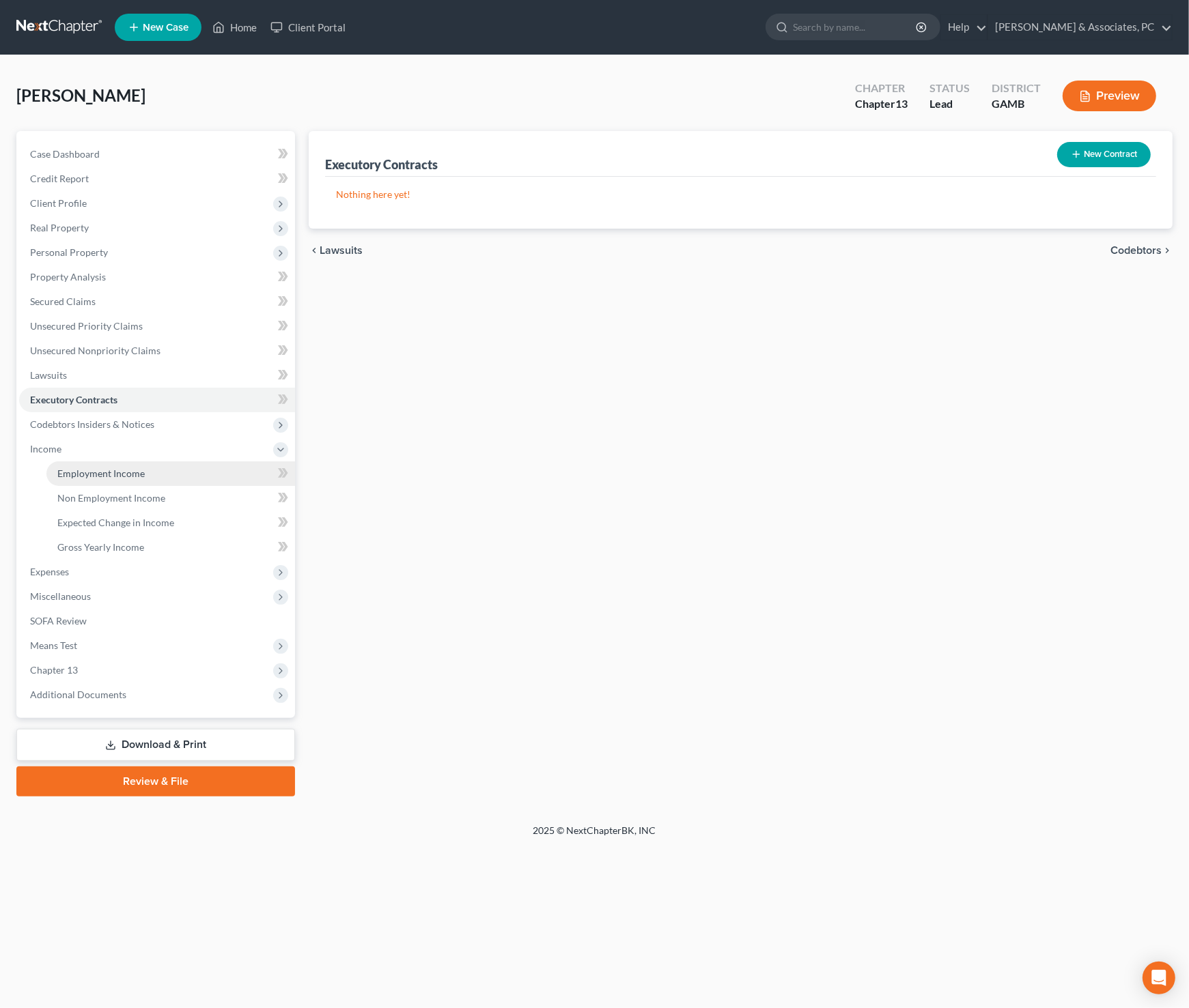
click at [93, 468] on span "Employment Income" at bounding box center [101, 474] width 87 height 12
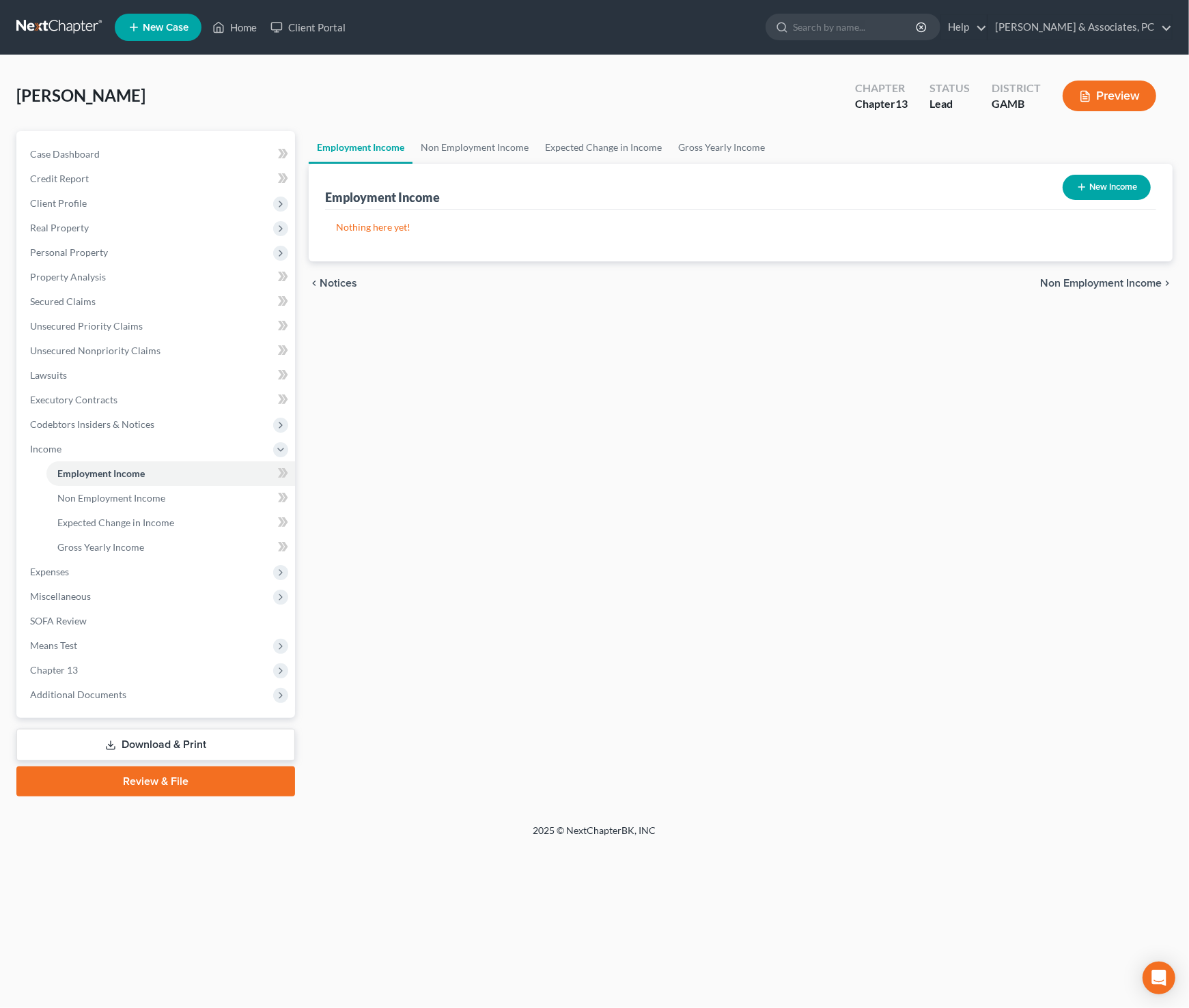
click at [1116, 191] on button "New Income" at bounding box center [1107, 187] width 88 height 25
select select "0"
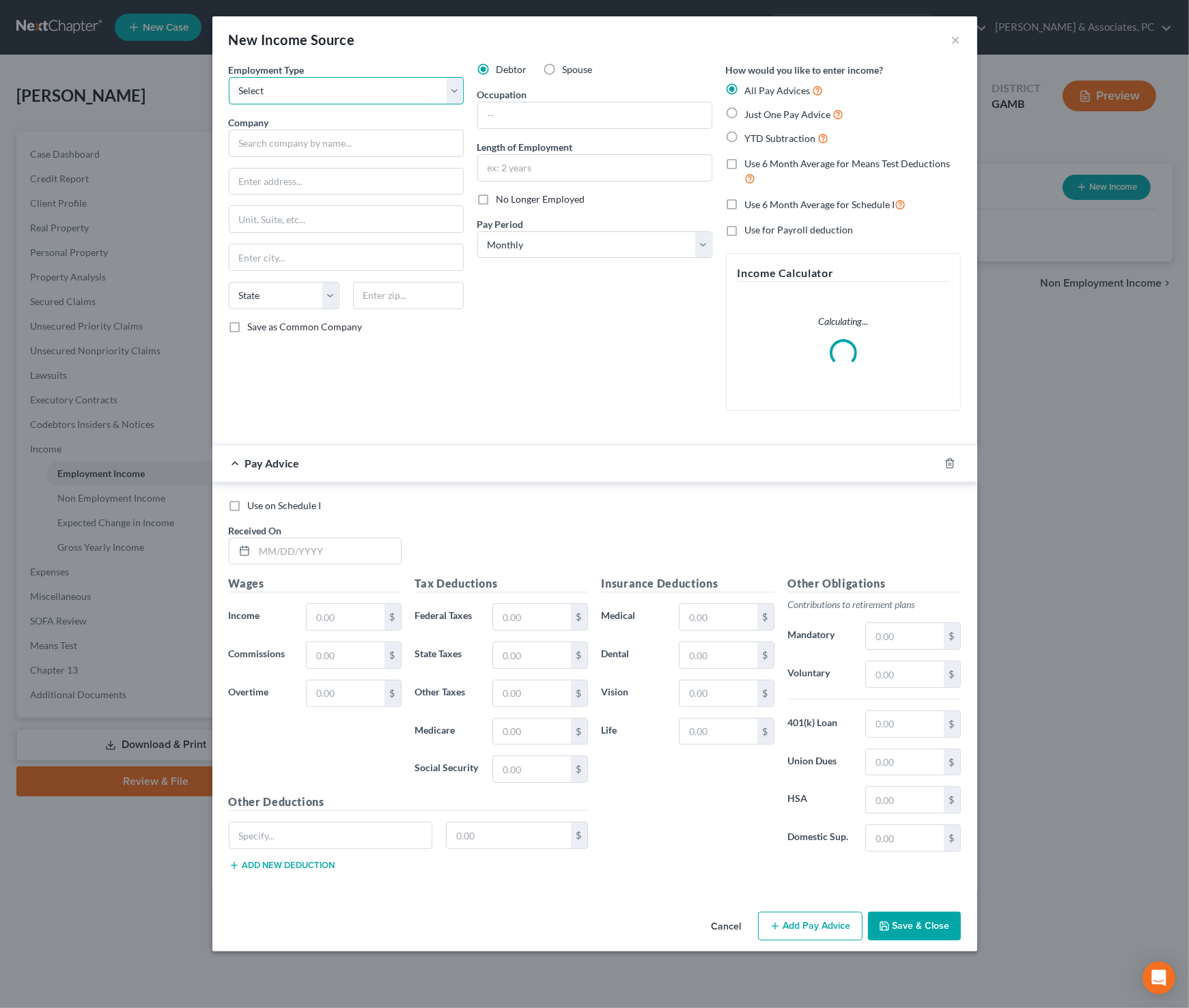
click at [348, 88] on select "Select Full or [DEMOGRAPHIC_DATA] Employment Self Employment" at bounding box center [346, 91] width 235 height 27
select select "0"
click at [229, 77] on select "Select Full or [DEMOGRAPHIC_DATA] Employment Self Employment" at bounding box center [346, 91] width 235 height 27
click at [349, 136] on input "text" at bounding box center [346, 143] width 235 height 27
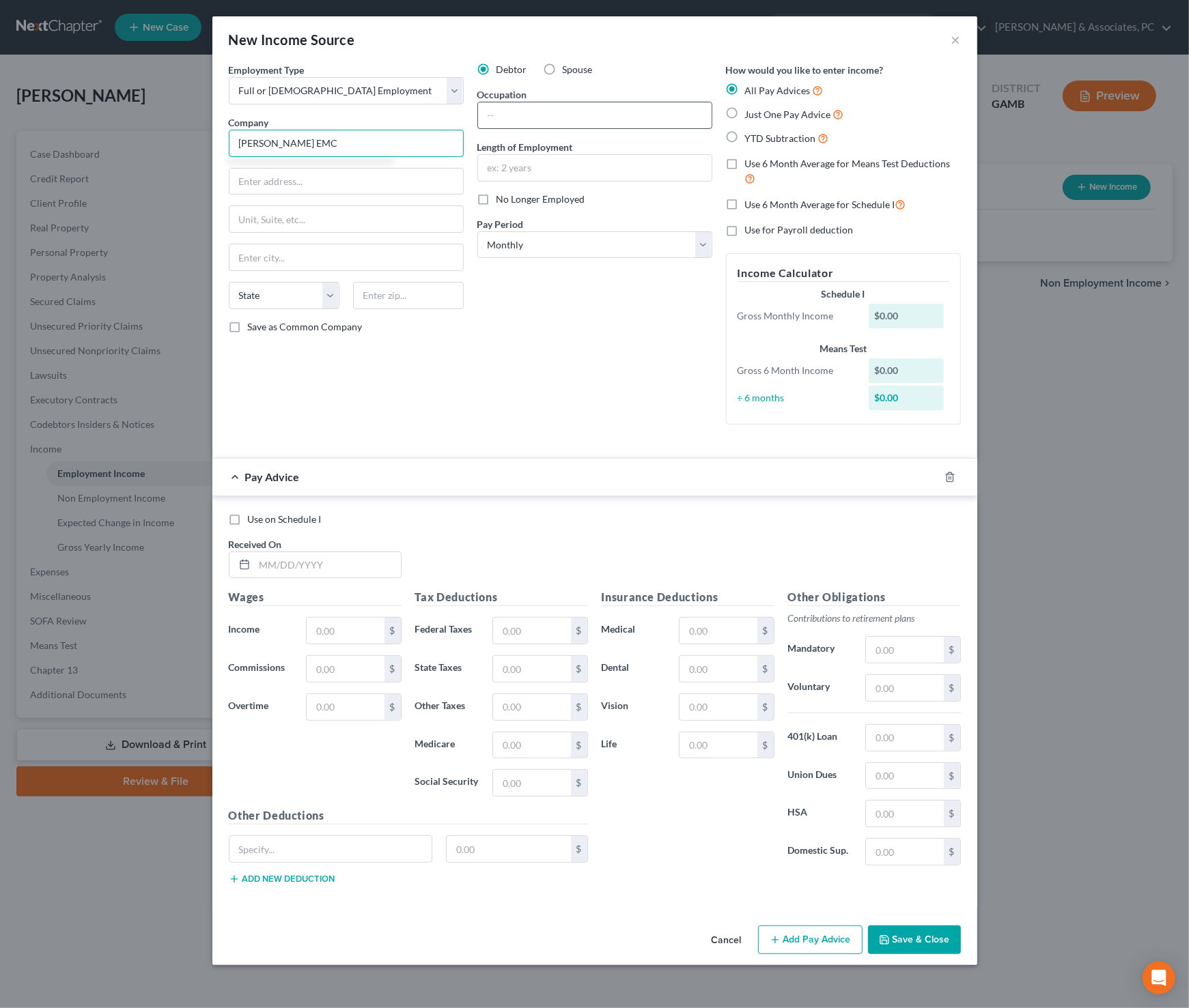
type input "[PERSON_NAME] EMC"
click at [519, 121] on input "text" at bounding box center [595, 115] width 234 height 26
type input "Apprentice Lineman"
click at [528, 173] on input "text" at bounding box center [595, 168] width 234 height 26
type input "2 years"
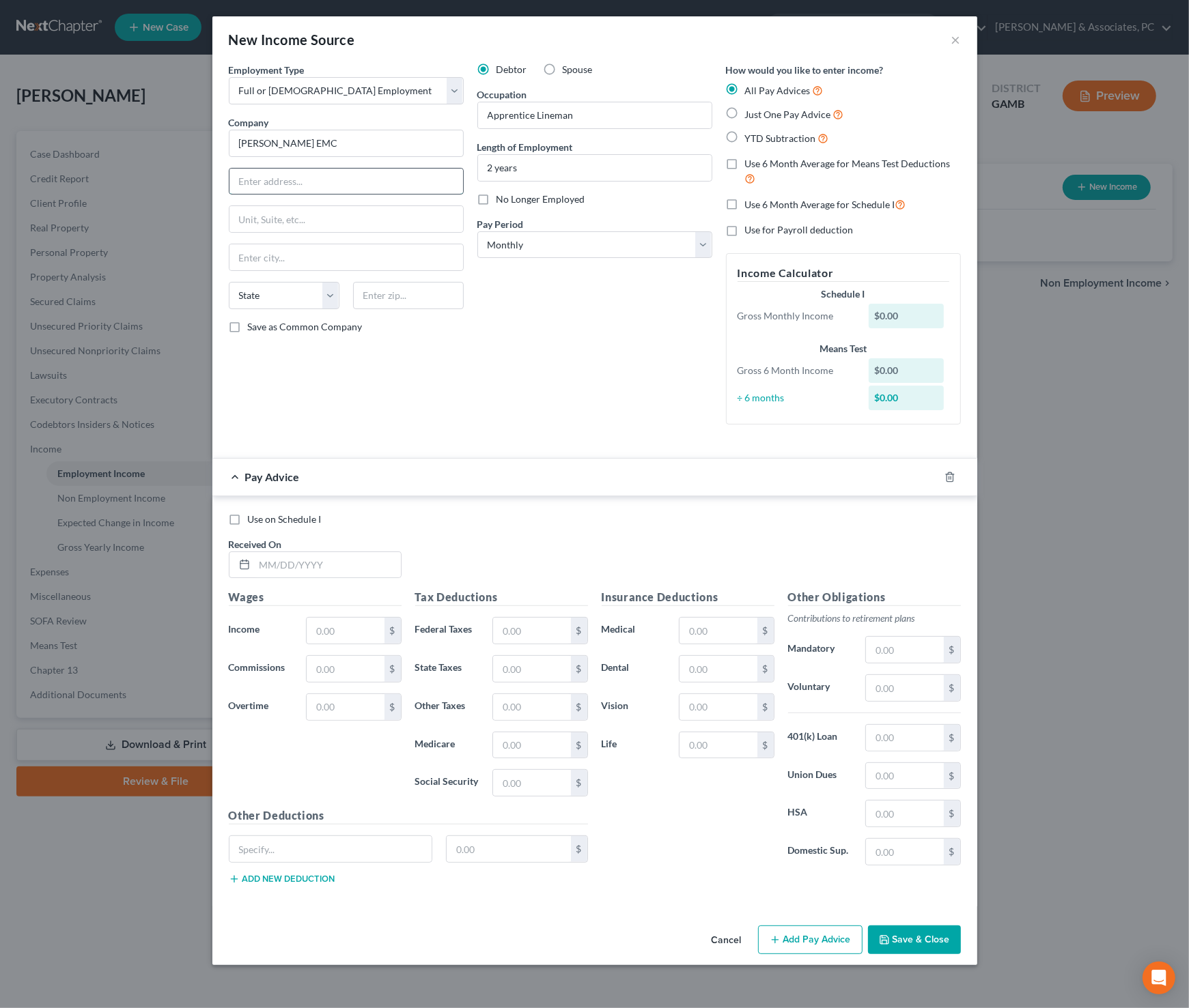
click at [387, 174] on input "text" at bounding box center [347, 181] width 234 height 26
click at [720, 419] on div "How would you like to enter income? All Pay Advices Just One Pay Advice YTD Sub…" at bounding box center [842, 249] width 248 height 373
click at [575, 246] on select "Select Monthly Twice Monthly Every Other Week Weekly" at bounding box center [594, 245] width 235 height 27
select select "2"
click at [477, 231] on select "Select Monthly Twice Monthly Every Other Week Weekly" at bounding box center [594, 245] width 235 height 27
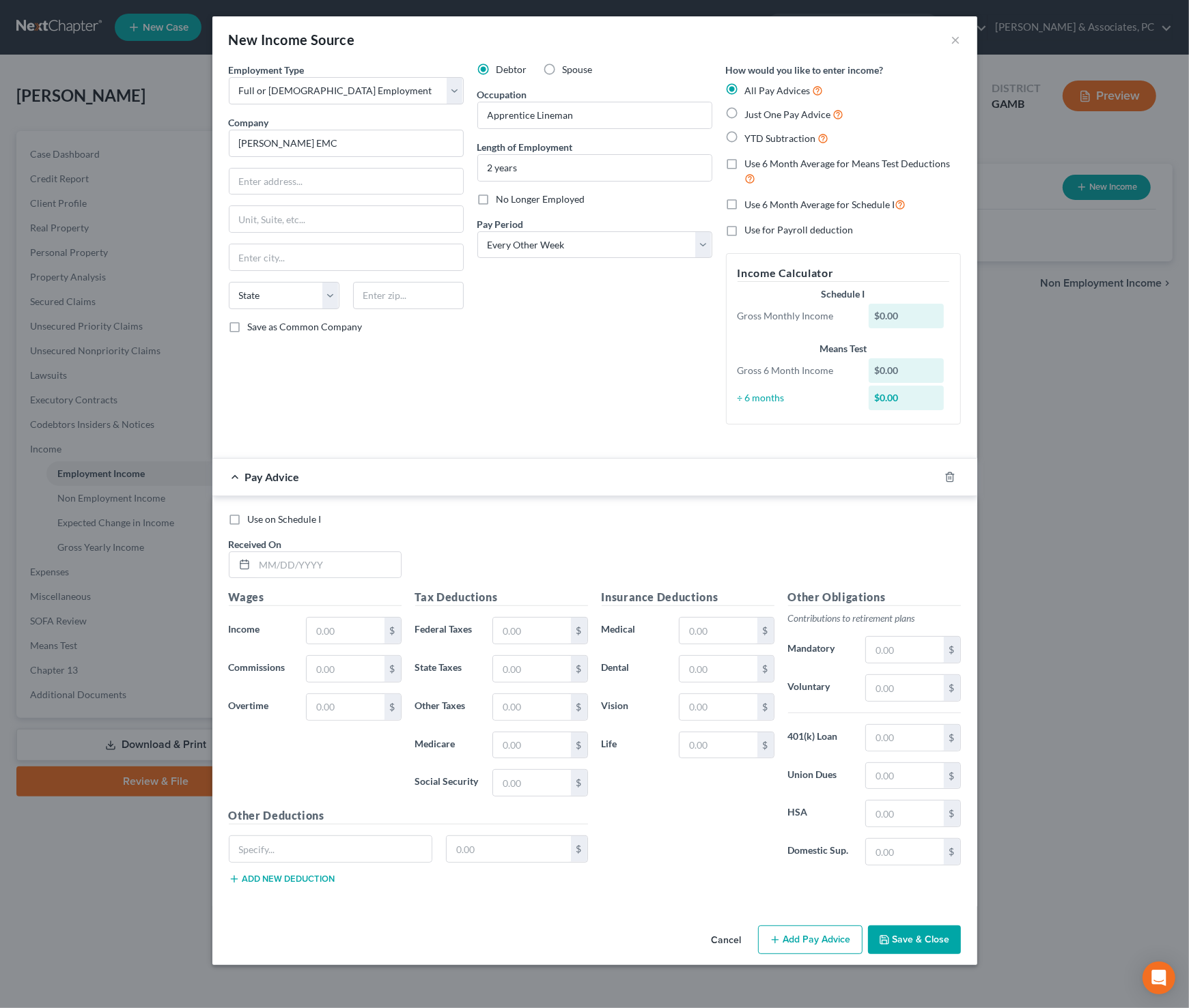
click at [911, 935] on button "Save & Close" at bounding box center [914, 939] width 93 height 29
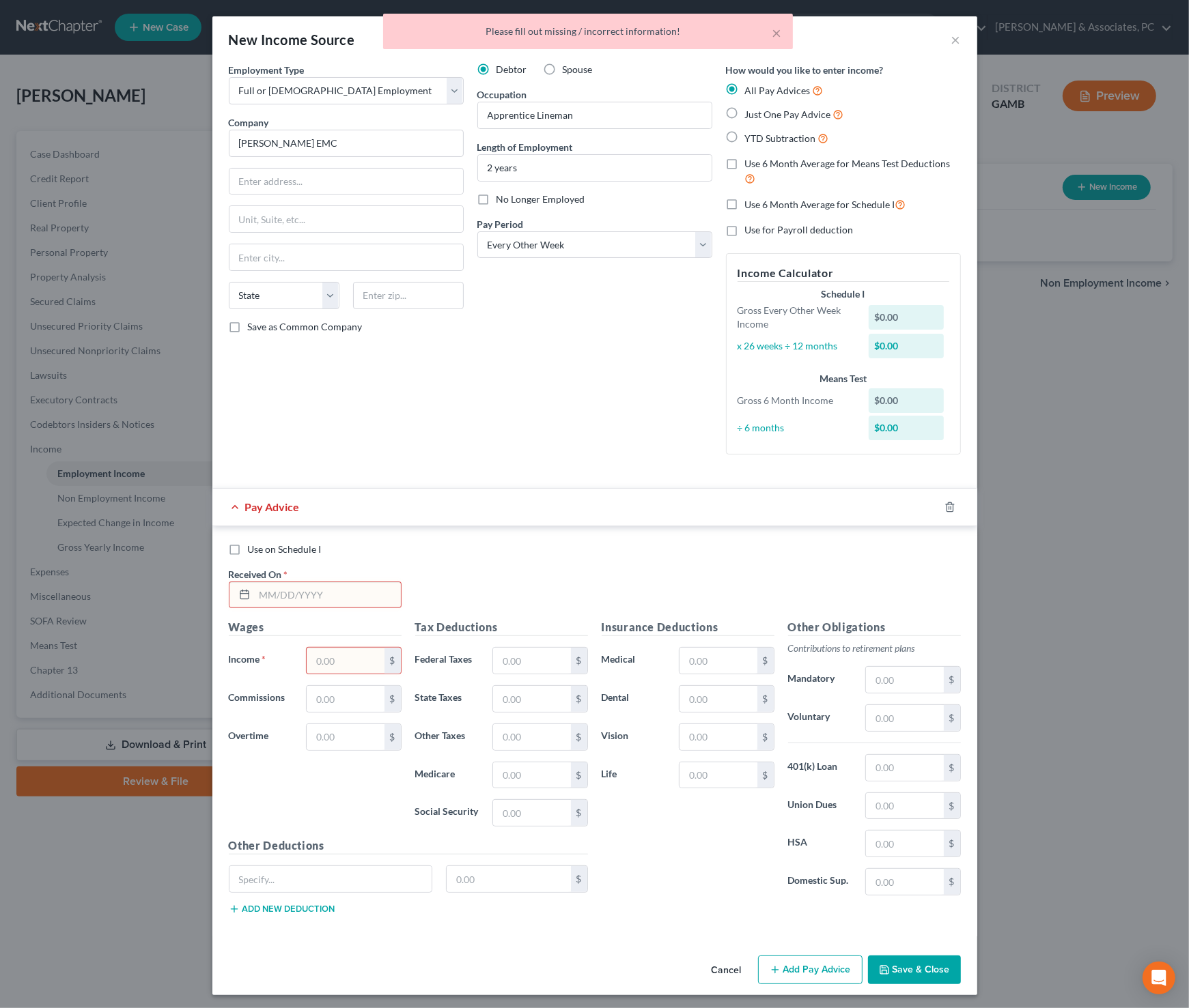
click at [745, 114] on label "Just One Pay Advice" at bounding box center [794, 114] width 99 height 16
click at [750, 114] on input "Just One Pay Advice" at bounding box center [754, 111] width 8 height 8
radio input "true"
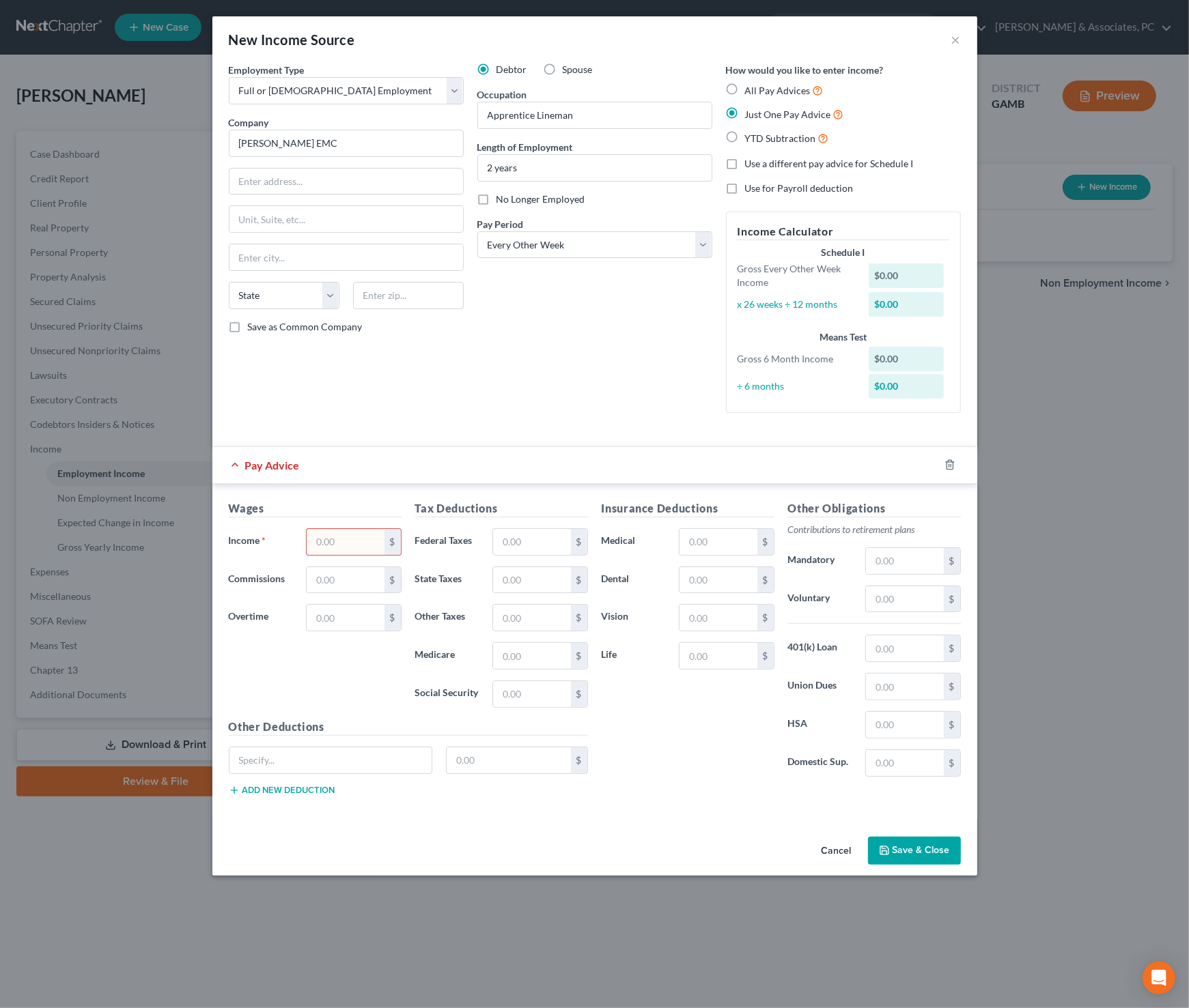
click at [345, 547] on input "text" at bounding box center [345, 541] width 77 height 26
type input "1"
click at [897, 841] on button "Save & Close" at bounding box center [914, 851] width 93 height 29
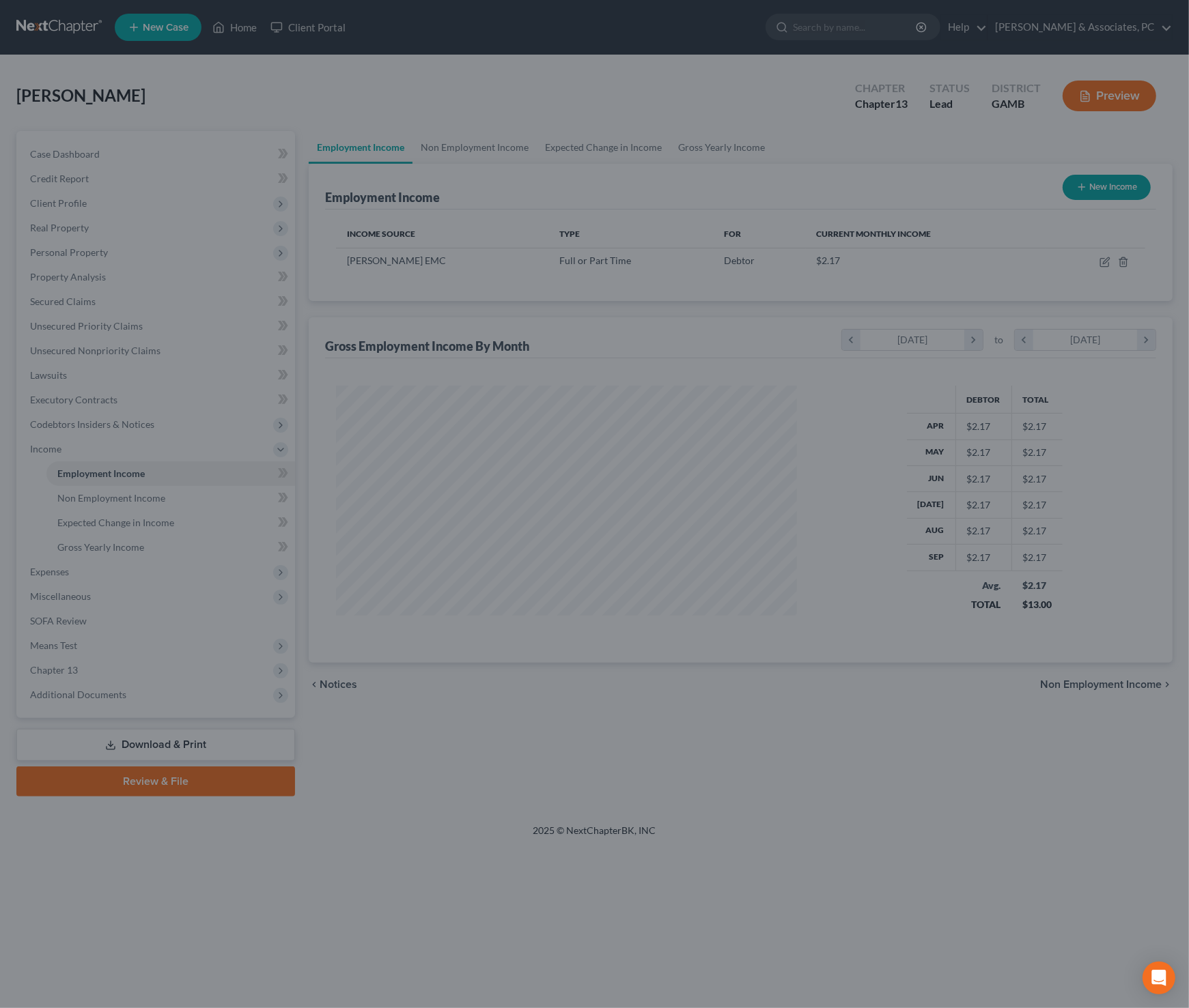
scroll to position [242, 488]
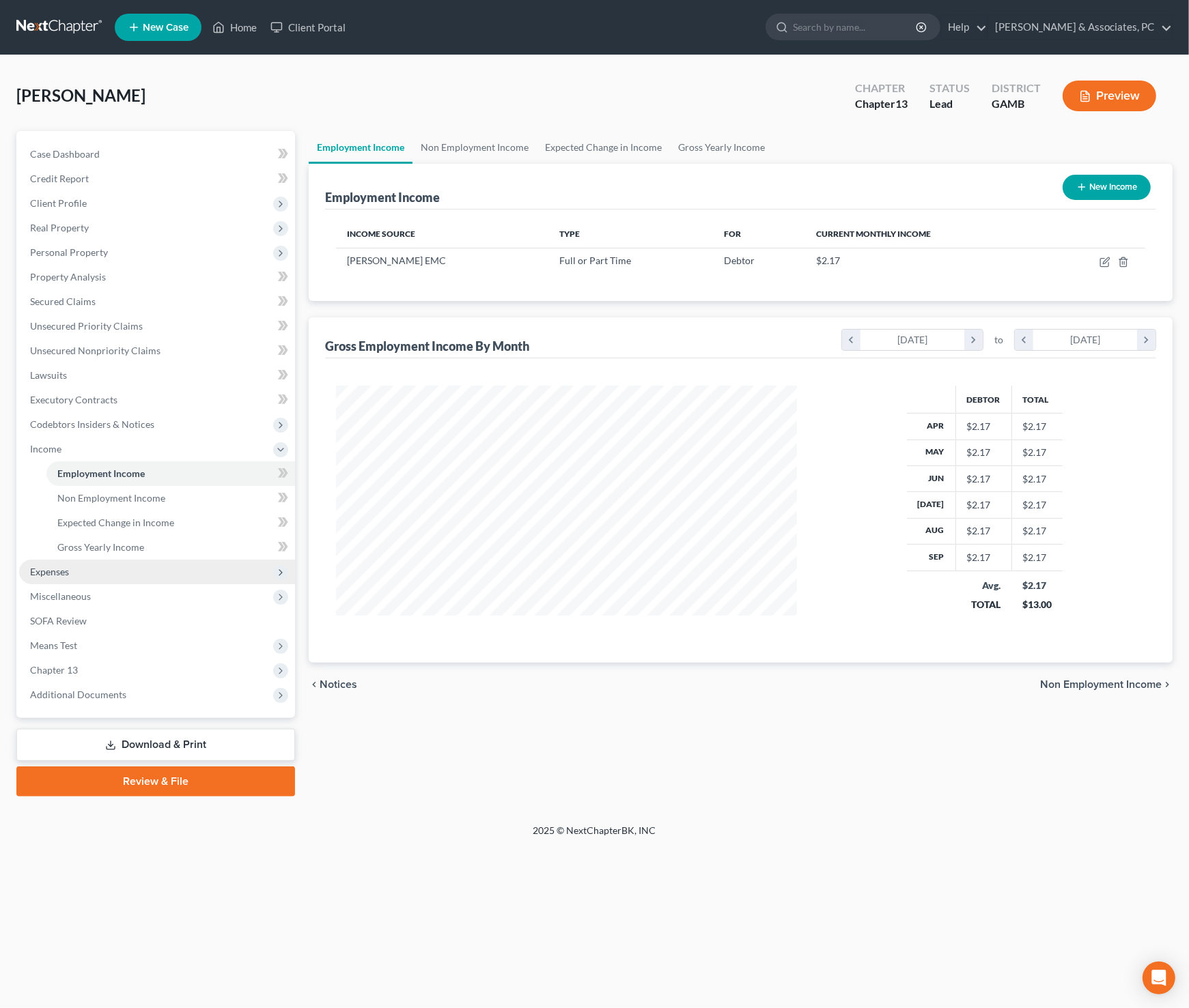
click at [64, 570] on span "Expenses" at bounding box center [49, 572] width 39 height 12
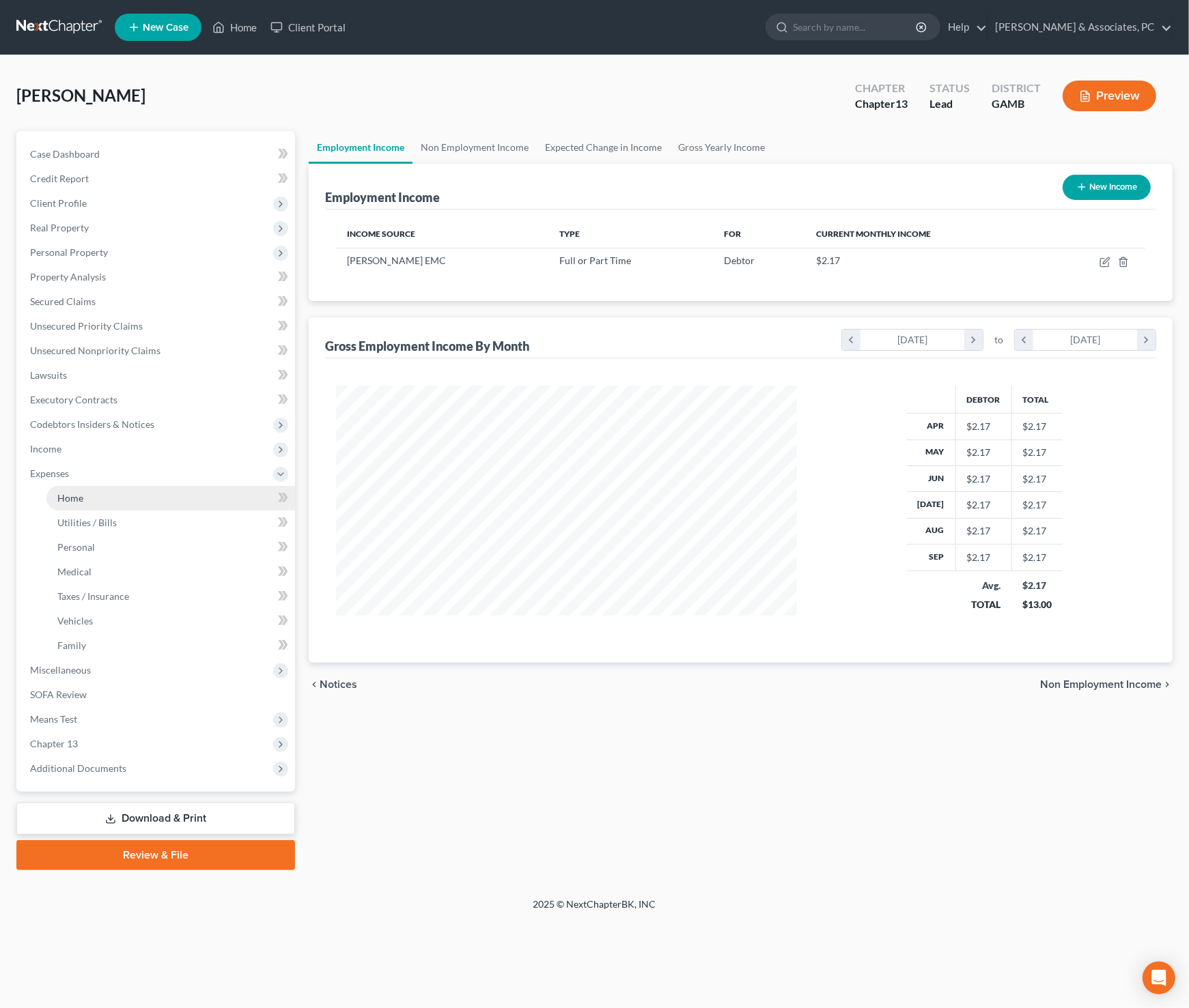
click at [69, 501] on span "Home" at bounding box center [70, 498] width 26 height 12
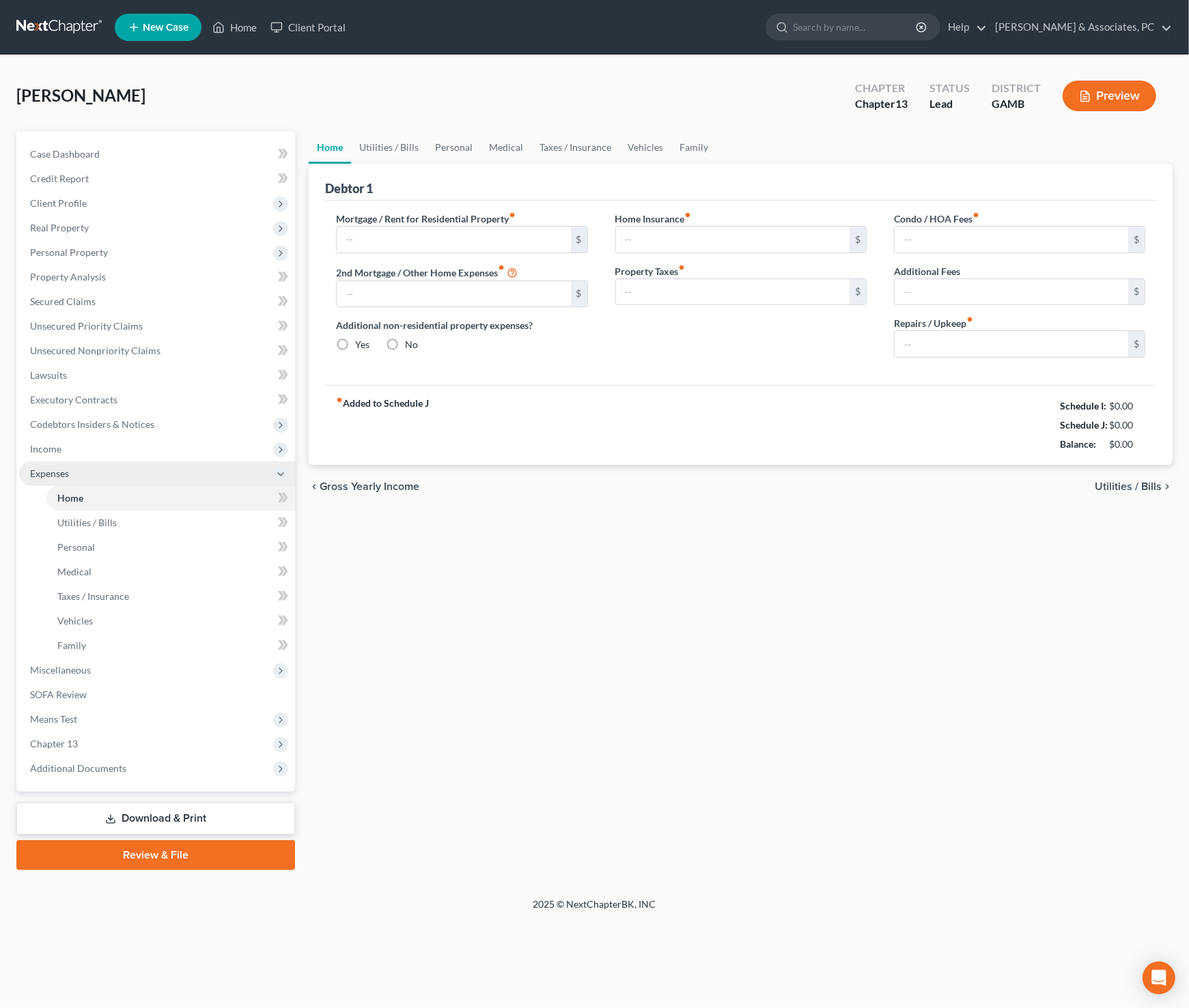
type input "0.00"
radio input "true"
type input "0.00"
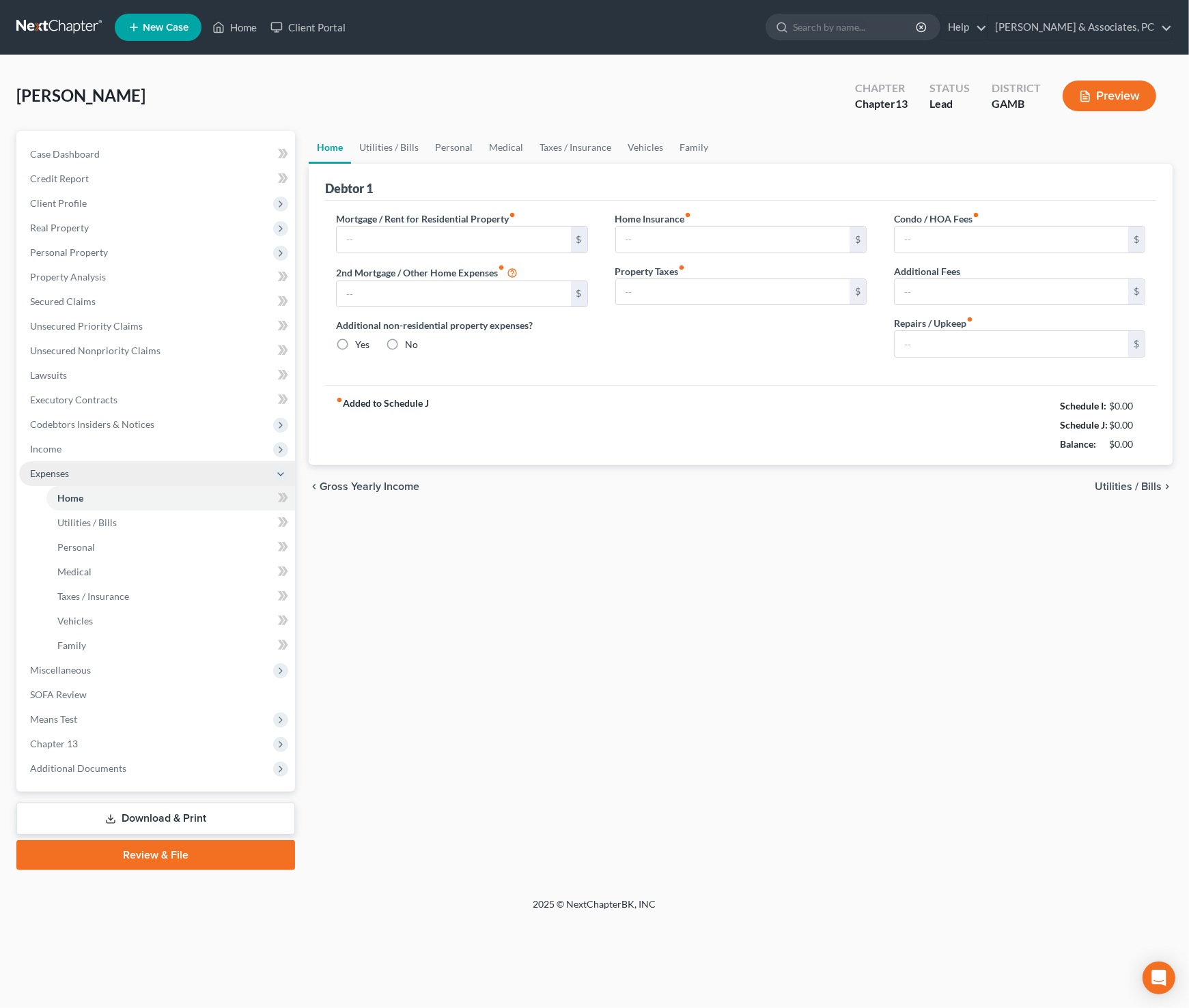
type input "0.00"
click at [431, 241] on input "text" at bounding box center [453, 239] width 234 height 26
click at [419, 240] on input "text" at bounding box center [453, 239] width 234 height 26
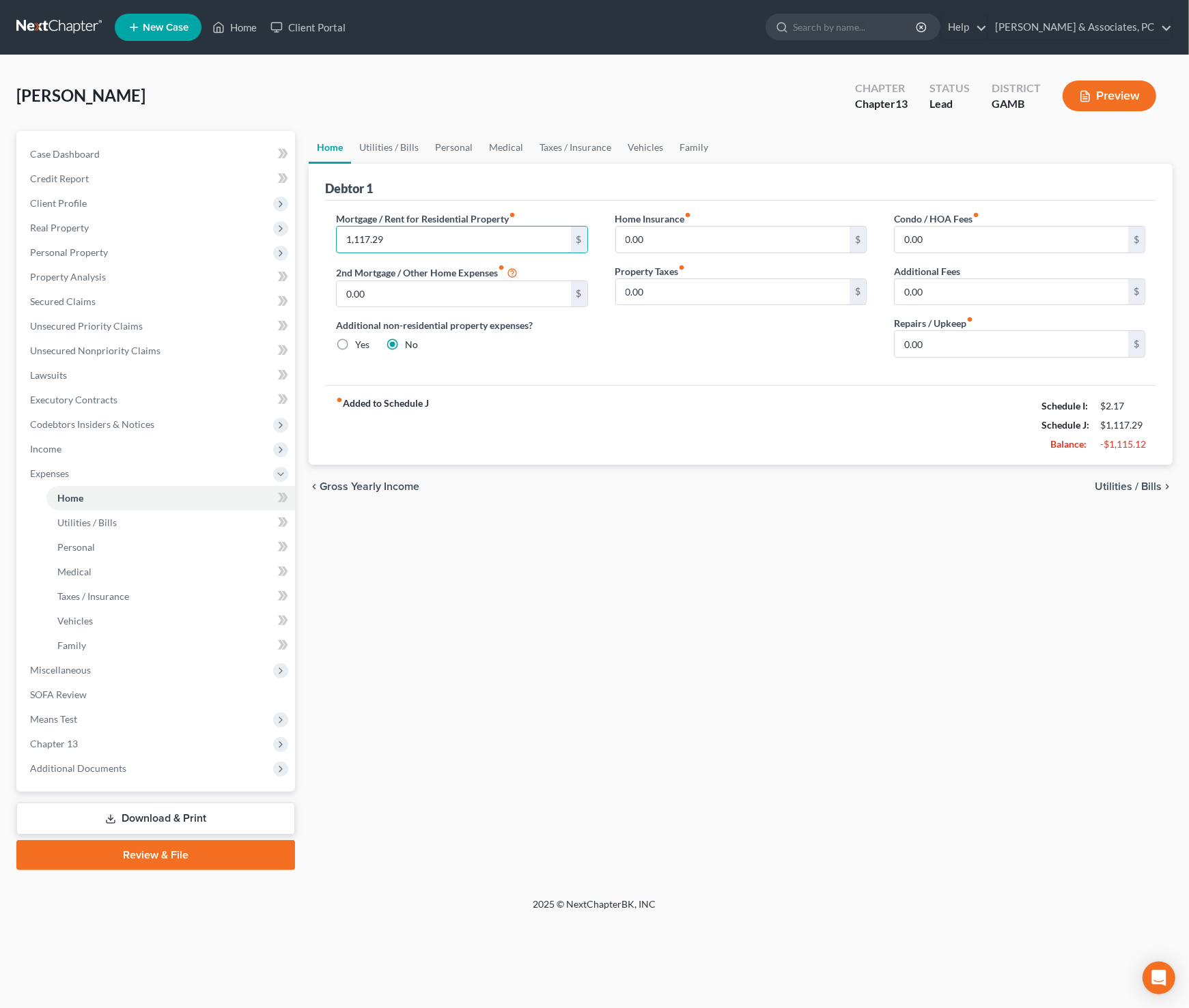
type input "1,117.29"
click at [485, 306] on div "Mortgage / Rent for Residential Property fiber_manual_record 1,117.29 $ 2nd Mor…" at bounding box center [461, 290] width 279 height 157
click at [517, 558] on div "Home Utilities / Bills Personal Medical Taxes / Insurance Vehicles Family Debto…" at bounding box center [740, 501] width 877 height 739
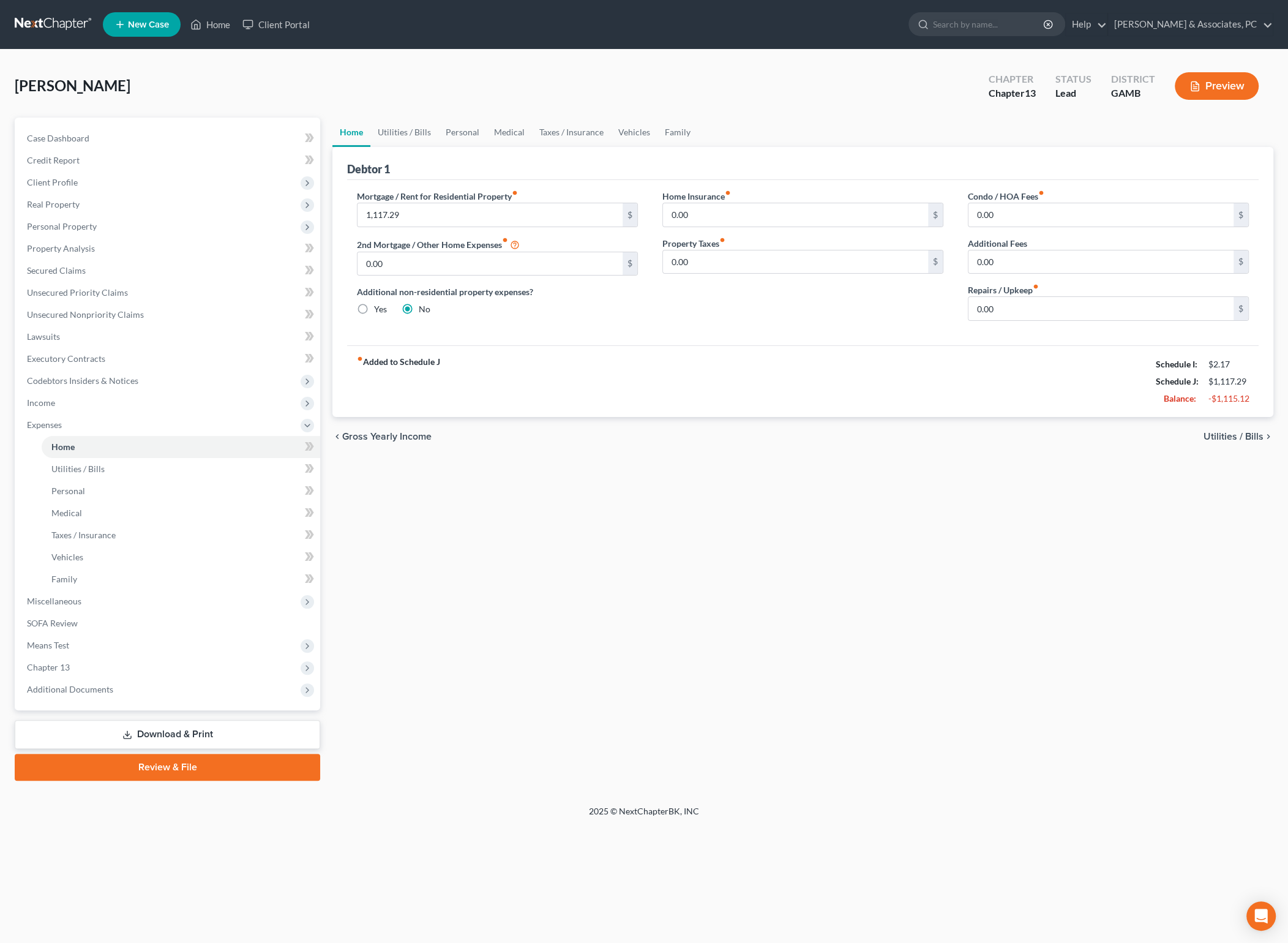
click at [628, 502] on div "Home Utilities / Bills Personal Medical Taxes / Insurance Vehicles Family Debto…" at bounding box center [802, 449] width 953 height 663
click at [1033, 309] on input "0.00" at bounding box center [1100, 309] width 265 height 24
click at [1033, 309] on input "0.00" at bounding box center [1100, 309] width 265 height 24
type input "100"
click at [945, 465] on div "Home Utilities / Bills Personal Medical Taxes / Insurance Vehicles Family Debto…" at bounding box center [802, 449] width 953 height 663
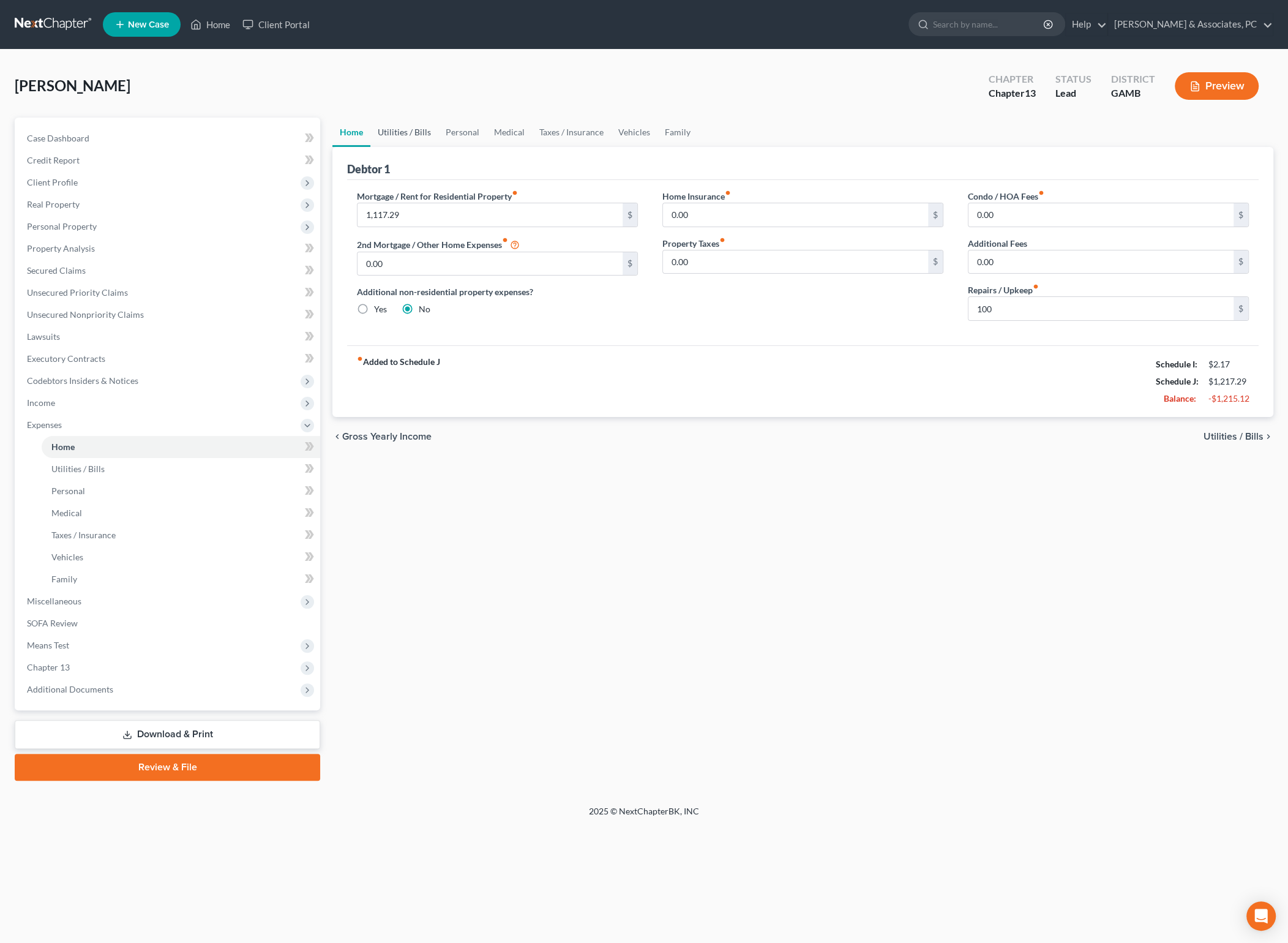
click at [398, 130] on link "Utilities / Bills" at bounding box center [403, 132] width 68 height 30
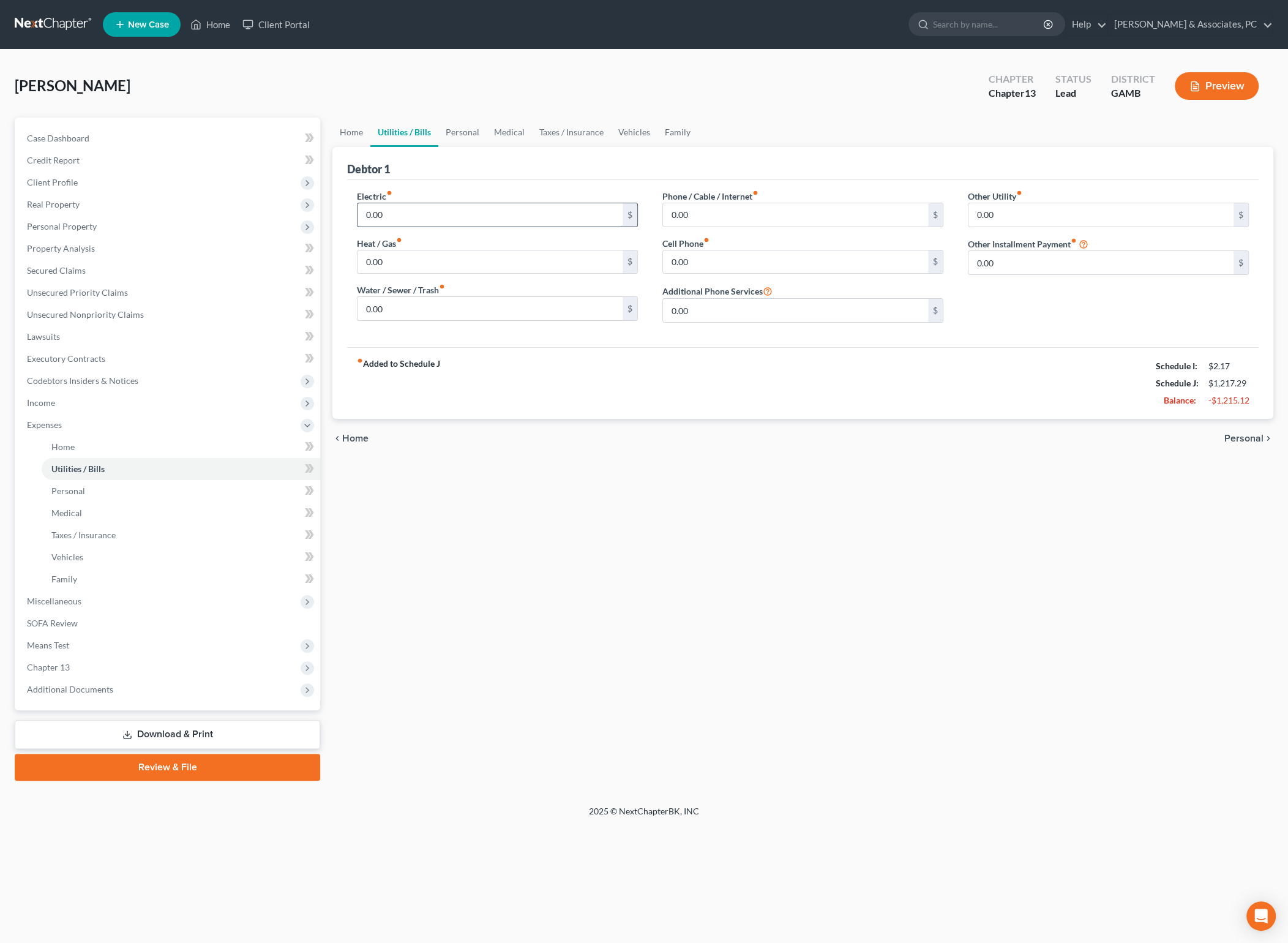
click at [426, 210] on input "0.00" at bounding box center [489, 214] width 265 height 24
type input "300"
click at [1065, 219] on input "0.00" at bounding box center [1100, 214] width 265 height 24
type input "200"
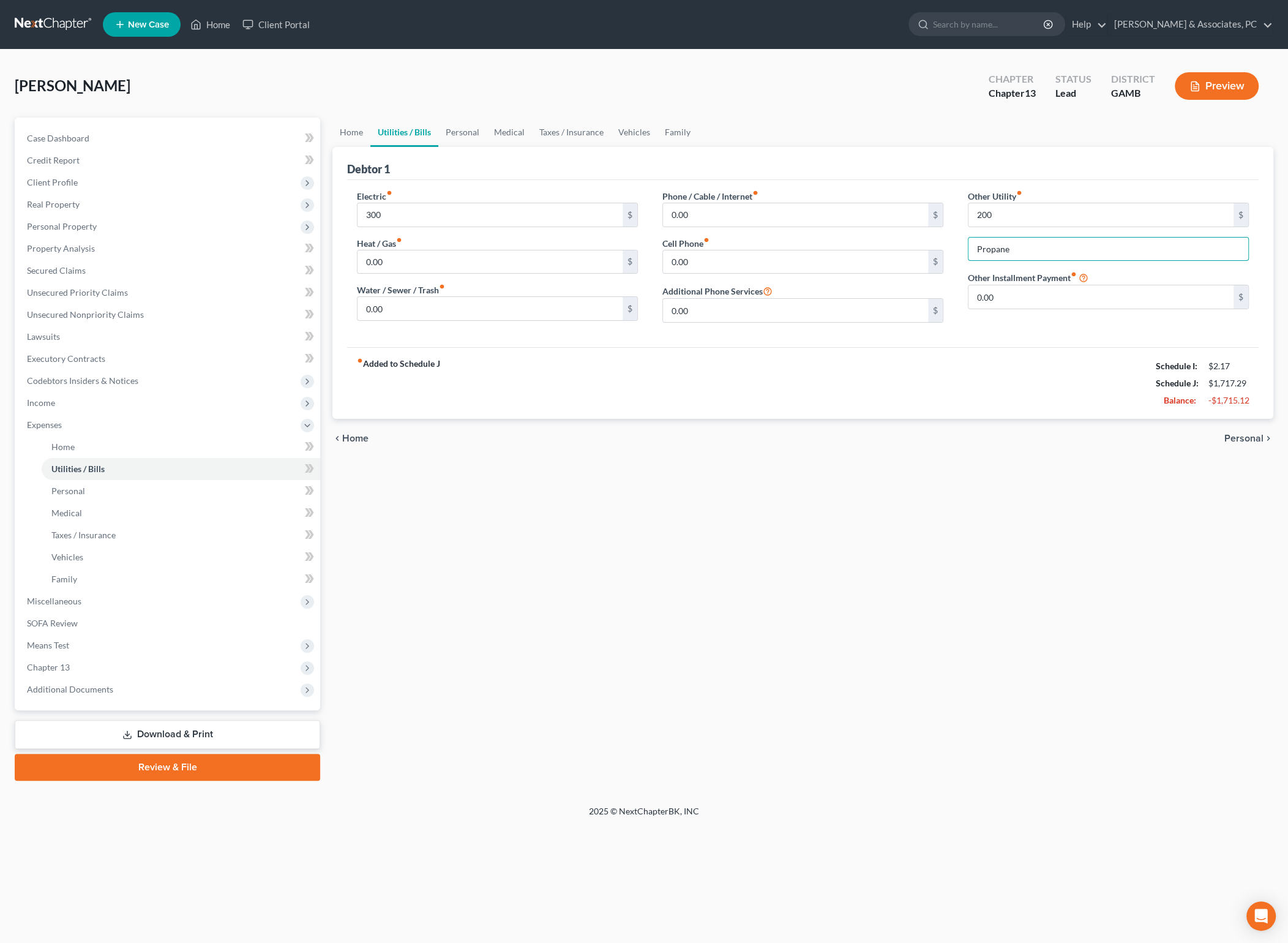
type input "Propane"
click at [943, 419] on div "chevron_left Home Personal chevron_right" at bounding box center [802, 438] width 941 height 40
click at [480, 307] on input "0.00" at bounding box center [489, 309] width 265 height 24
type input "7"
type input "97"
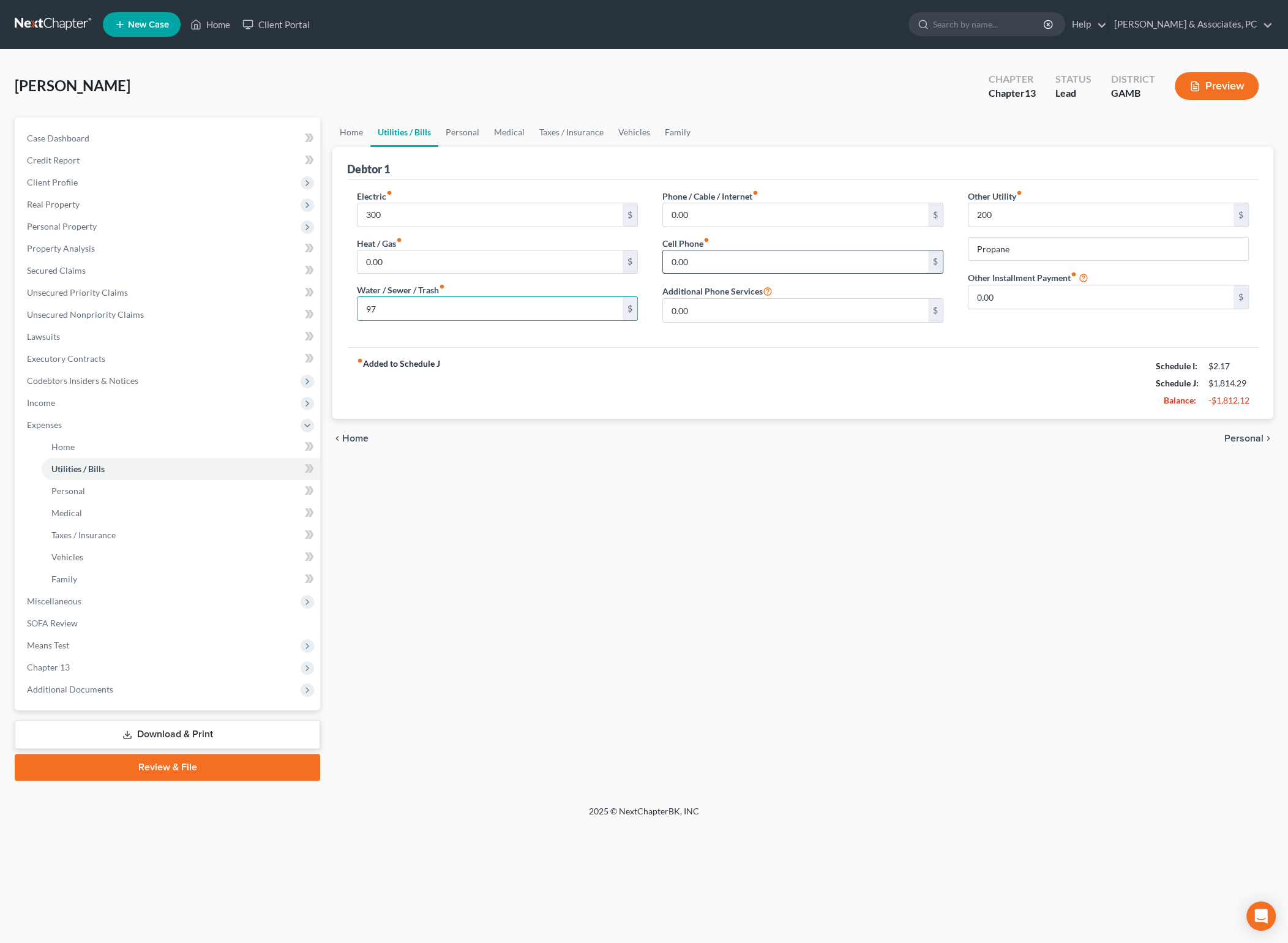
click at [707, 260] on input "0.00" at bounding box center [795, 261] width 265 height 24
type input "95"
click at [710, 429] on div "chevron_left Home Personal chevron_right" at bounding box center [802, 438] width 941 height 40
click at [726, 213] on input "0.00" at bounding box center [795, 214] width 265 height 24
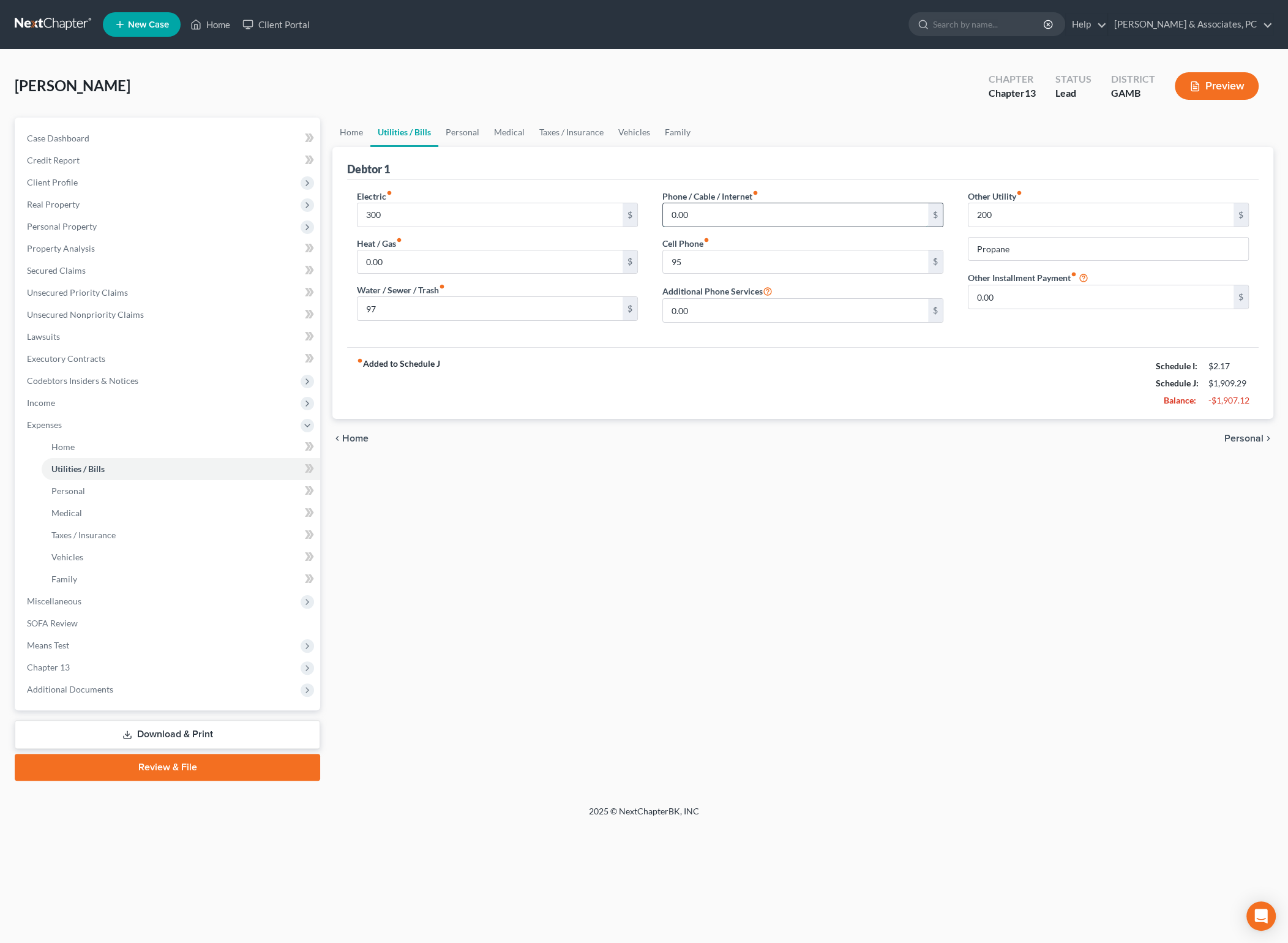
click at [726, 213] on input "0.00" at bounding box center [795, 214] width 265 height 24
type input "124"
click at [865, 483] on div "Home Utilities / Bills Personal Medical Taxes / Insurance Vehicles Family Debto…" at bounding box center [802, 449] width 953 height 663
click at [505, 137] on link "Medical" at bounding box center [509, 132] width 46 height 30
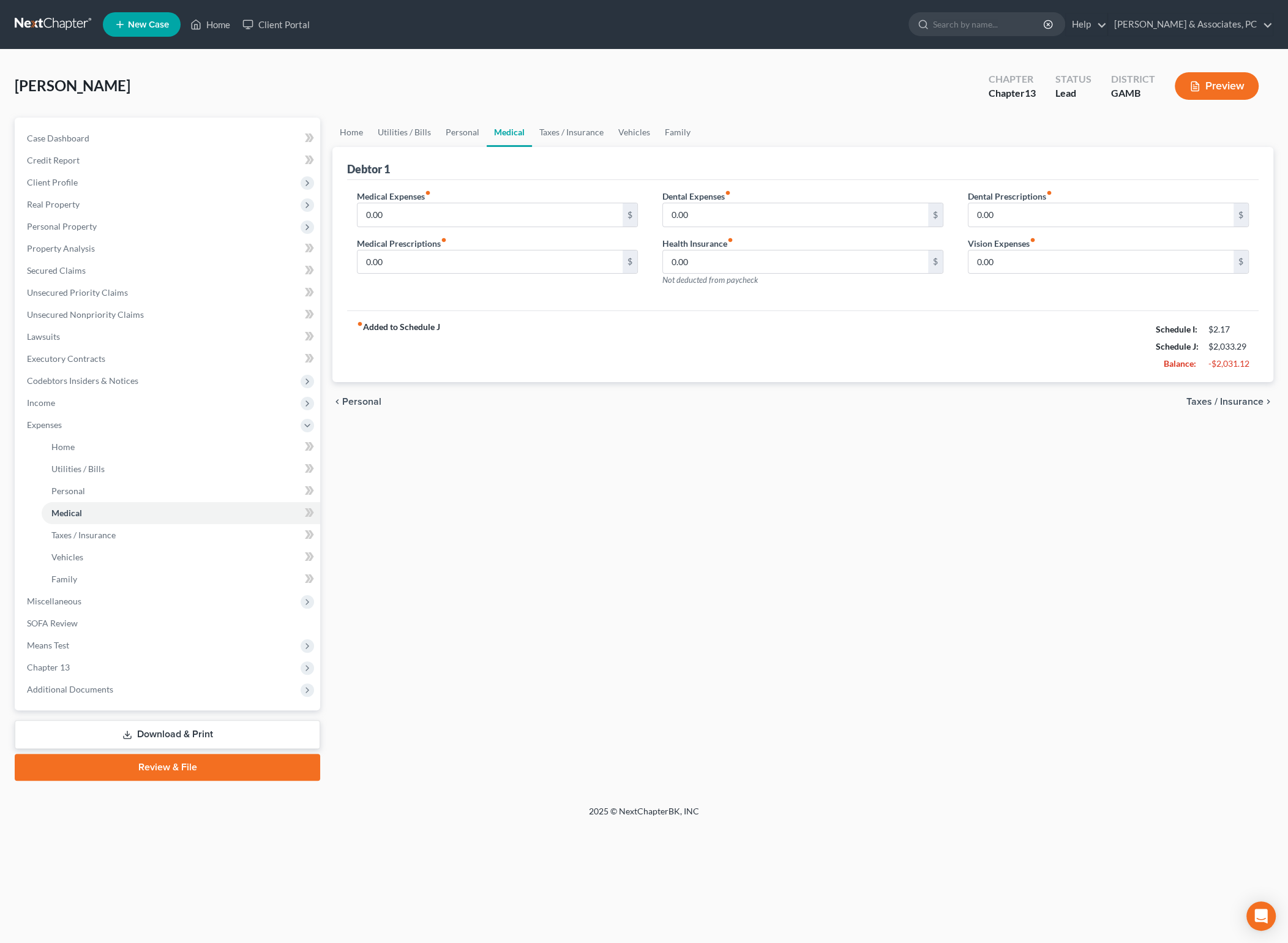
click at [505, 137] on link "Medical" at bounding box center [509, 132] width 46 height 30
click at [489, 217] on input "0.00" at bounding box center [489, 214] width 265 height 24
type input "50"
click at [679, 392] on div "chevron_left Personal Taxes / Insurance chevron_right" at bounding box center [802, 402] width 941 height 40
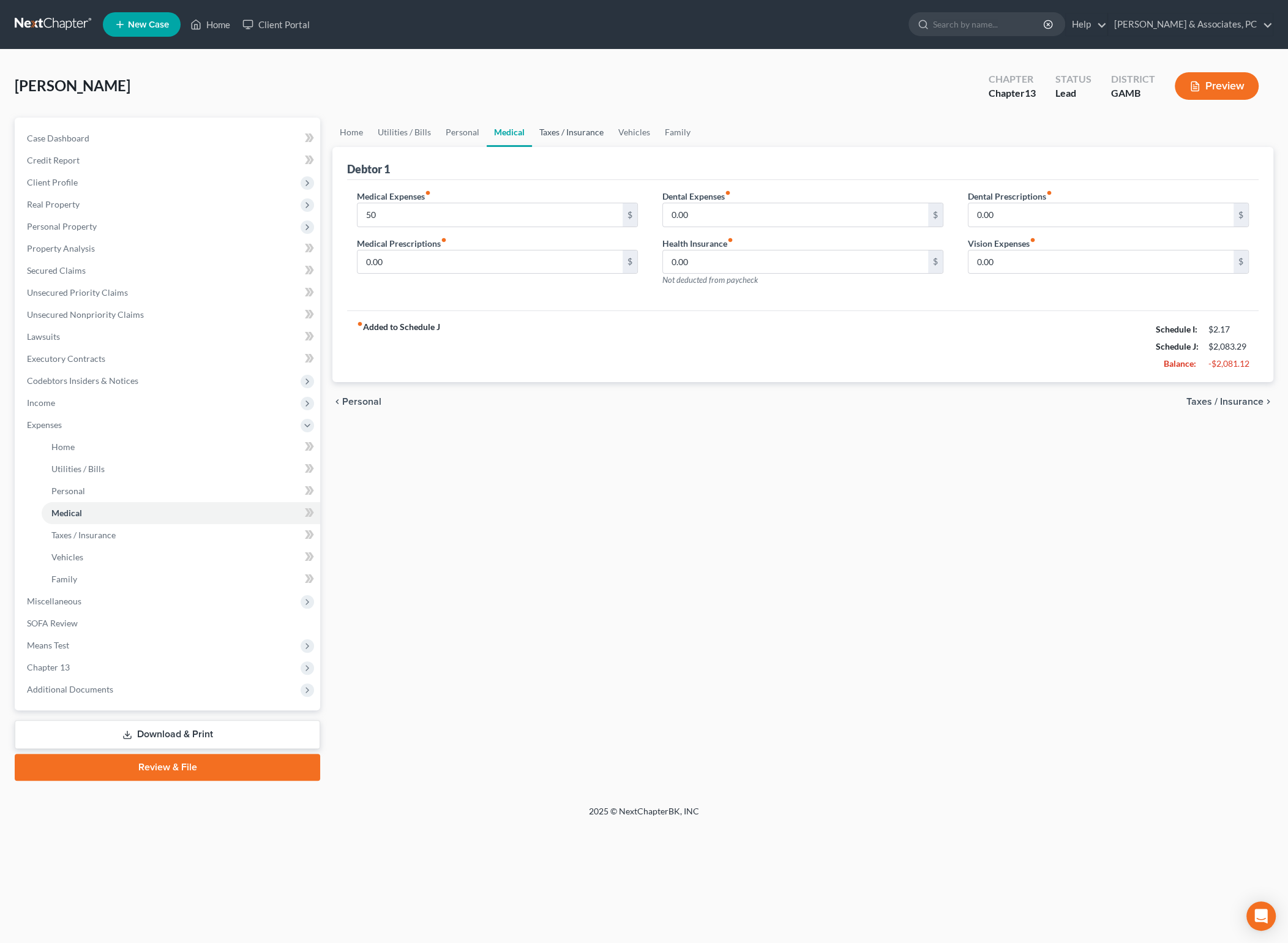
click at [545, 134] on link "Taxes / Insurance" at bounding box center [571, 132] width 79 height 30
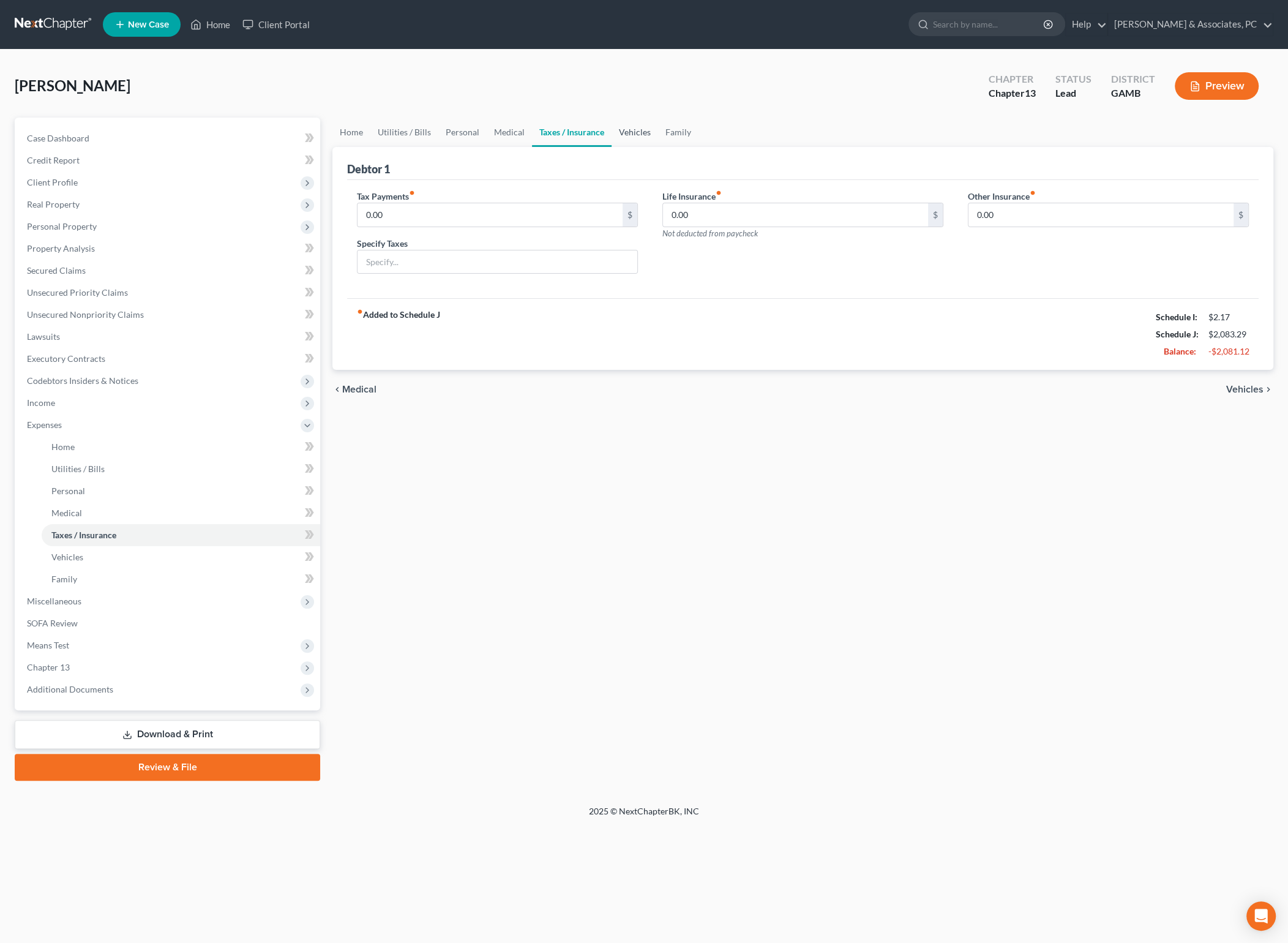
click at [625, 134] on link "Vehicles" at bounding box center [635, 132] width 46 height 30
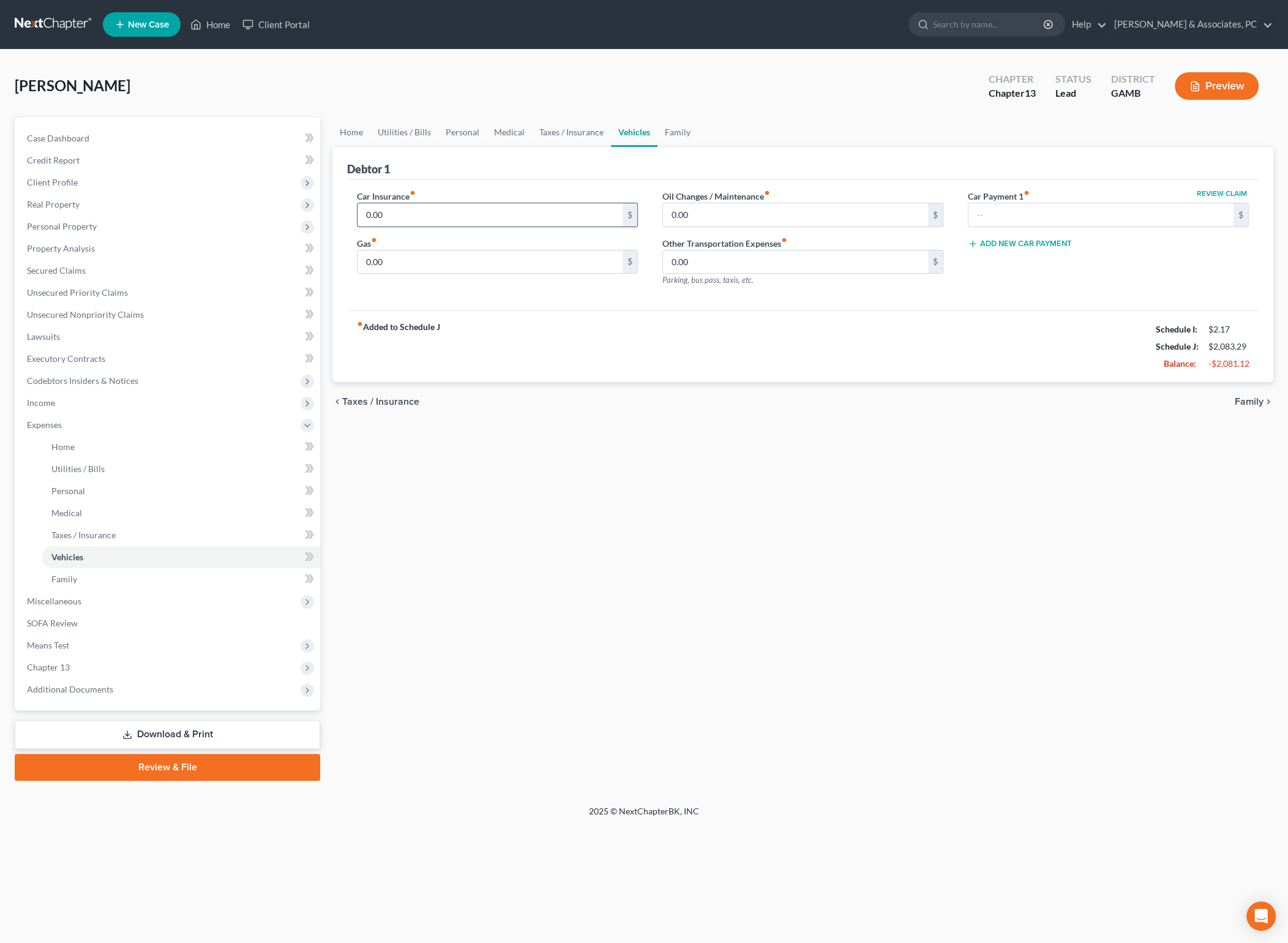
click at [488, 218] on input "0.00" at bounding box center [489, 214] width 265 height 24
click at [488, 219] on input "0.00" at bounding box center [489, 214] width 265 height 24
type input "263"
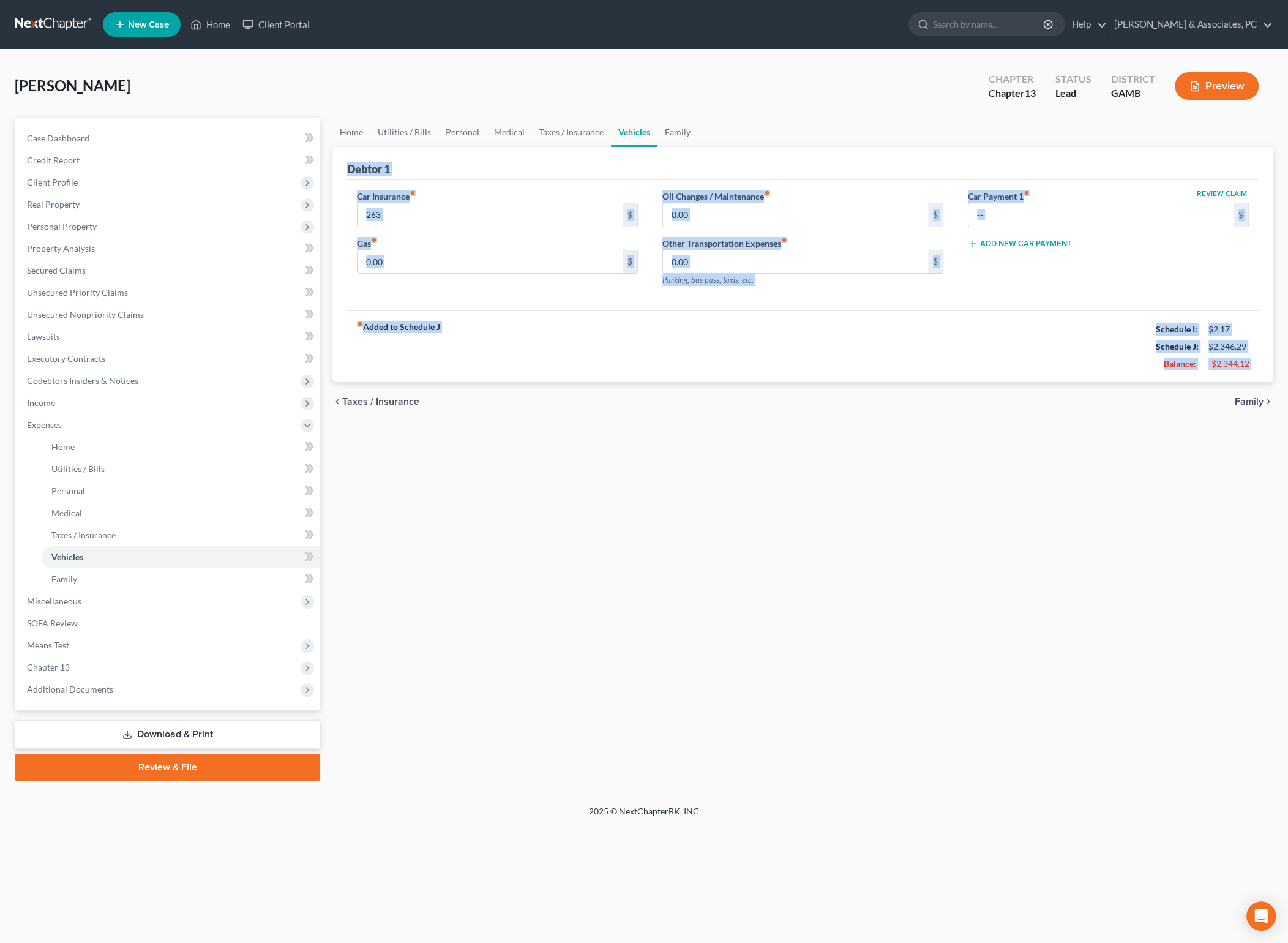
click at [618, 419] on div "Home Utilities / Bills Personal Medical Taxes / Insurance Vehicles Family Debto…" at bounding box center [802, 449] width 953 height 663
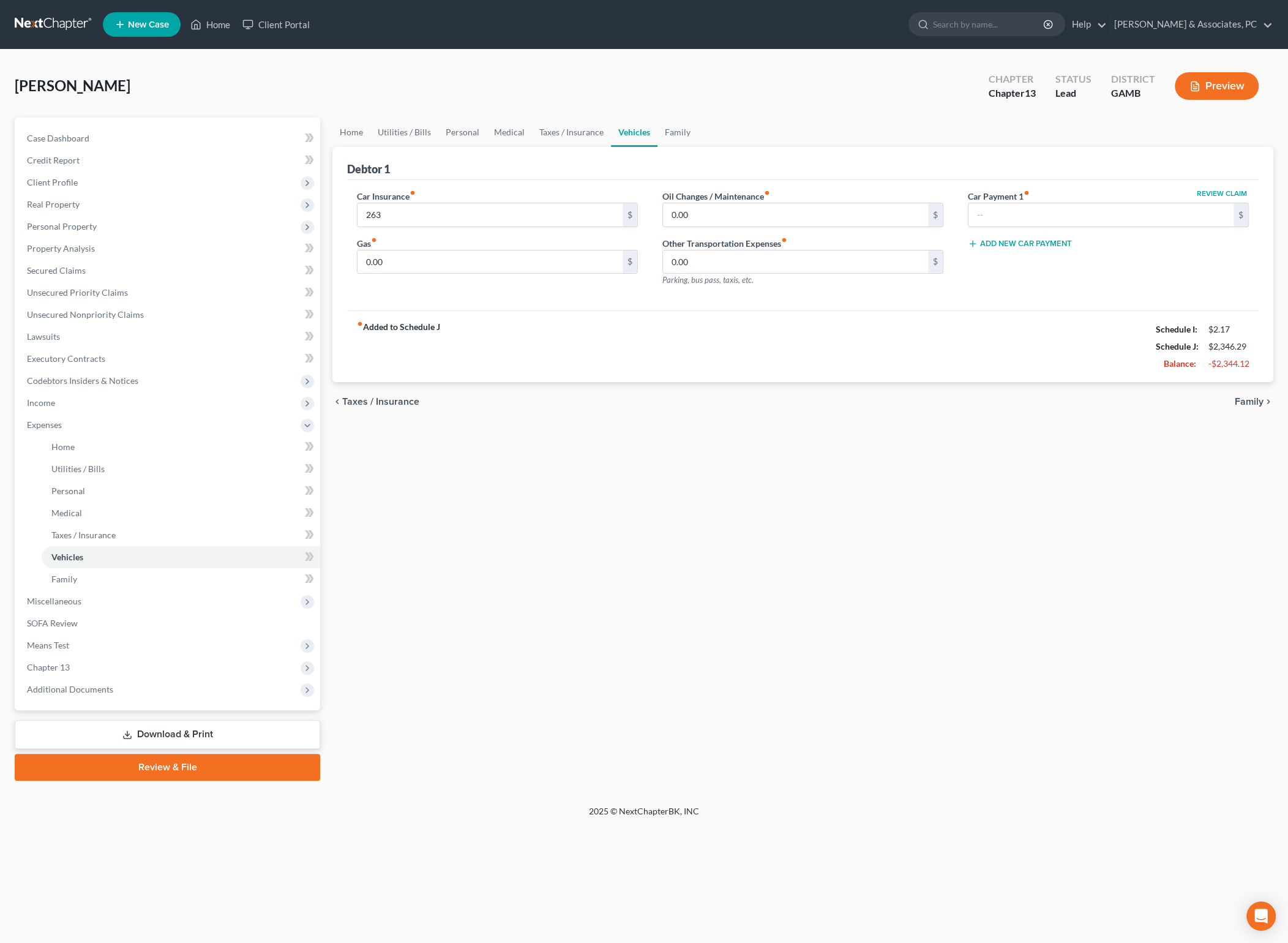
click at [518, 385] on div "chevron_left Taxes / Insurance Family chevron_right" at bounding box center [802, 402] width 941 height 40
click at [446, 266] on input "0.00" at bounding box center [489, 261] width 265 height 24
click at [445, 265] on input "0.00" at bounding box center [489, 261] width 265 height 24
type input "450"
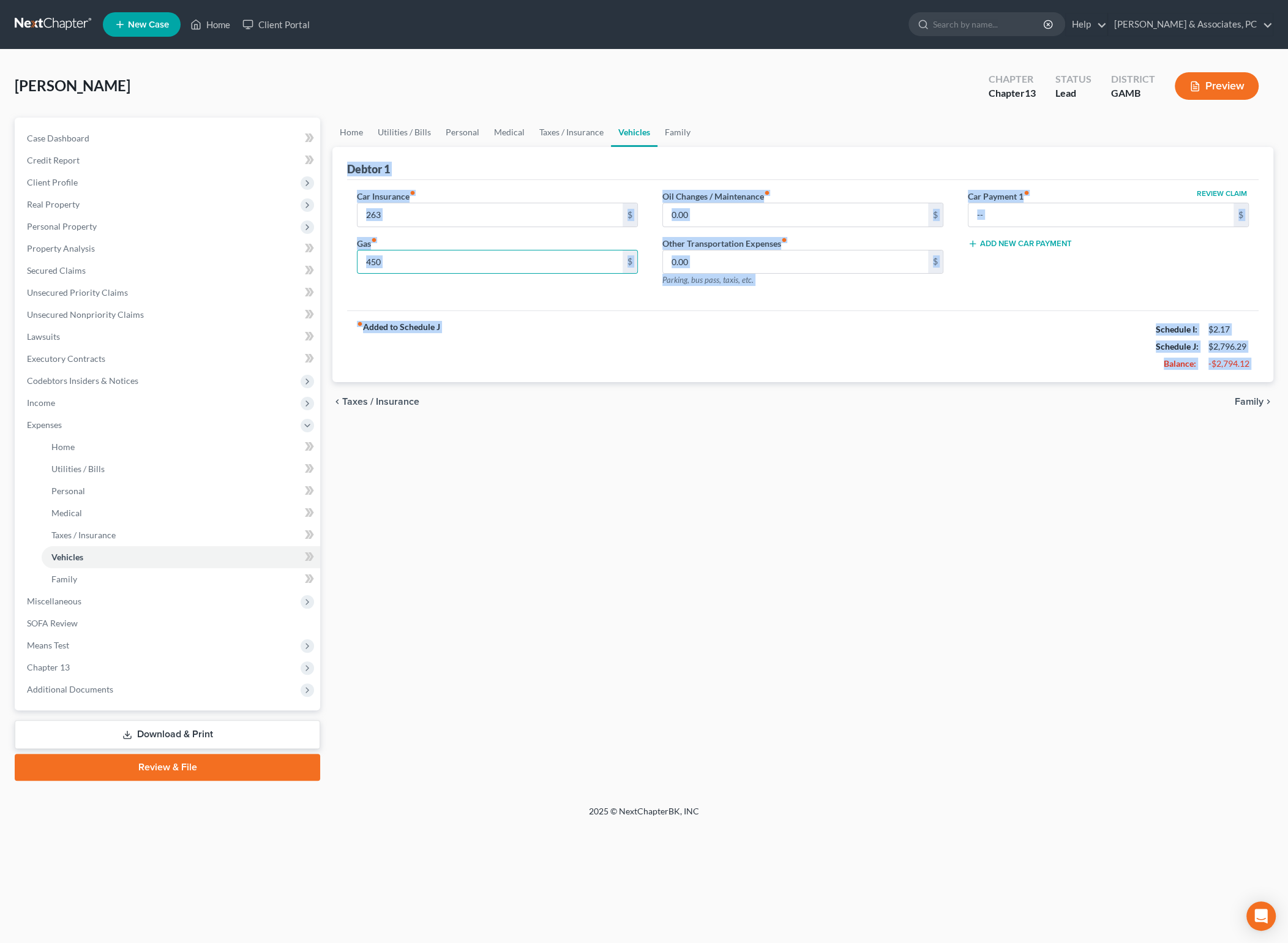
click at [533, 420] on div "Home Utilities / Bills Personal Medical Taxes / Insurance Vehicles Family Debto…" at bounding box center [802, 449] width 953 height 663
click at [468, 129] on link "Personal" at bounding box center [463, 132] width 49 height 30
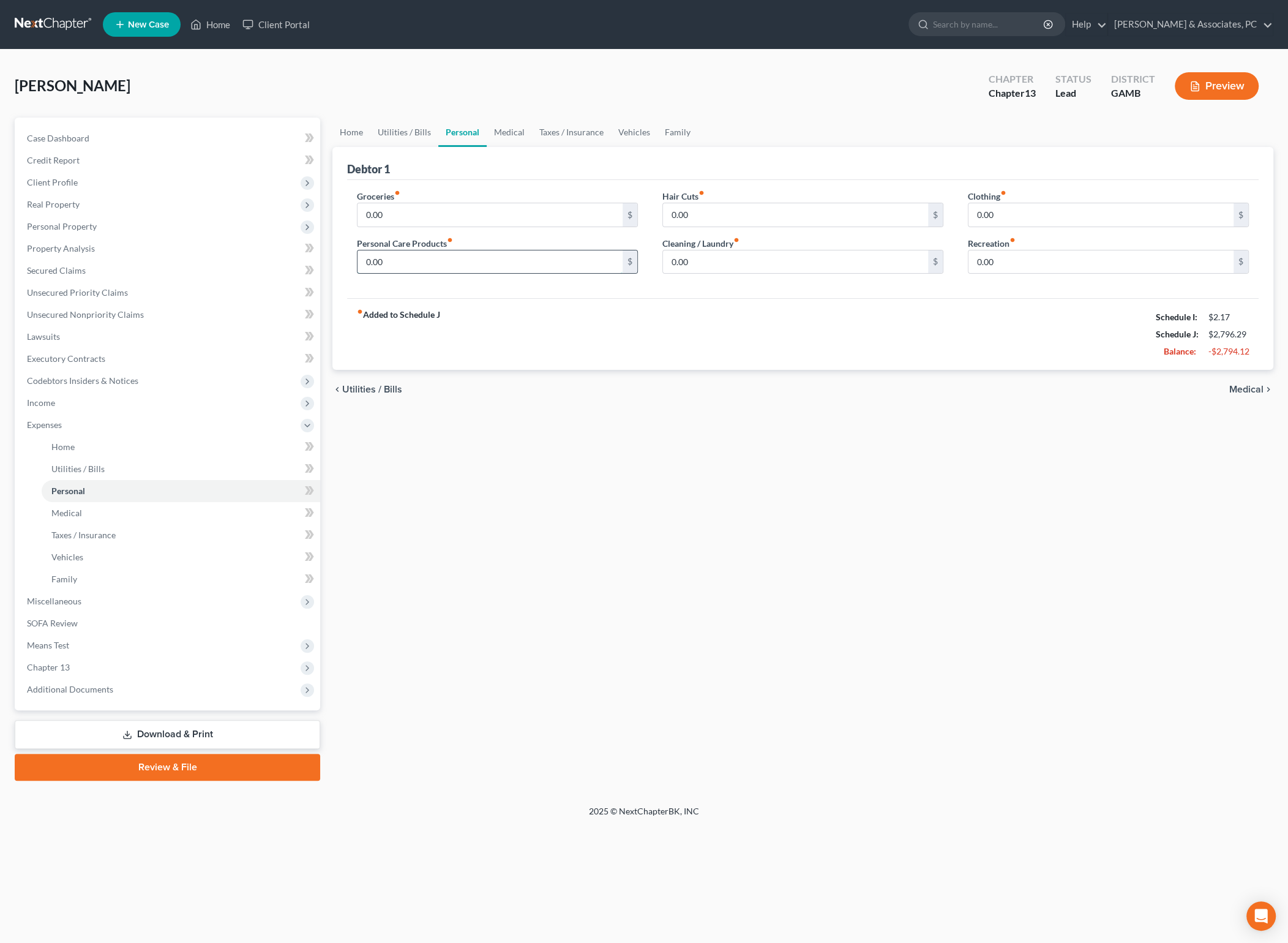
click at [419, 257] on input "0.00" at bounding box center [489, 261] width 265 height 24
type input "100"
click at [695, 264] on input "0.00" at bounding box center [795, 261] width 265 height 24
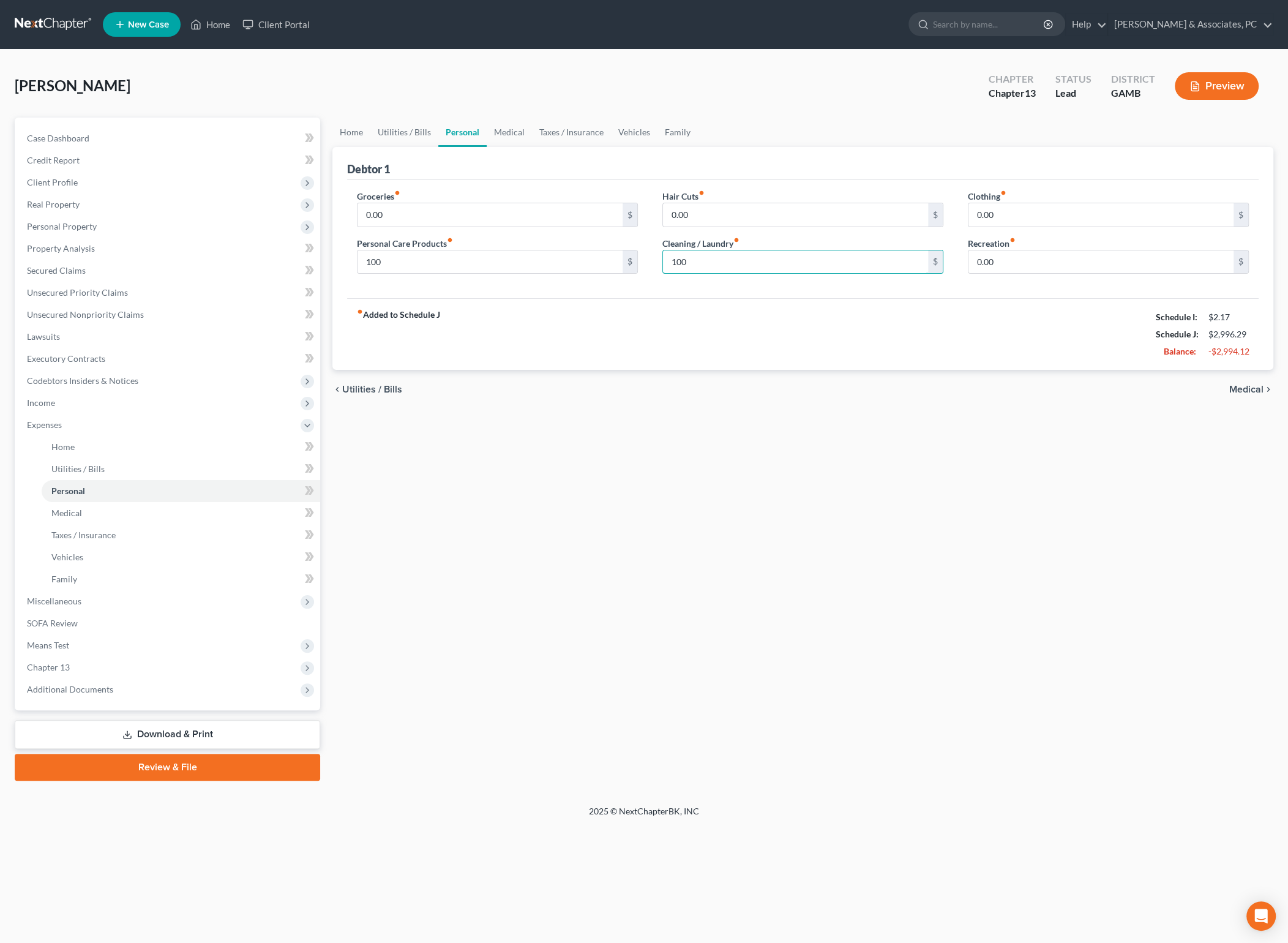
type input "100"
click at [812, 475] on div "Home Utilities / Bills Personal Medical Taxes / Insurance Vehicles Family Debto…" at bounding box center [802, 449] width 953 height 663
click at [855, 457] on div "Home Utilities / Bills Personal Medical Taxes / Insurance Vehicles Family Debto…" at bounding box center [802, 449] width 953 height 663
click at [494, 130] on link "Medical" at bounding box center [509, 132] width 46 height 30
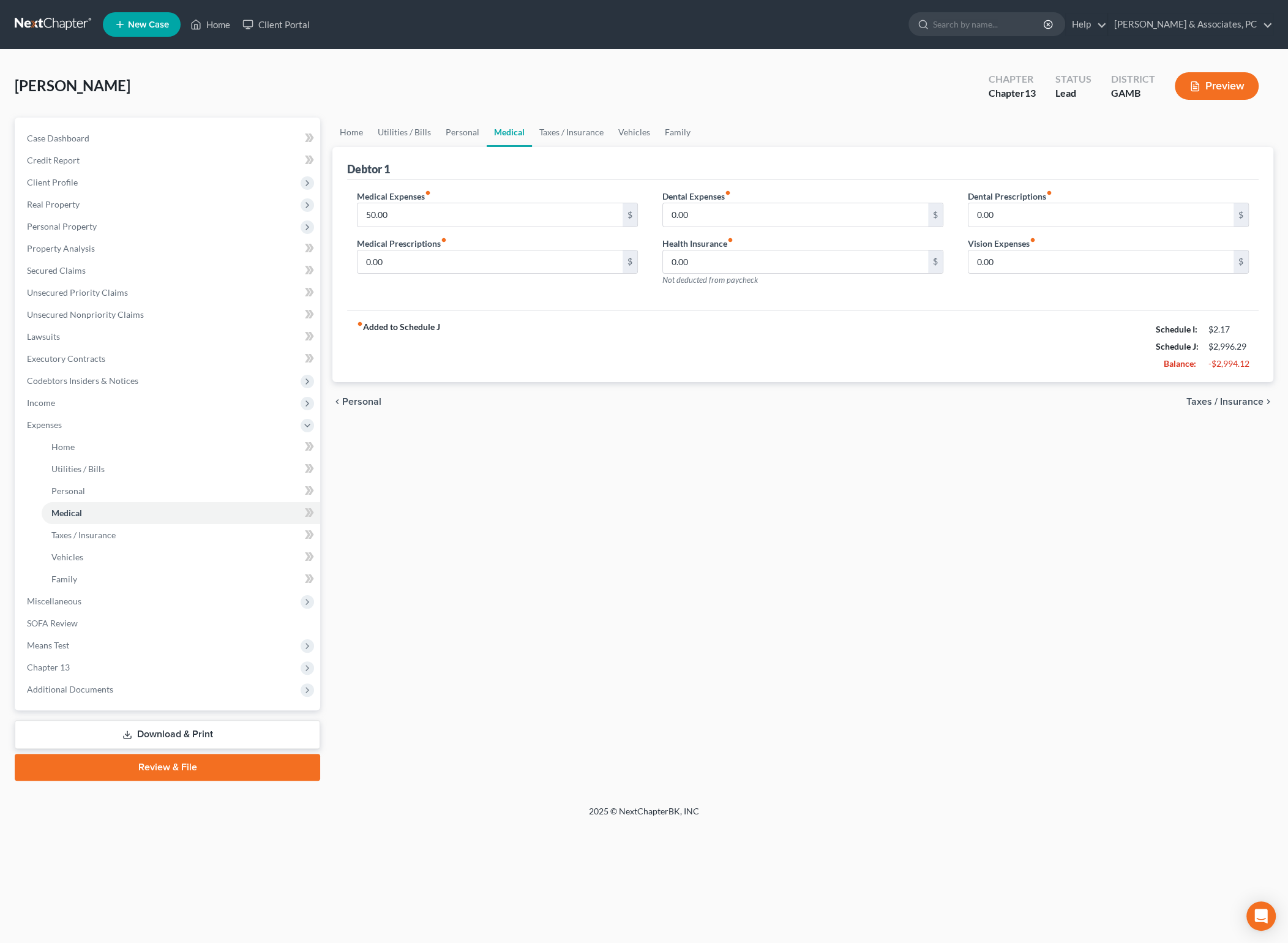
click at [494, 130] on link "Medical" at bounding box center [509, 132] width 46 height 30
click at [549, 128] on link "Taxes / Insurance" at bounding box center [571, 132] width 79 height 30
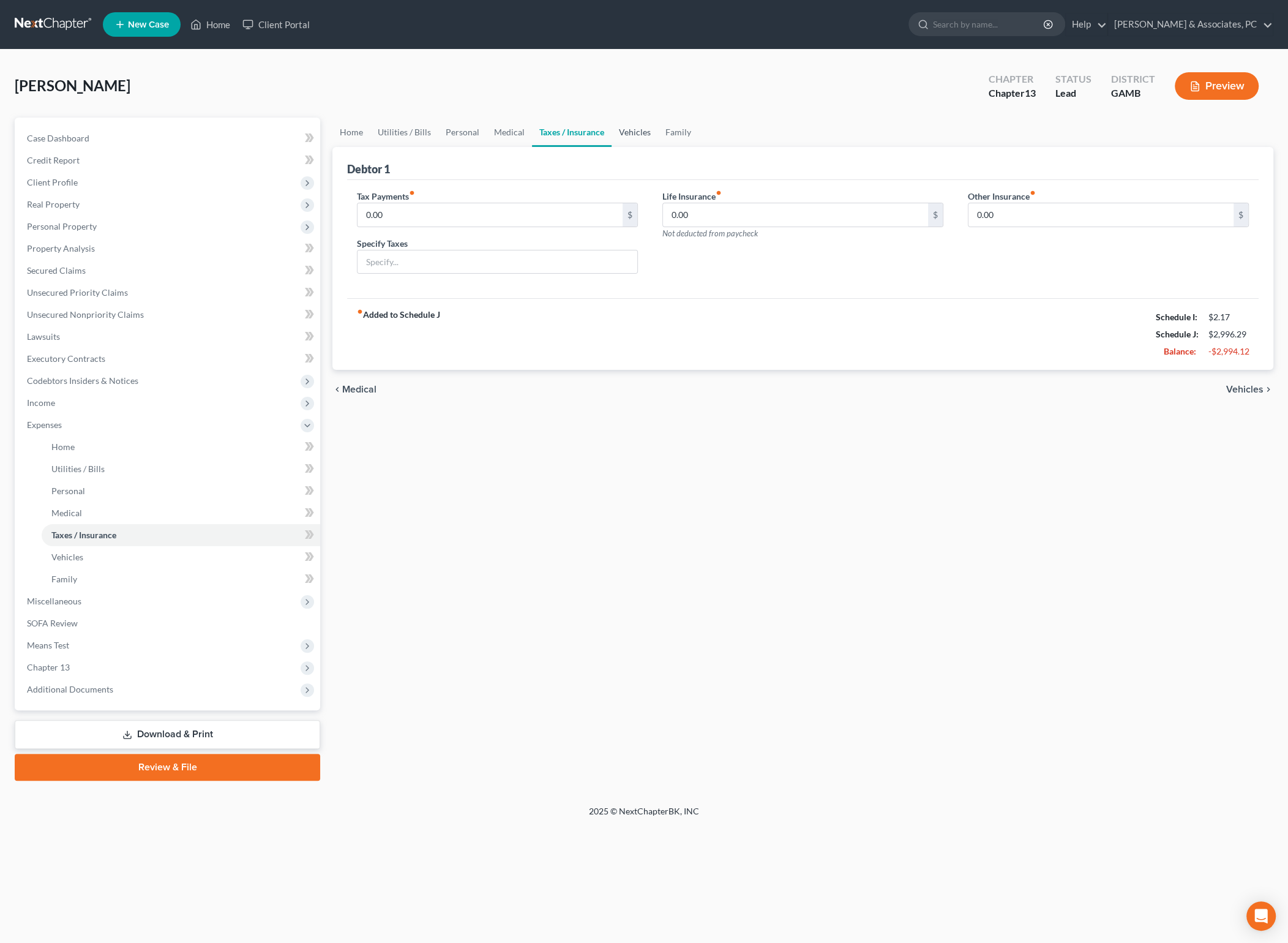
click at [614, 128] on link "Vehicles" at bounding box center [635, 132] width 46 height 30
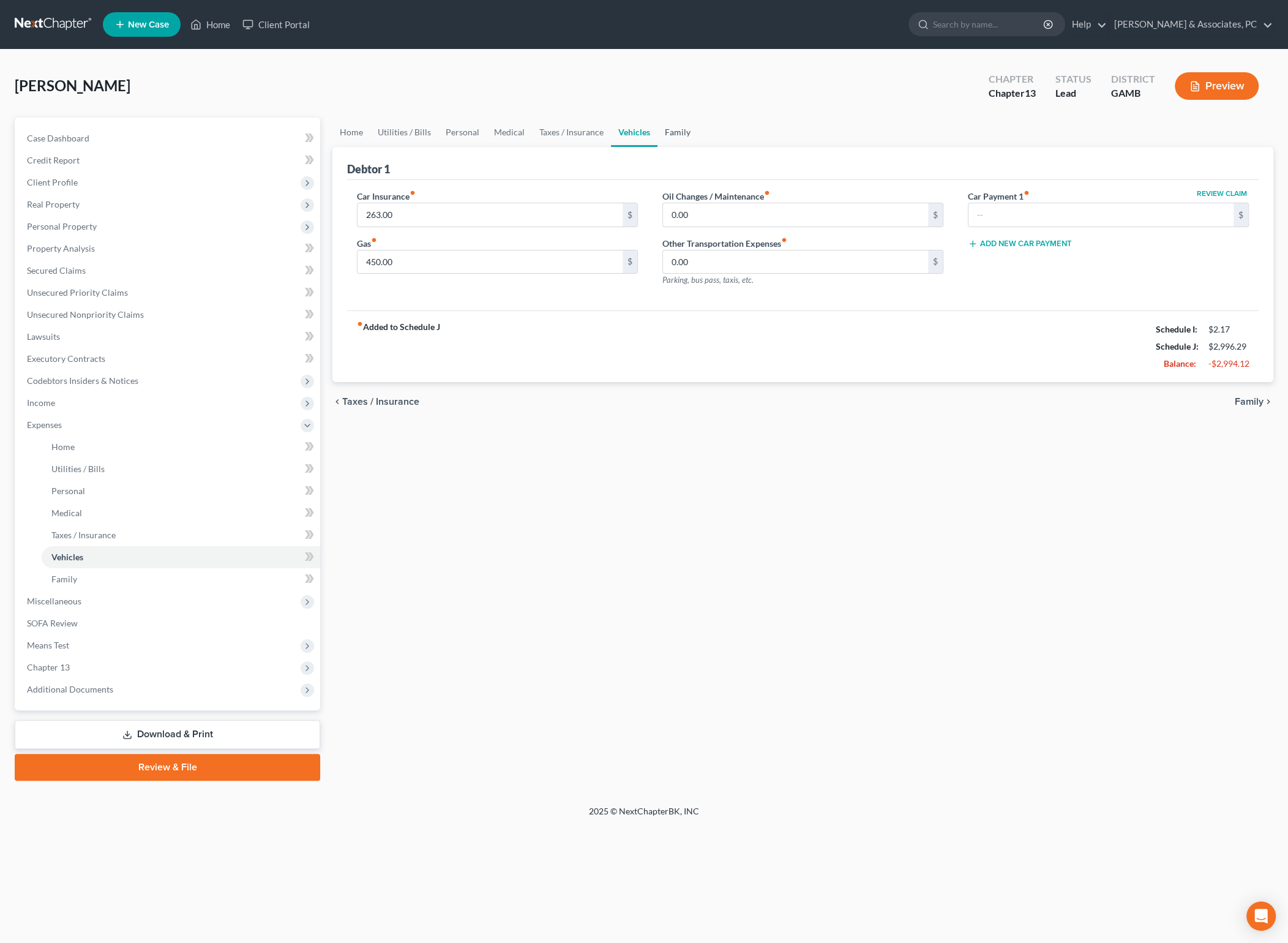
click at [676, 130] on link "Family" at bounding box center [677, 132] width 40 height 30
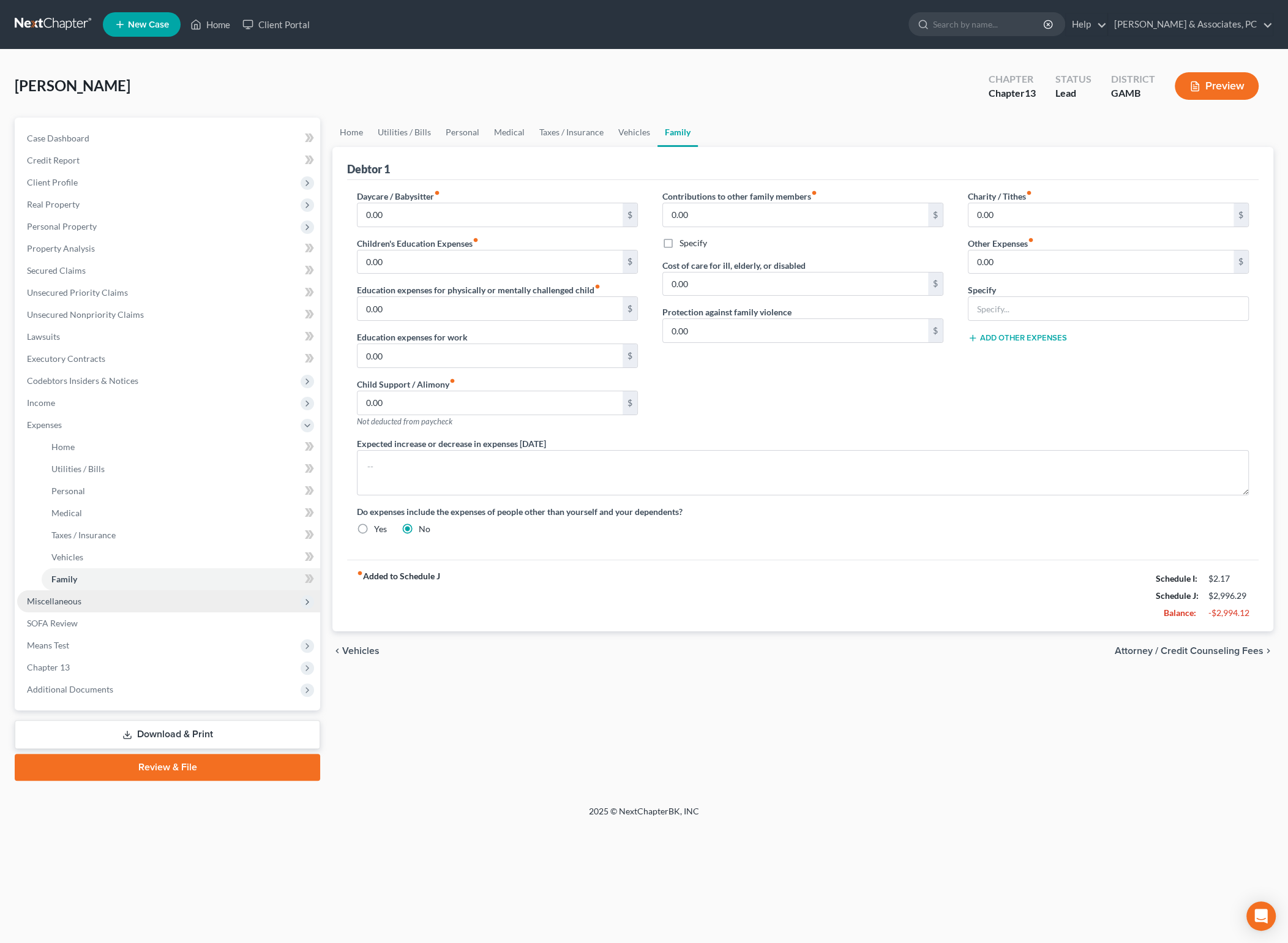
click at [55, 603] on span "Miscellaneous" at bounding box center [54, 601] width 55 height 11
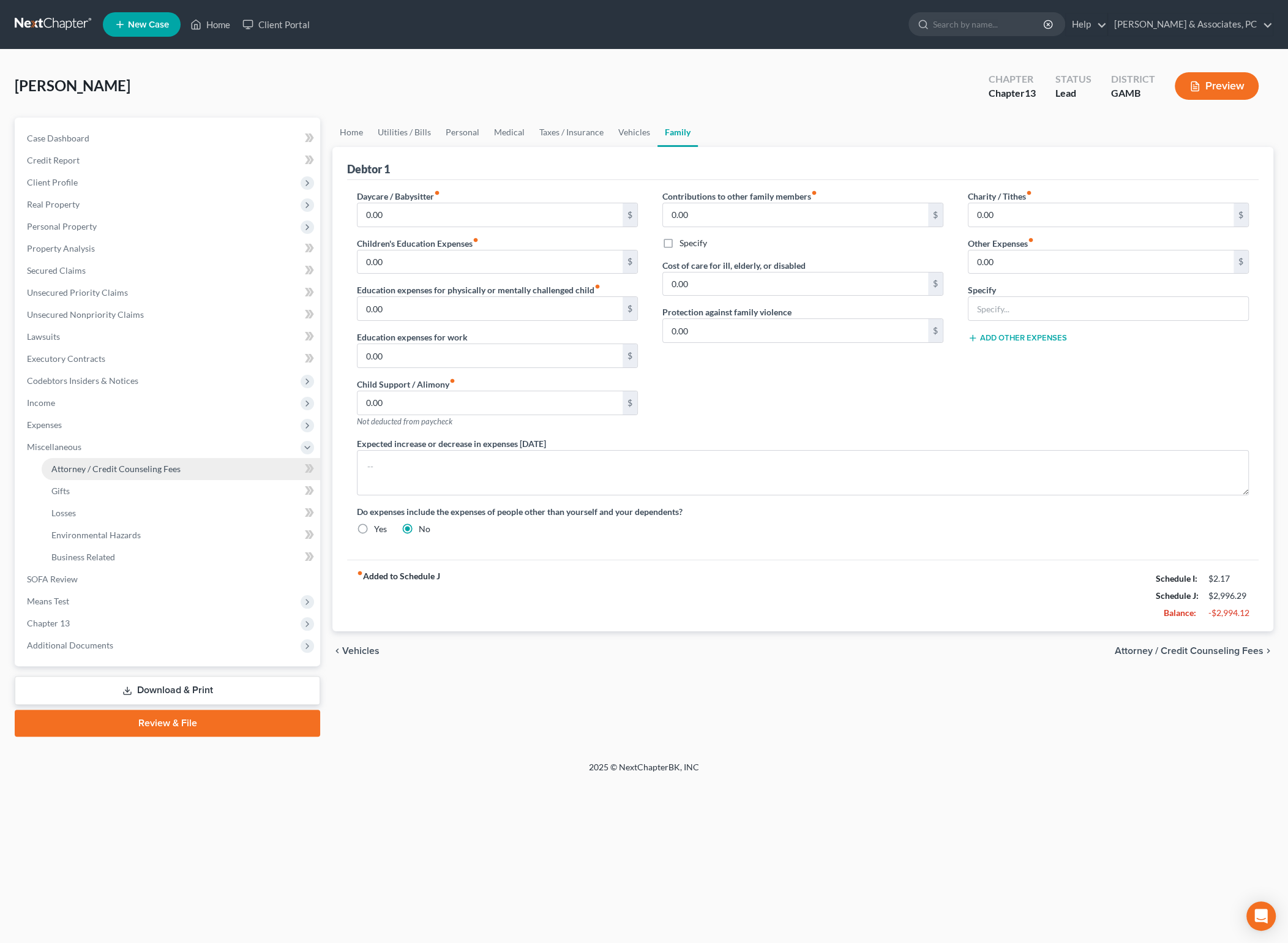
click at [95, 469] on span "Attorney / Credit Counseling Fees" at bounding box center [116, 469] width 129 height 11
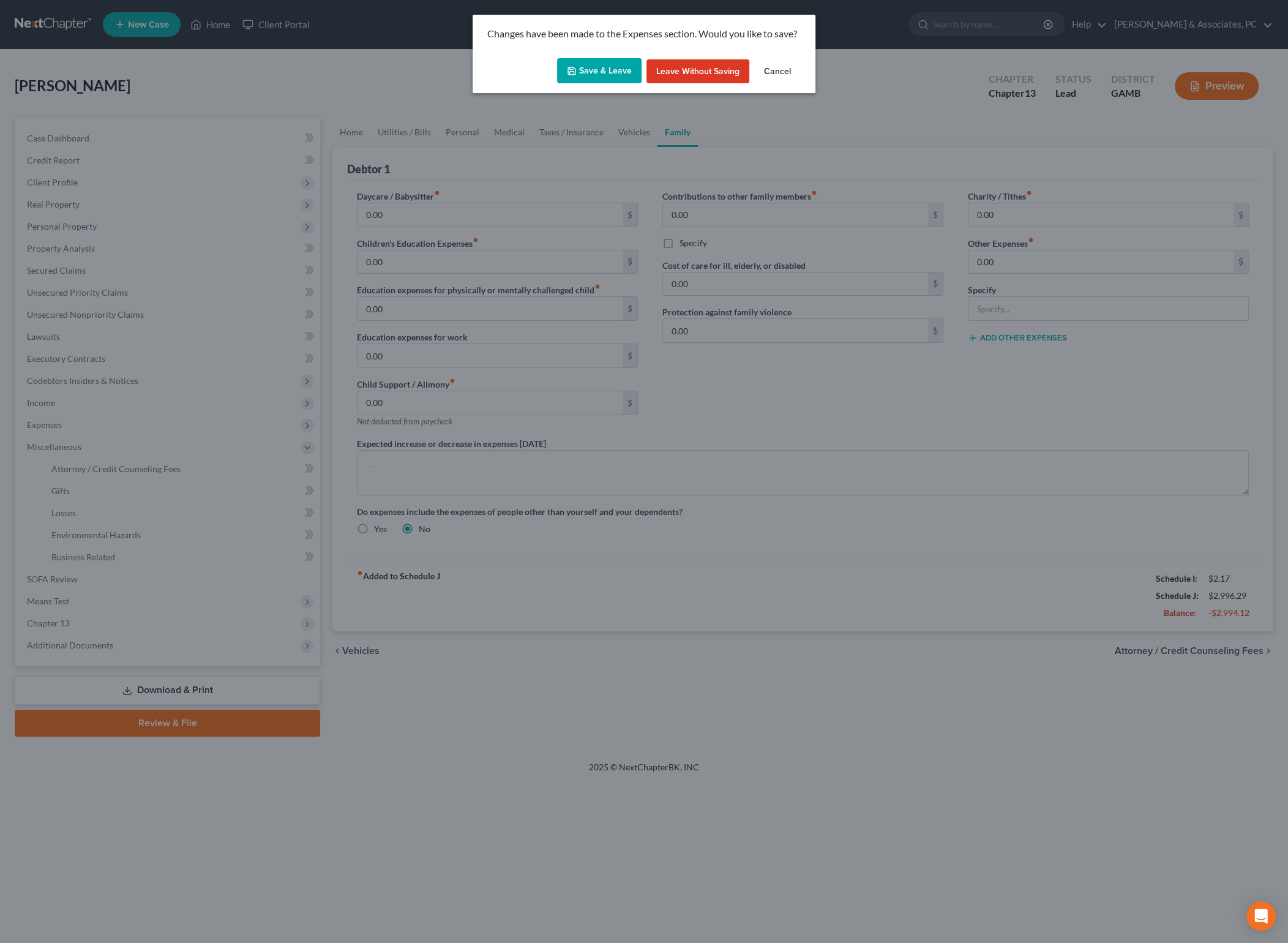
click at [600, 68] on button "Save & Leave" at bounding box center [599, 71] width 84 height 26
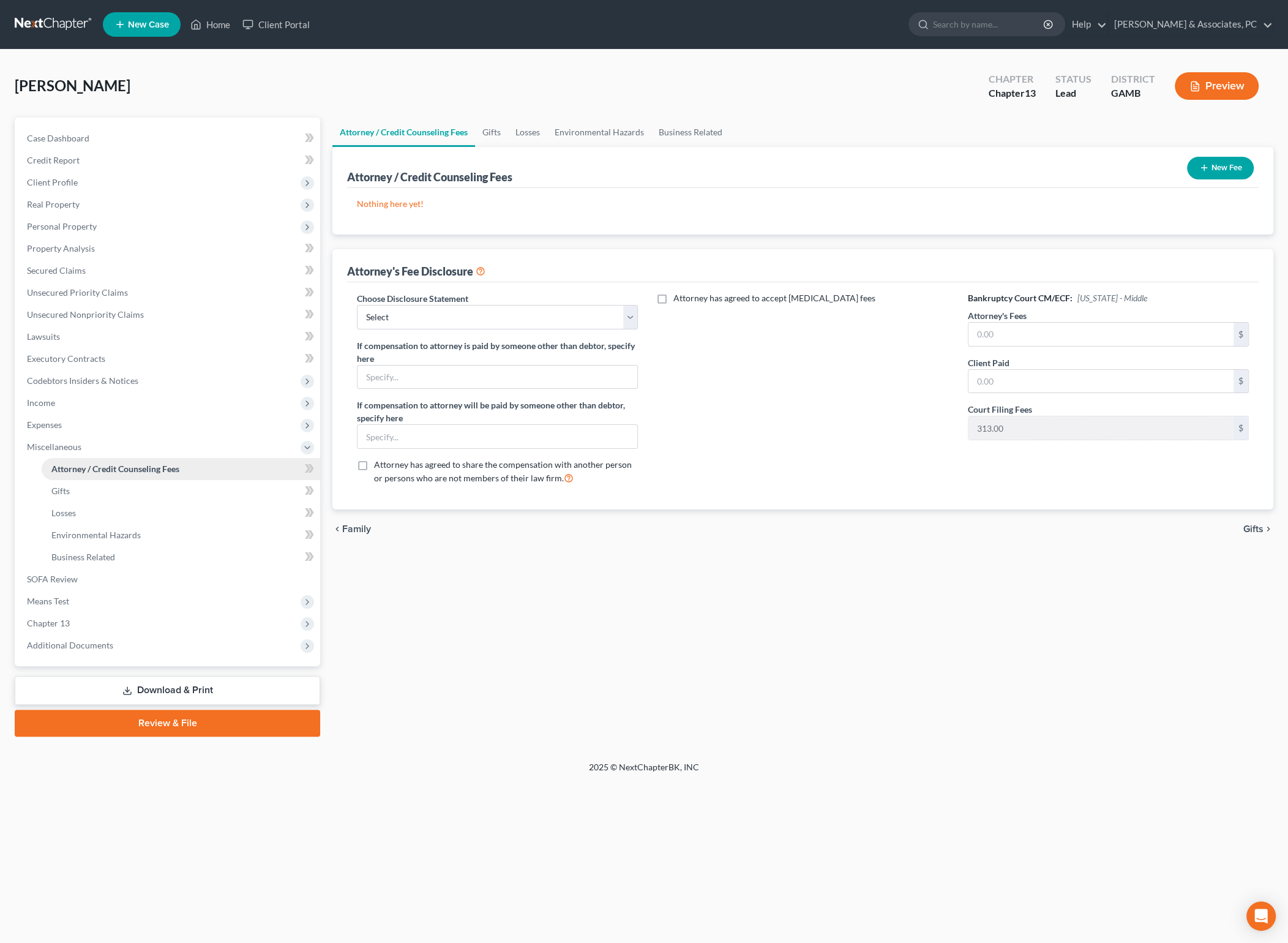
click at [153, 470] on span "Attorney / Credit Counseling Fees" at bounding box center [116, 469] width 128 height 11
click at [188, 464] on link "Attorney / Credit Counseling Fees" at bounding box center [181, 469] width 279 height 22
click at [549, 315] on select "Select 13 - 300 _ Disclosure 13 - 100 _ Disclosure 13 - 250_Disclosure 7 - 1822…" at bounding box center [498, 317] width 281 height 24
select select "2"
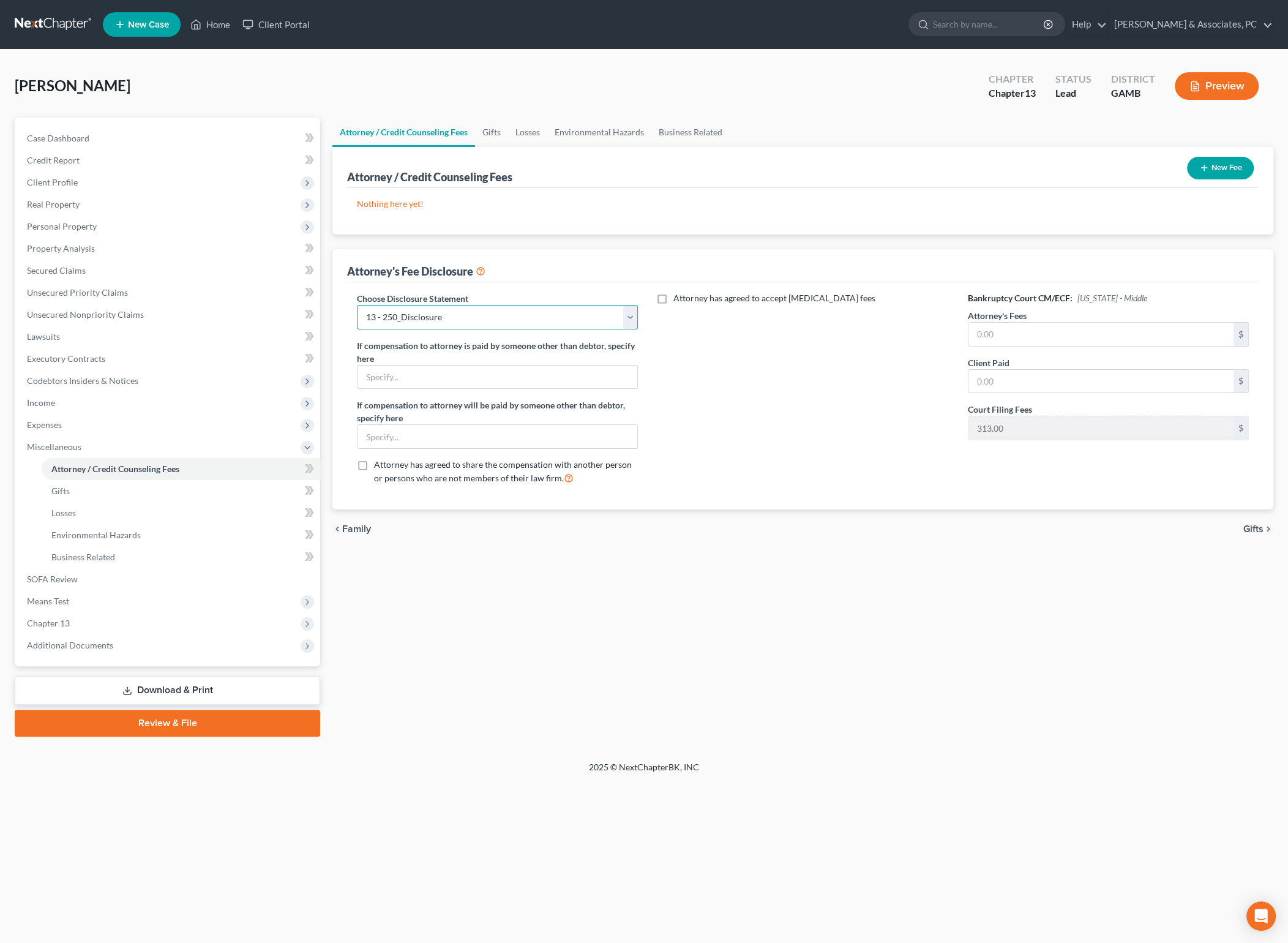
click at [357, 305] on select "Select 13 - 300 _ Disclosure 13 - 100 _ Disclosure 13 - 250_Disclosure 7 - 1822…" at bounding box center [498, 317] width 281 height 24
click at [1017, 333] on input "text" at bounding box center [1100, 334] width 265 height 24
click at [126, 489] on link "Gifts" at bounding box center [181, 491] width 279 height 22
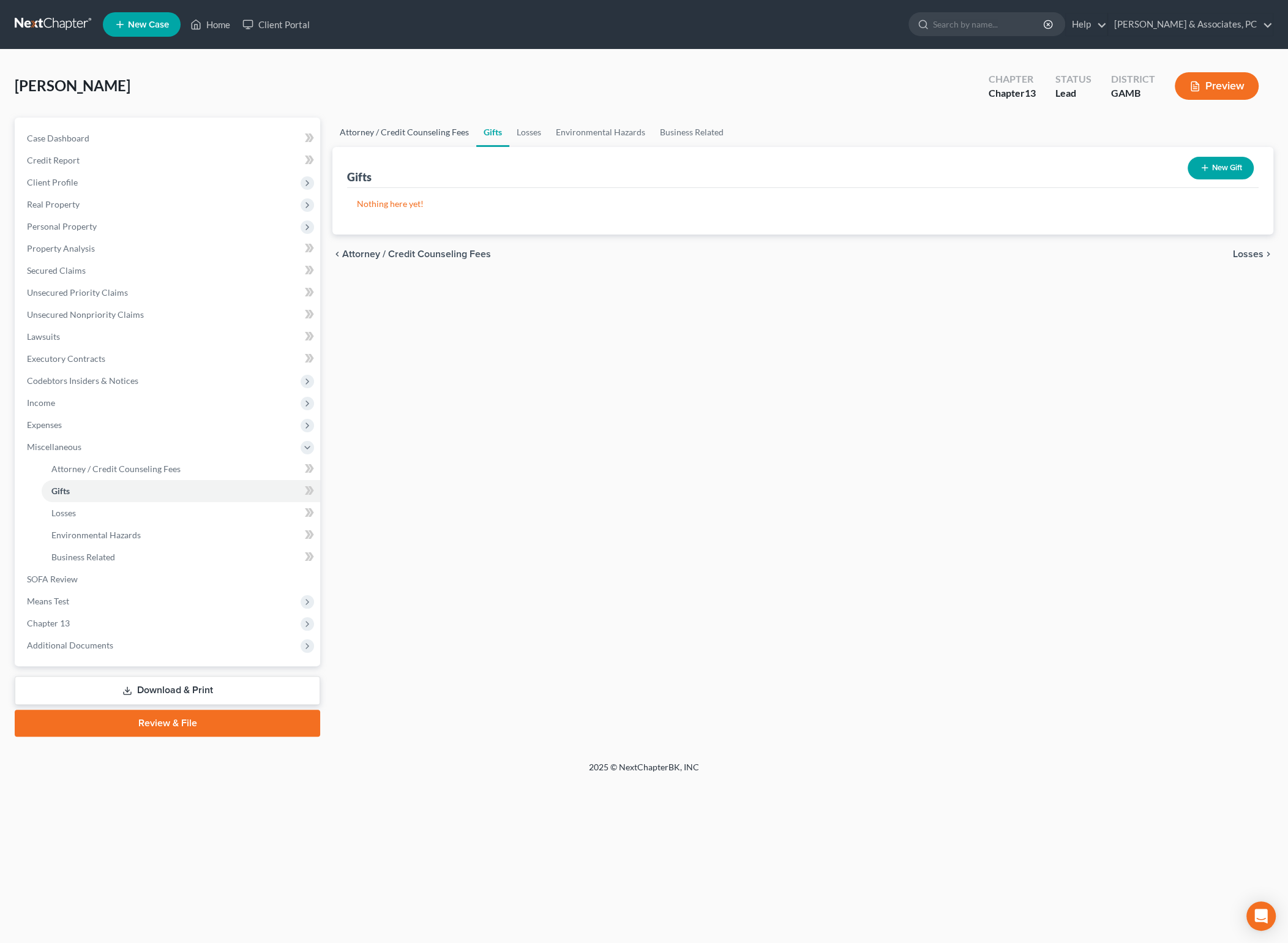
click at [467, 123] on link "Attorney / Credit Counseling Fees" at bounding box center [403, 132] width 144 height 30
select select "2"
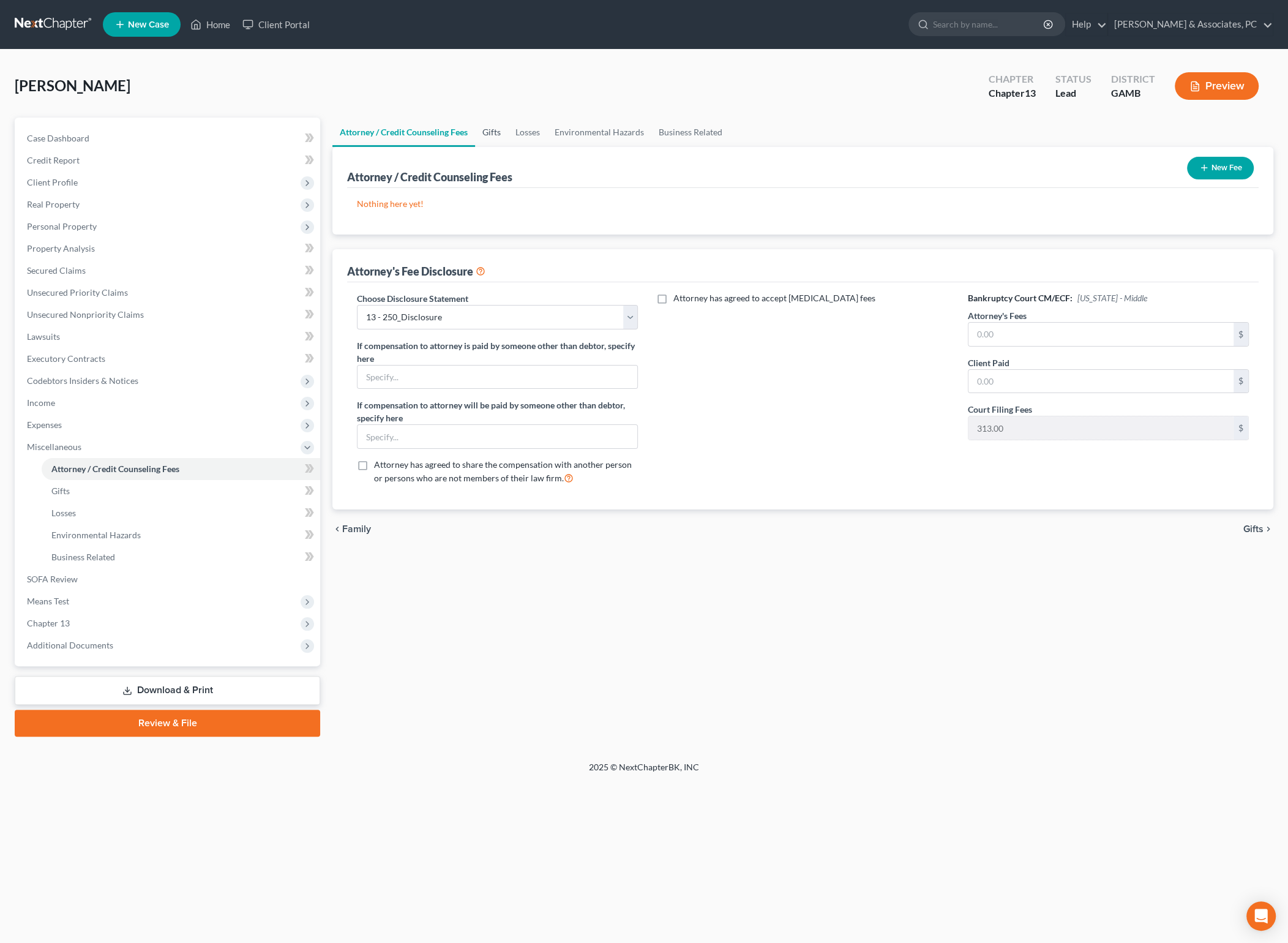
click at [499, 134] on link "Gifts" at bounding box center [492, 132] width 33 height 30
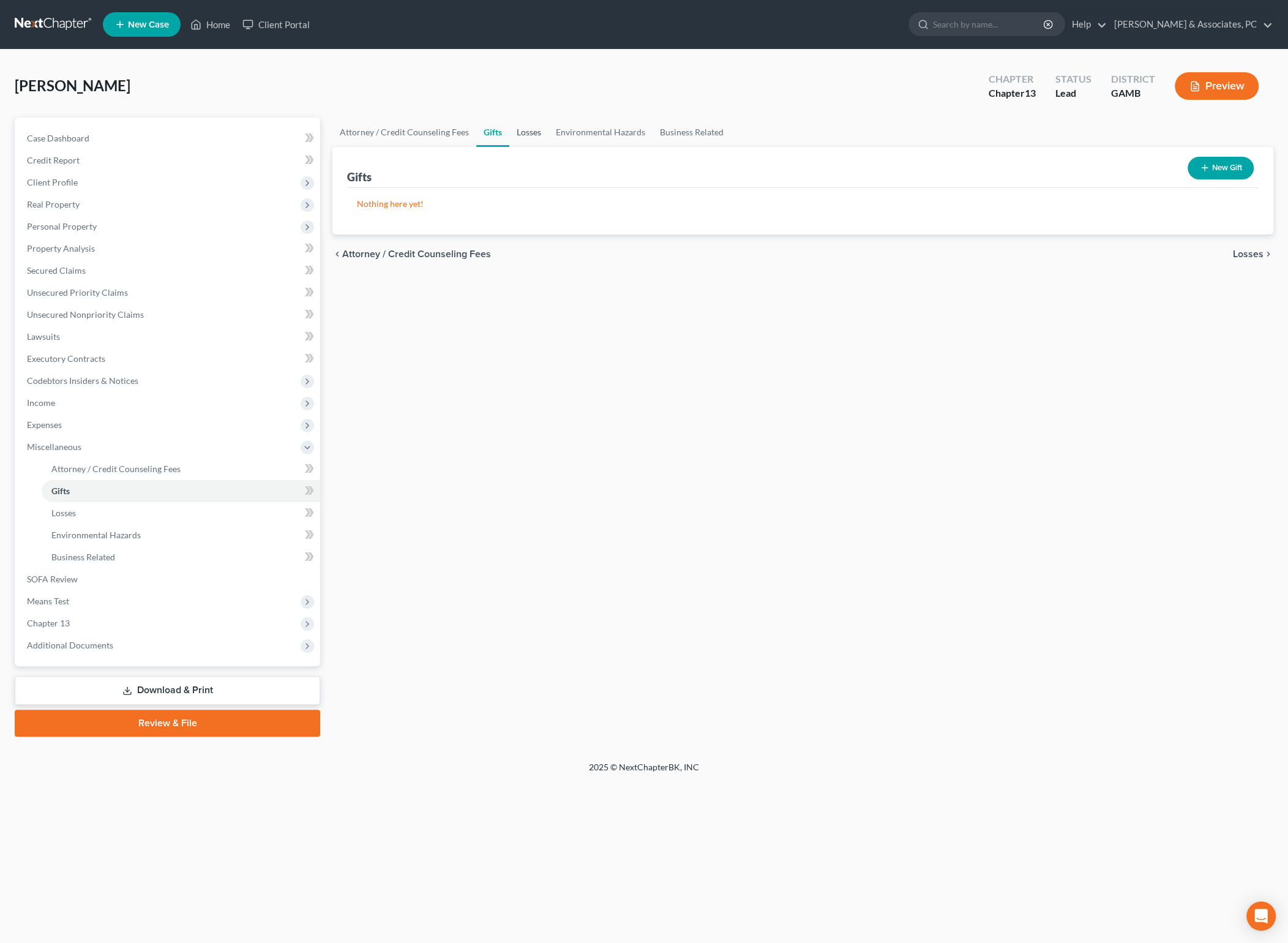
click at [527, 134] on link "Losses" at bounding box center [529, 132] width 40 height 30
click at [584, 128] on link "Environmental Hazards" at bounding box center [600, 132] width 104 height 30
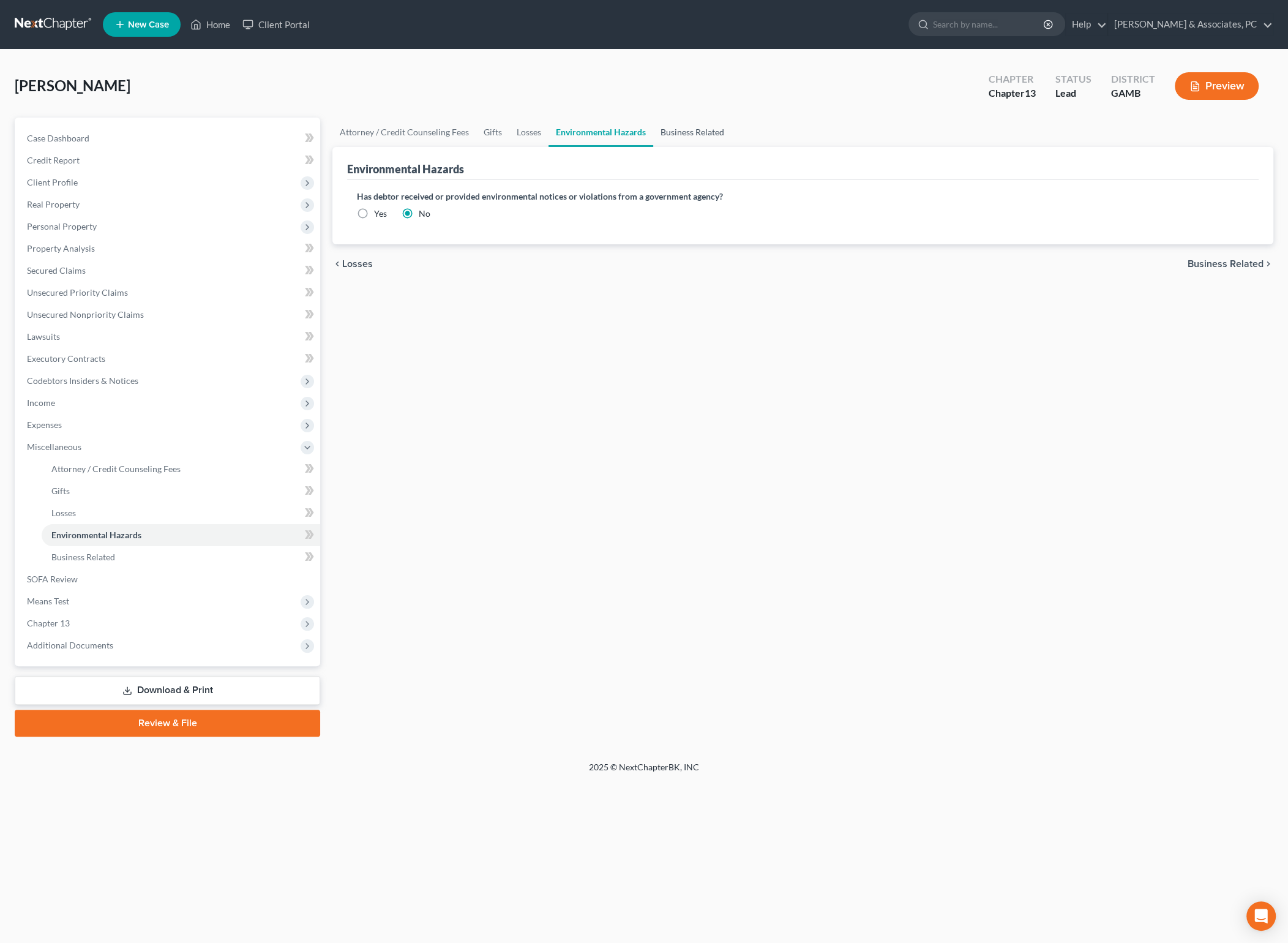
click at [682, 129] on link "Business Related" at bounding box center [692, 132] width 78 height 30
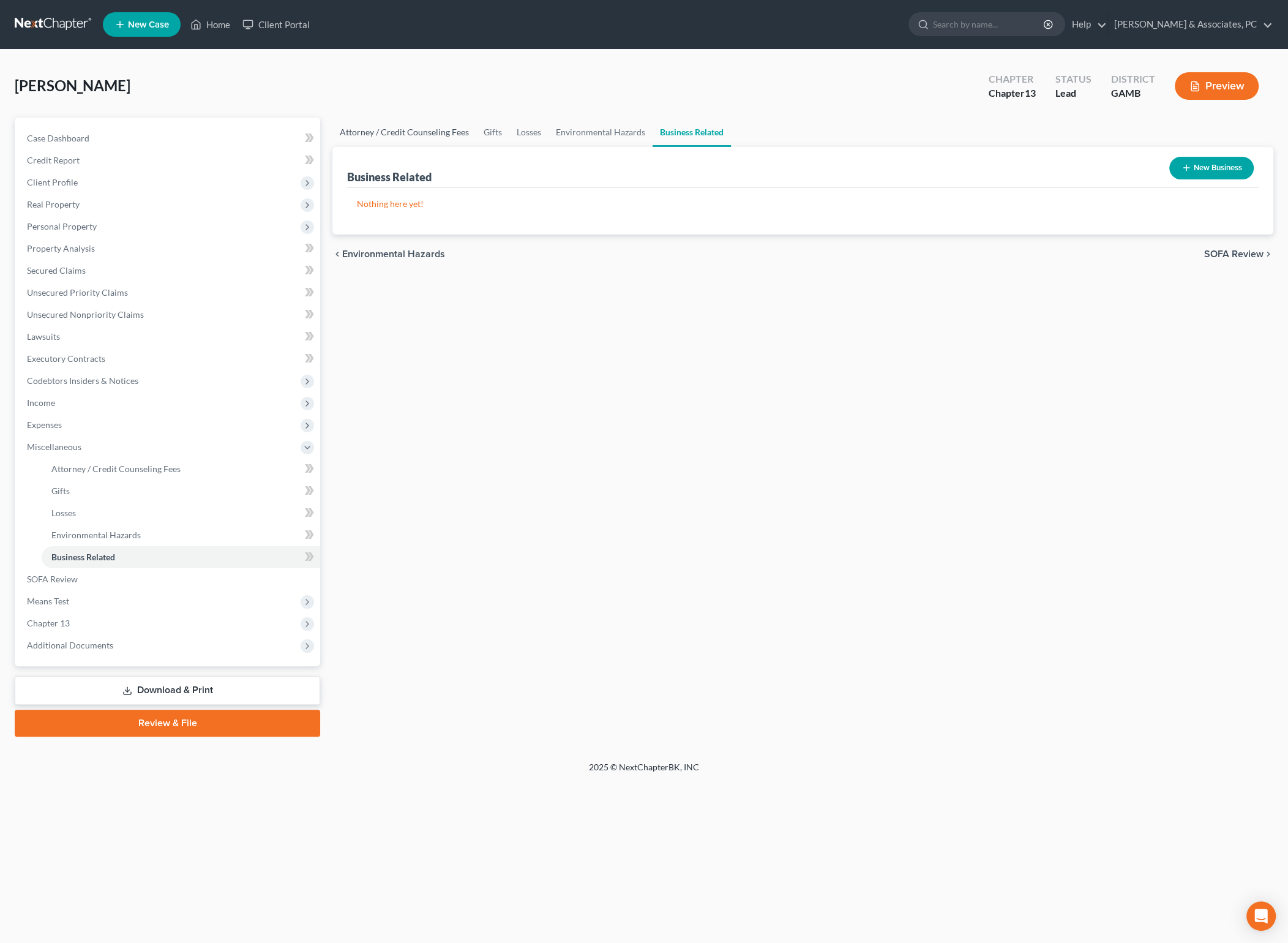
click at [426, 133] on link "Attorney / Credit Counseling Fees" at bounding box center [403, 132] width 144 height 30
select select "2"
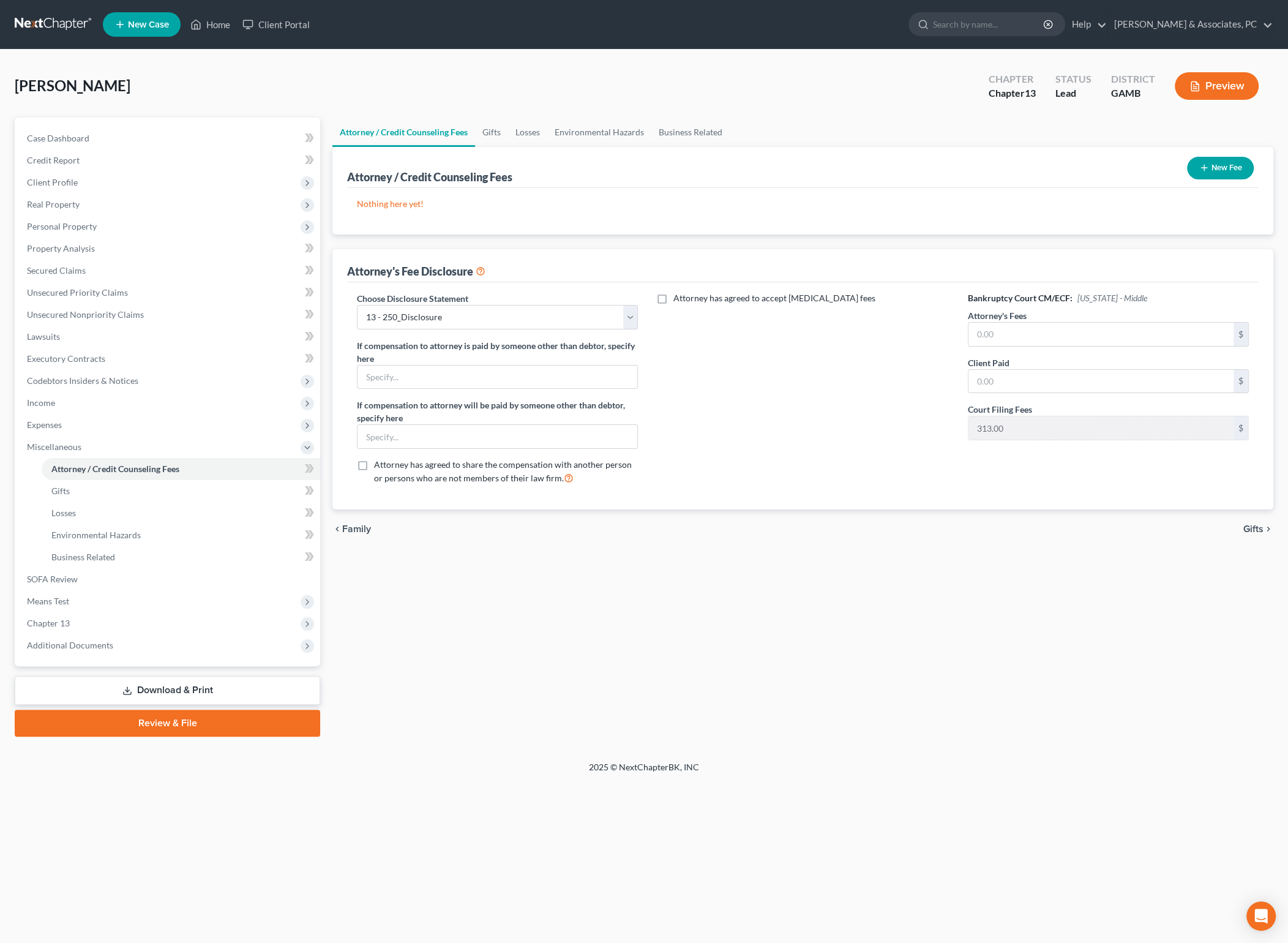
click at [590, 551] on div "Attorney / Credit Counseling Fees Gifts Losses Environmental Hazards Business R…" at bounding box center [802, 427] width 953 height 619
click at [522, 628] on div "Attorney / Credit Counseling Fees Gifts Losses Environmental Hazards Business R…" at bounding box center [802, 427] width 953 height 619
click at [438, 677] on div "Attorney / Credit Counseling Fees Gifts Losses Environmental Hazards Business R…" at bounding box center [802, 427] width 953 height 619
click at [718, 546] on div "chevron_left Family Gifts chevron_right" at bounding box center [802, 529] width 941 height 40
